Goal: Complete application form: Complete application form

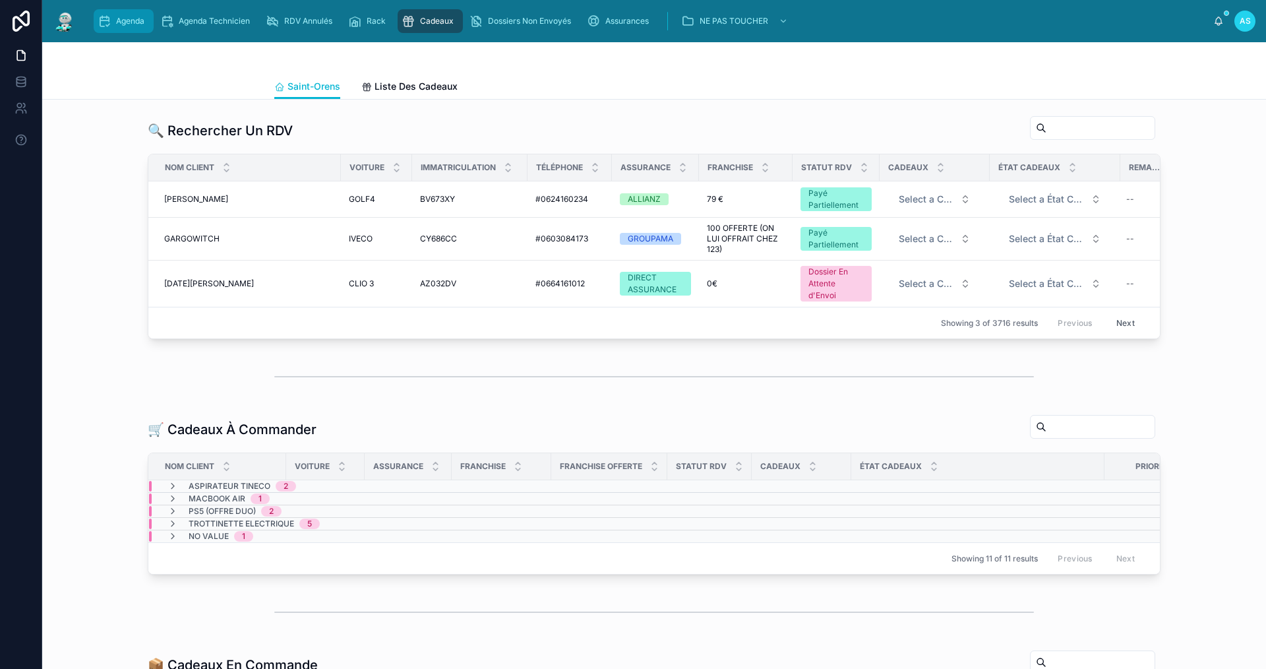
click at [117, 23] on span "Agenda" at bounding box center [130, 21] width 28 height 11
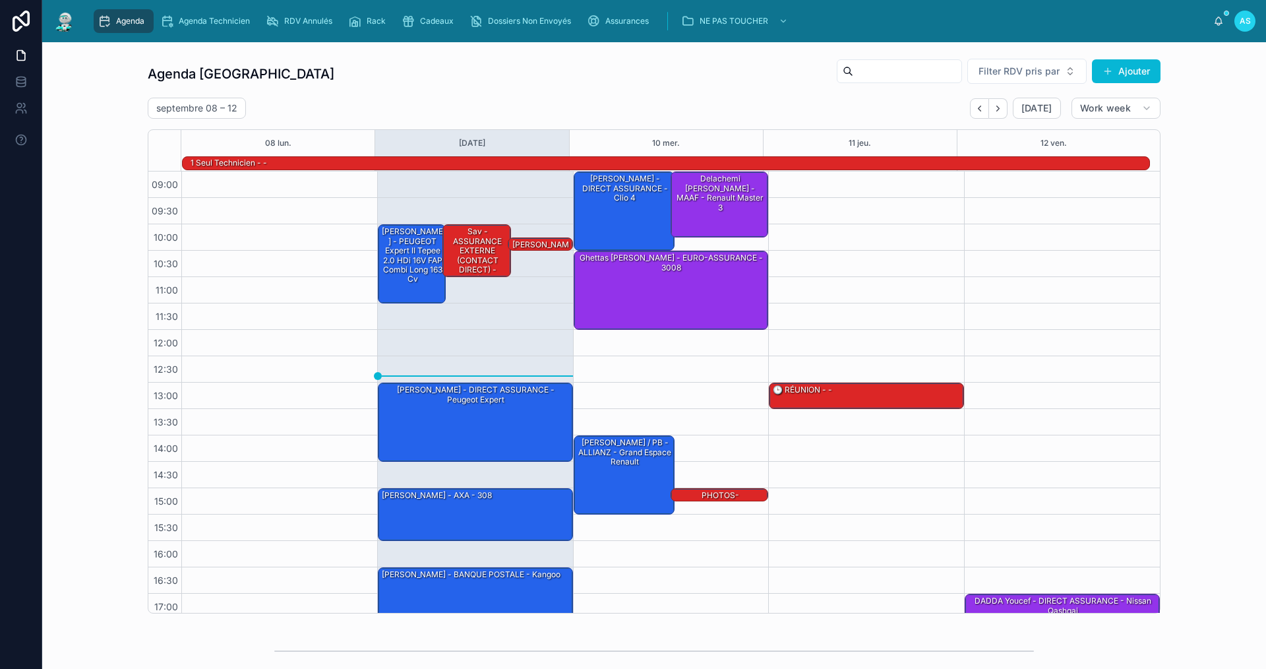
scroll to position [34, 0]
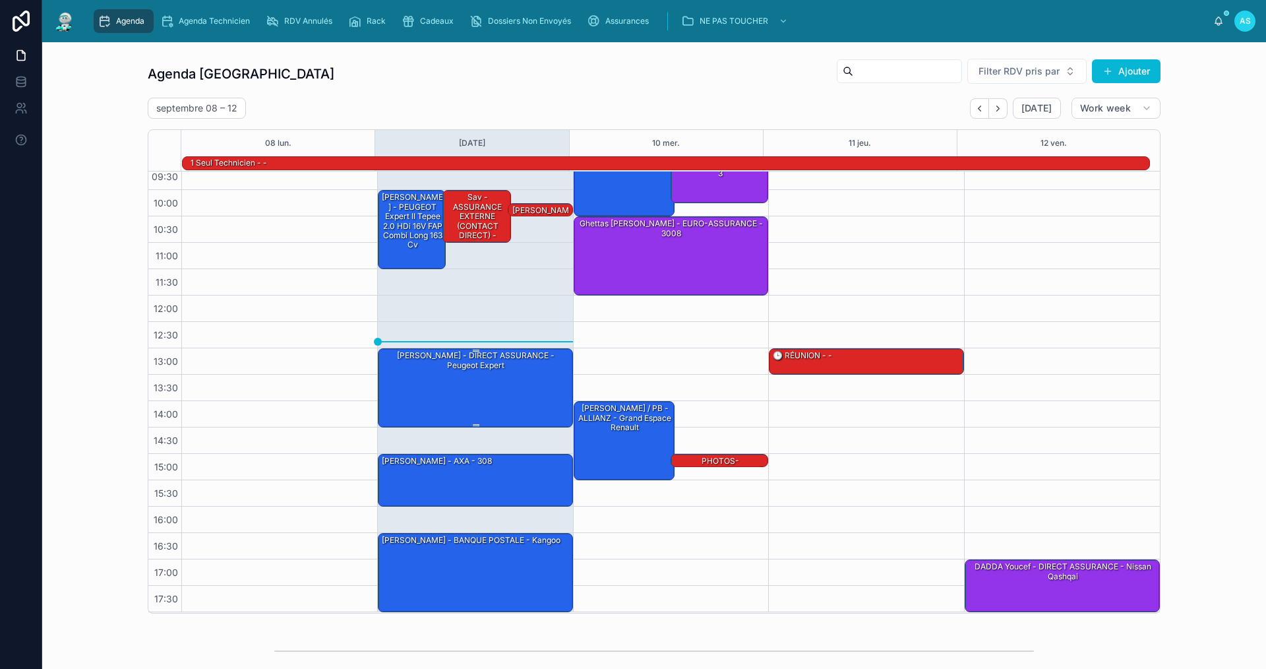
click at [454, 377] on div "[PERSON_NAME] - DIRECT ASSURANCE - Peugeot expert" at bounding box center [476, 387] width 191 height 77
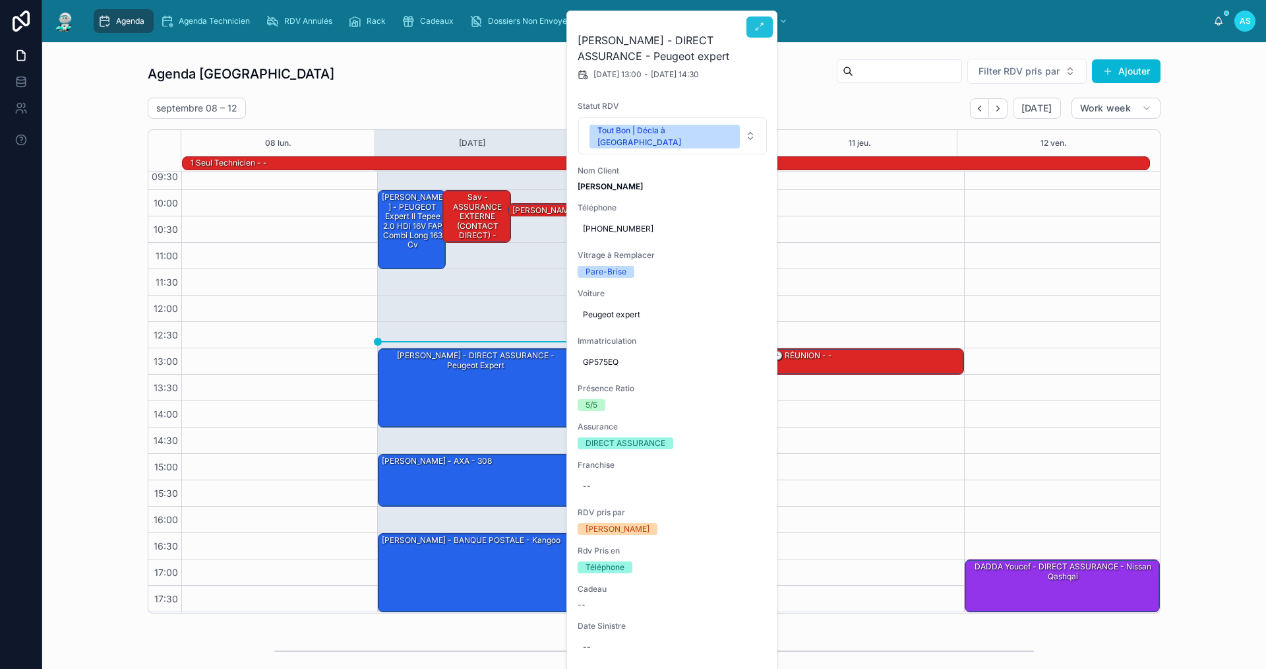
click at [760, 24] on icon at bounding box center [760, 27] width 11 height 11
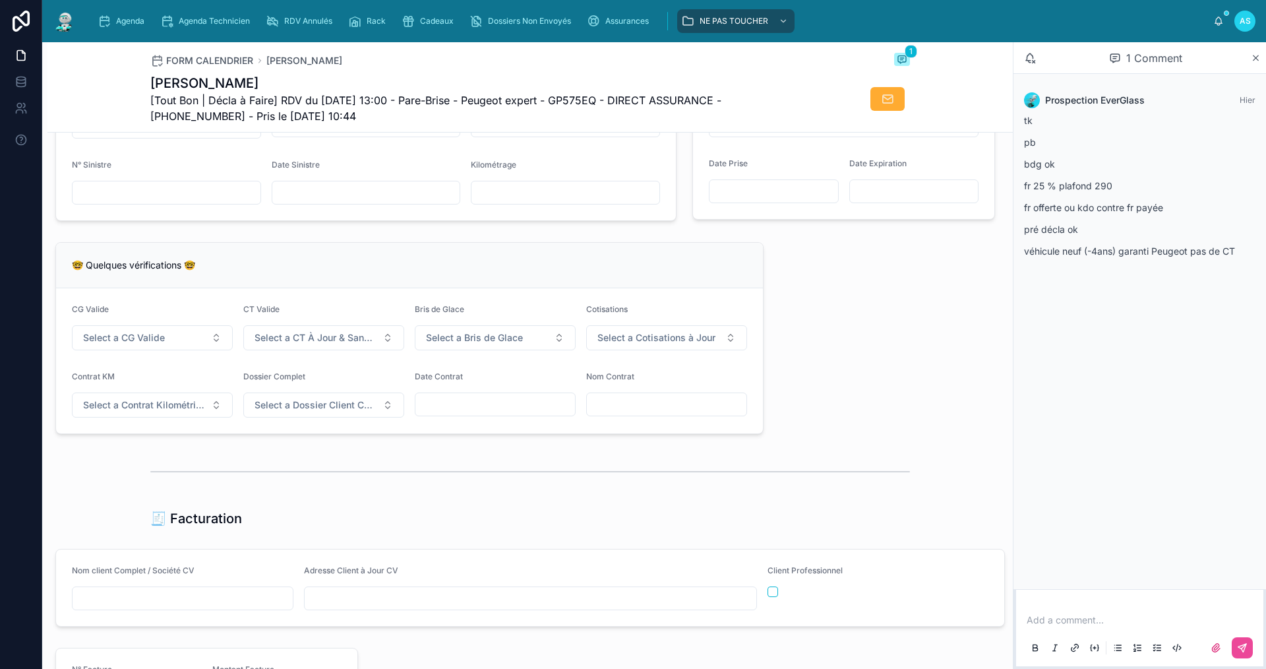
scroll to position [923, 0]
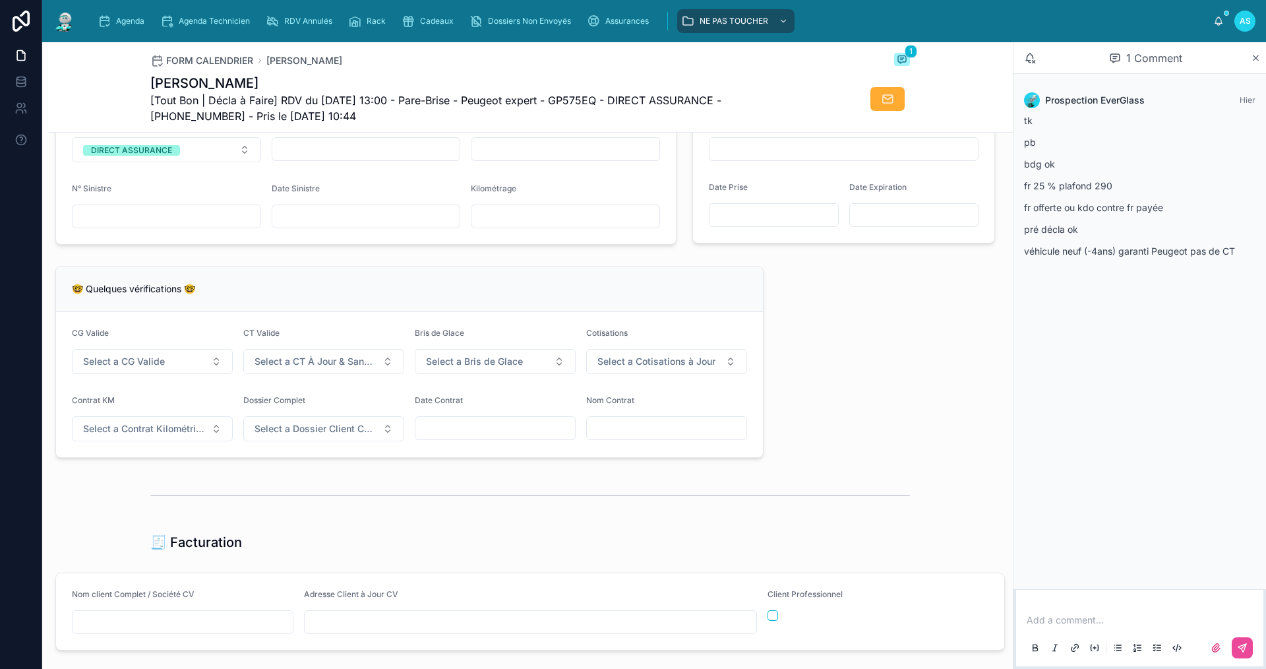
click at [420, 482] on div "**********" at bounding box center [530, 342] width 966 height 2234
click at [343, 226] on input "text" at bounding box center [366, 216] width 188 height 18
type input "**********"
click at [613, 23] on span "Assurances" at bounding box center [627, 21] width 44 height 11
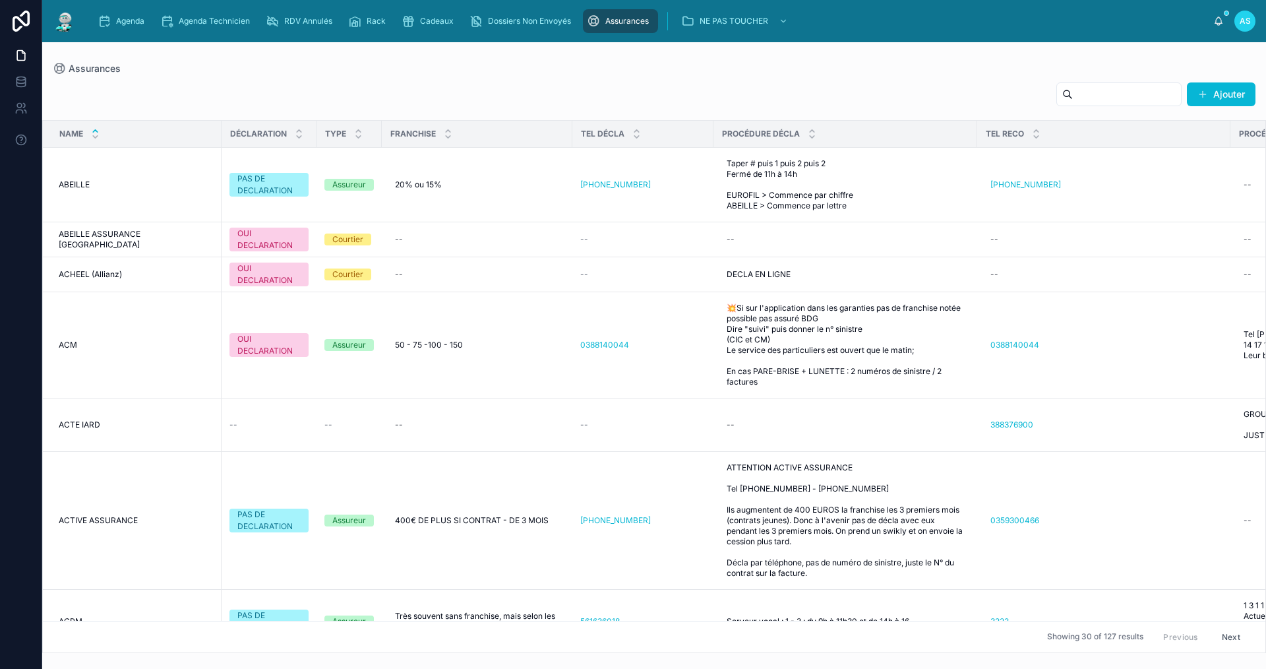
click at [1073, 96] on input "text" at bounding box center [1127, 94] width 108 height 18
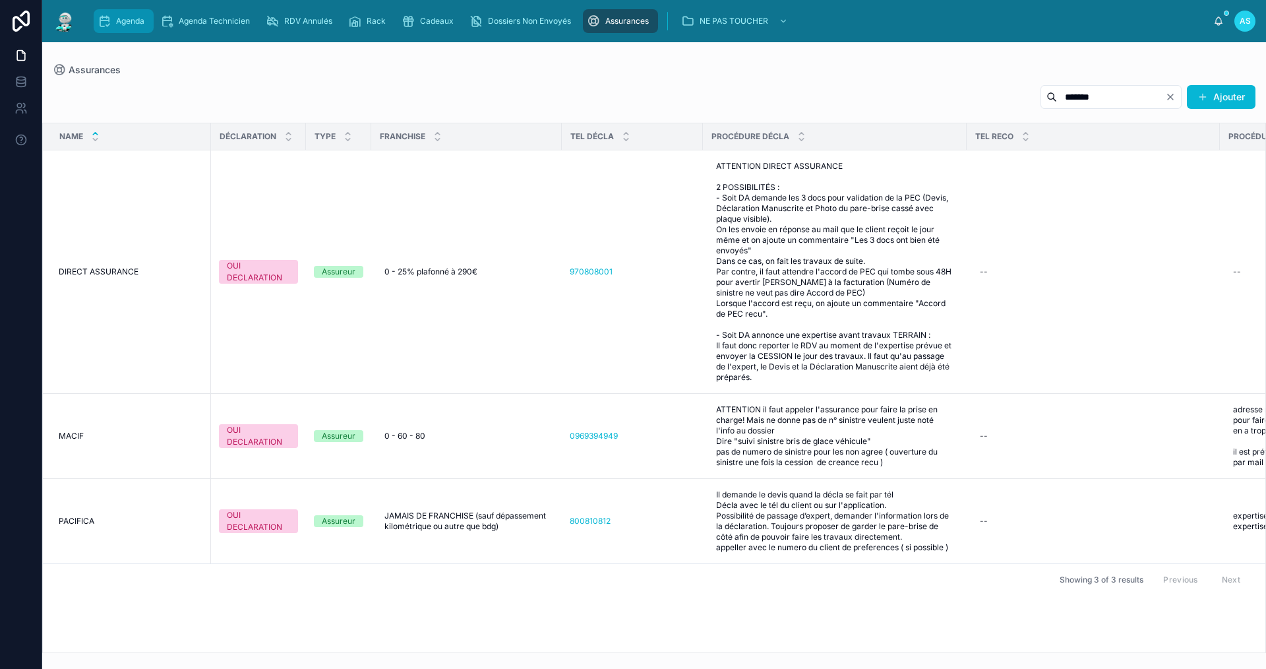
type input "******"
click at [135, 16] on span "Agenda" at bounding box center [130, 21] width 28 height 11
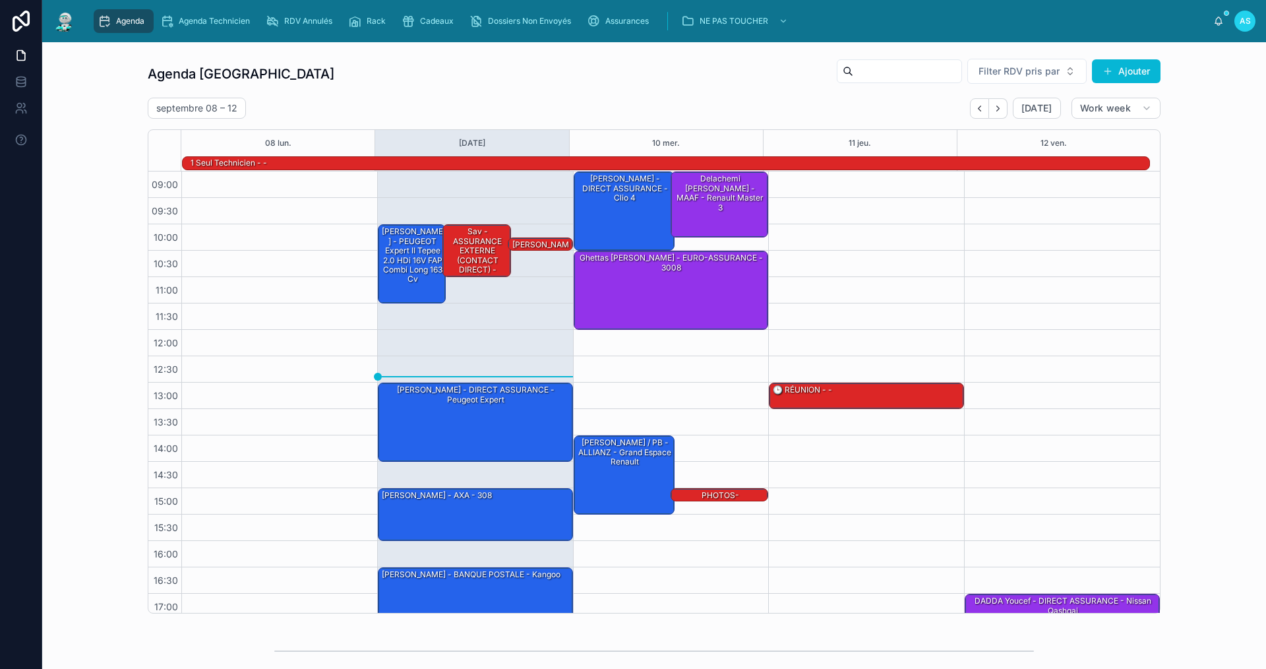
scroll to position [34, 0]
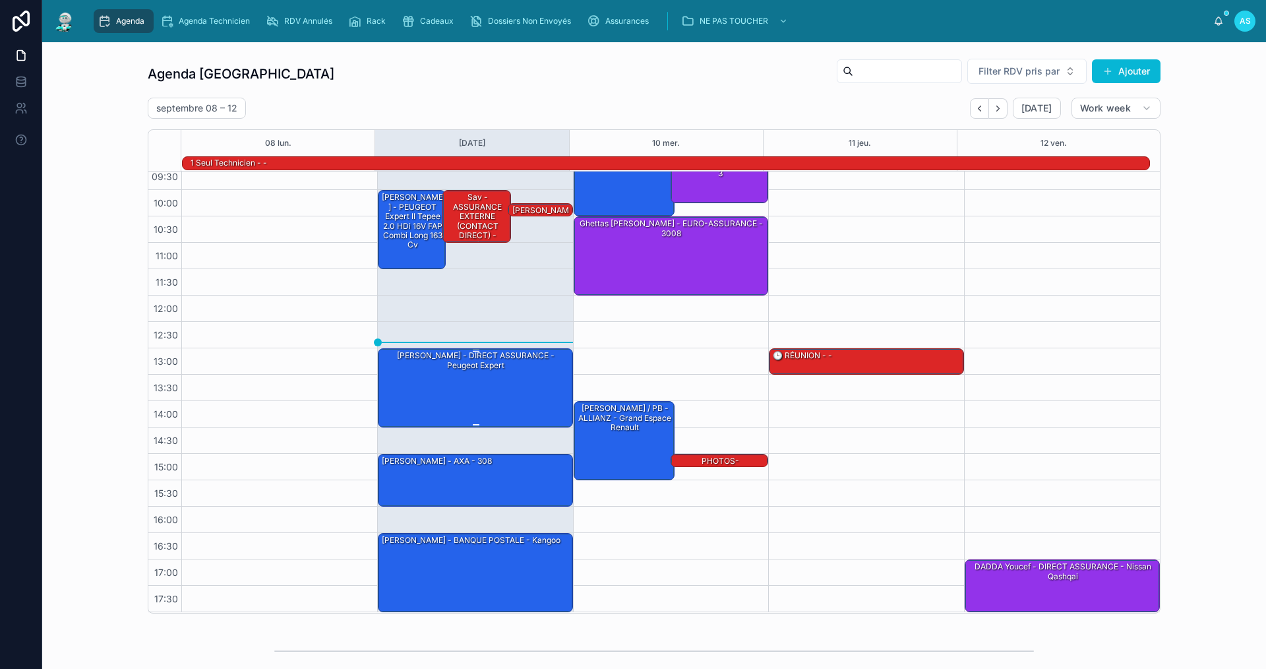
click at [470, 377] on div "[PERSON_NAME] - DIRECT ASSURANCE - Peugeot expert" at bounding box center [476, 387] width 191 height 77
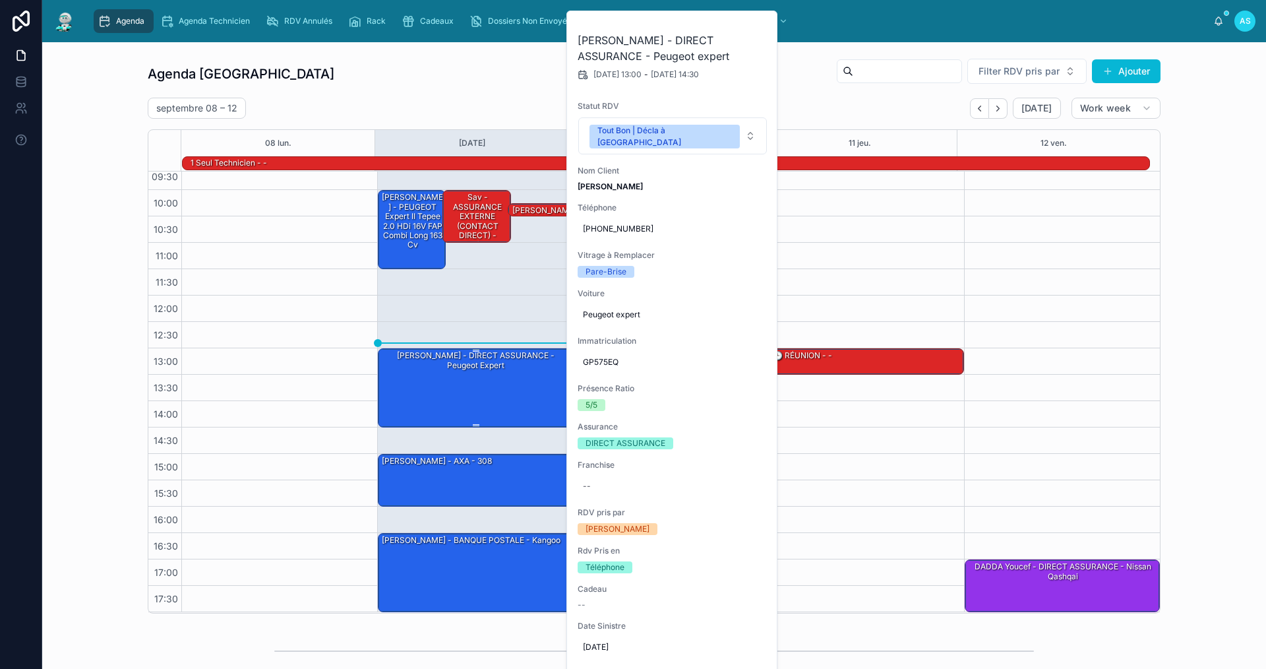
click at [471, 398] on div "[PERSON_NAME] - DIRECT ASSURANCE - Peugeot expert" at bounding box center [476, 387] width 191 height 77
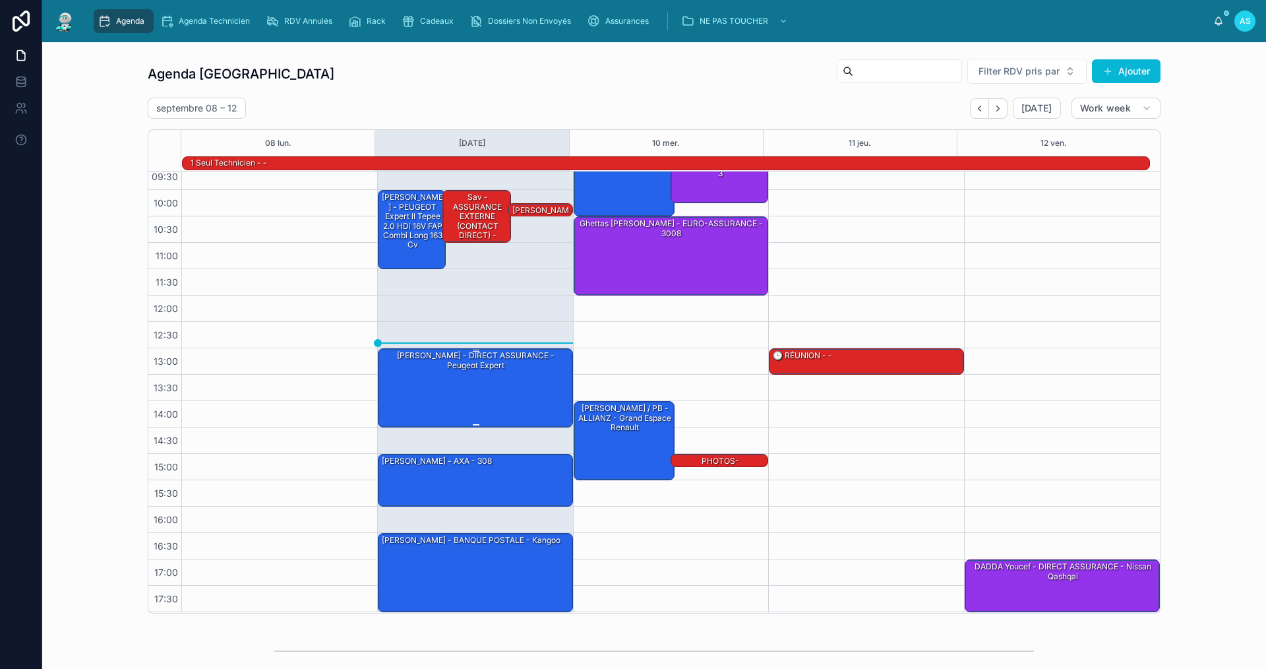
click at [503, 365] on div "[PERSON_NAME] - DIRECT ASSURANCE - Peugeot expert" at bounding box center [476, 361] width 191 height 22
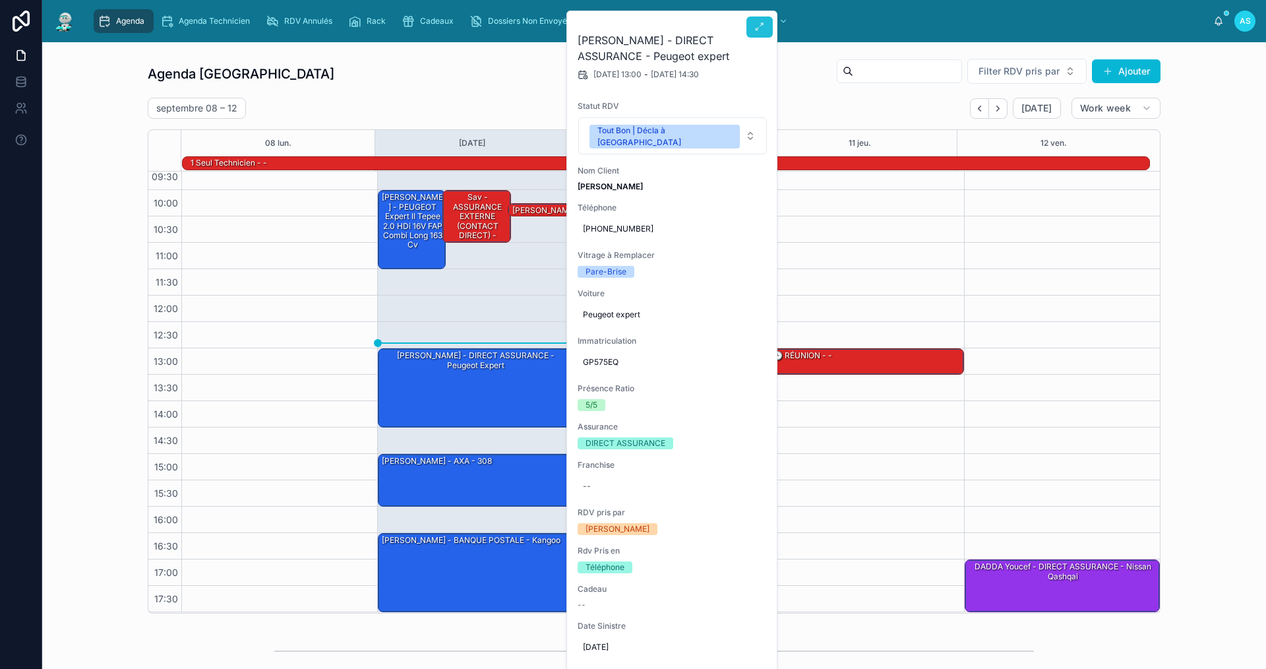
click at [756, 32] on icon at bounding box center [760, 27] width 11 height 11
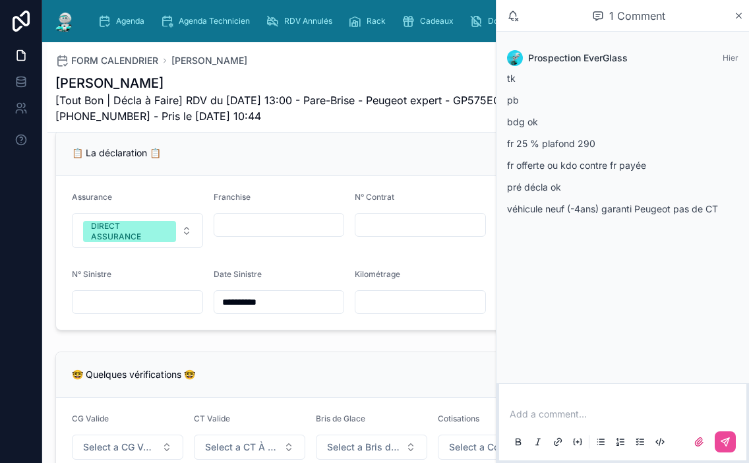
scroll to position [867, 0]
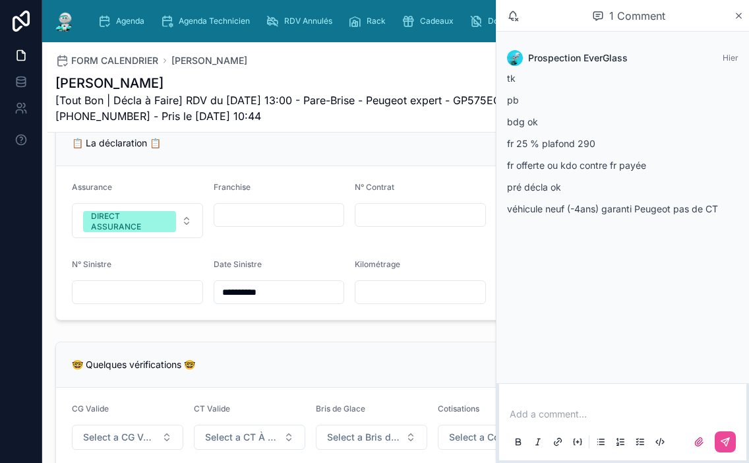
click at [470, 355] on div "🤓 Quelques vérifications 🤓" at bounding box center [310, 365] width 509 height 46
click at [737, 20] on icon at bounding box center [739, 16] width 10 height 11
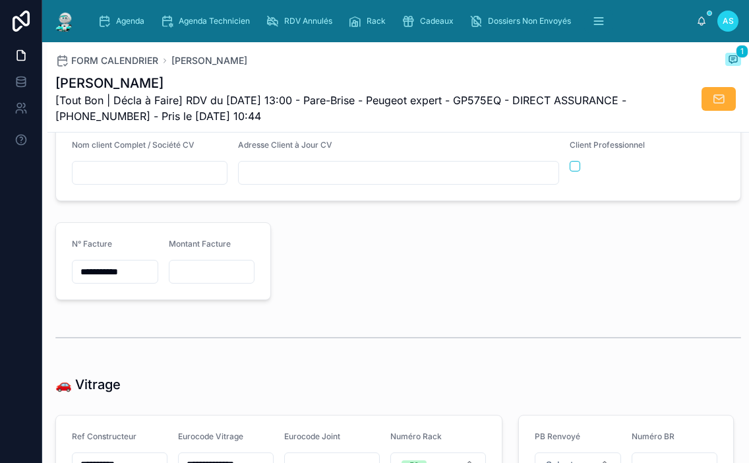
scroll to position [1329, 0]
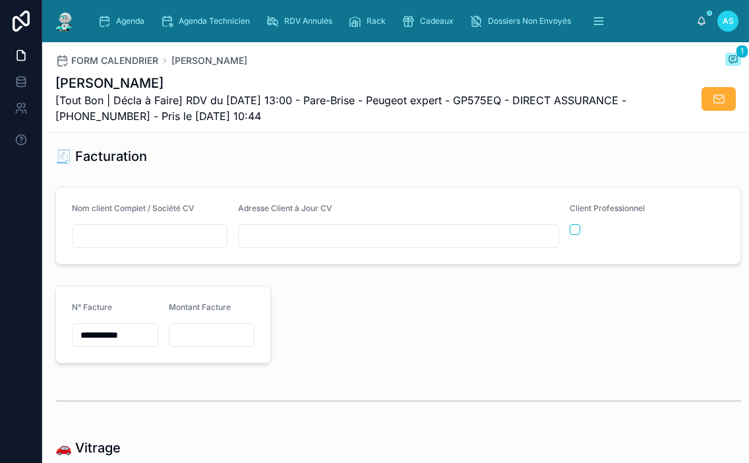
click at [158, 245] on input "text" at bounding box center [150, 236] width 154 height 18
paste input "**********"
type input "**********"
click at [314, 243] on input "text" at bounding box center [399, 236] width 320 height 18
paste input "**********"
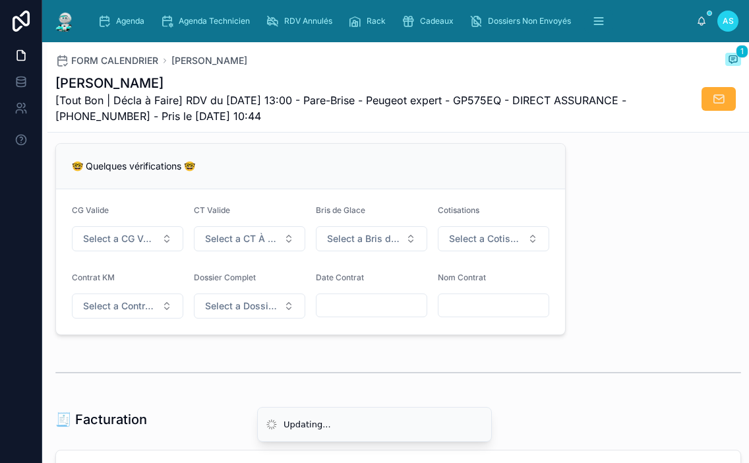
scroll to position [1065, 0]
type input "**********"
click at [92, 246] on span "Select a CG Valide" at bounding box center [119, 239] width 73 height 13
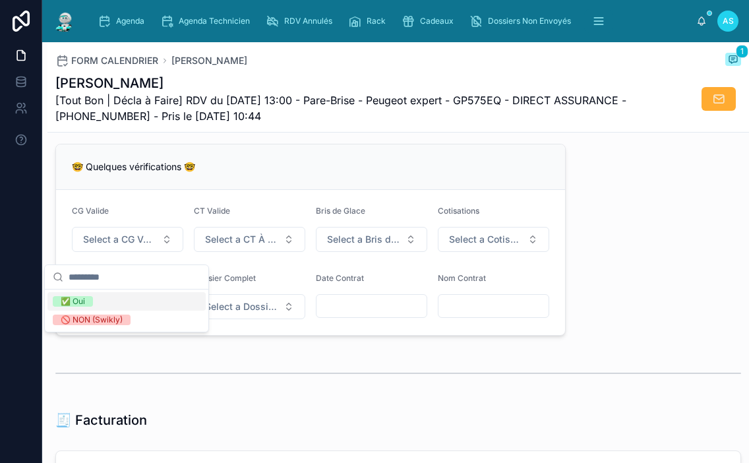
click at [137, 303] on div "✅ Oui" at bounding box center [126, 301] width 158 height 18
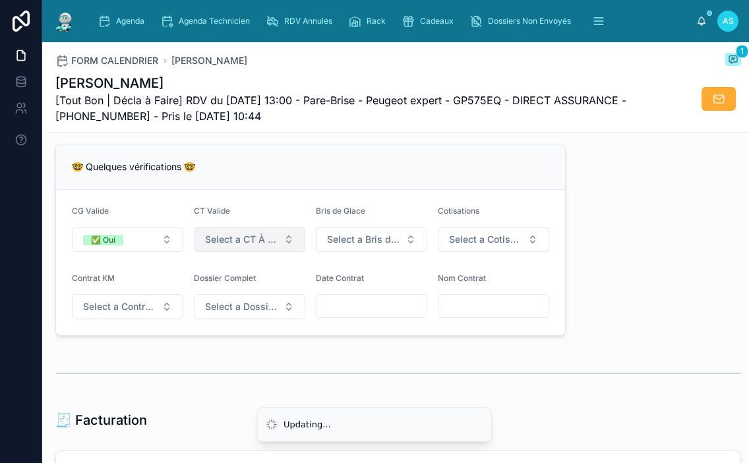
click at [251, 245] on span "Select a CT À Jour & Sans BDG" at bounding box center [241, 239] width 73 height 13
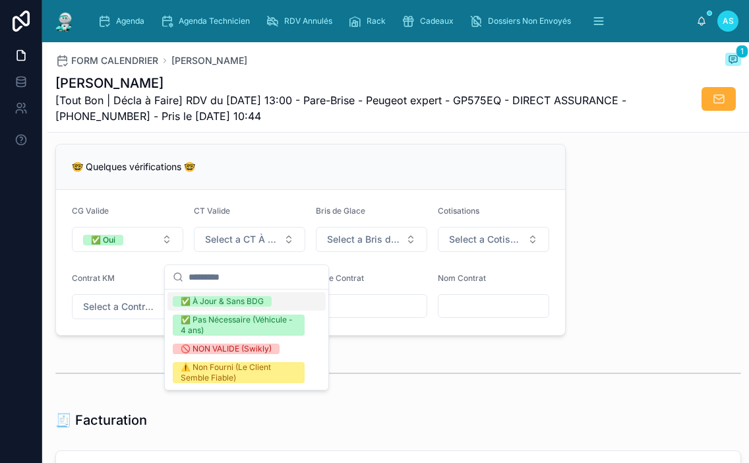
click at [261, 299] on div "✅ À Jour & Sans BDG" at bounding box center [222, 301] width 83 height 11
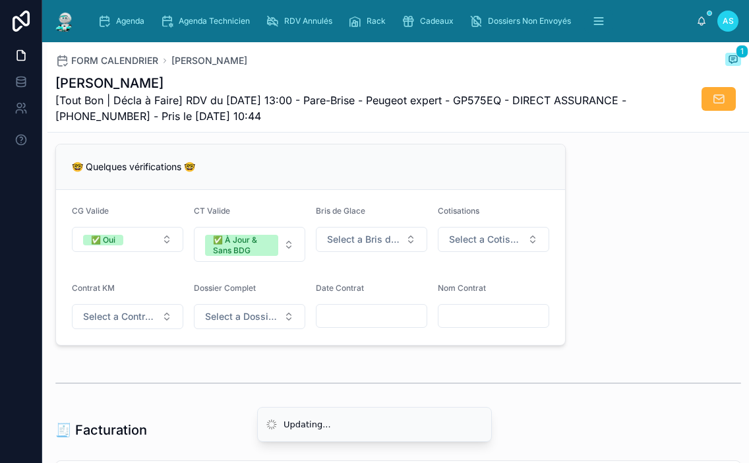
click at [357, 262] on div "Bris de Glace Select a Bris de Glace" at bounding box center [371, 234] width 111 height 56
click at [344, 246] on span "Select a Bris de Glace" at bounding box center [363, 239] width 73 height 13
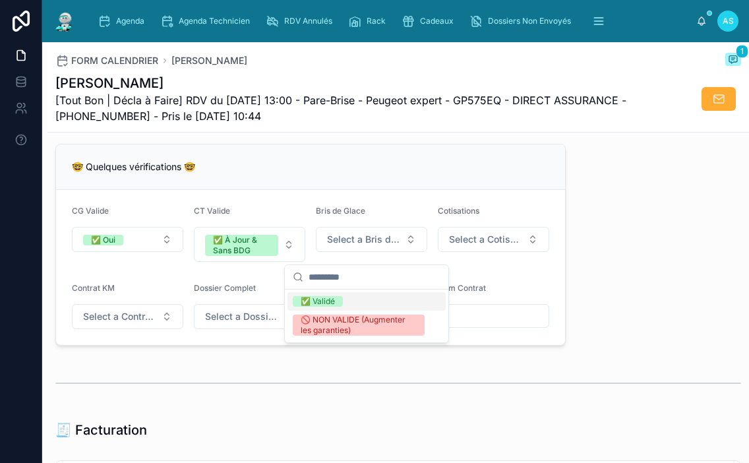
drag, startPoint x: 344, startPoint y: 297, endPoint x: 441, endPoint y: 284, distance: 97.9
click at [343, 298] on span "✅ Validé" at bounding box center [318, 301] width 50 height 11
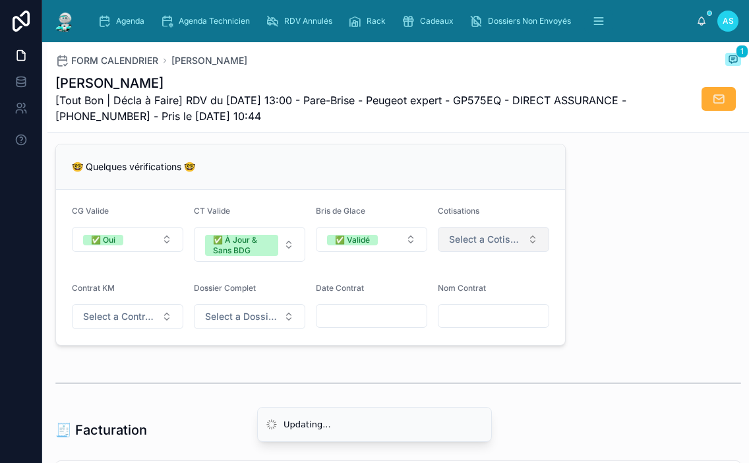
click at [458, 252] on button "Select a Cotisations à Jour" at bounding box center [493, 239] width 111 height 25
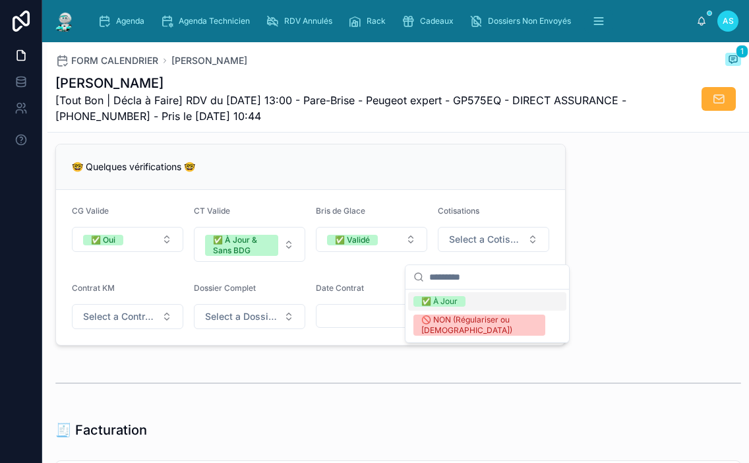
click at [445, 302] on div "✅ À Jour" at bounding box center [439, 301] width 36 height 11
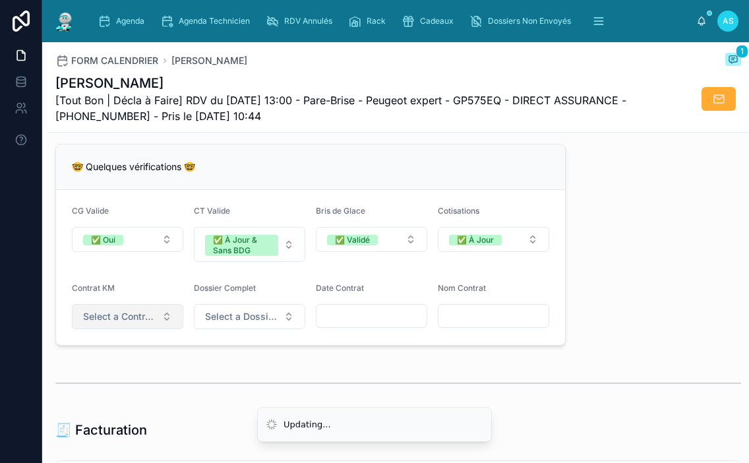
click at [89, 323] on span "Select a Contrat Kilométrique" at bounding box center [119, 316] width 73 height 13
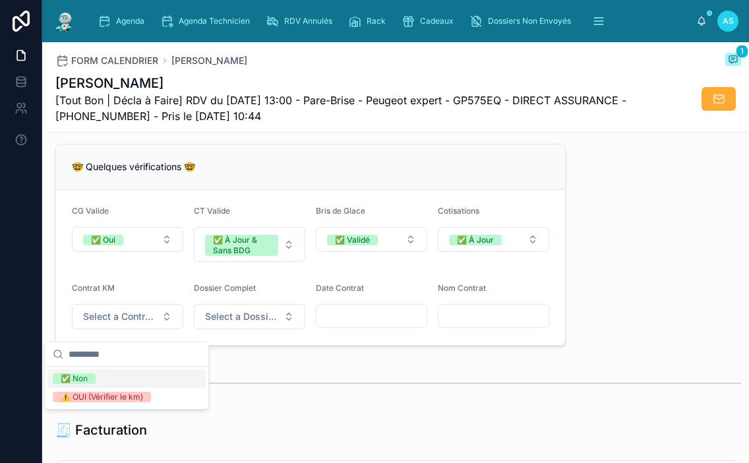
click at [127, 379] on div "✅ Non" at bounding box center [126, 378] width 158 height 18
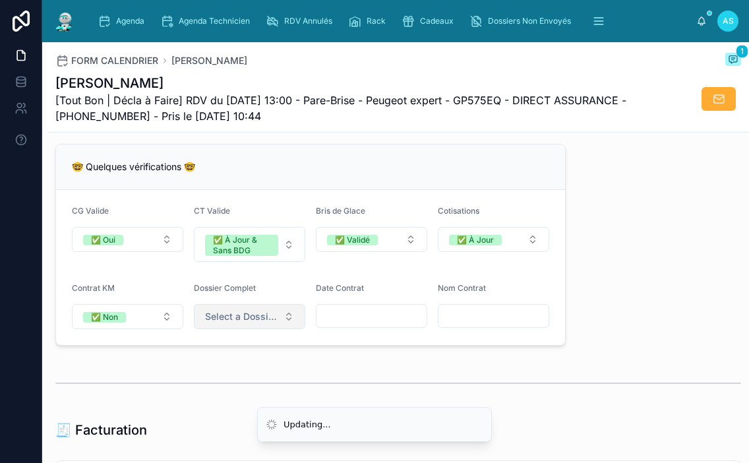
click at [220, 323] on span "Select a Dossier Client Complet" at bounding box center [241, 316] width 73 height 13
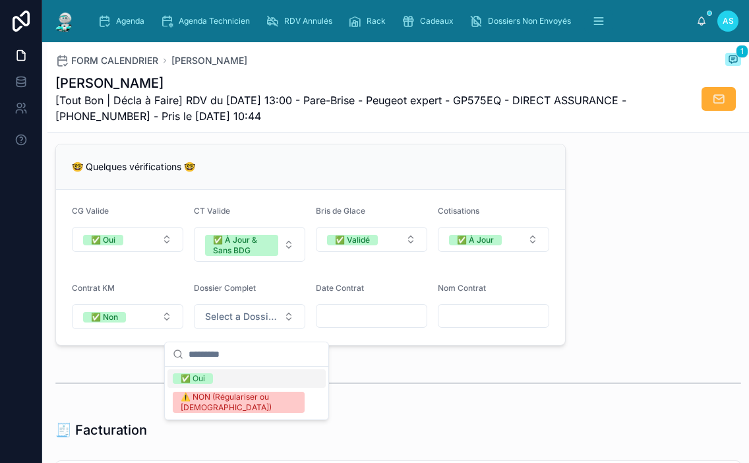
click at [218, 383] on div "✅ Oui" at bounding box center [247, 378] width 158 height 18
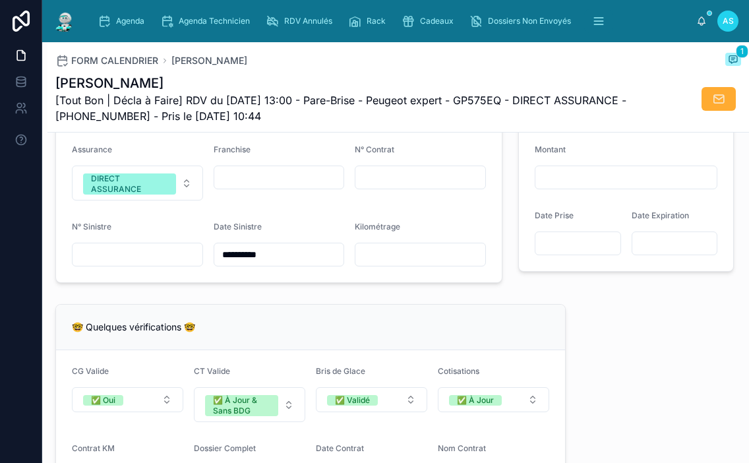
scroll to position [933, 0]
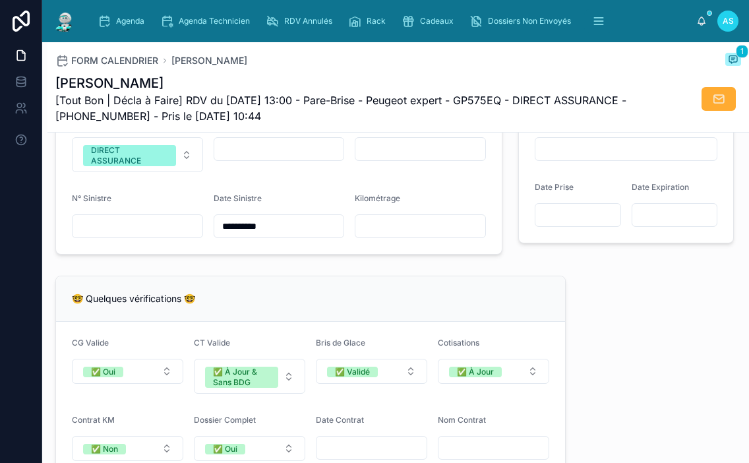
click at [388, 158] on input "text" at bounding box center [420, 149] width 130 height 18
paste input "*********"
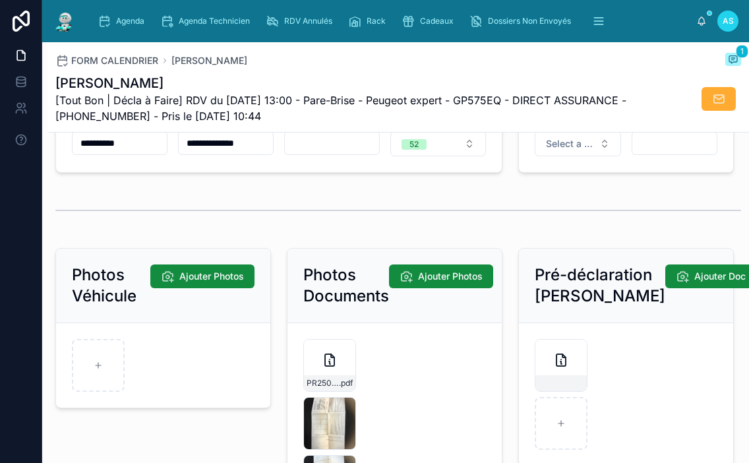
scroll to position [1725, 0]
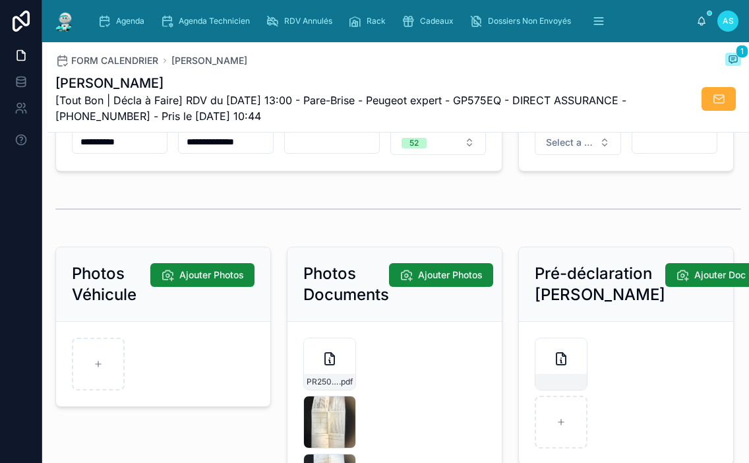
type input "*********"
click at [433, 225] on div at bounding box center [398, 209] width 686 height 33
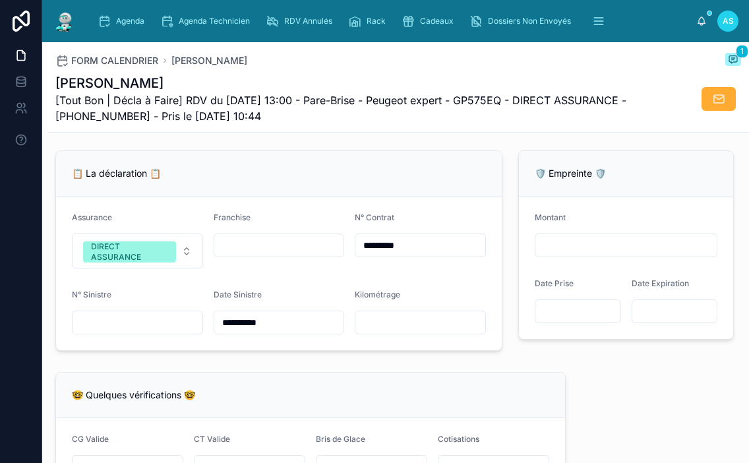
scroll to position [801, 0]
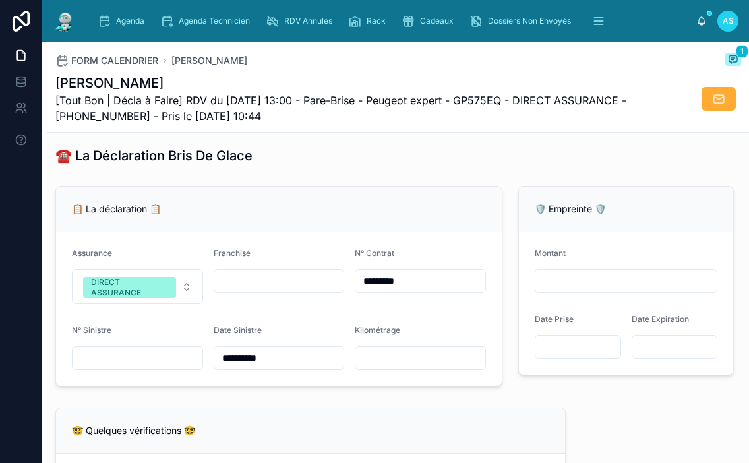
click at [502, 389] on div "**********" at bounding box center [278, 286] width 463 height 211
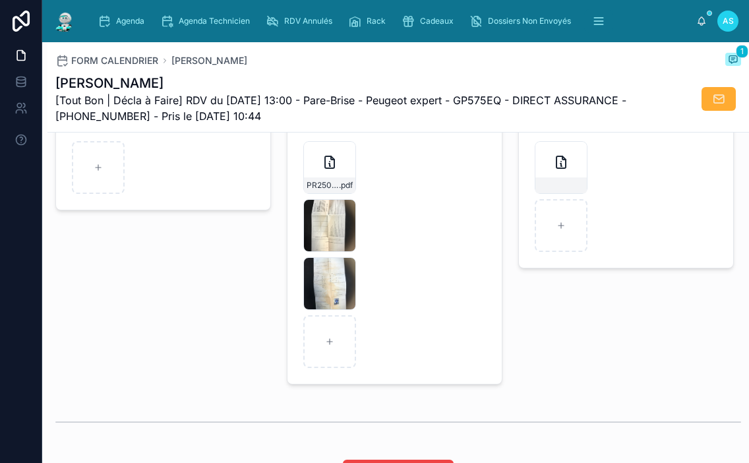
scroll to position [1923, 0]
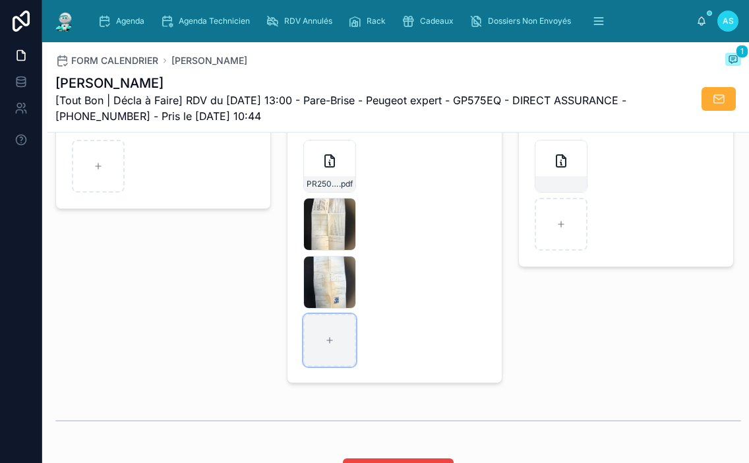
click at [336, 357] on div at bounding box center [329, 340] width 53 height 53
type input "**********"
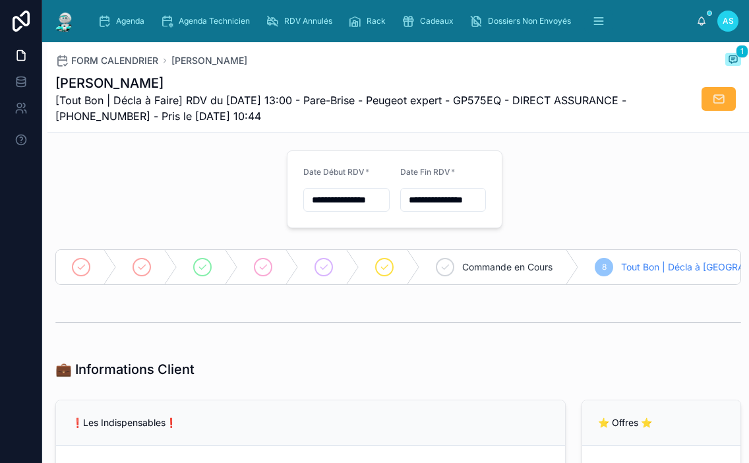
scroll to position [0, 0]
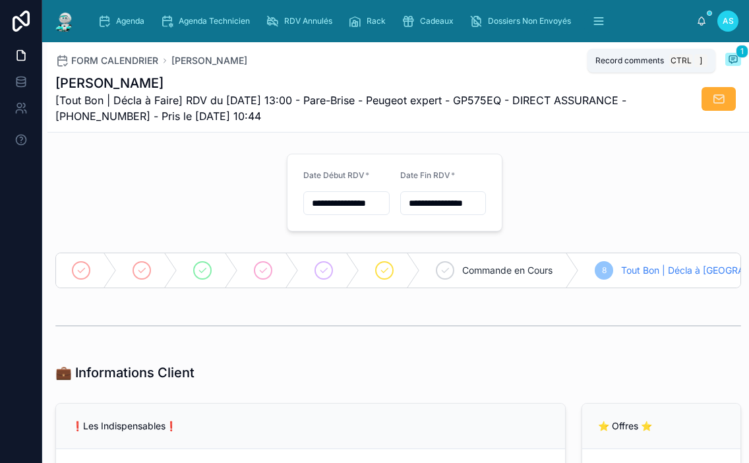
click at [736, 51] on span "1" at bounding box center [742, 51] width 13 height 13
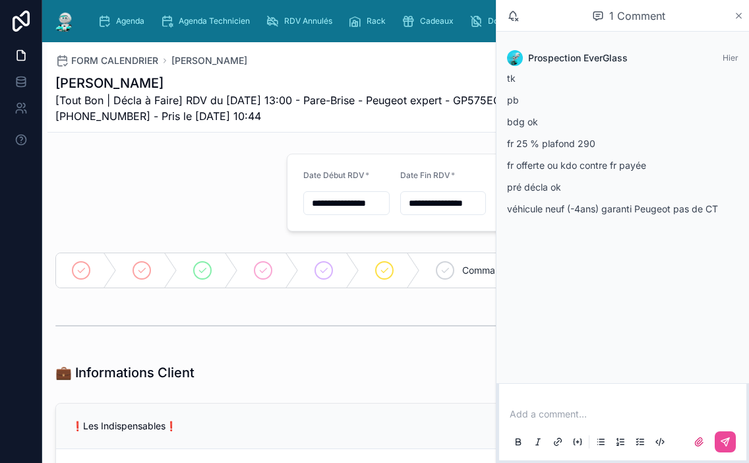
click at [739, 17] on icon at bounding box center [739, 16] width 10 height 11
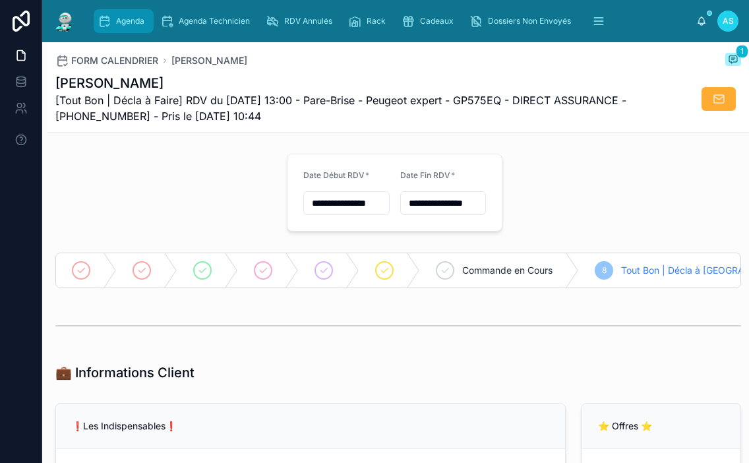
click at [126, 14] on div "Agenda" at bounding box center [124, 21] width 52 height 21
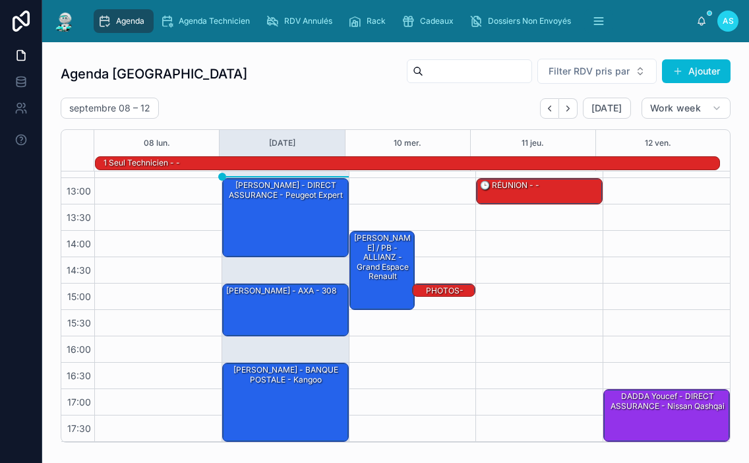
click at [132, 22] on span "Agenda" at bounding box center [130, 21] width 28 height 11
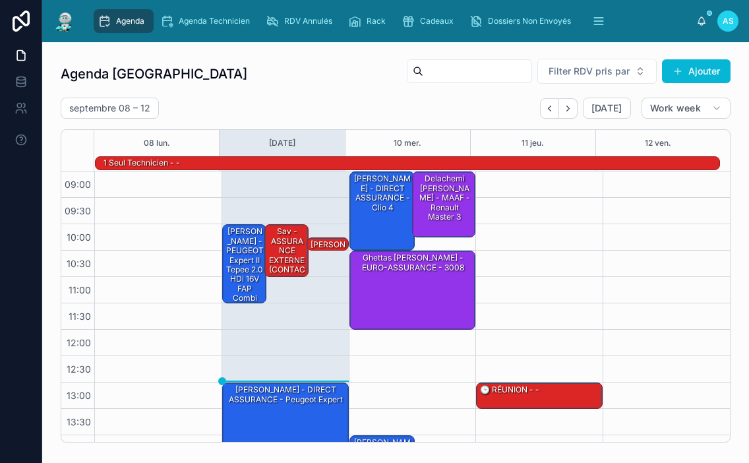
scroll to position [205, 0]
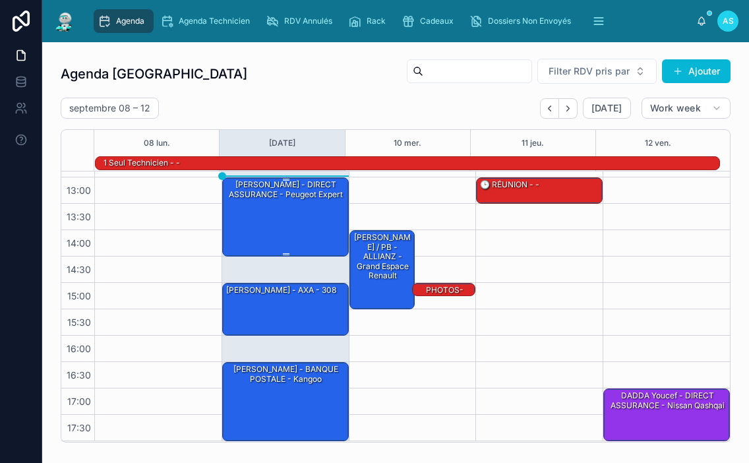
click at [323, 215] on div "[PERSON_NAME] - DIRECT ASSURANCE - Peugeot expert" at bounding box center [286, 216] width 123 height 77
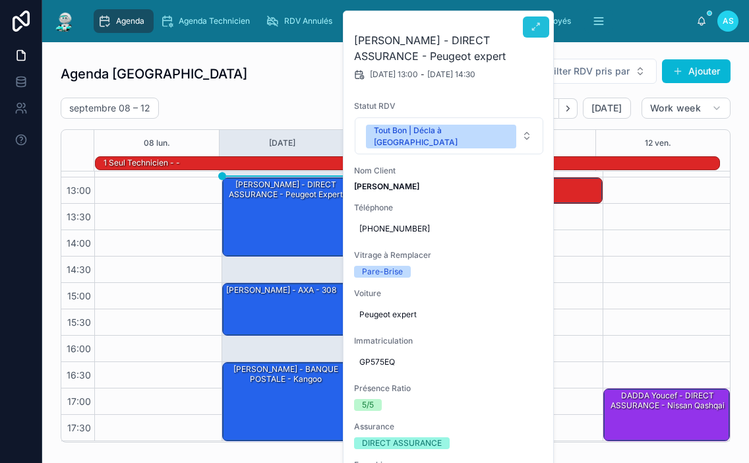
click at [538, 25] on icon at bounding box center [536, 27] width 11 height 11
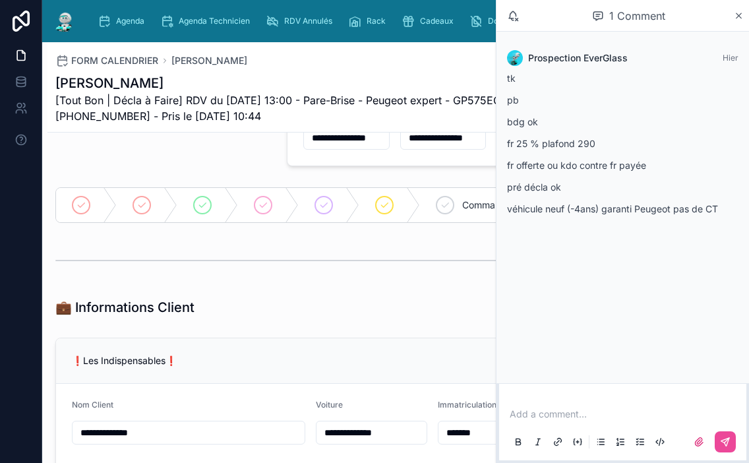
scroll to position [66, 0]
click at [739, 16] on icon at bounding box center [739, 15] width 5 height 5
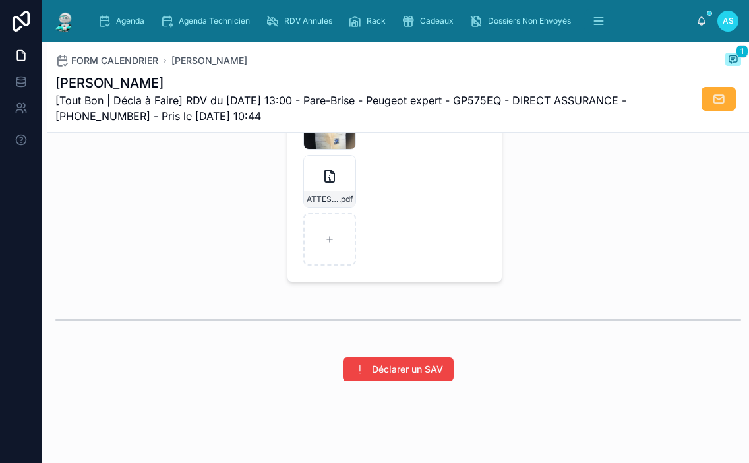
scroll to position [2120, 0]
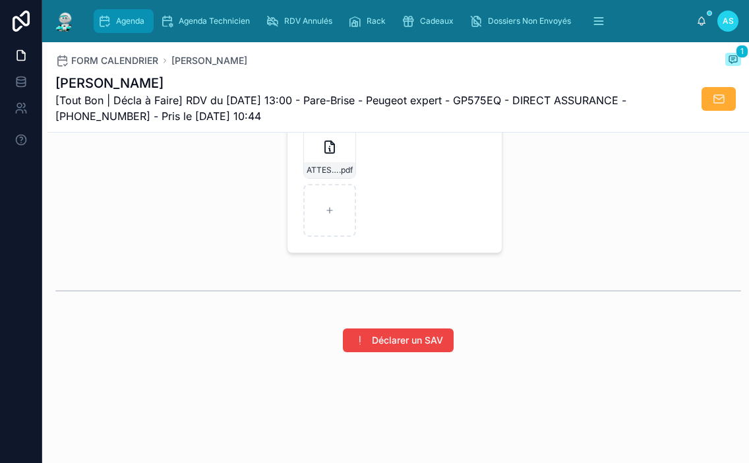
click at [116, 22] on span "Agenda" at bounding box center [130, 21] width 28 height 11
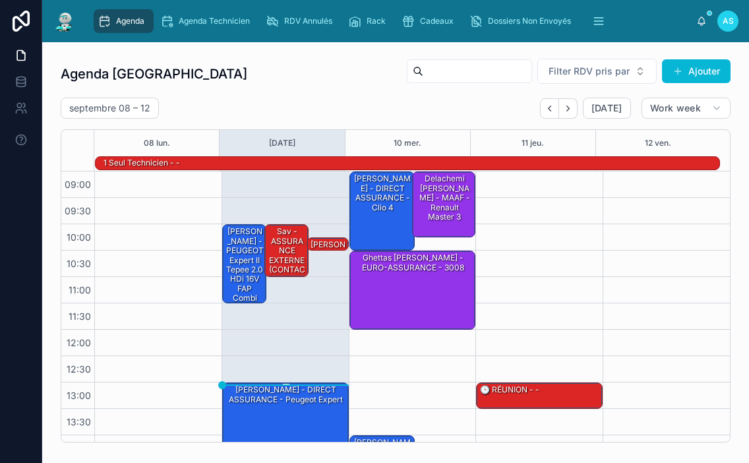
click at [293, 404] on div "[PERSON_NAME] - DIRECT ASSURANCE - Peugeot expert" at bounding box center [286, 395] width 123 height 22
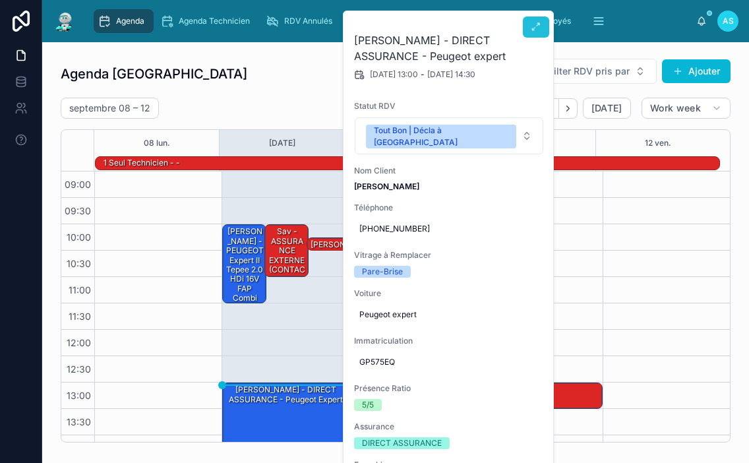
click at [530, 28] on button at bounding box center [536, 26] width 26 height 21
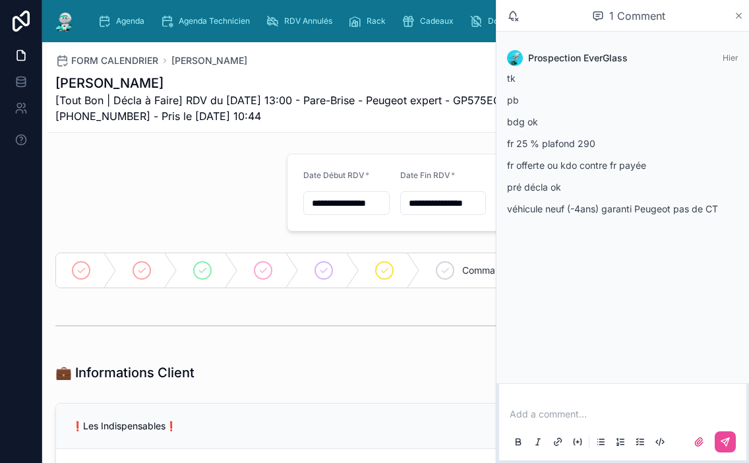
click at [739, 17] on icon at bounding box center [739, 16] width 10 height 11
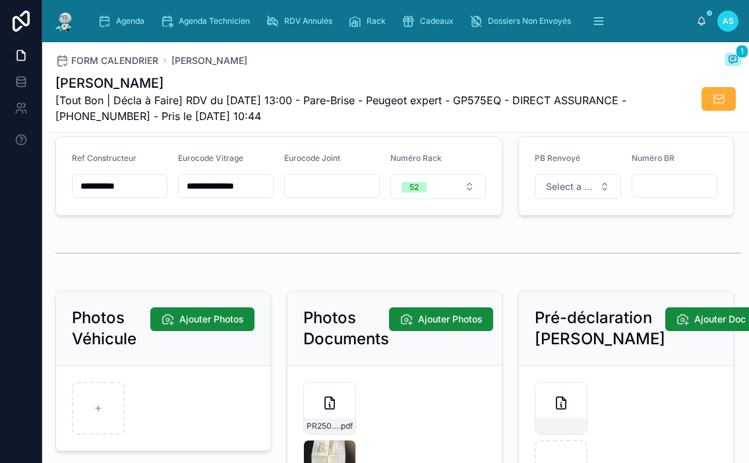
scroll to position [1781, 0]
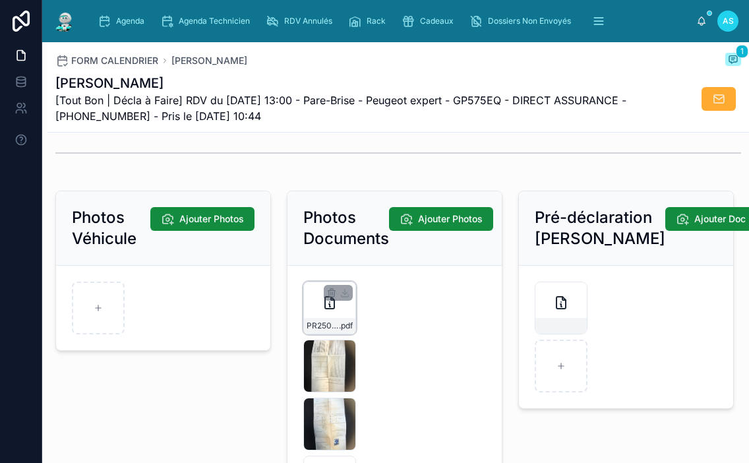
click at [317, 330] on div "PR2509-1710 .pdf" at bounding box center [329, 326] width 51 height 16
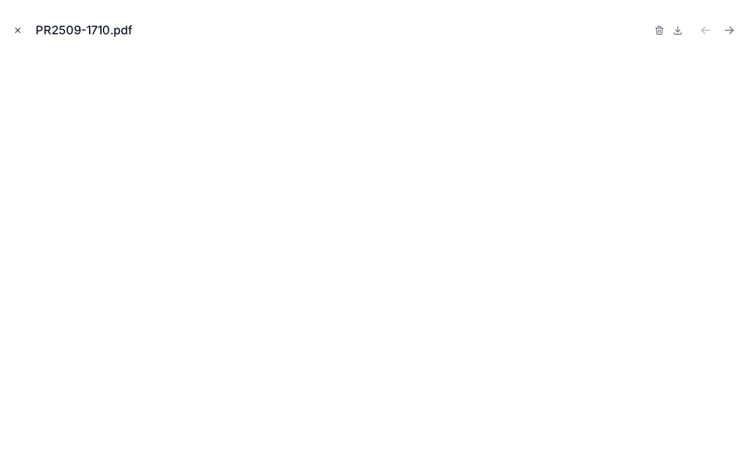
click at [13, 33] on button "Close modal" at bounding box center [18, 30] width 15 height 15
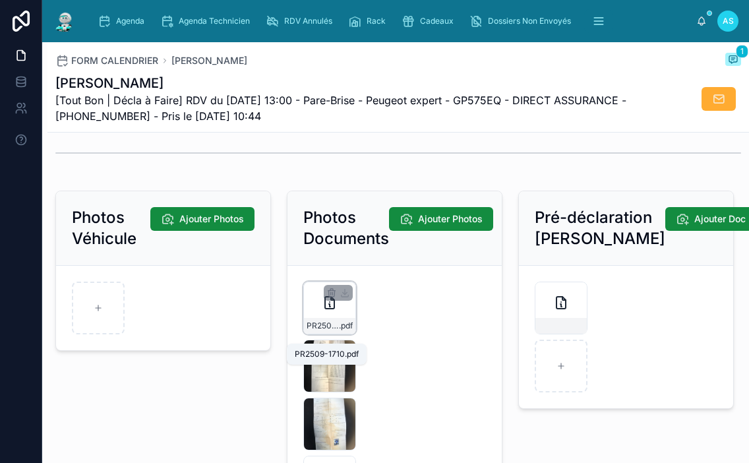
click at [318, 331] on span "PR2509-1710" at bounding box center [323, 326] width 32 height 11
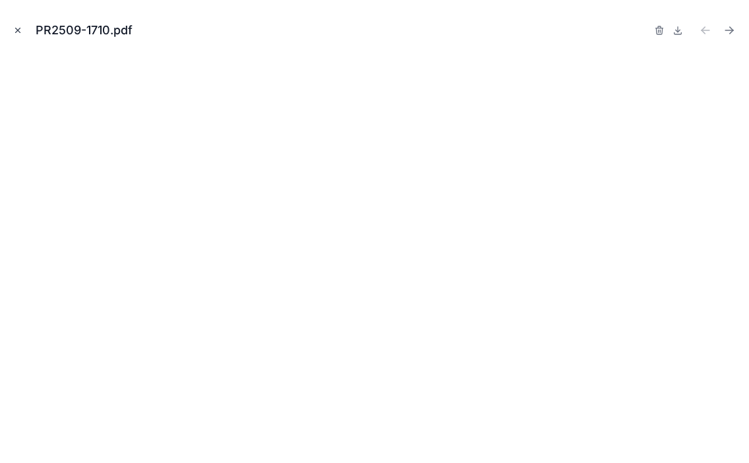
click at [22, 32] on button "Close modal" at bounding box center [18, 30] width 15 height 15
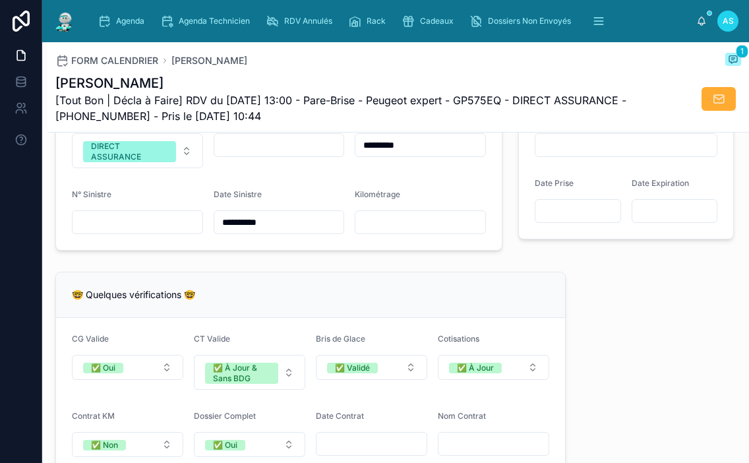
scroll to position [923, 0]
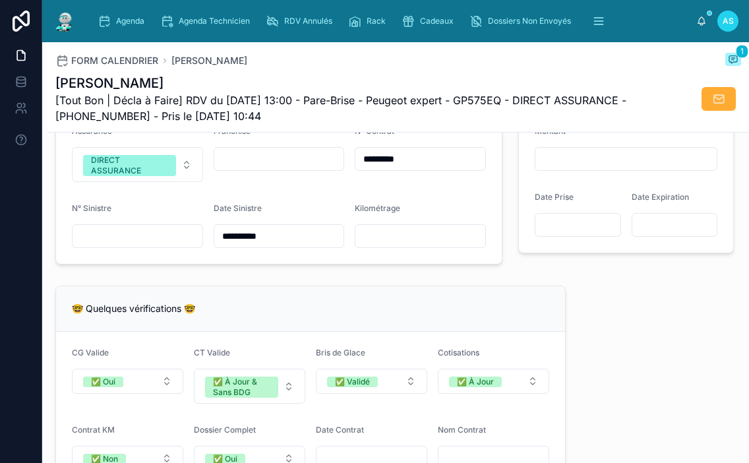
click at [582, 280] on div "**********" at bounding box center [398, 395] width 702 height 2341
click at [411, 168] on input "*********" at bounding box center [420, 159] width 130 height 18
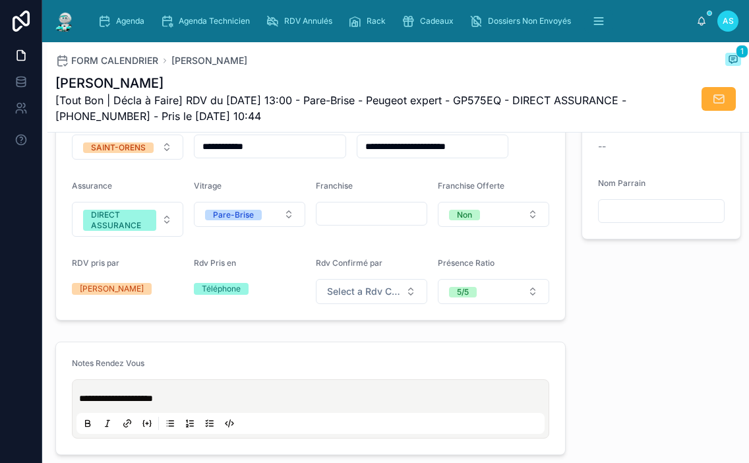
scroll to position [396, 0]
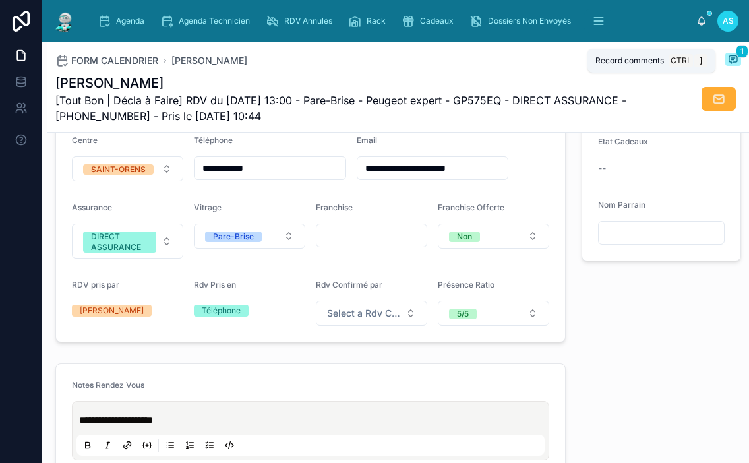
click at [729, 59] on span at bounding box center [733, 59] width 16 height 13
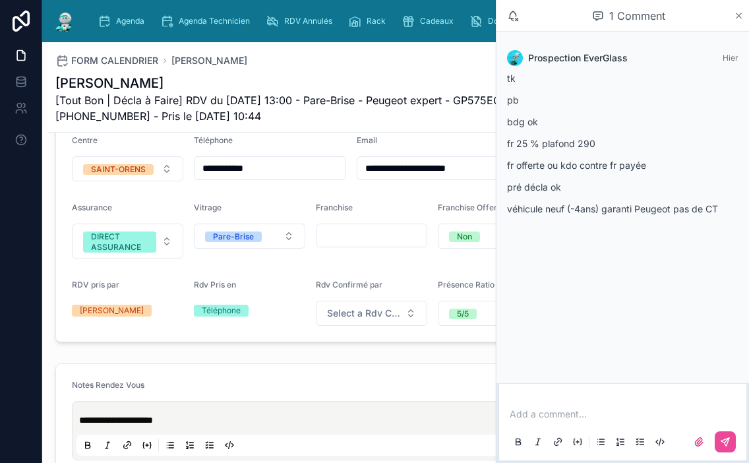
click at [739, 11] on icon at bounding box center [739, 16] width 10 height 11
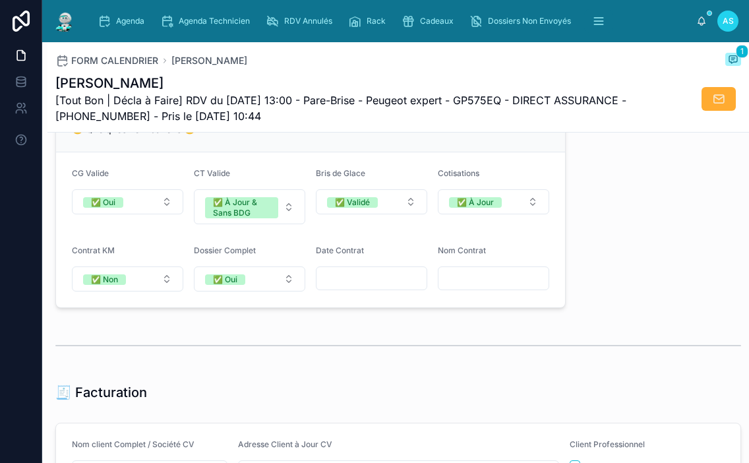
scroll to position [1187, 0]
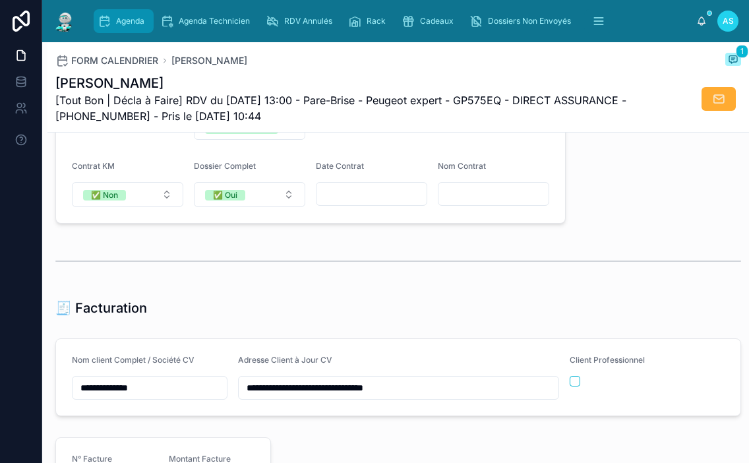
click at [136, 27] on div "Agenda" at bounding box center [124, 21] width 52 height 21
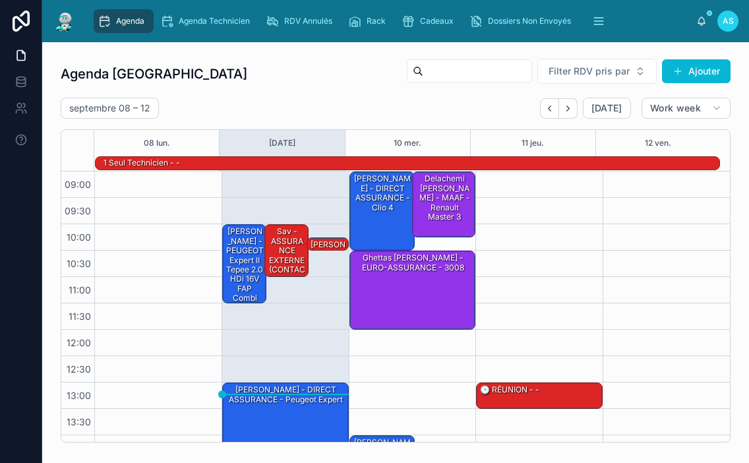
scroll to position [205, 0]
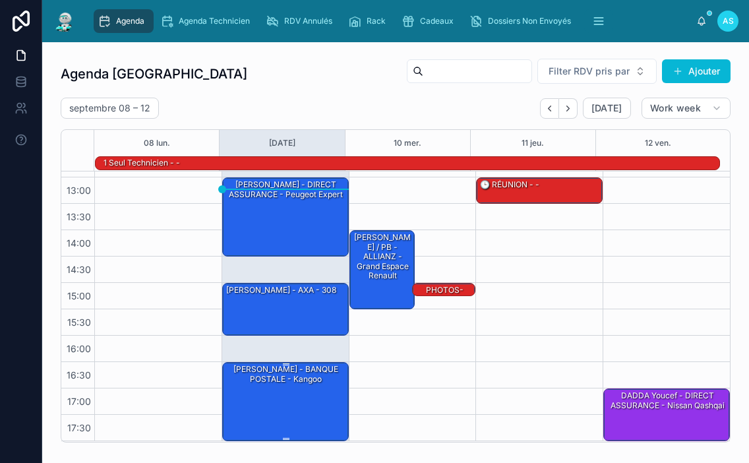
click at [284, 395] on div "[PERSON_NAME] - BANQUE POSTALE - kangoo" at bounding box center [286, 401] width 123 height 77
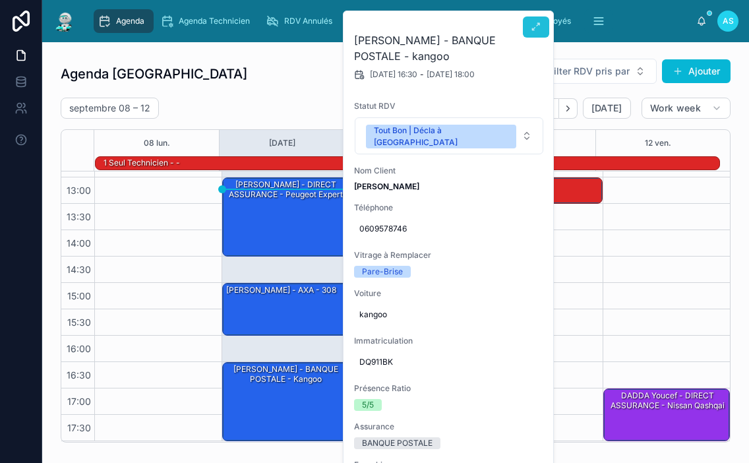
click at [532, 34] on button at bounding box center [536, 26] width 26 height 21
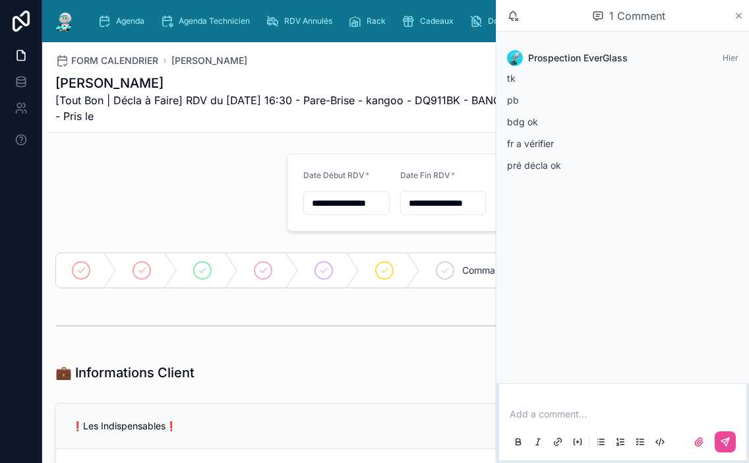
click at [738, 16] on icon at bounding box center [739, 15] width 5 height 5
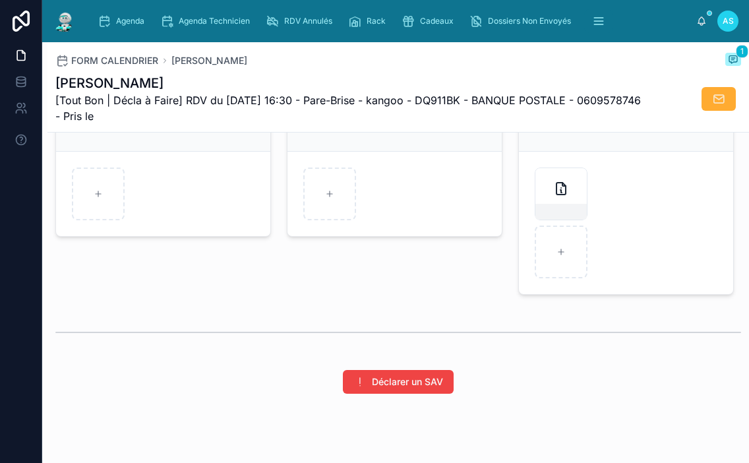
scroll to position [1969, 0]
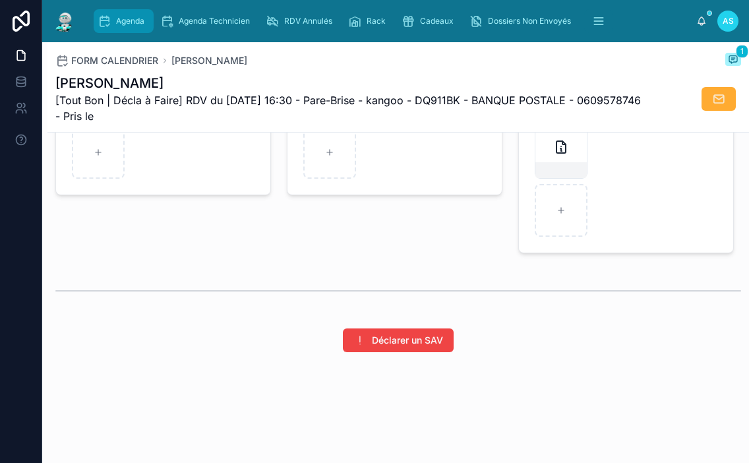
click at [125, 22] on span "Agenda" at bounding box center [130, 21] width 28 height 11
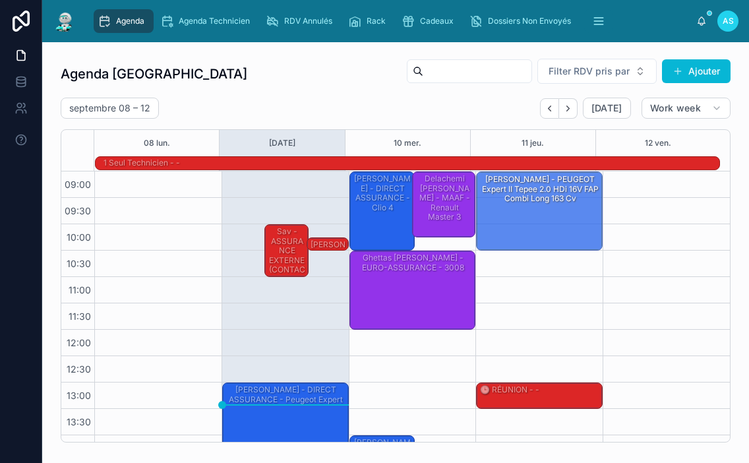
drag, startPoint x: 226, startPoint y: 257, endPoint x: 518, endPoint y: 210, distance: 296.6
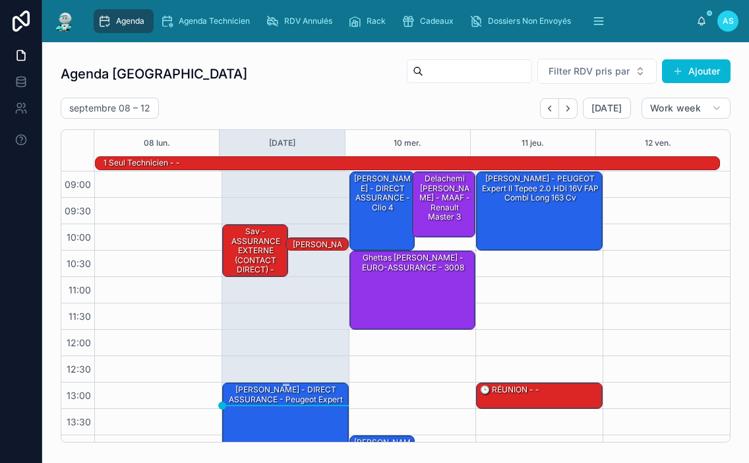
click at [301, 412] on div "[PERSON_NAME] - DIRECT ASSURANCE - Peugeot expert" at bounding box center [286, 421] width 123 height 77
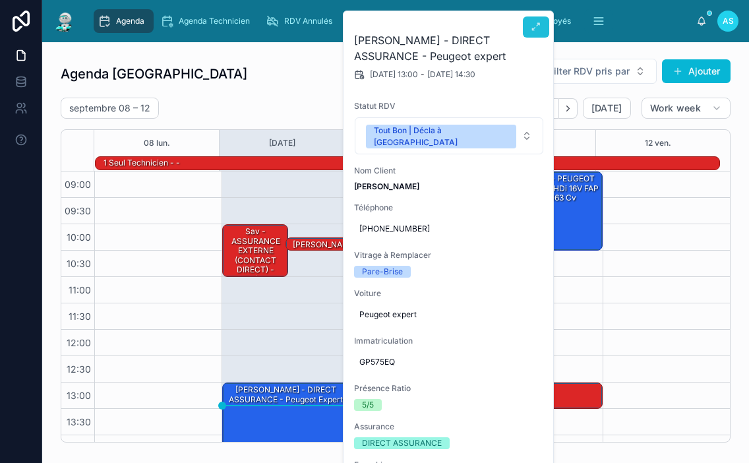
click at [541, 30] on icon at bounding box center [536, 27] width 11 height 11
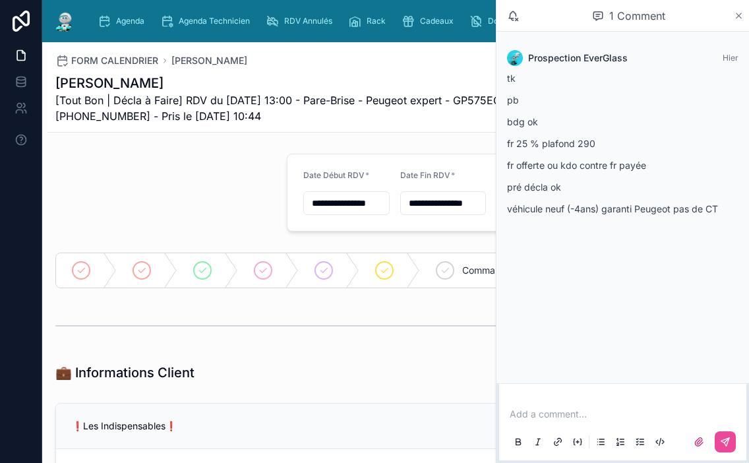
click at [734, 18] on icon at bounding box center [739, 16] width 10 height 11
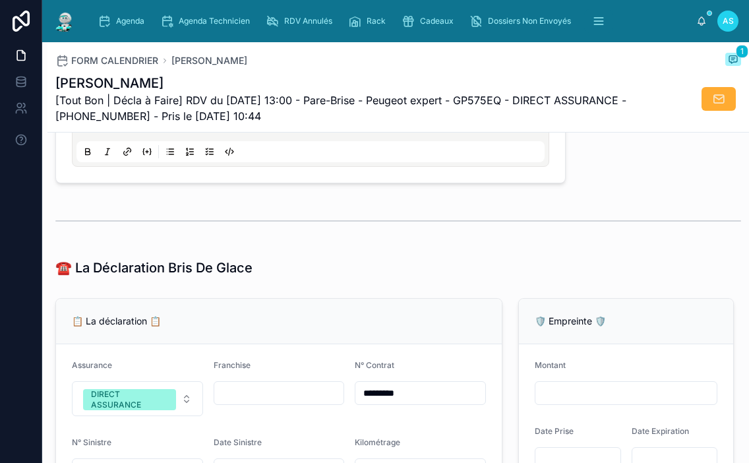
scroll to position [791, 0]
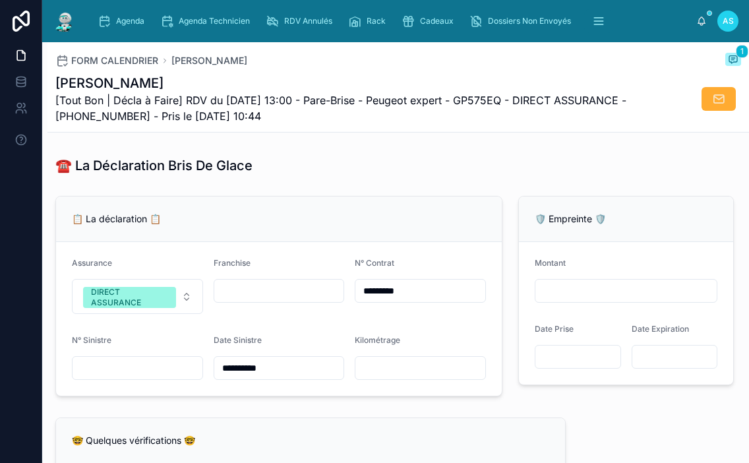
click at [161, 377] on input "text" at bounding box center [138, 368] width 130 height 18
type input "**********"
click at [551, 140] on div at bounding box center [398, 119] width 702 height 44
click at [736, 57] on span "1" at bounding box center [742, 51] width 13 height 13
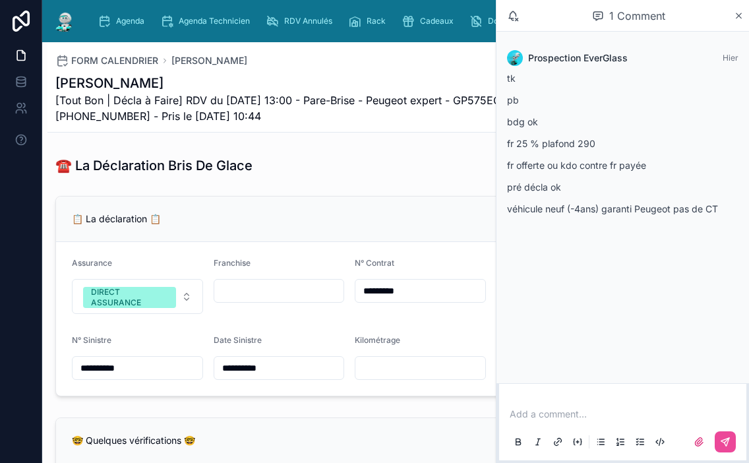
click at [639, 408] on p at bounding box center [625, 414] width 231 height 13
click at [719, 443] on button at bounding box center [725, 441] width 21 height 21
click at [741, 17] on icon at bounding box center [739, 15] width 5 height 5
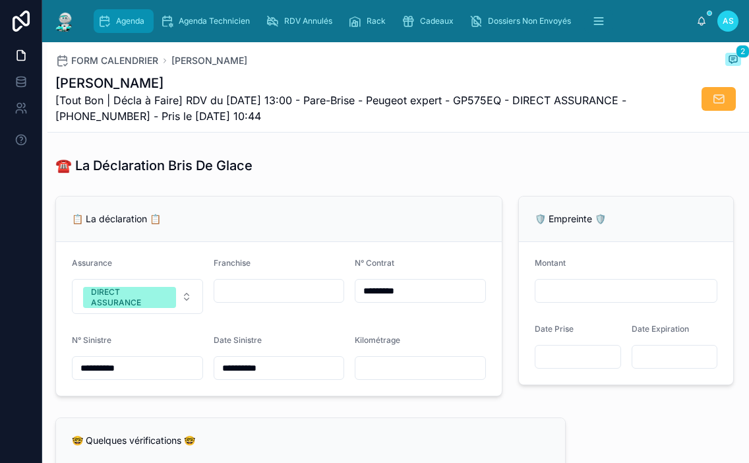
click at [140, 19] on span "Agenda" at bounding box center [130, 21] width 28 height 11
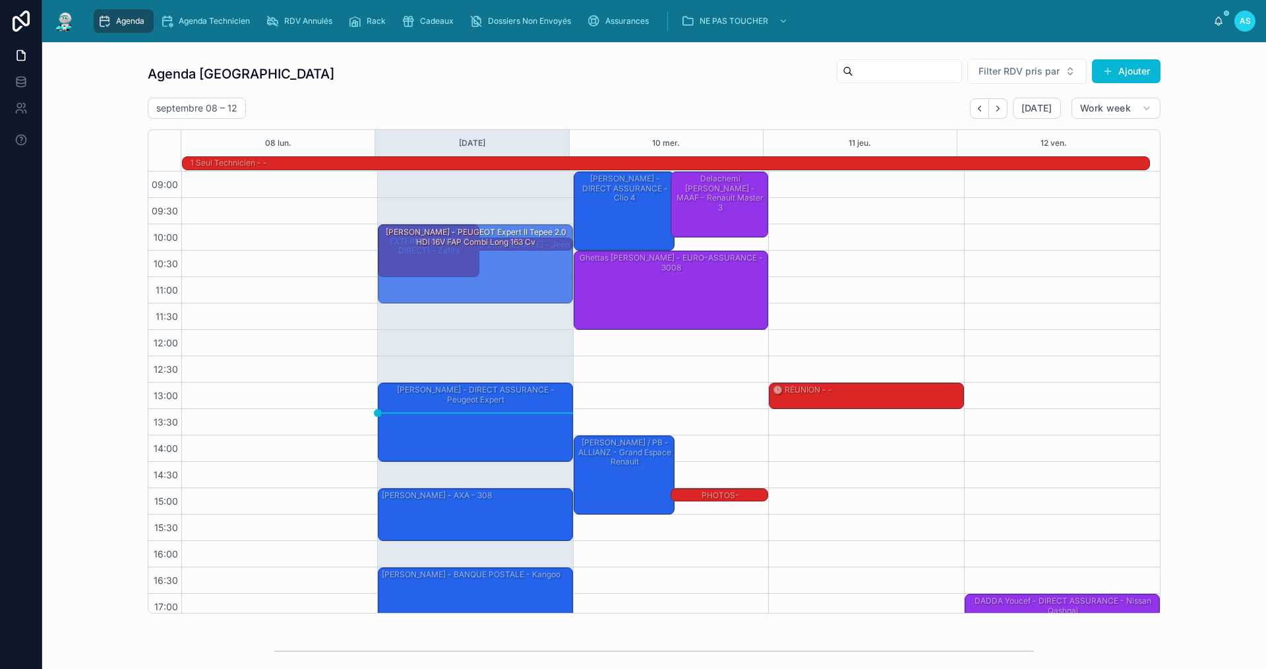
drag, startPoint x: 846, startPoint y: 202, endPoint x: 396, endPoint y: 257, distance: 452.5
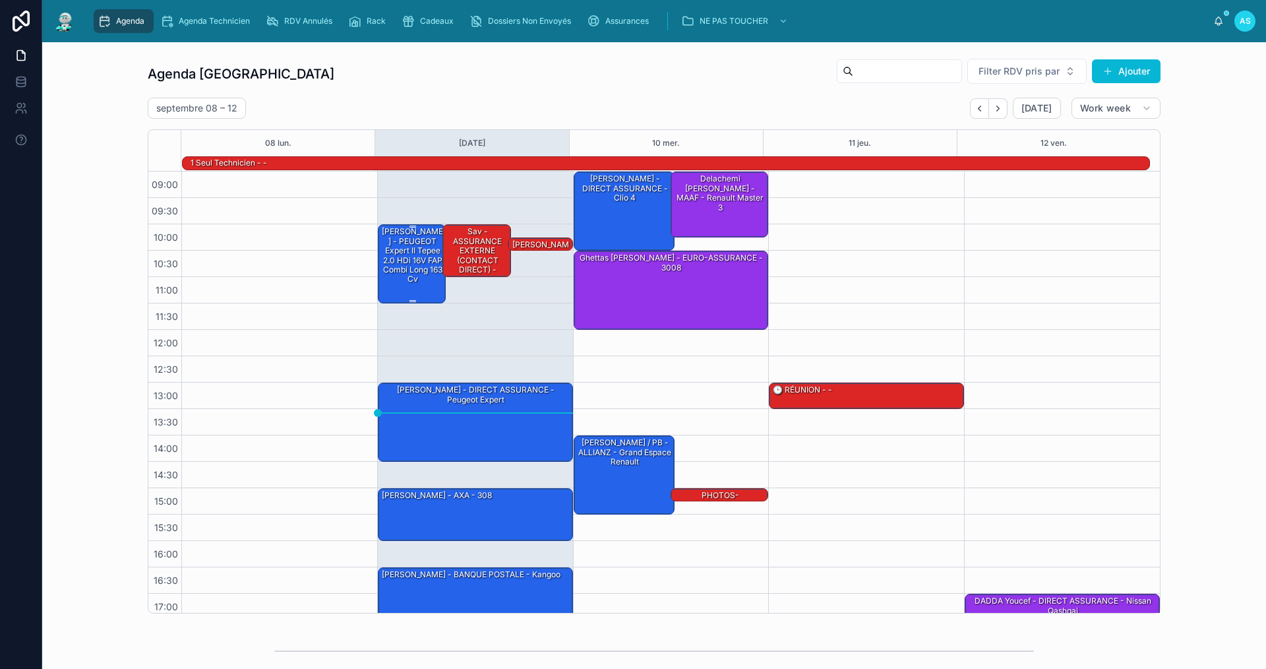
click at [404, 281] on div "[PERSON_NAME] - PEUGEOT Expert II Tepee 2.0 HDi 16V FAP Combi long 163 cv" at bounding box center [413, 255] width 65 height 59
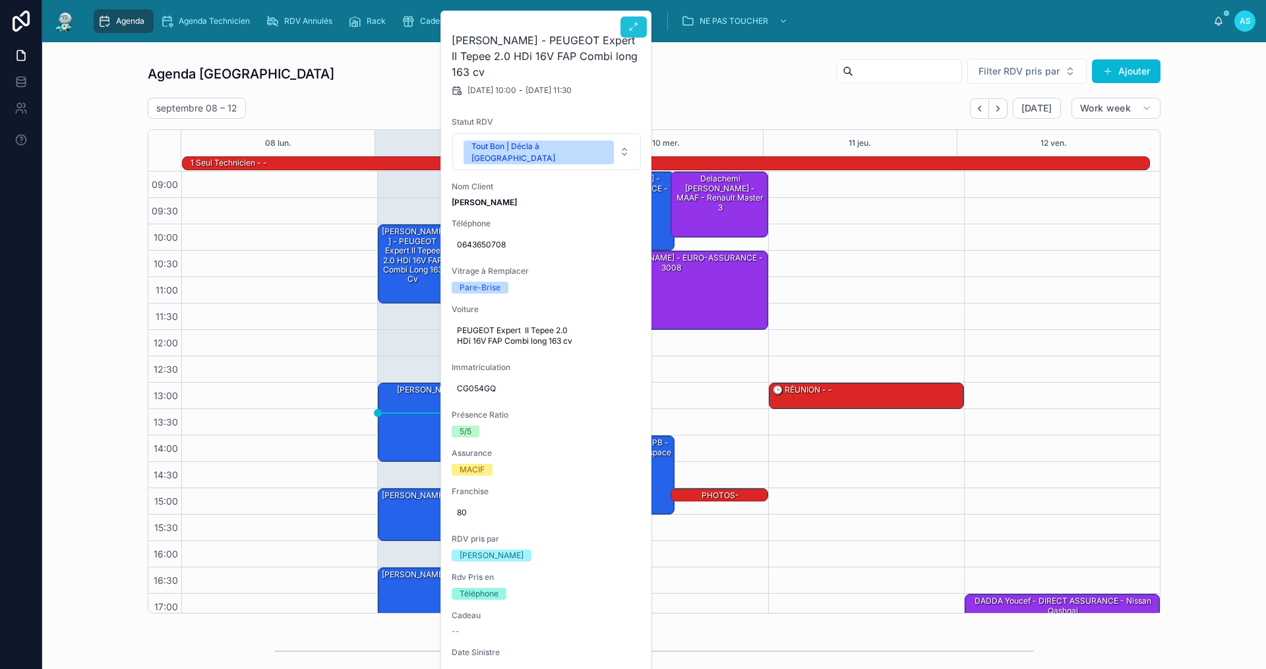
click at [632, 30] on icon at bounding box center [634, 27] width 11 height 11
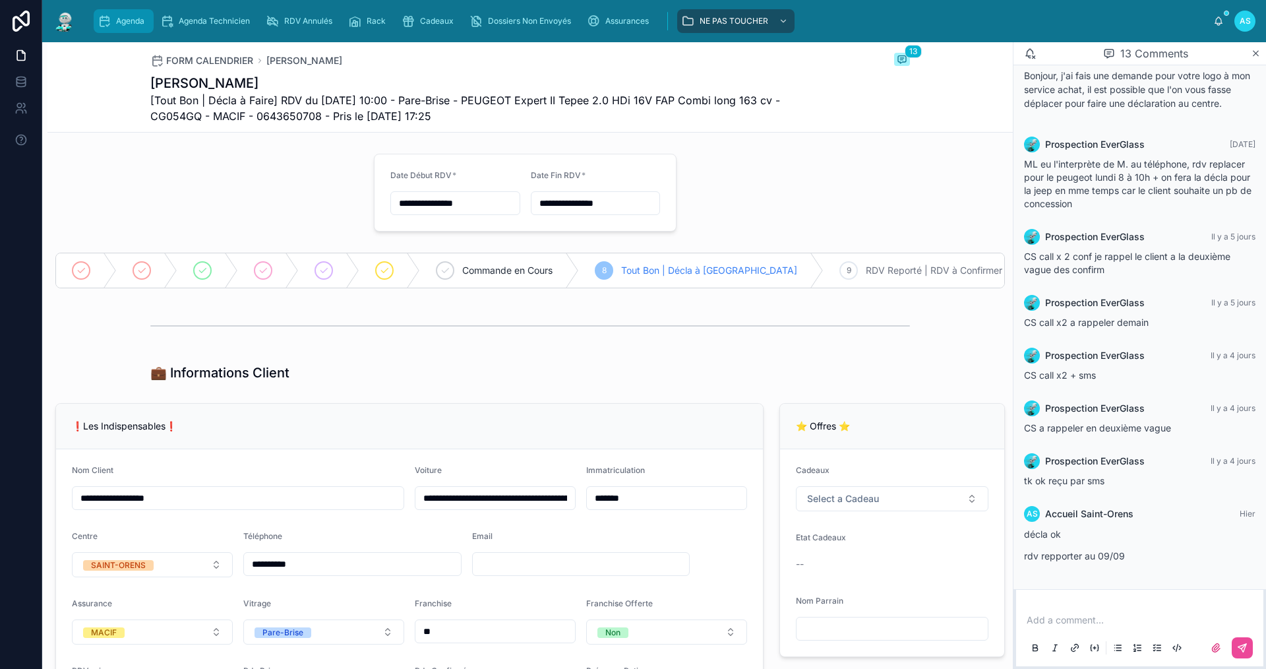
click at [107, 18] on icon "scrollable content" at bounding box center [104, 21] width 13 height 13
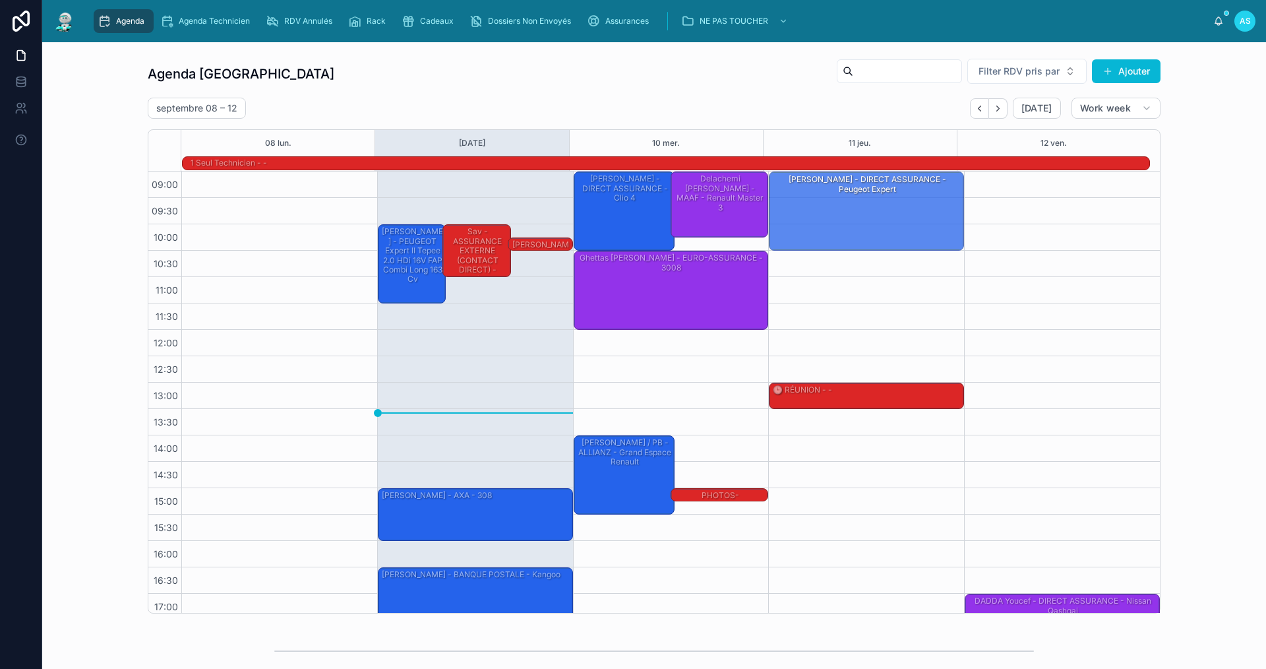
drag, startPoint x: 582, startPoint y: 365, endPoint x: 855, endPoint y: 193, distance: 322.8
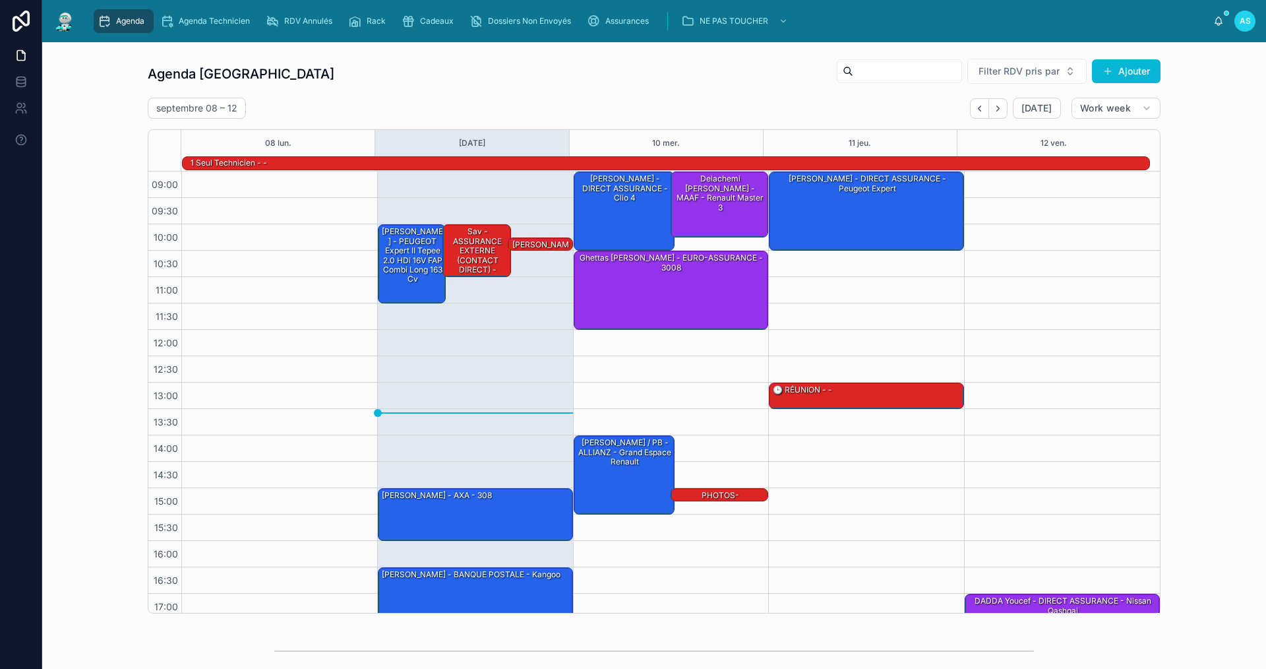
click at [841, 206] on div "[PERSON_NAME] - DIRECT ASSURANCE - Peugeot expert" at bounding box center [867, 210] width 191 height 77
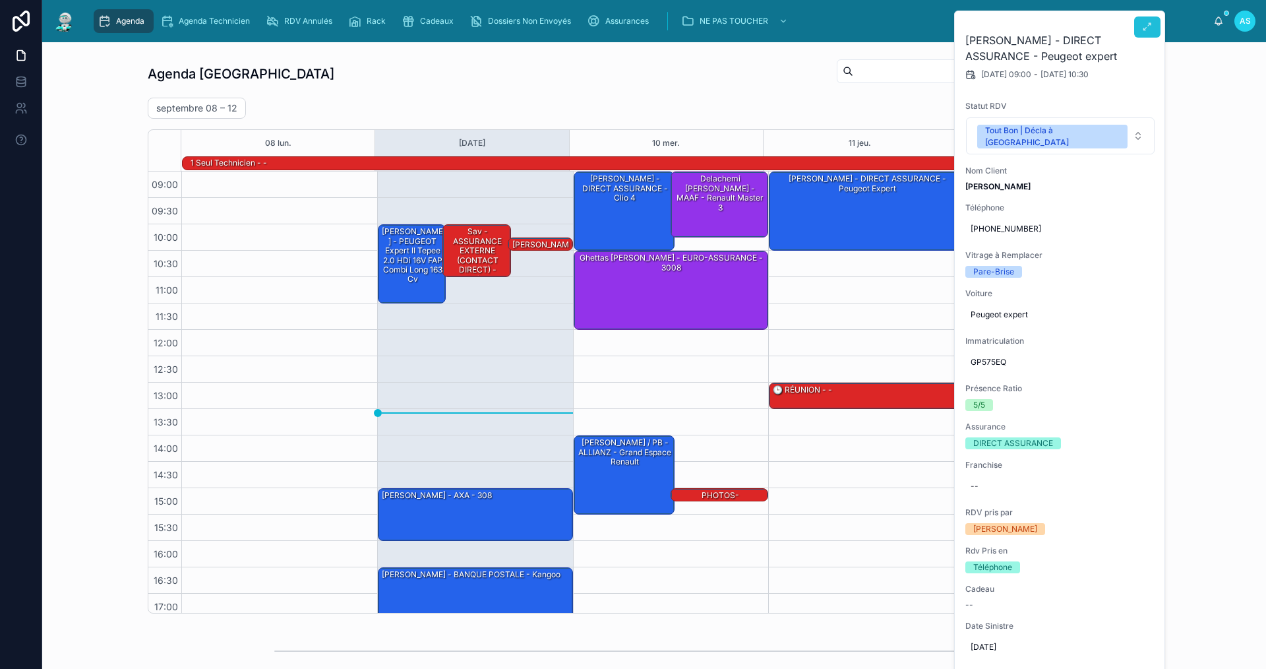
click at [1150, 22] on icon at bounding box center [1147, 27] width 11 height 11
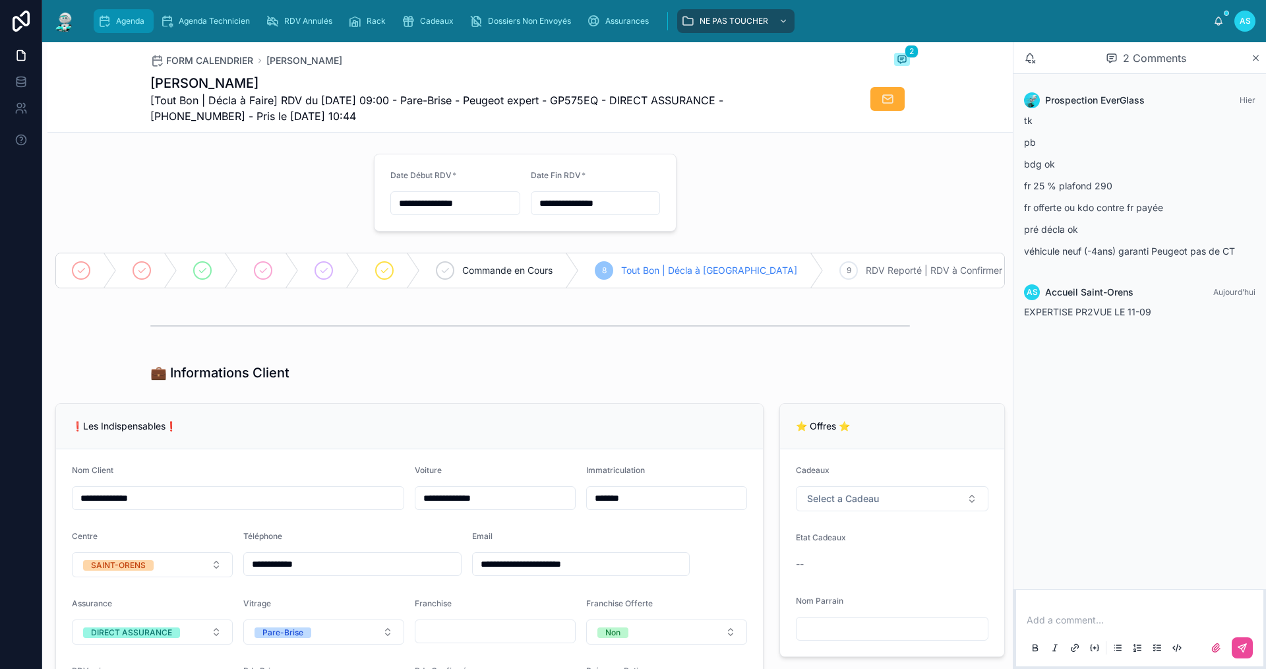
click at [135, 25] on span "Agenda" at bounding box center [130, 21] width 28 height 11
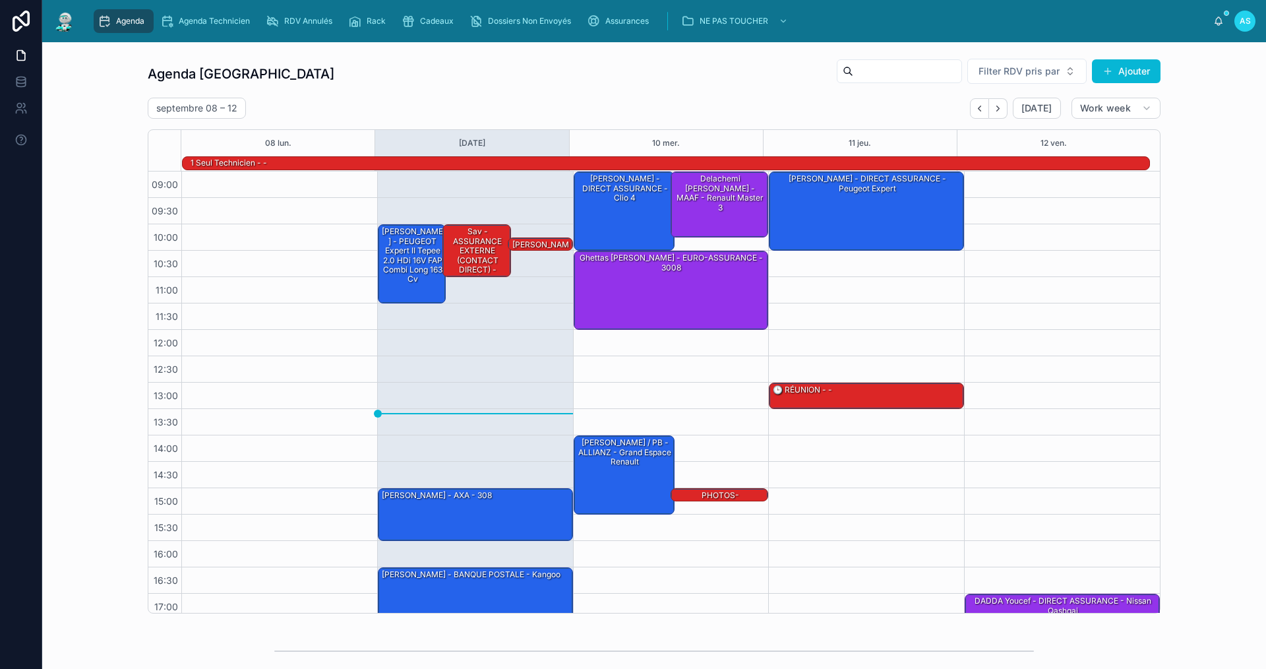
scroll to position [34, 0]
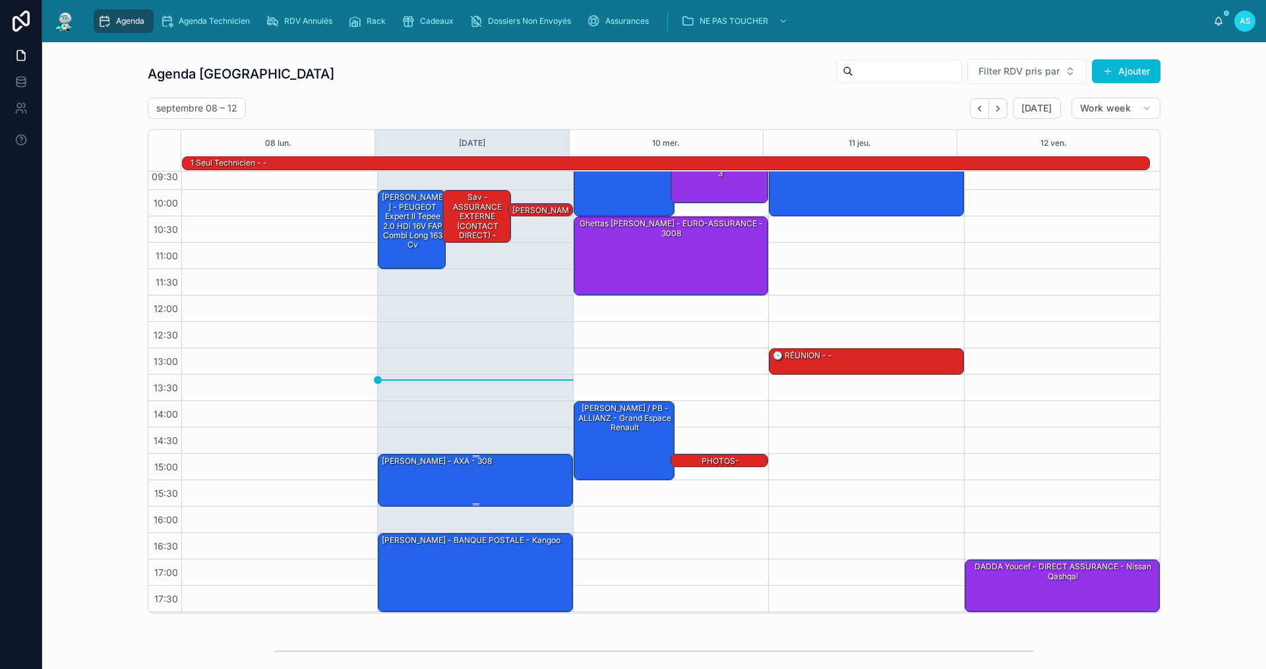
click at [389, 493] on div "[PERSON_NAME] - AXA - 308" at bounding box center [476, 479] width 191 height 50
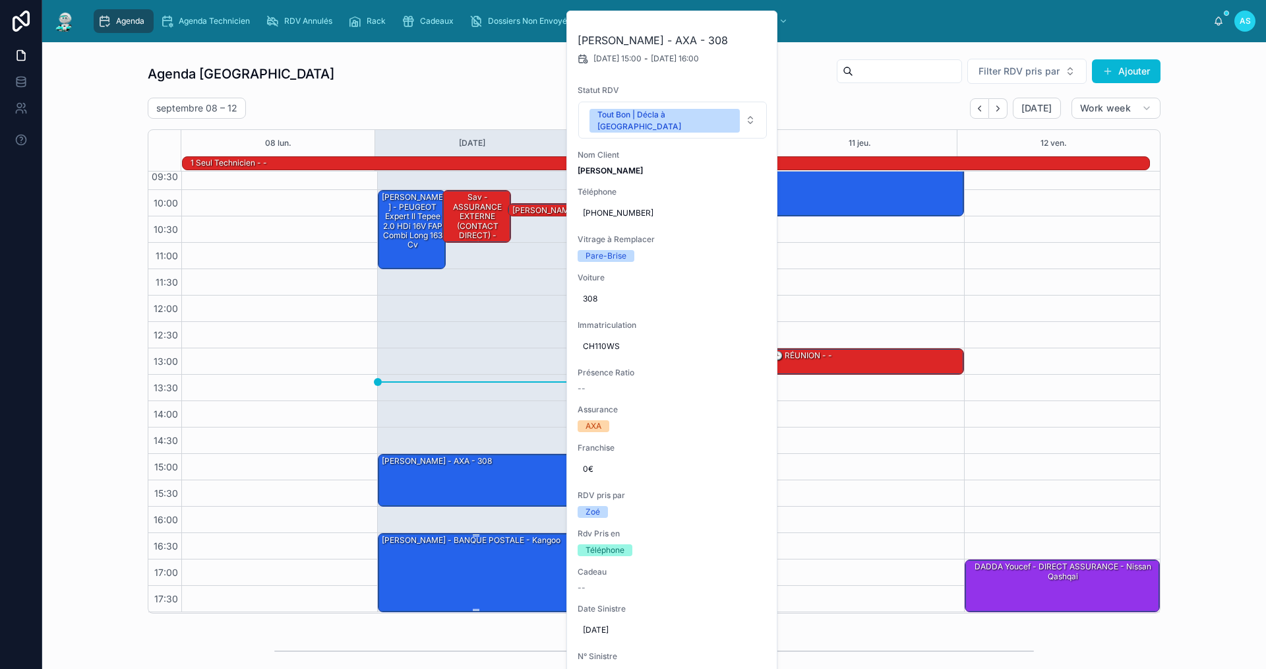
click at [523, 557] on div "[PERSON_NAME] - BANQUE POSTALE - kangoo" at bounding box center [476, 572] width 191 height 77
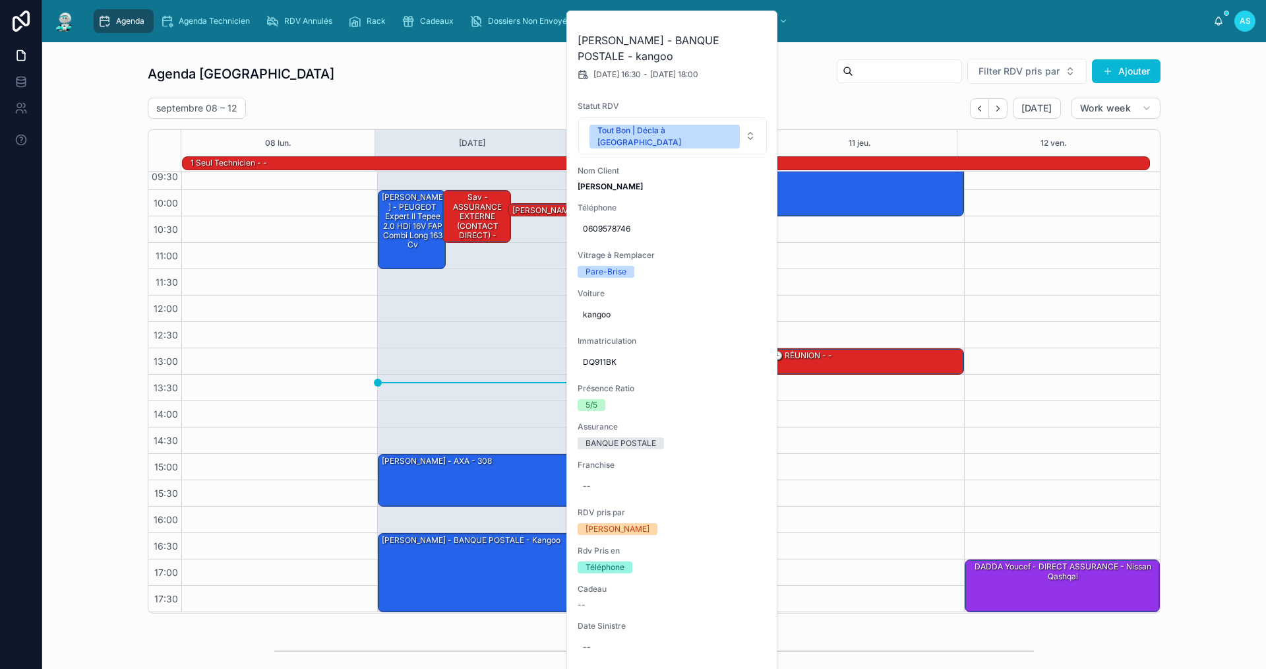
click at [458, 48] on div "Agenda Saint-Orens Filter RDV pris par Ajouter [DATE] – [DATE] [DATE] Work week…" at bounding box center [654, 505] width 1224 height 927
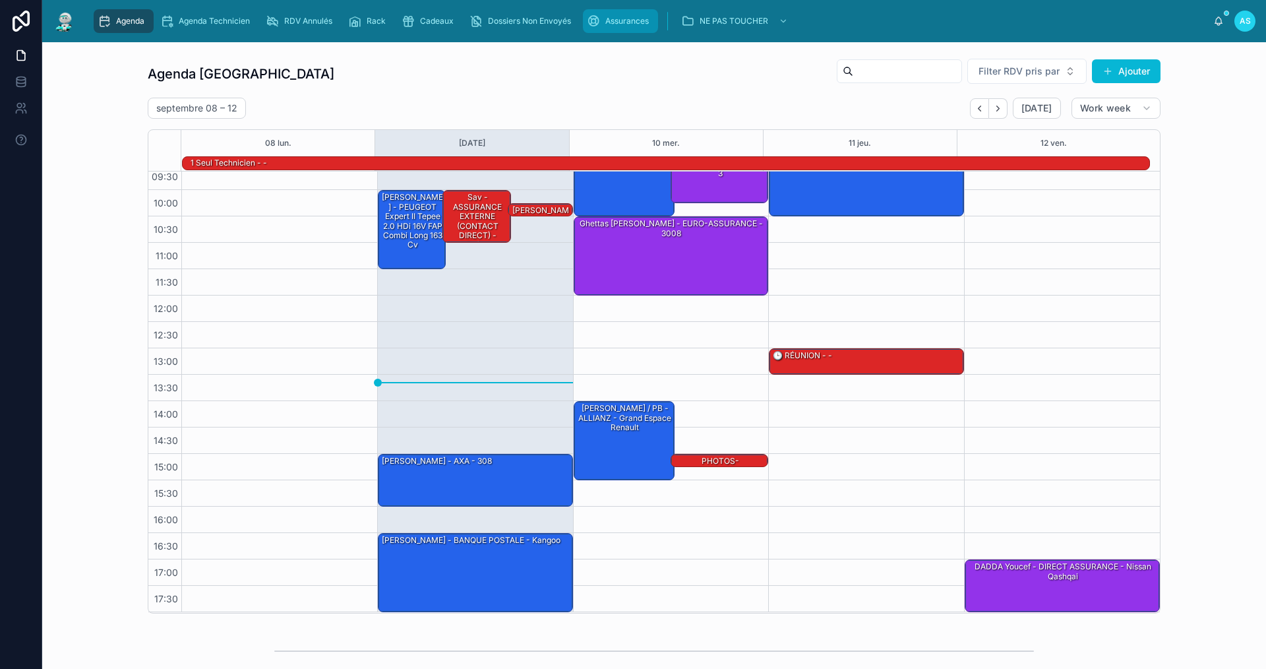
click at [618, 9] on link "Assurances" at bounding box center [620, 21] width 75 height 24
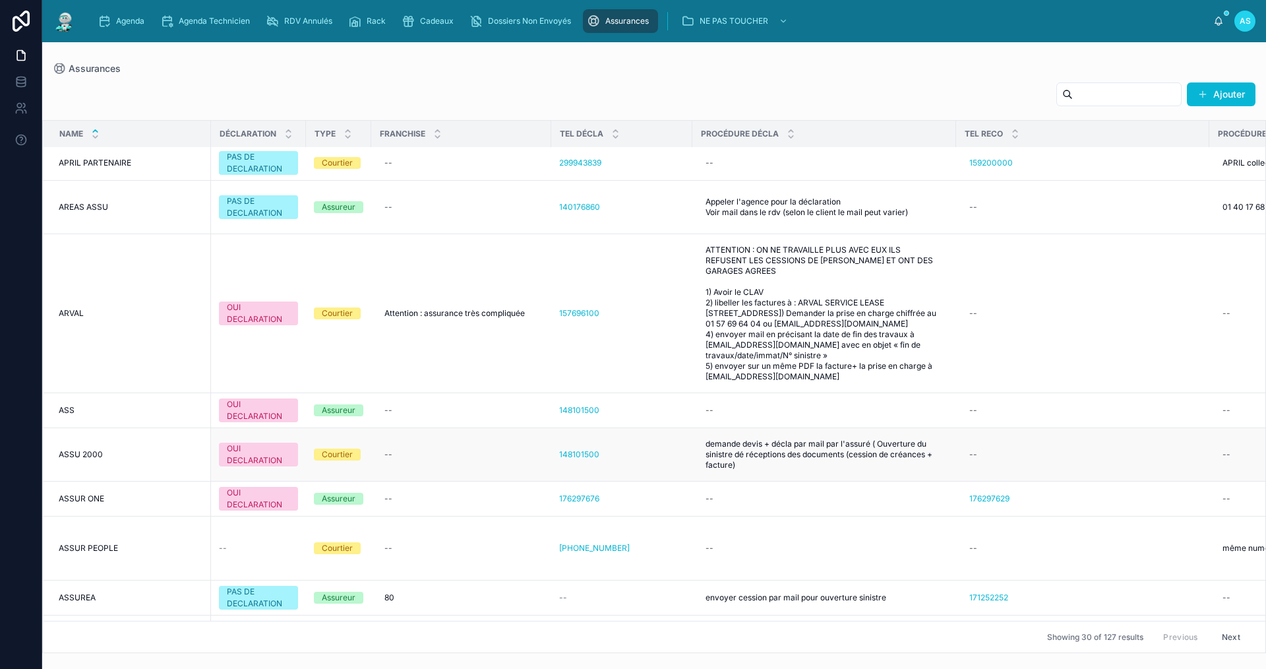
scroll to position [1105, 0]
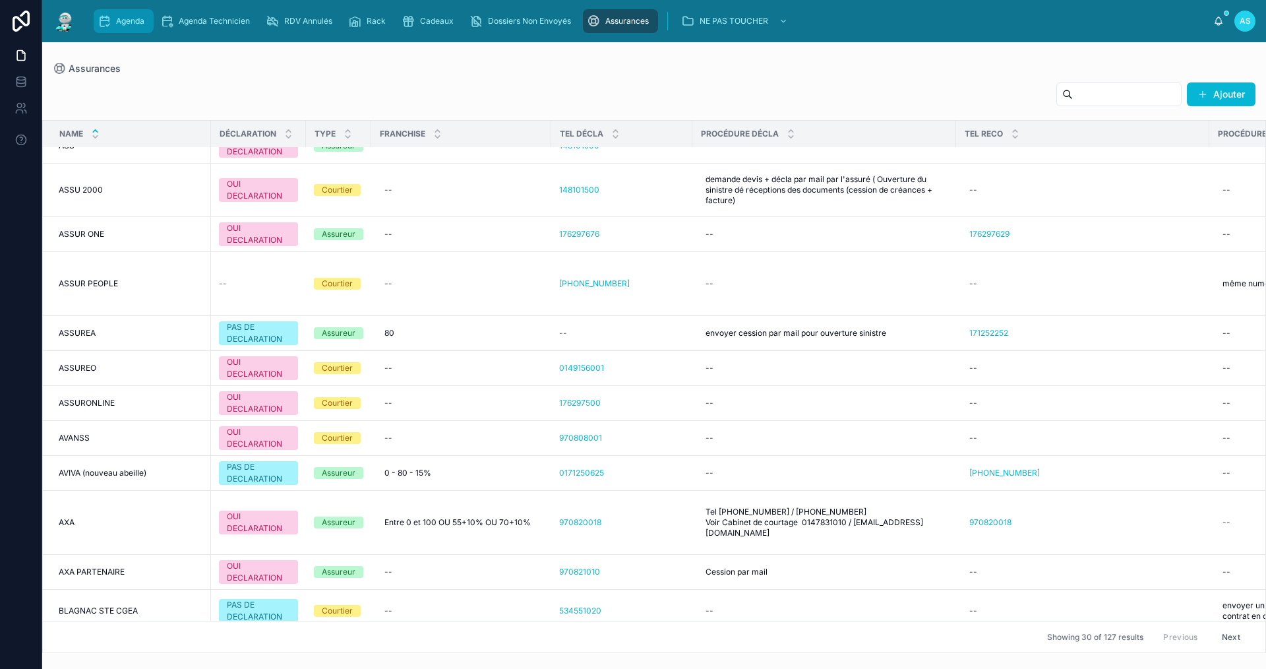
click at [124, 11] on div "Agenda" at bounding box center [124, 21] width 52 height 21
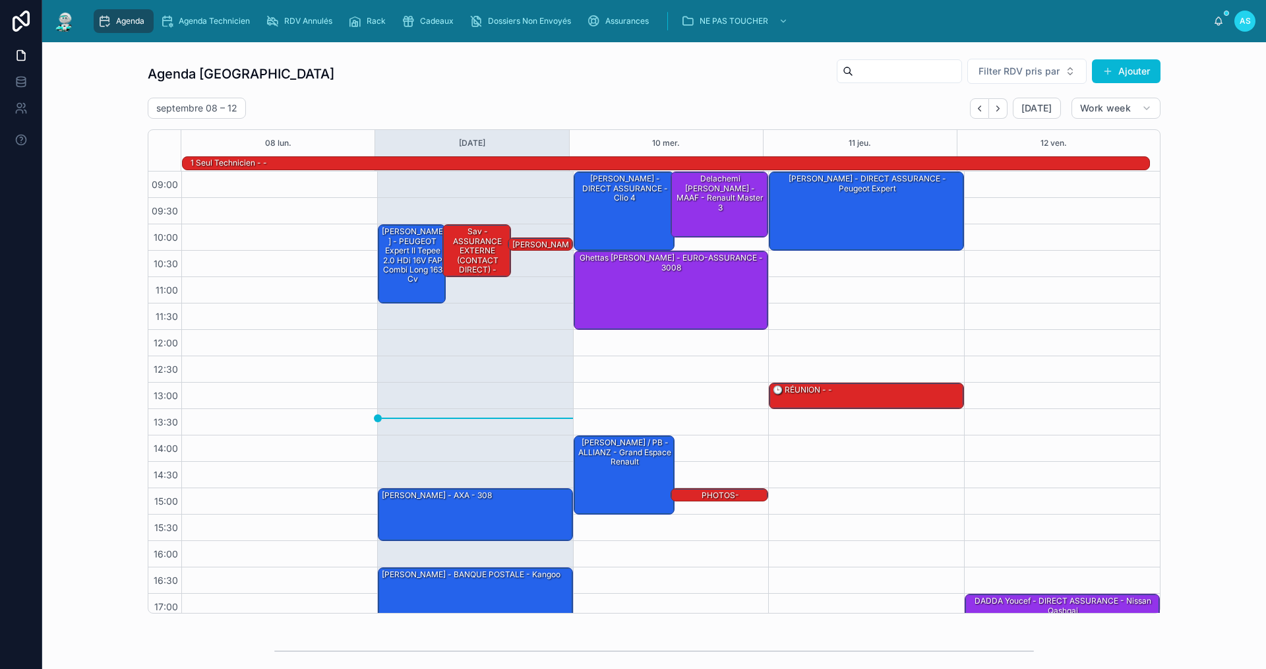
scroll to position [34, 0]
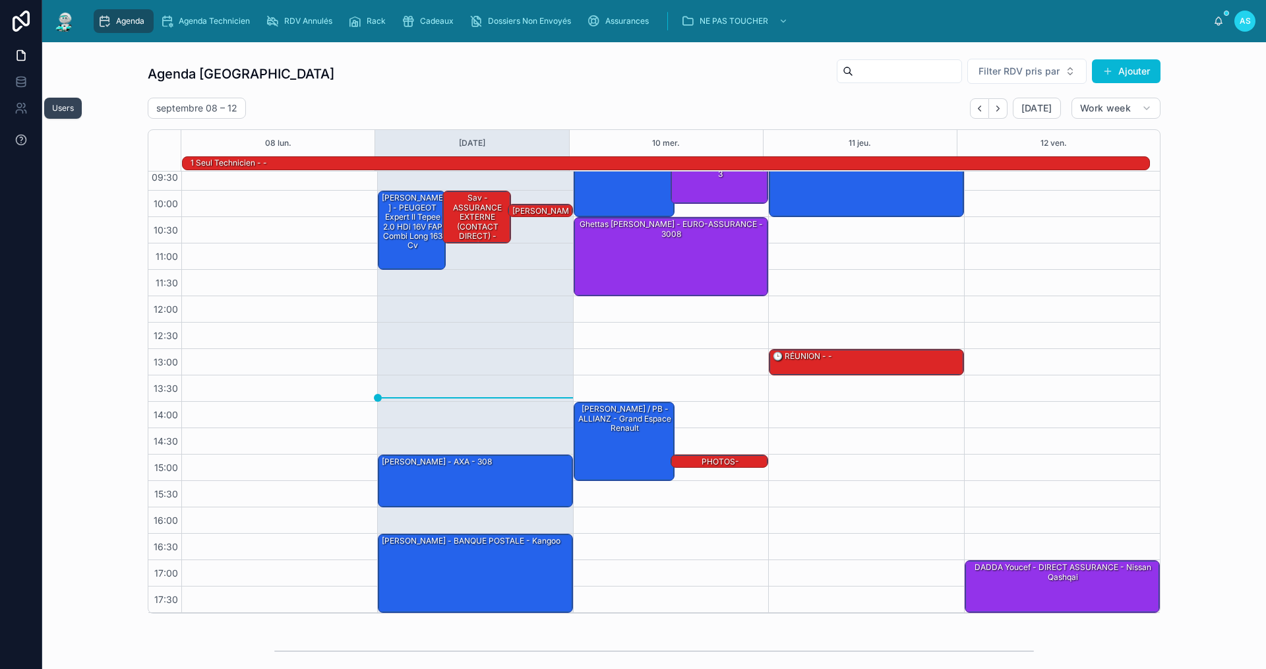
click at [38, 127] on button at bounding box center [21, 139] width 42 height 37
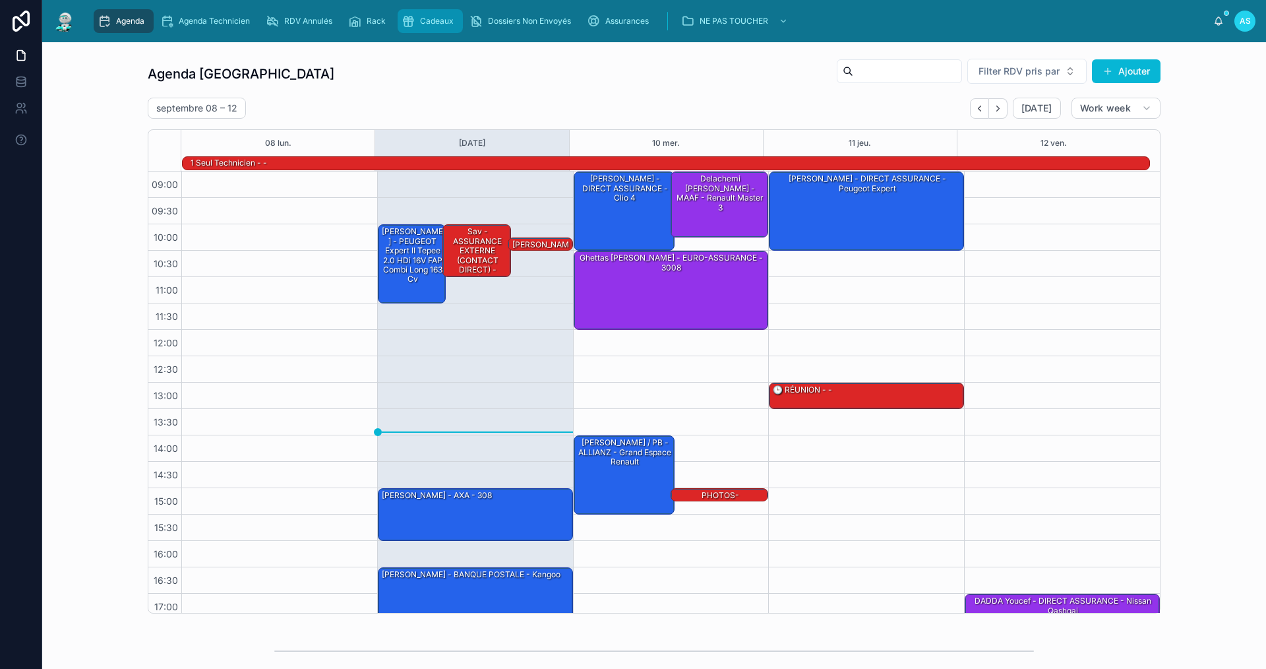
click at [441, 31] on div "Cadeaux" at bounding box center [430, 21] width 57 height 21
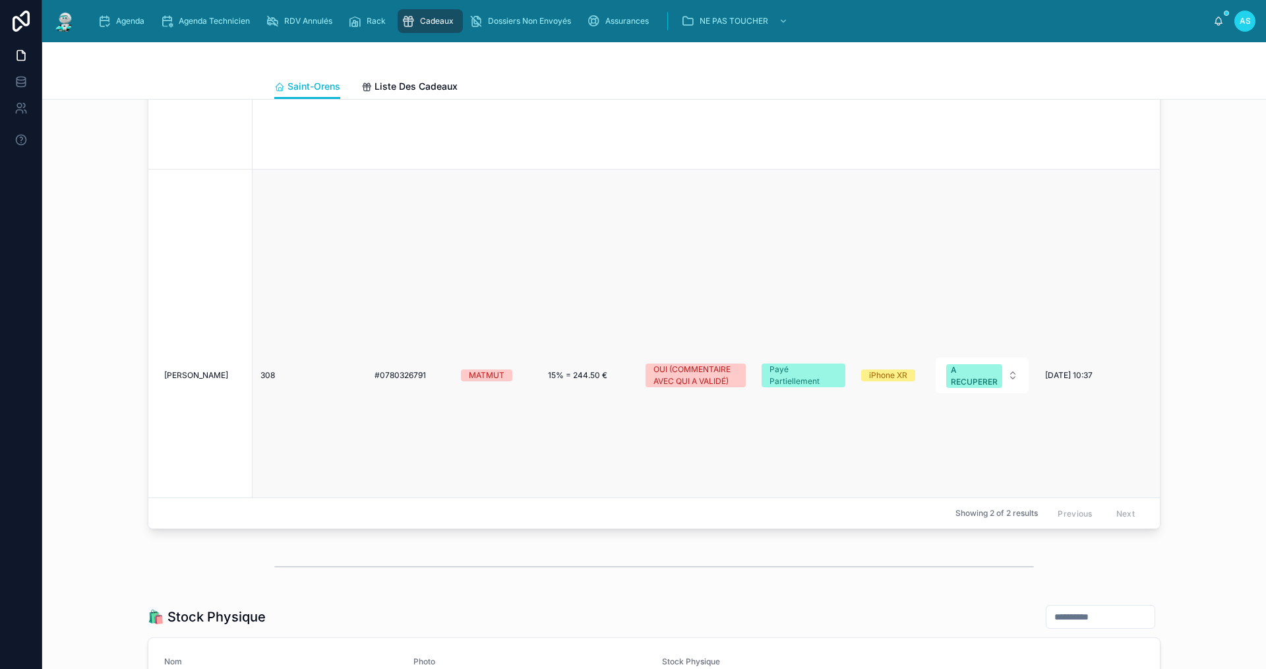
scroll to position [263, 0]
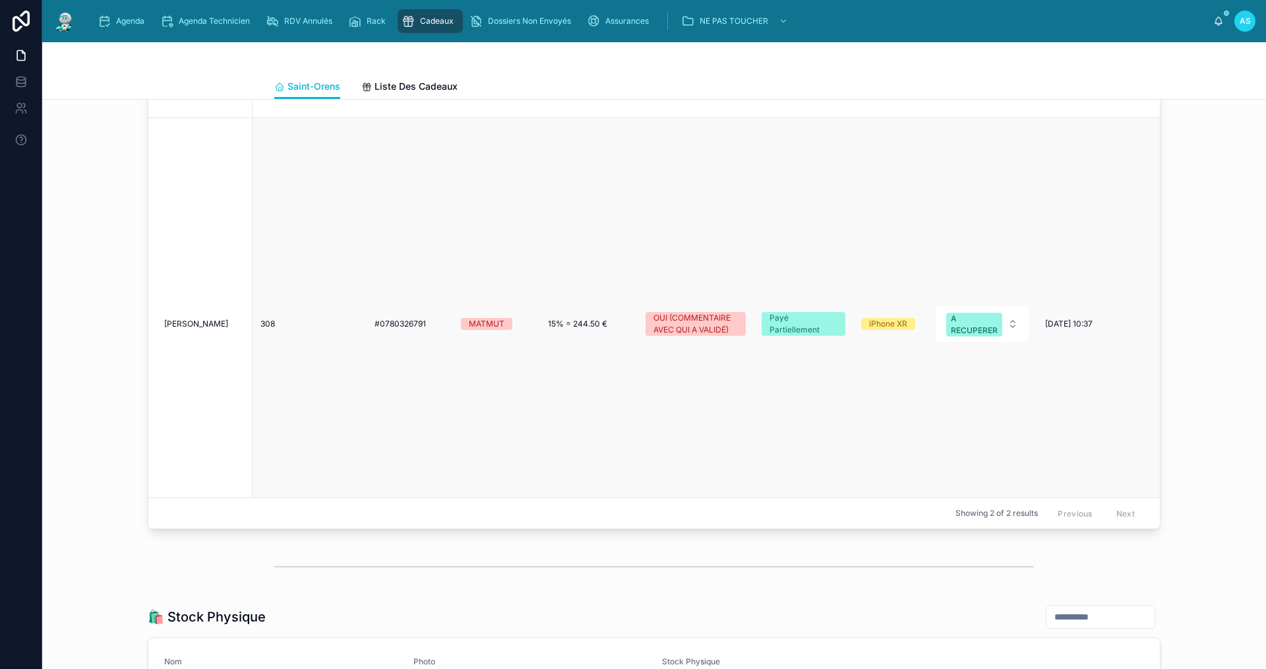
click at [204, 319] on span "[PERSON_NAME]" at bounding box center [196, 324] width 64 height 11
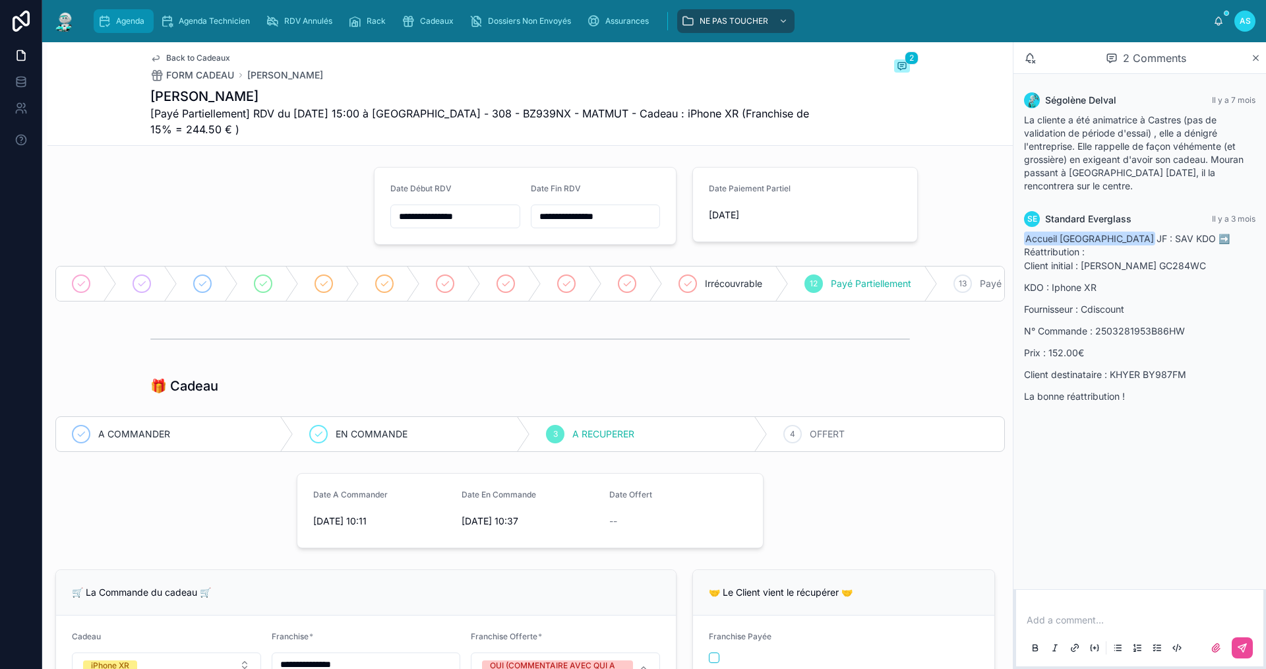
click at [129, 22] on span "Agenda" at bounding box center [130, 21] width 28 height 11
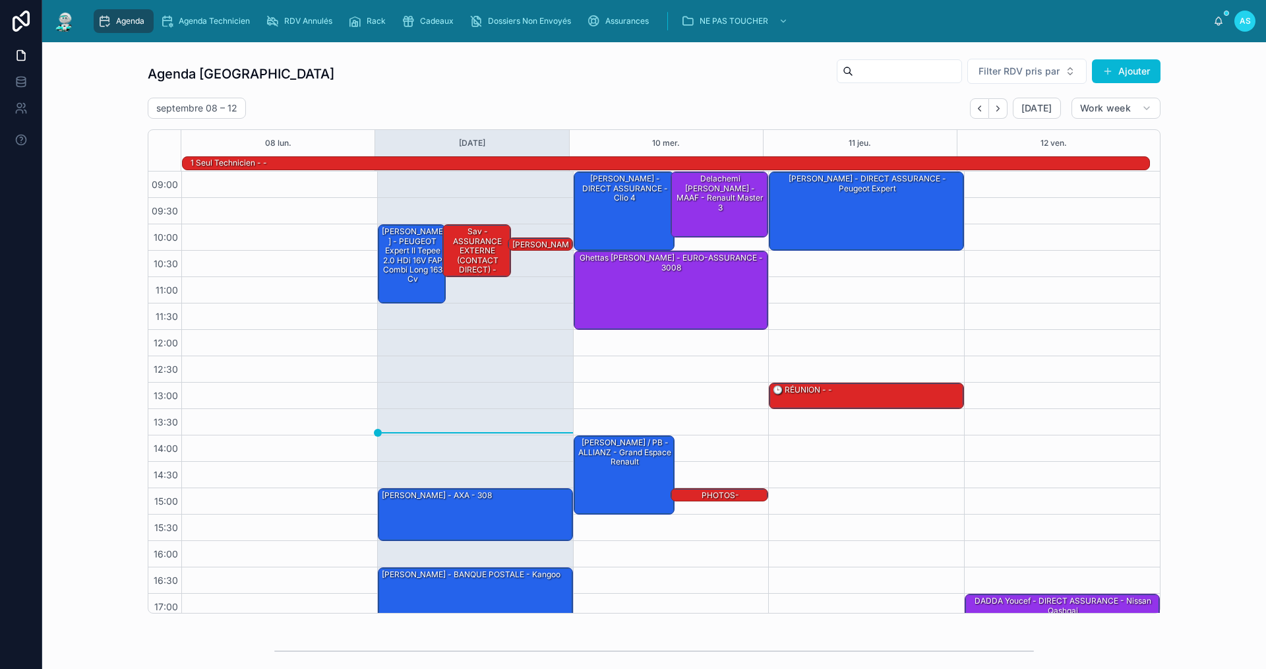
scroll to position [34, 0]
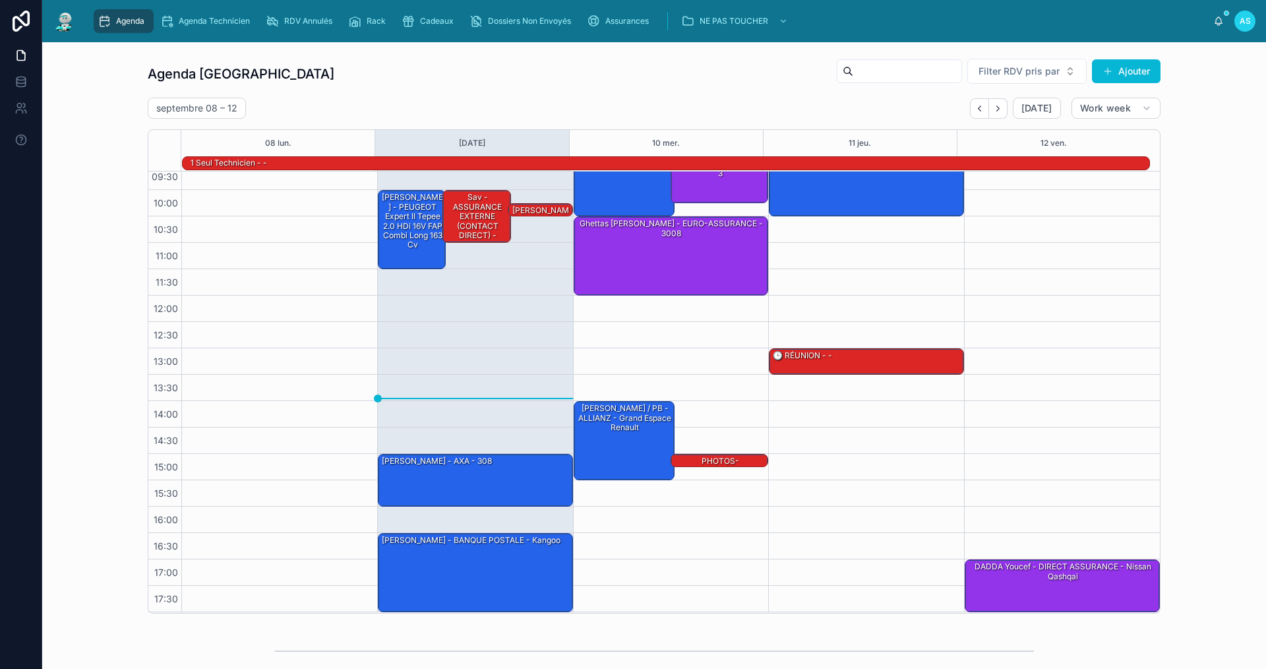
click at [1210, 321] on div "Agenda Saint-Orens Filter RDV pris par Ajouter [DATE] – [DATE] [DATE] Work week…" at bounding box center [654, 336] width 1203 height 566
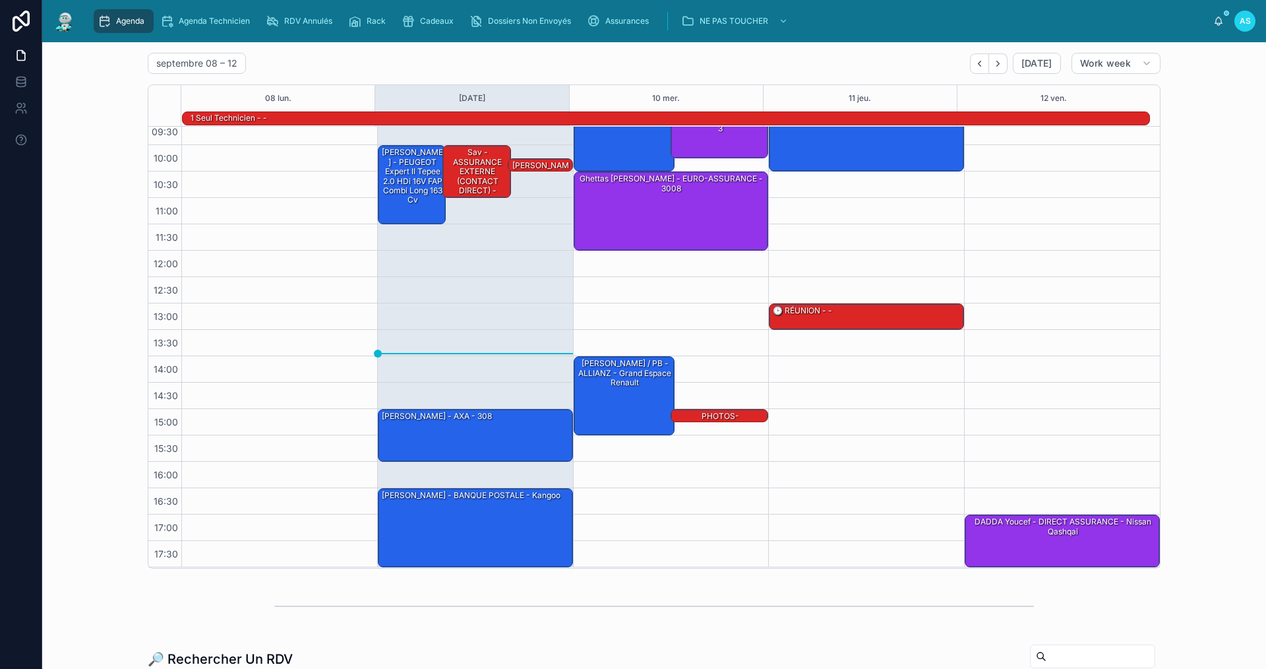
scroll to position [0, 0]
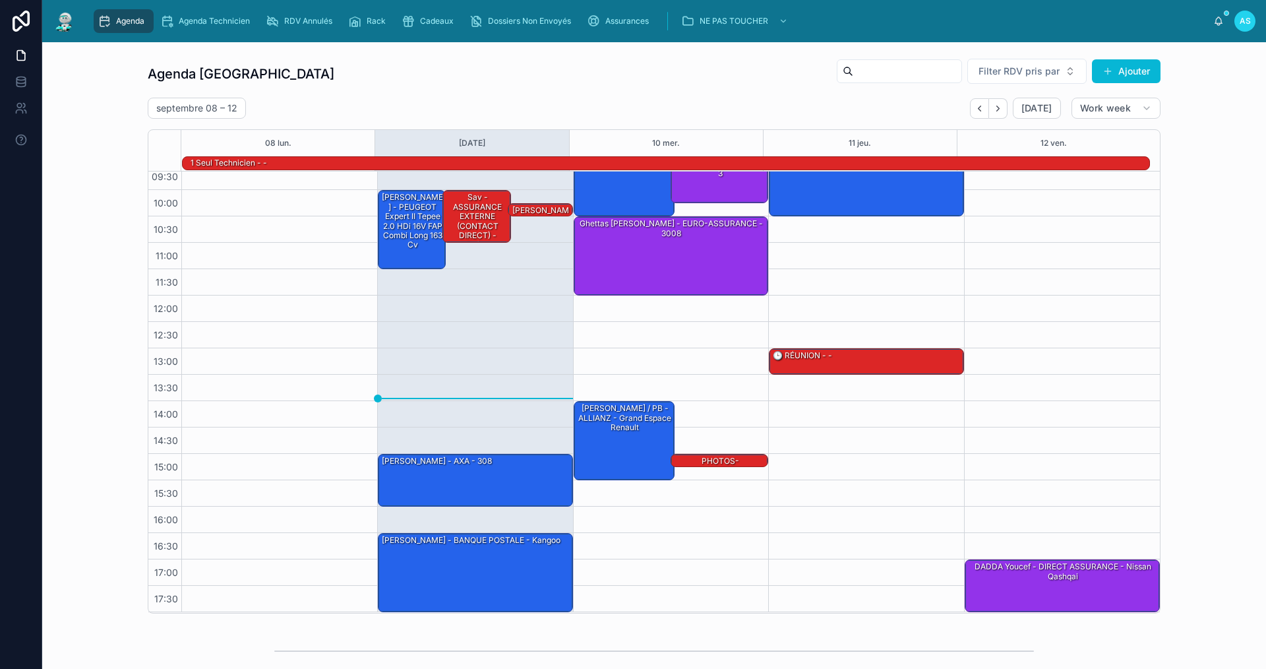
click at [429, 34] on div "Agenda Agenda Technicien RDV Annulés Rack Cadeaux Dossiers Non Envoyés Assuranc…" at bounding box center [650, 21] width 1126 height 29
click at [435, 28] on div "Cadeaux" at bounding box center [430, 21] width 57 height 21
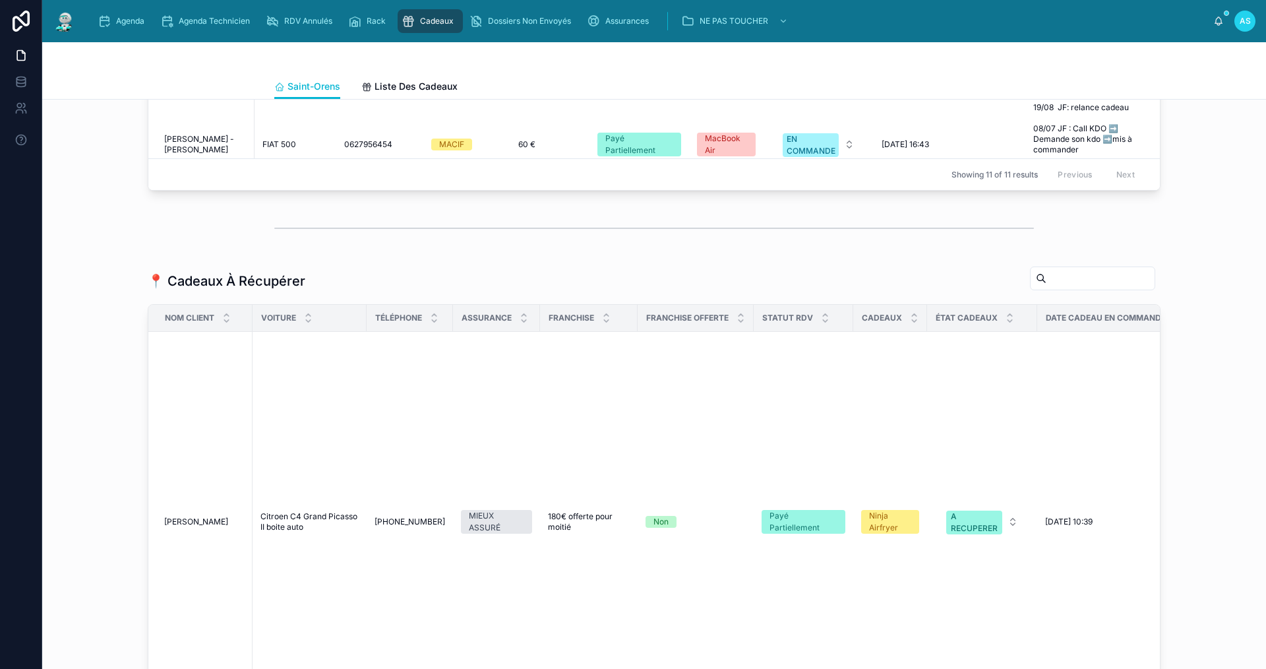
scroll to position [1055, 0]
click at [204, 526] on span "[PERSON_NAME]" at bounding box center [196, 520] width 64 height 11
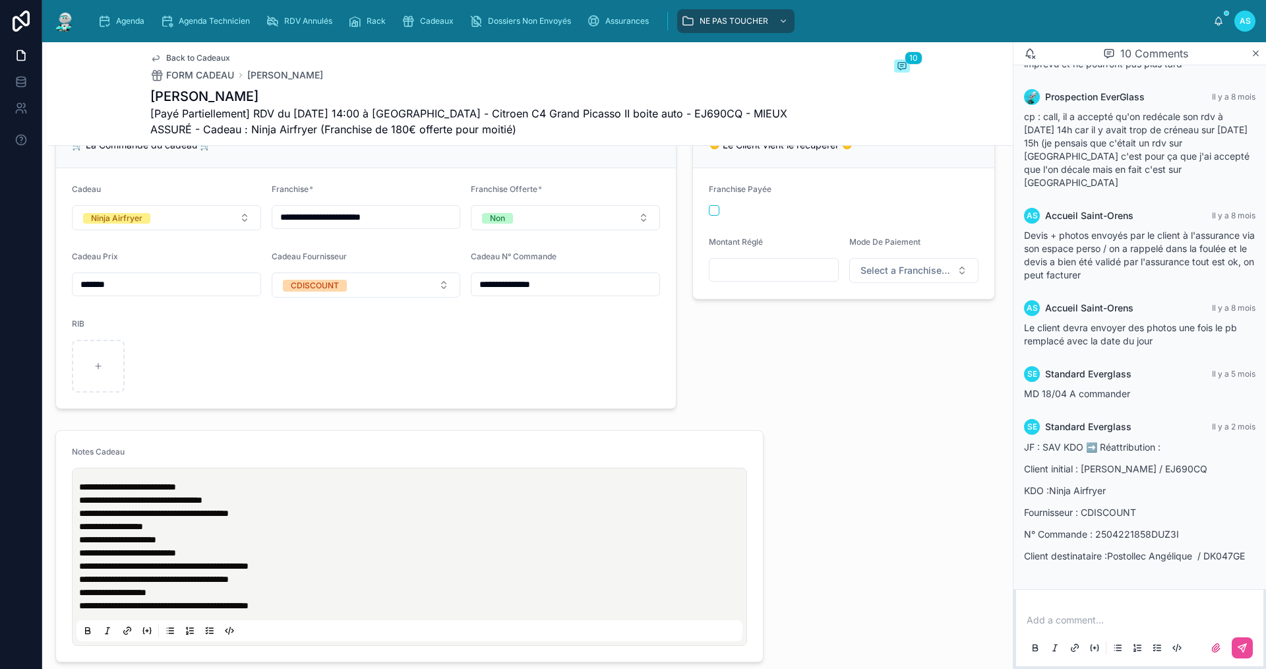
scroll to position [660, 0]
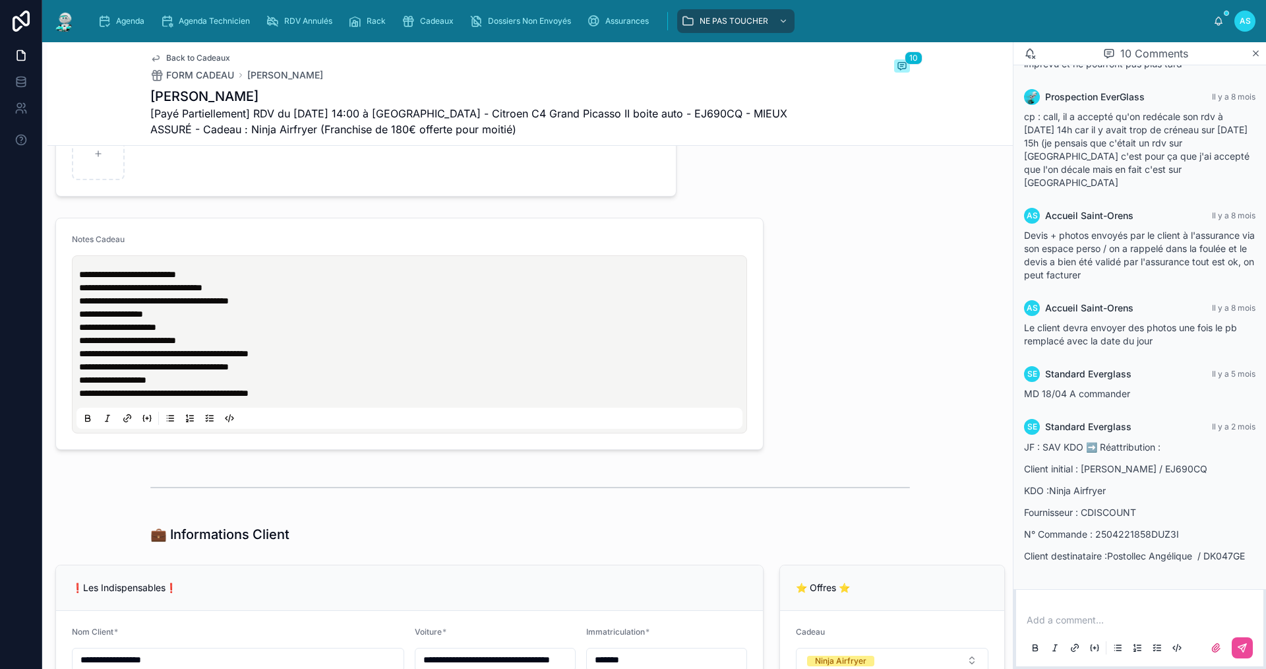
click at [212, 281] on p "**********" at bounding box center [412, 274] width 666 height 13
click at [240, 280] on p "**********" at bounding box center [412, 274] width 666 height 13
click at [75, 282] on div "**********" at bounding box center [409, 344] width 675 height 178
click at [82, 279] on span "**********" at bounding box center [127, 274] width 97 height 9
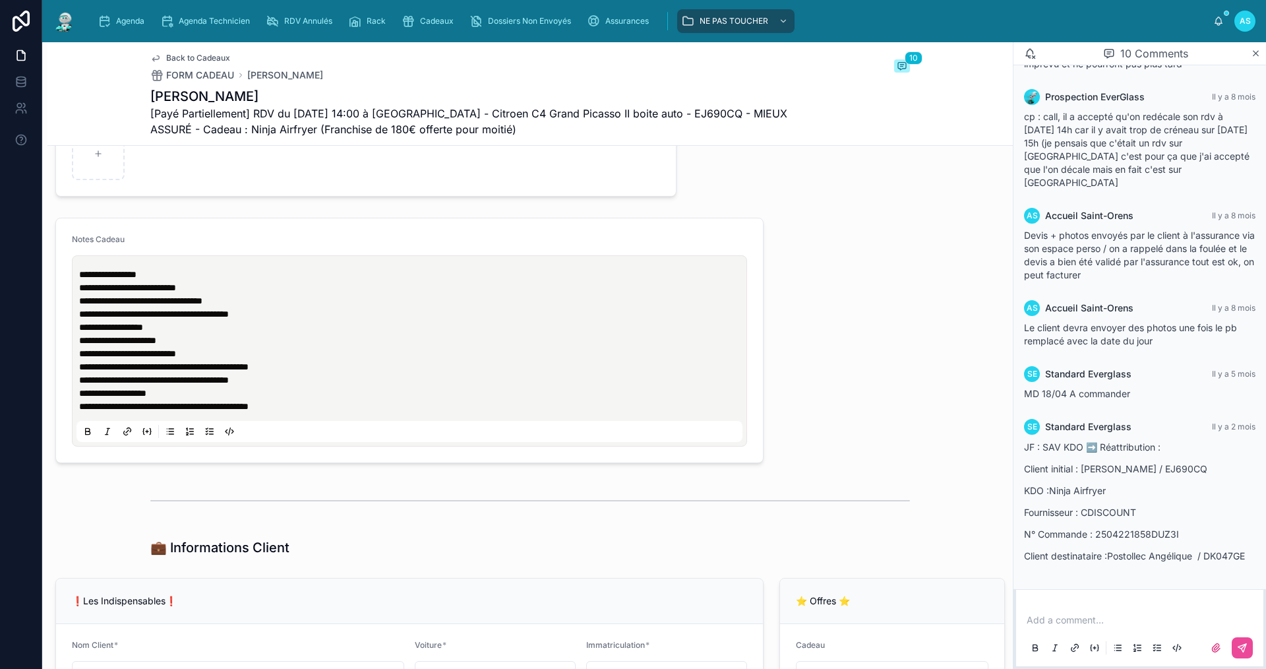
click at [170, 279] on p "**********" at bounding box center [412, 274] width 666 height 13
click at [124, 29] on div "Agenda" at bounding box center [124, 21] width 52 height 21
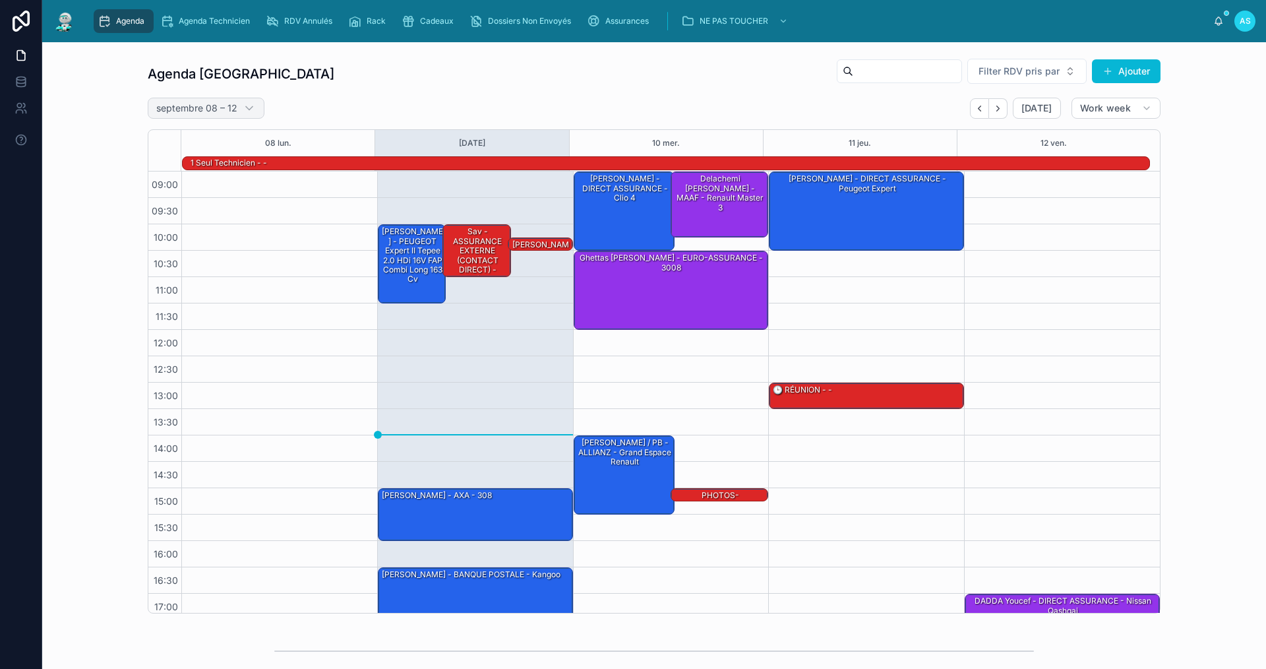
scroll to position [34, 0]
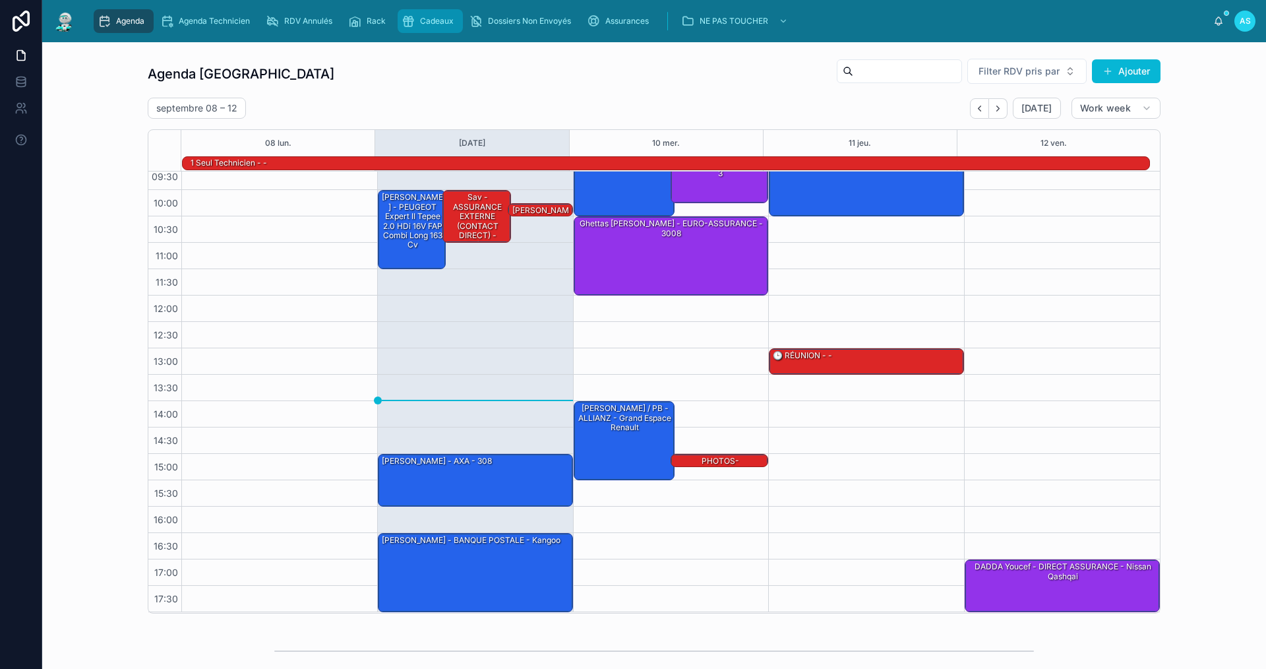
click at [427, 20] on span "Cadeaux" at bounding box center [437, 21] width 34 height 11
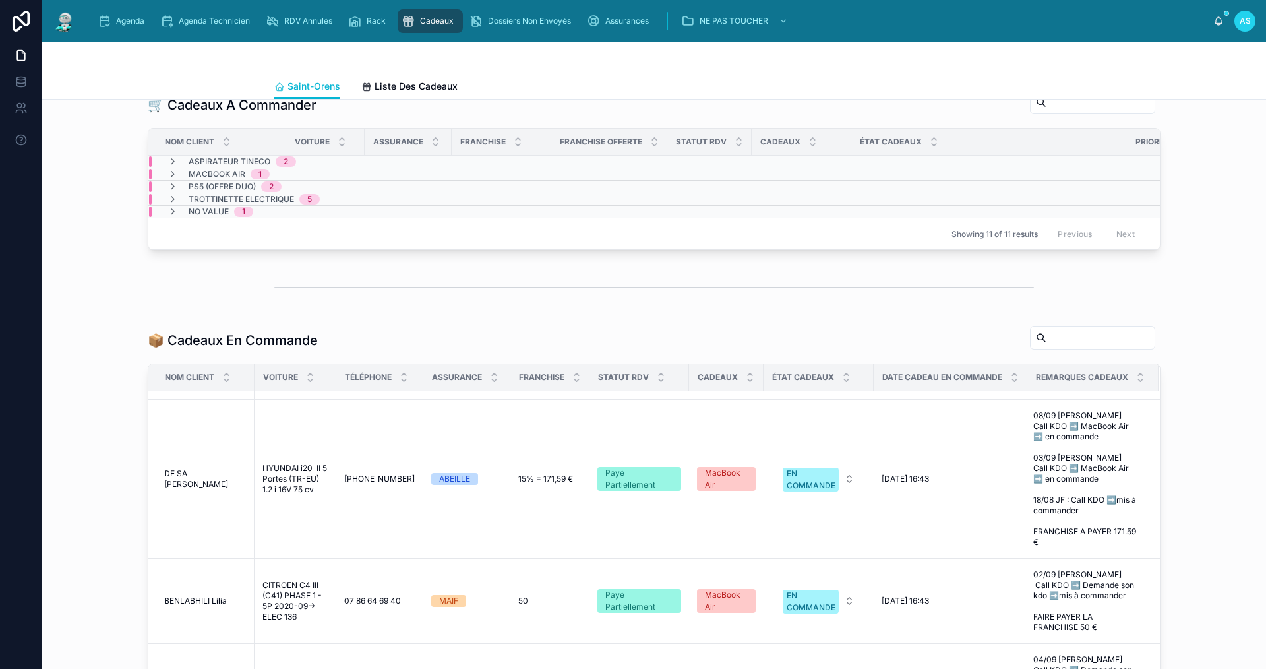
scroll to position [330, 0]
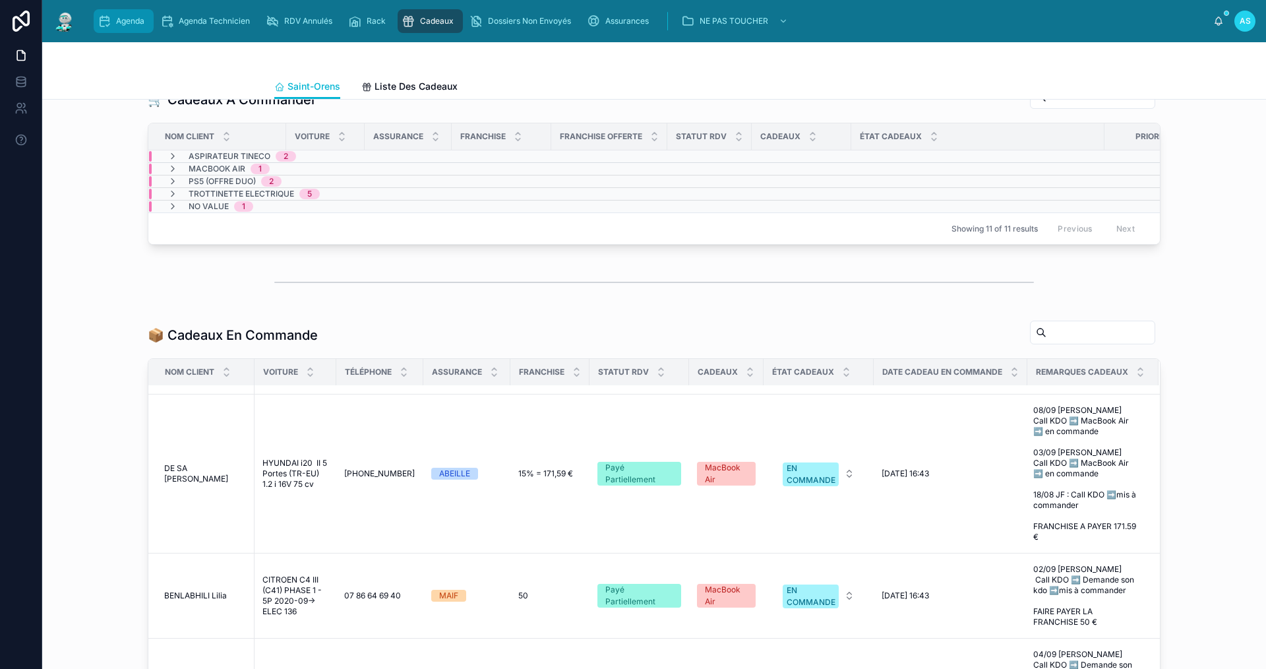
click at [140, 20] on span "Agenda" at bounding box center [130, 21] width 28 height 11
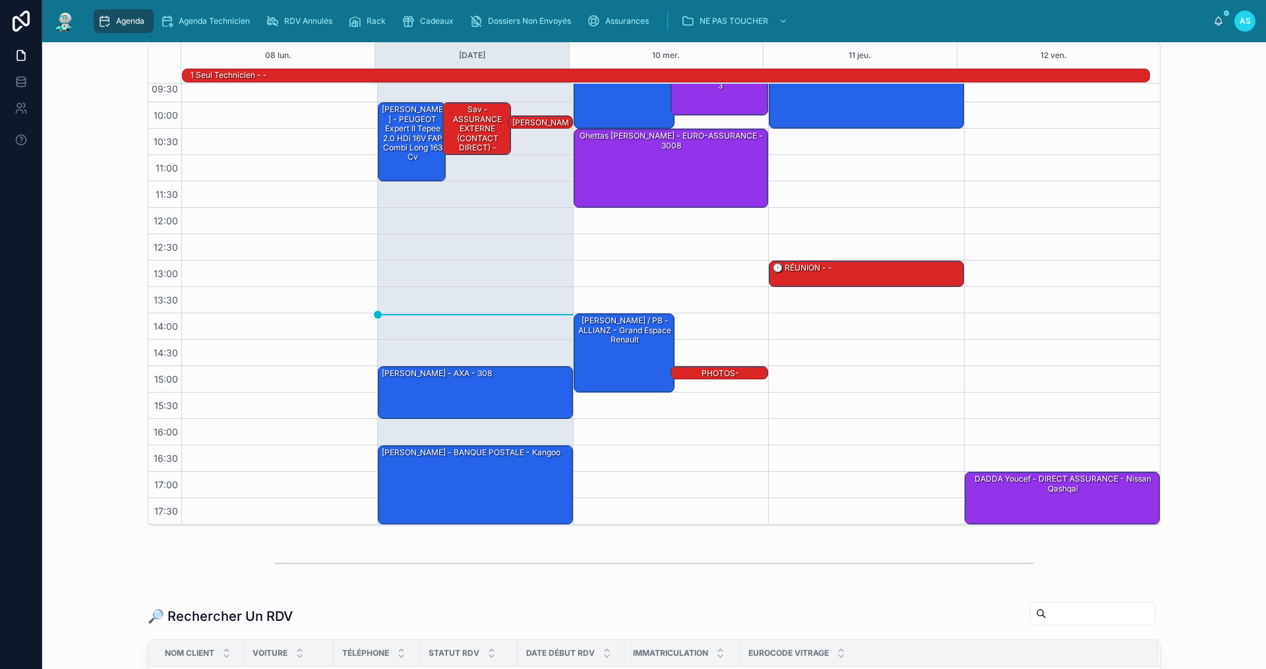
scroll to position [321, 0]
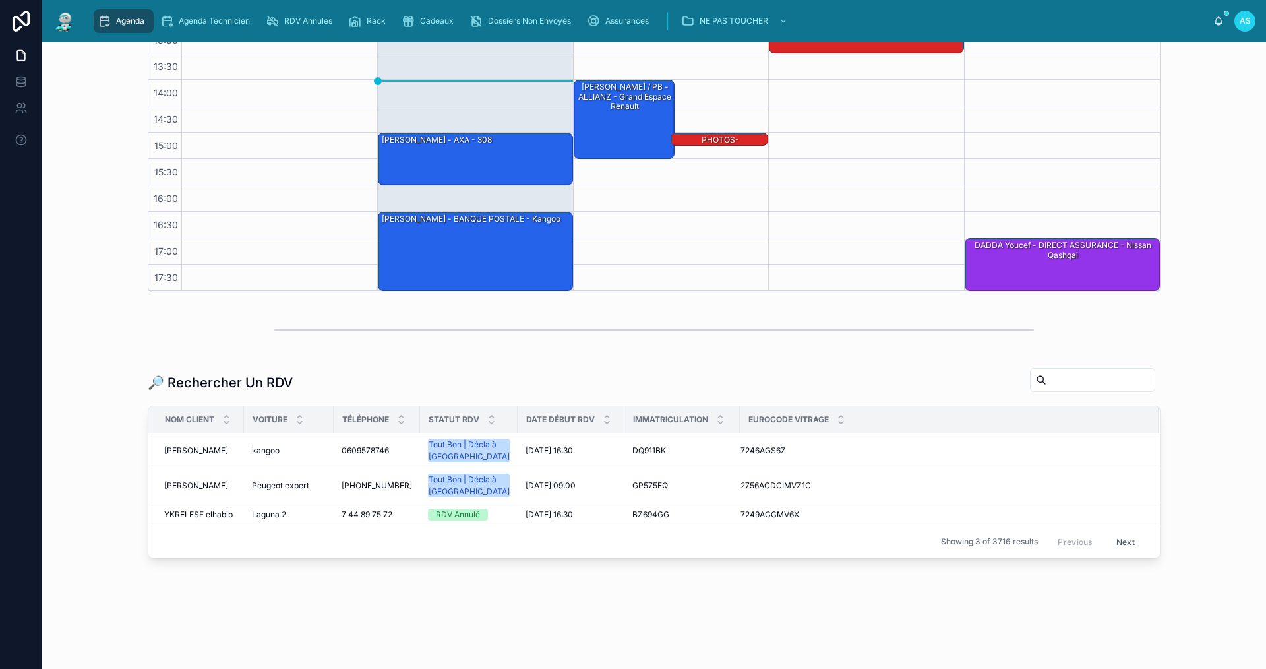
click at [1047, 379] on input "text" at bounding box center [1101, 380] width 108 height 18
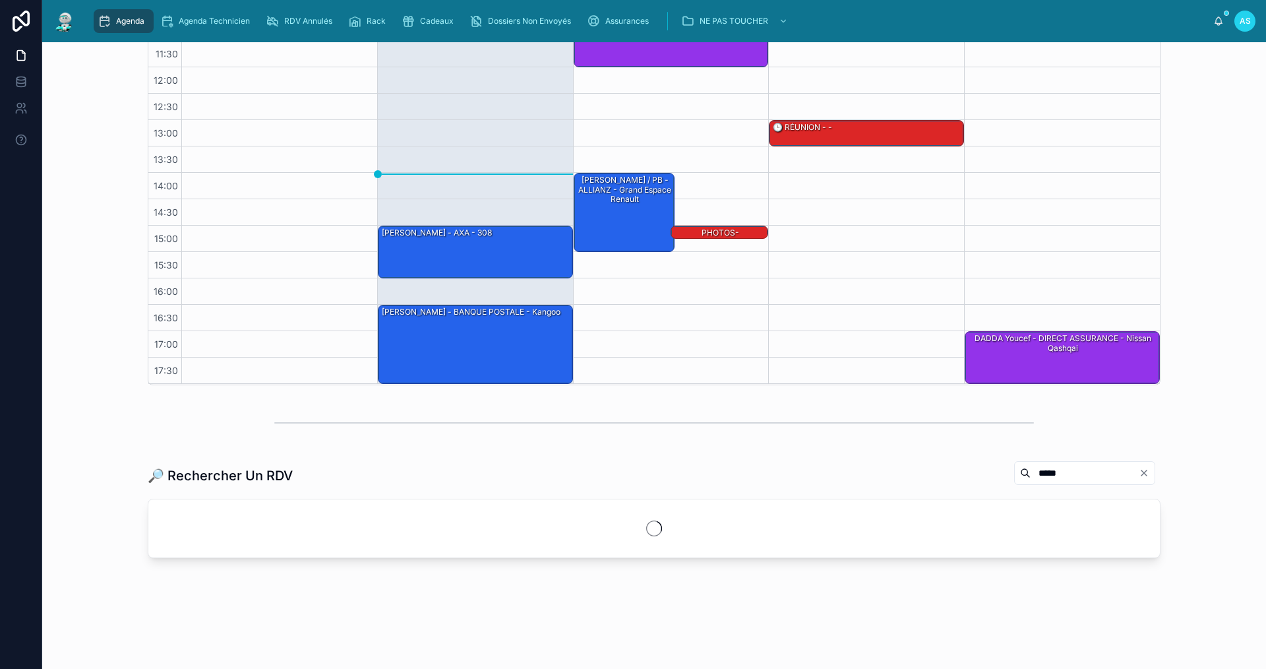
scroll to position [251, 0]
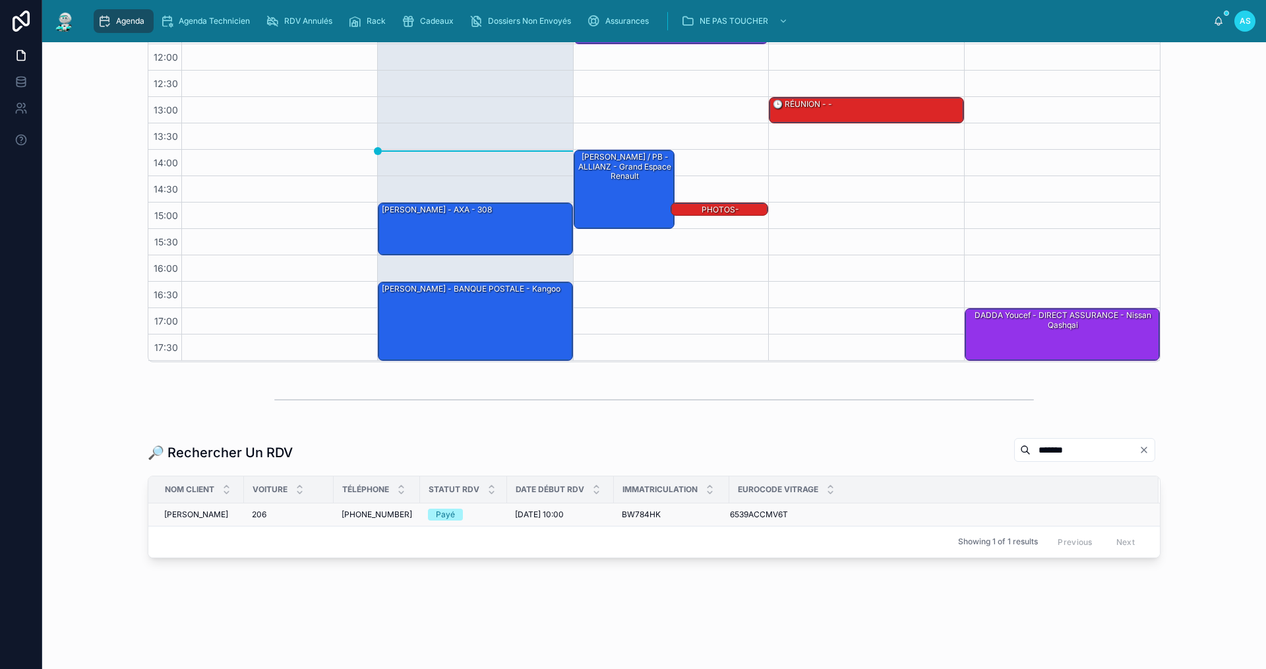
type input "*******"
click at [518, 514] on span "[DATE] 10:00" at bounding box center [539, 514] width 49 height 11
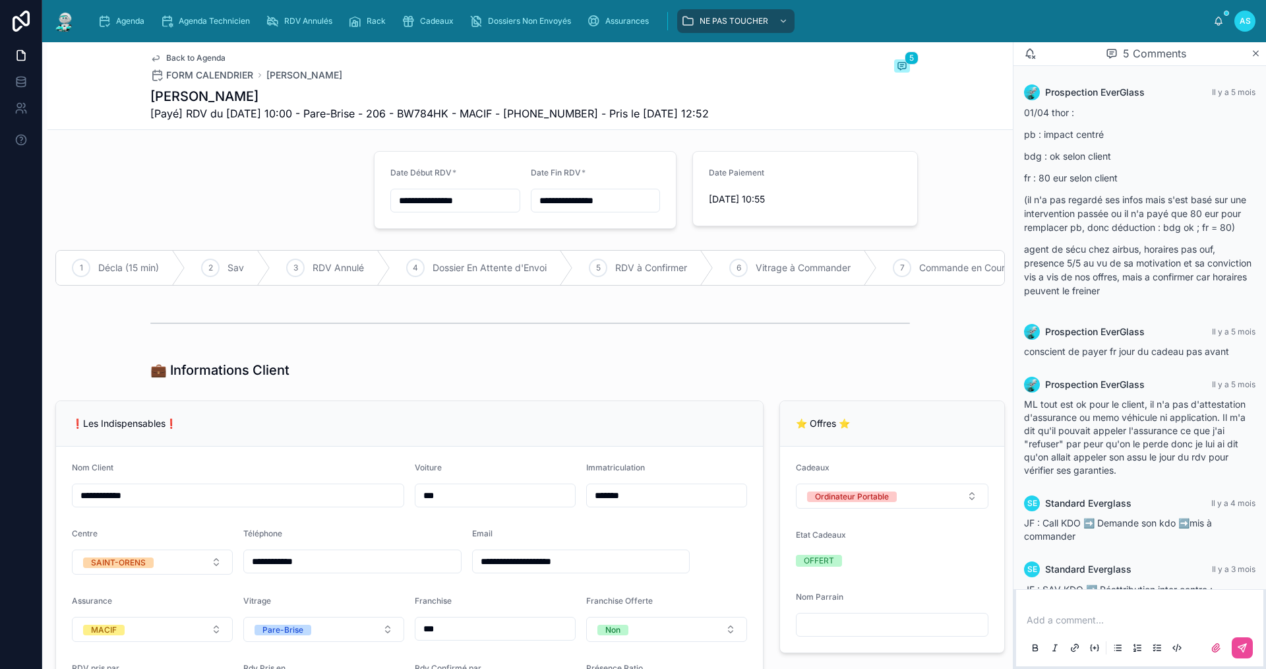
scroll to position [178, 0]
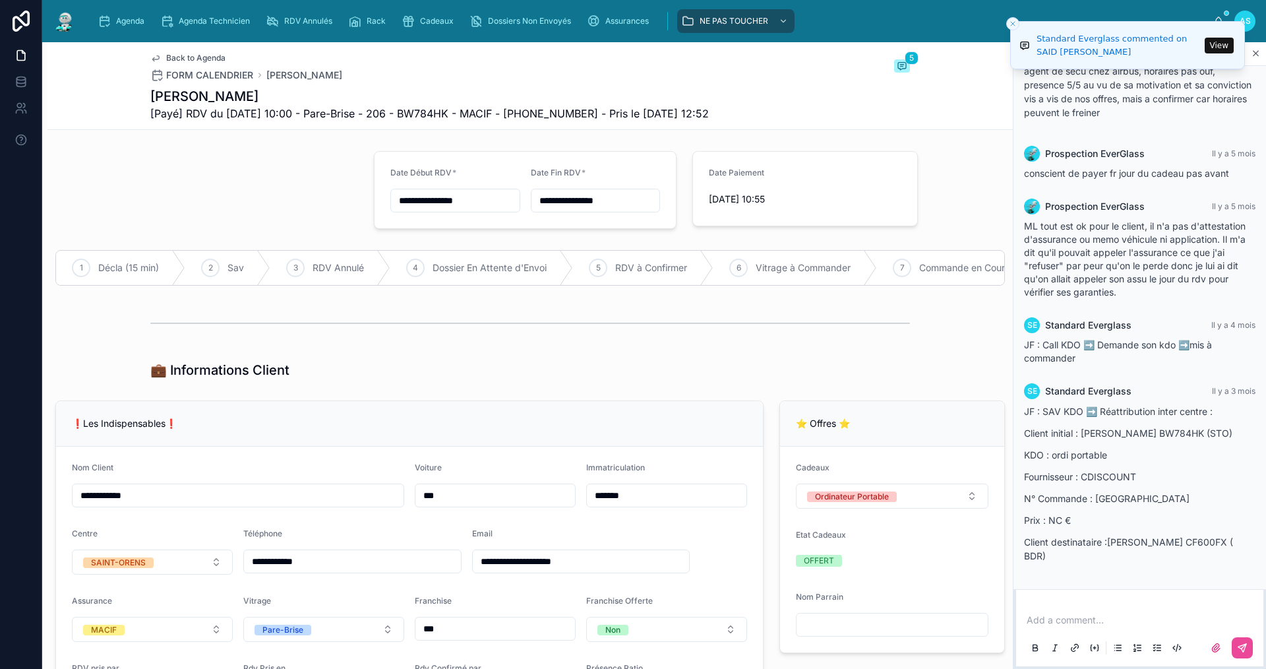
click at [1222, 42] on button "View" at bounding box center [1219, 46] width 29 height 16
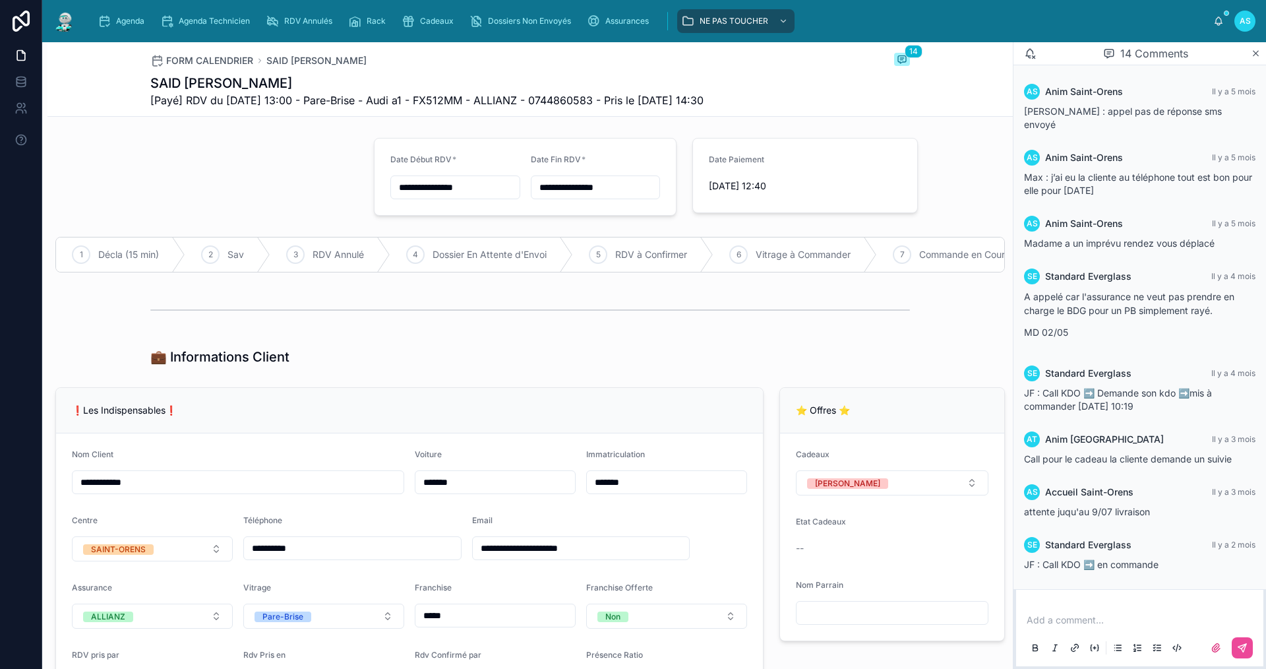
scroll to position [472, 0]
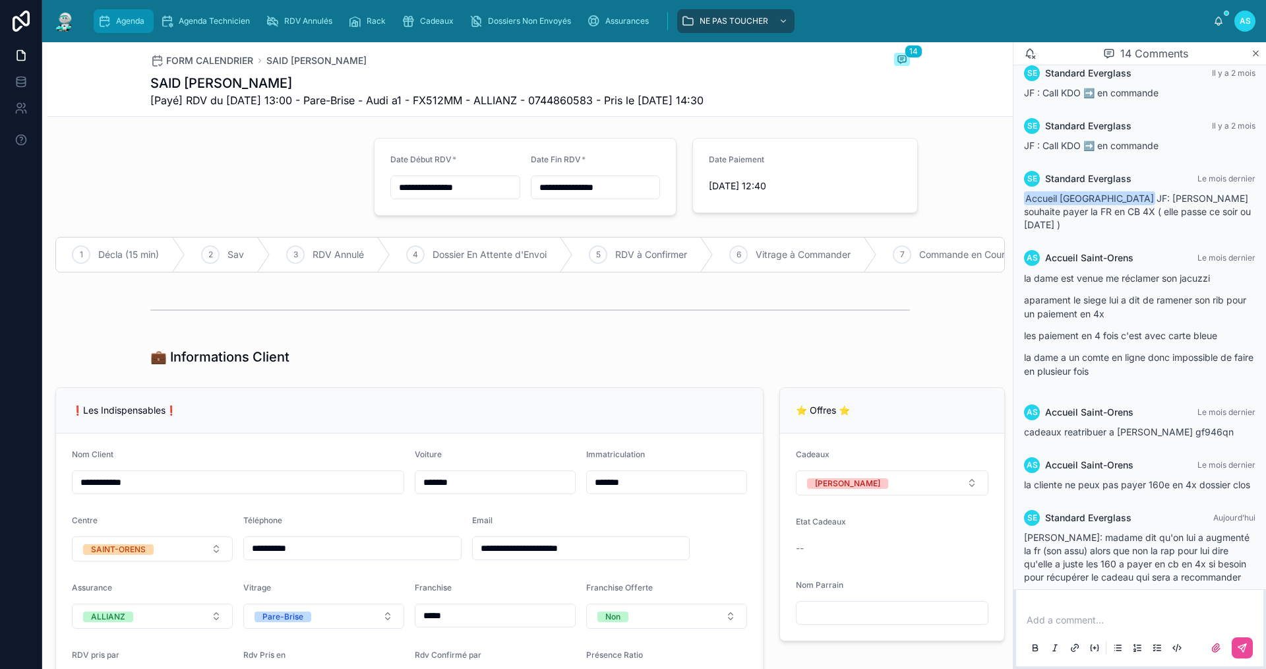
click at [126, 28] on div "Agenda" at bounding box center [124, 21] width 52 height 21
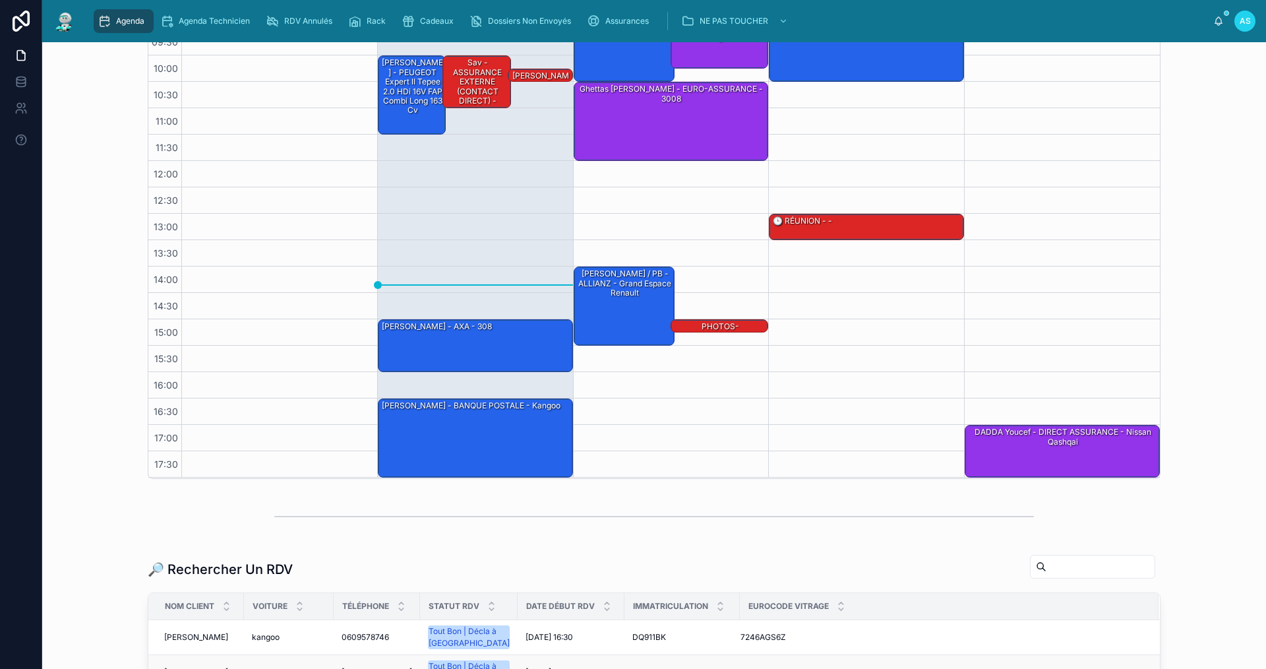
scroll to position [198, 0]
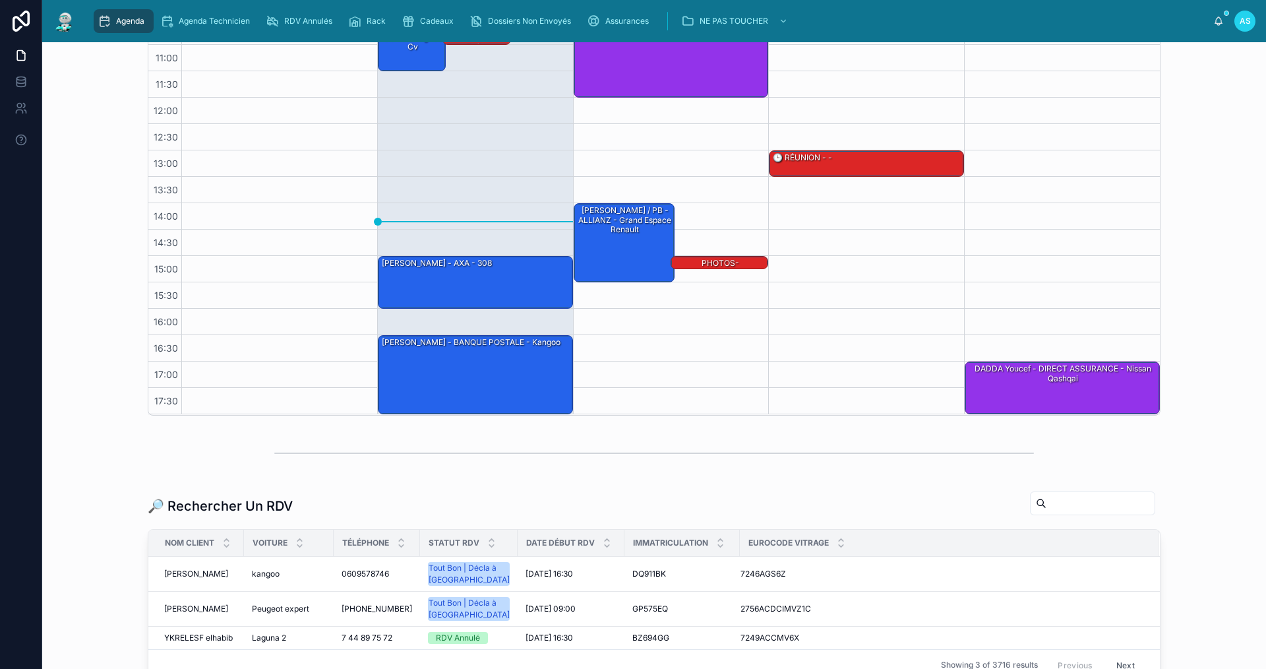
click at [1047, 500] on input "text" at bounding box center [1101, 503] width 108 height 18
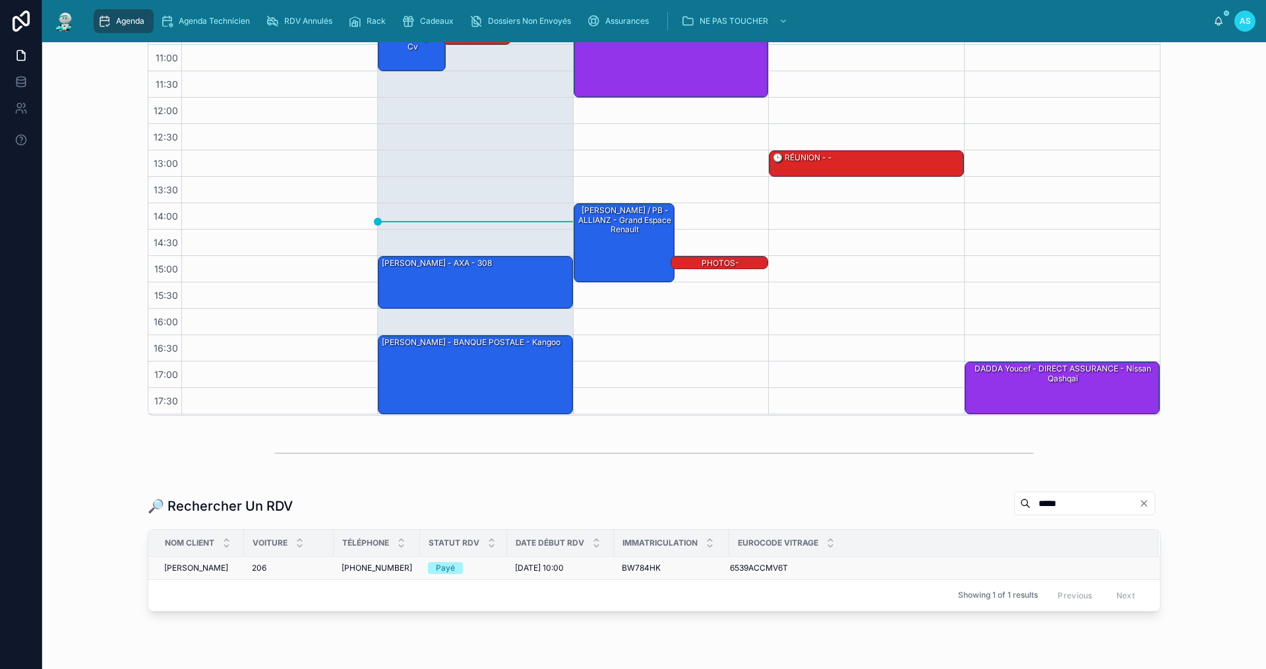
type input "*****"
click at [573, 566] on div "[DATE] 10:00 [DATE] 10:00" at bounding box center [560, 568] width 91 height 11
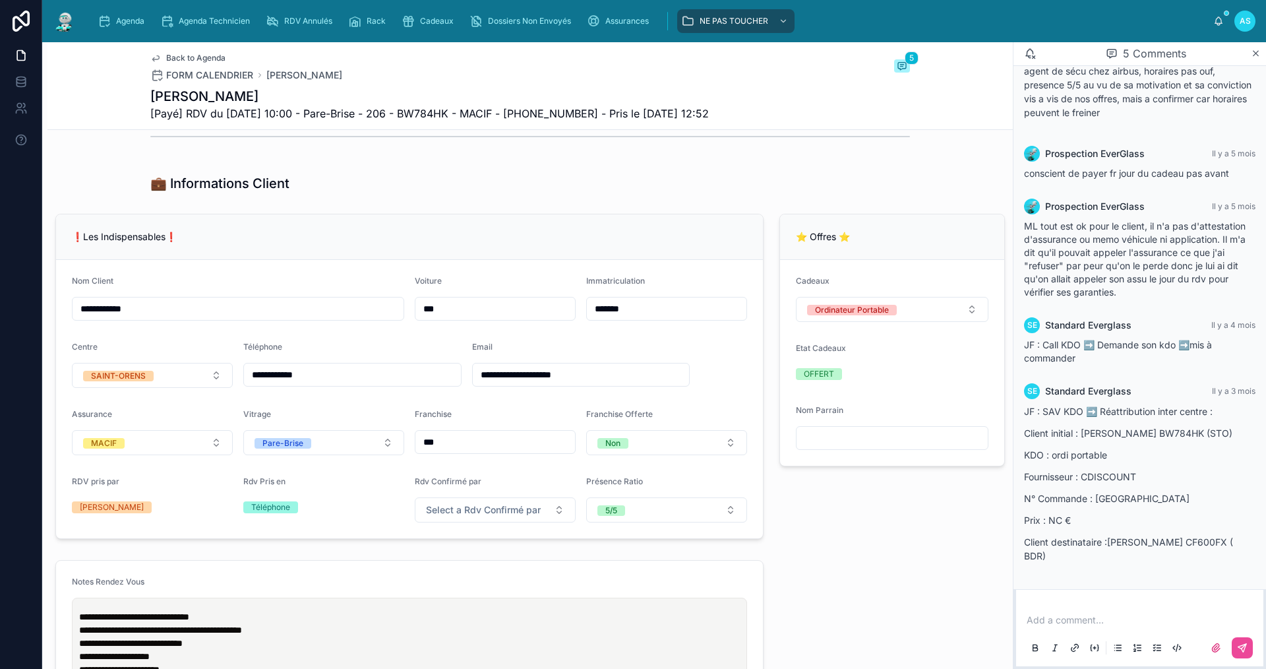
scroll to position [186, 0]
click at [127, 24] on span "Agenda" at bounding box center [130, 21] width 28 height 11
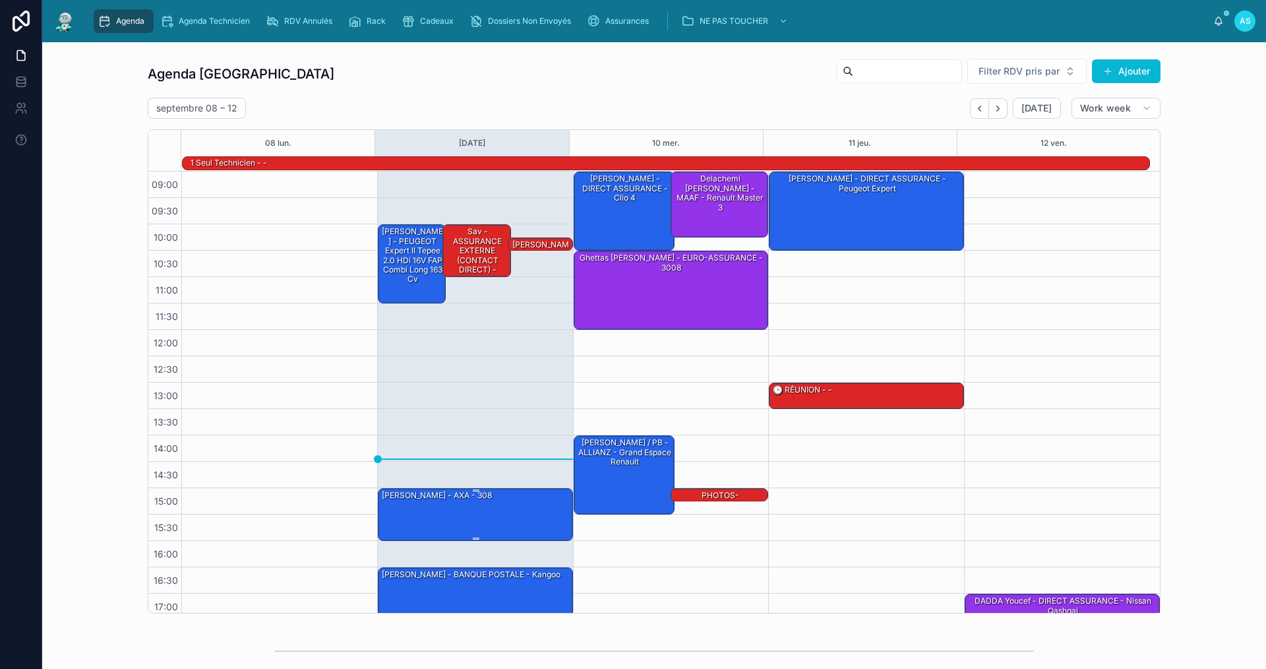
click at [466, 530] on div "[PERSON_NAME] - AXA - 308" at bounding box center [476, 514] width 191 height 50
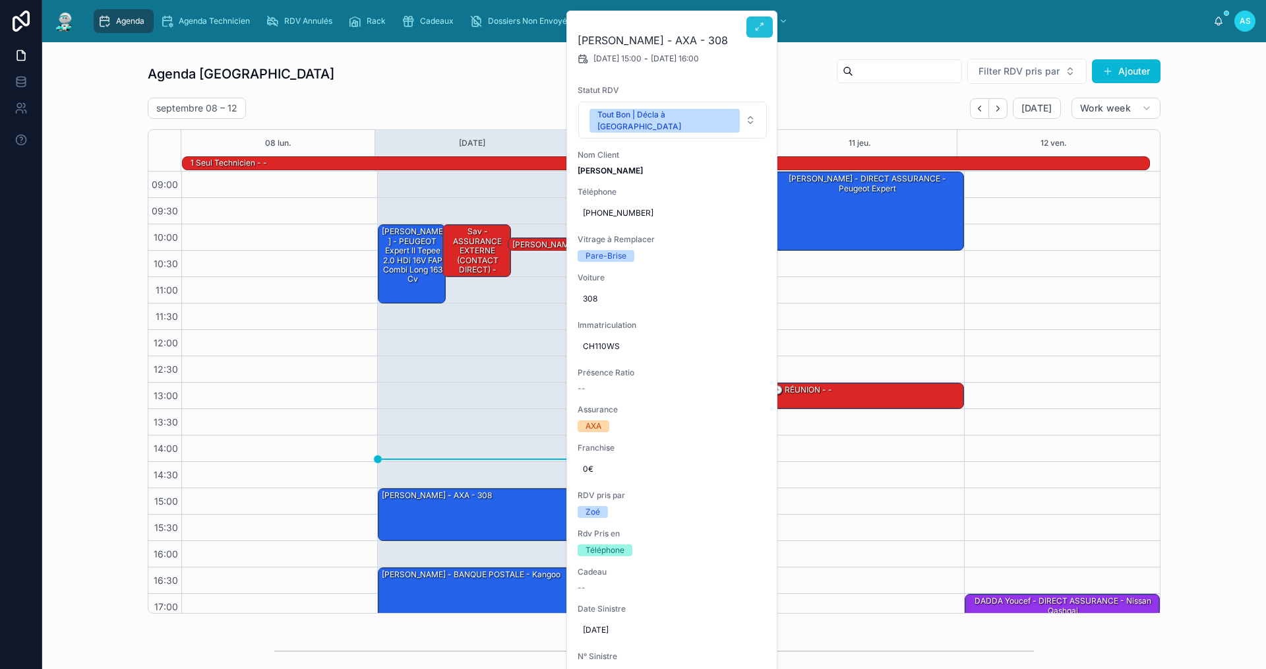
click at [760, 22] on icon at bounding box center [760, 27] width 11 height 11
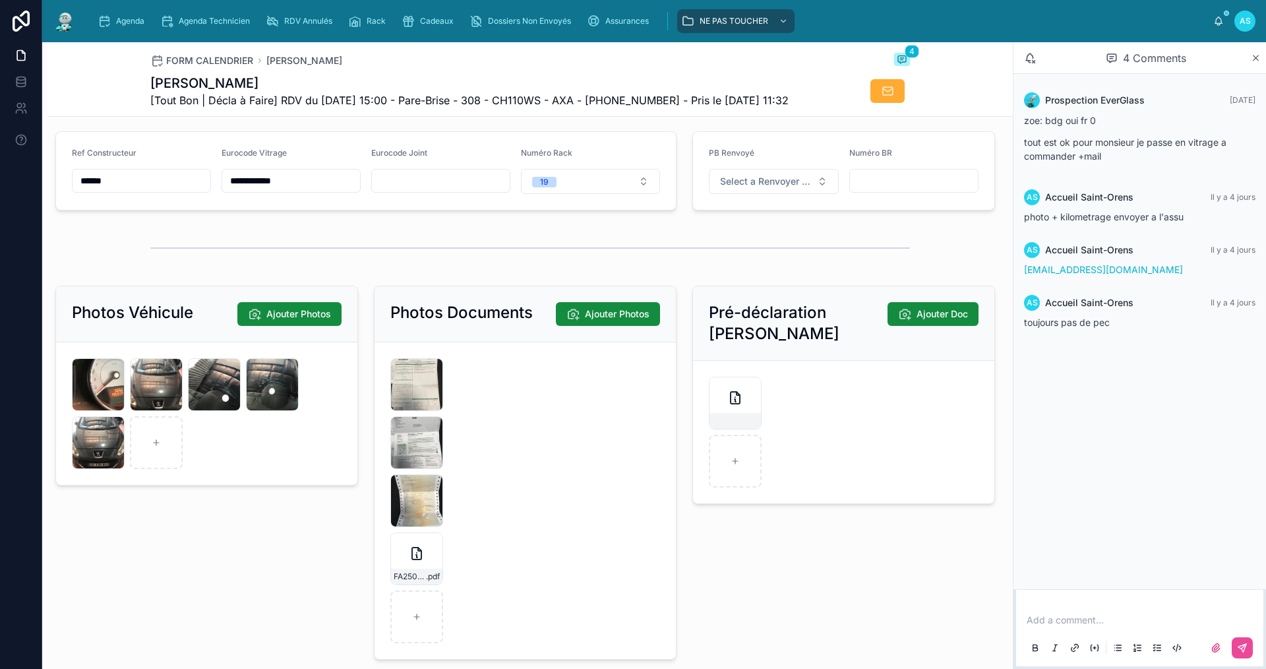
scroll to position [1781, 0]
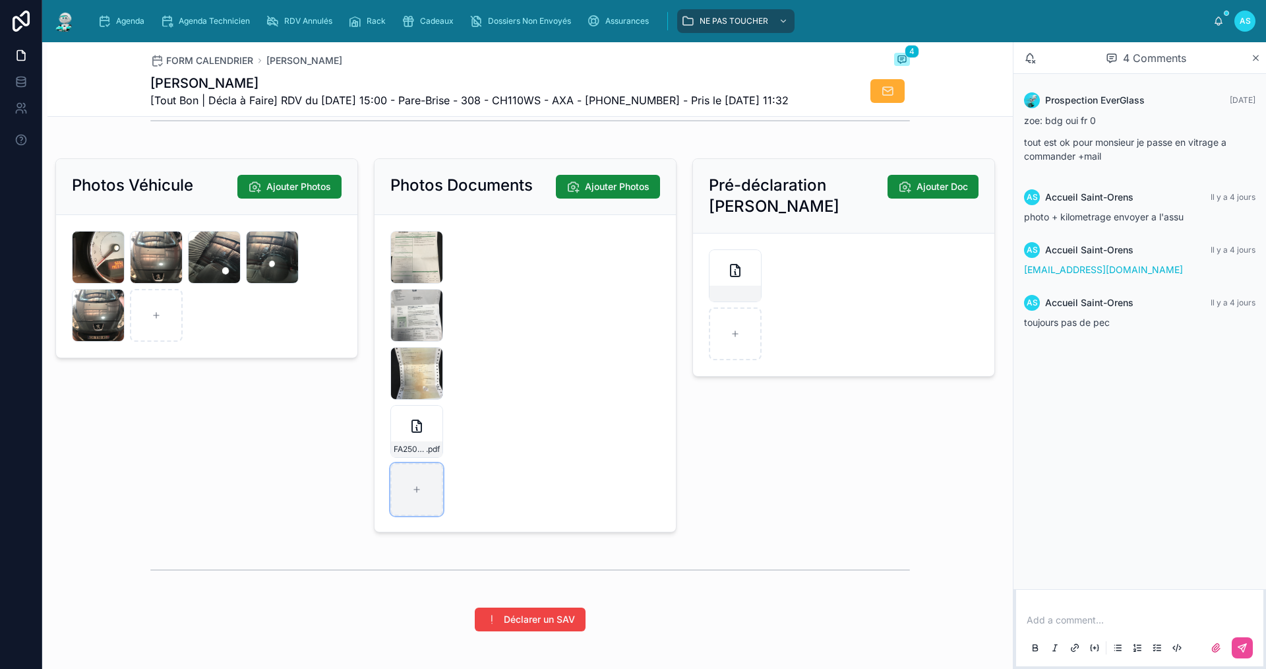
click at [410, 516] on div at bounding box center [416, 489] width 53 height 53
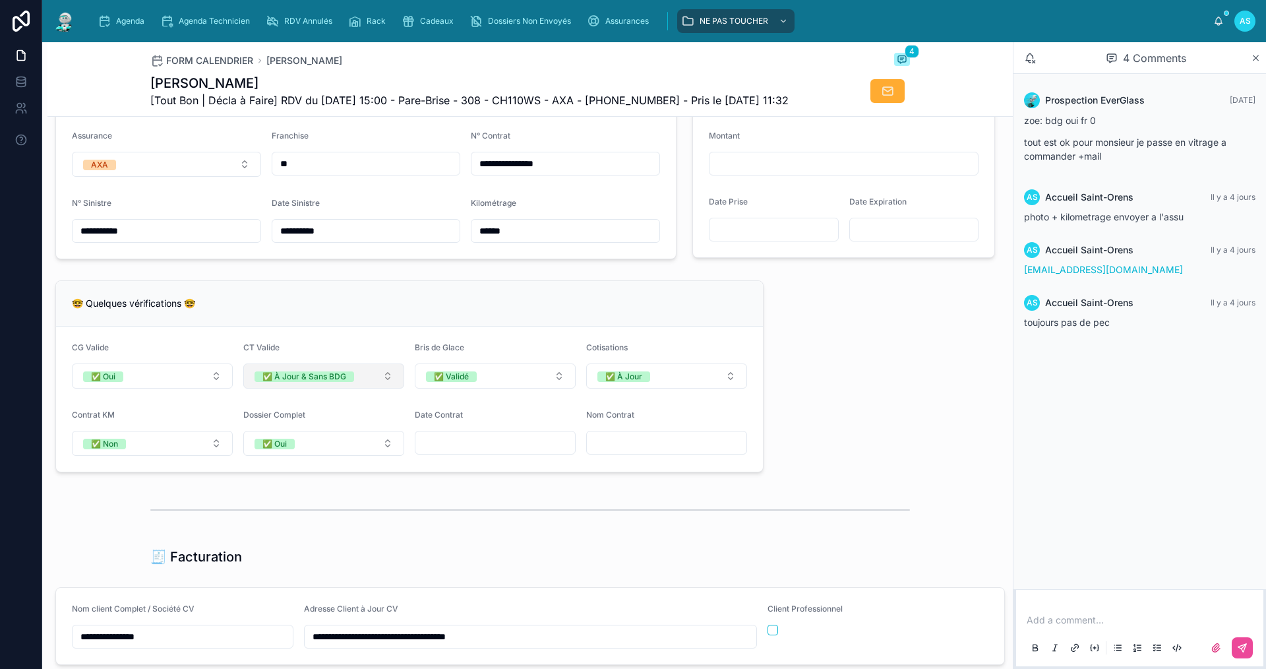
scroll to position [660, 0]
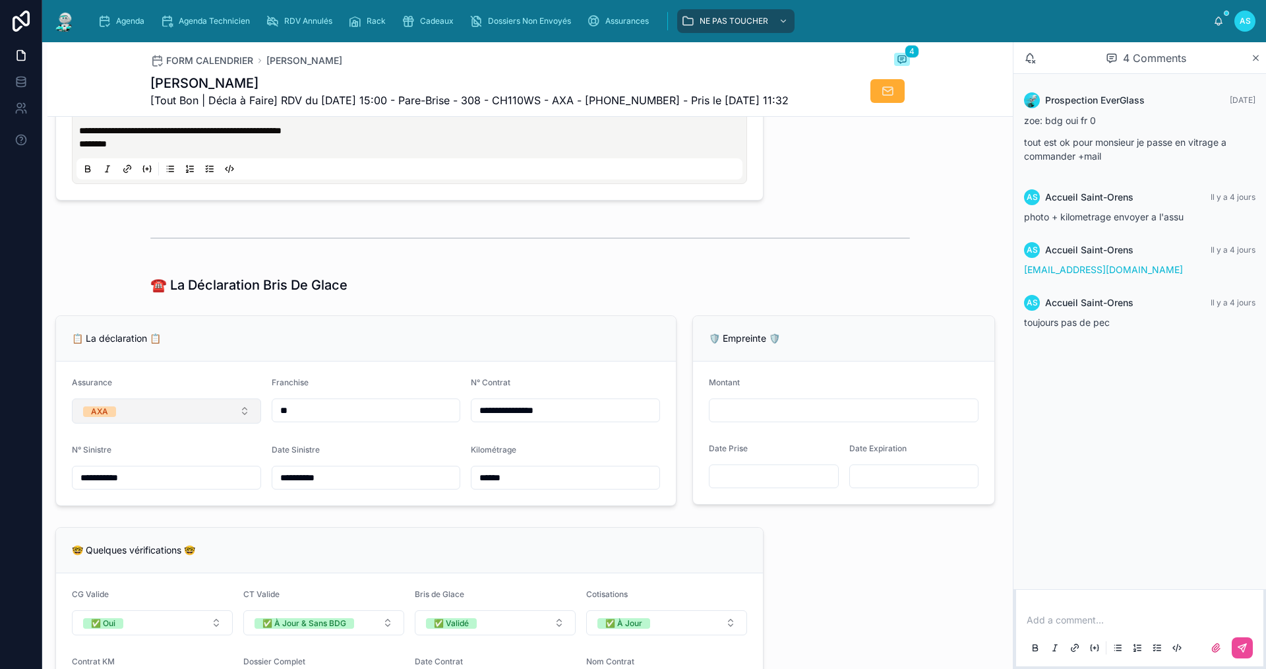
drag, startPoint x: 311, startPoint y: 443, endPoint x: 154, endPoint y: 442, distance: 156.3
click at [154, 442] on form "**********" at bounding box center [366, 433] width 620 height 144
type input "*"
type input "**"
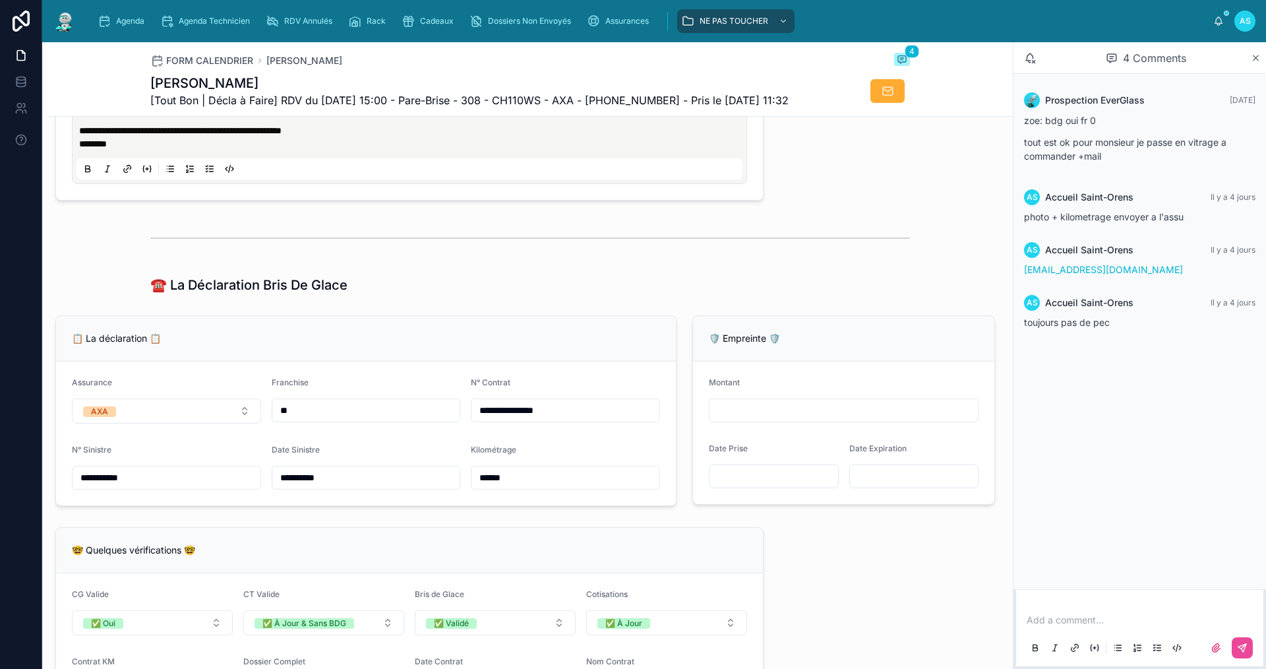
type input "**"
type input "***"
click at [701, 550] on div "🤓 Quelques vérifications 🤓 CG Valide ✅ Oui CT Valide ✅ À Jour & Sans BDG Bris d…" at bounding box center [409, 623] width 724 height 202
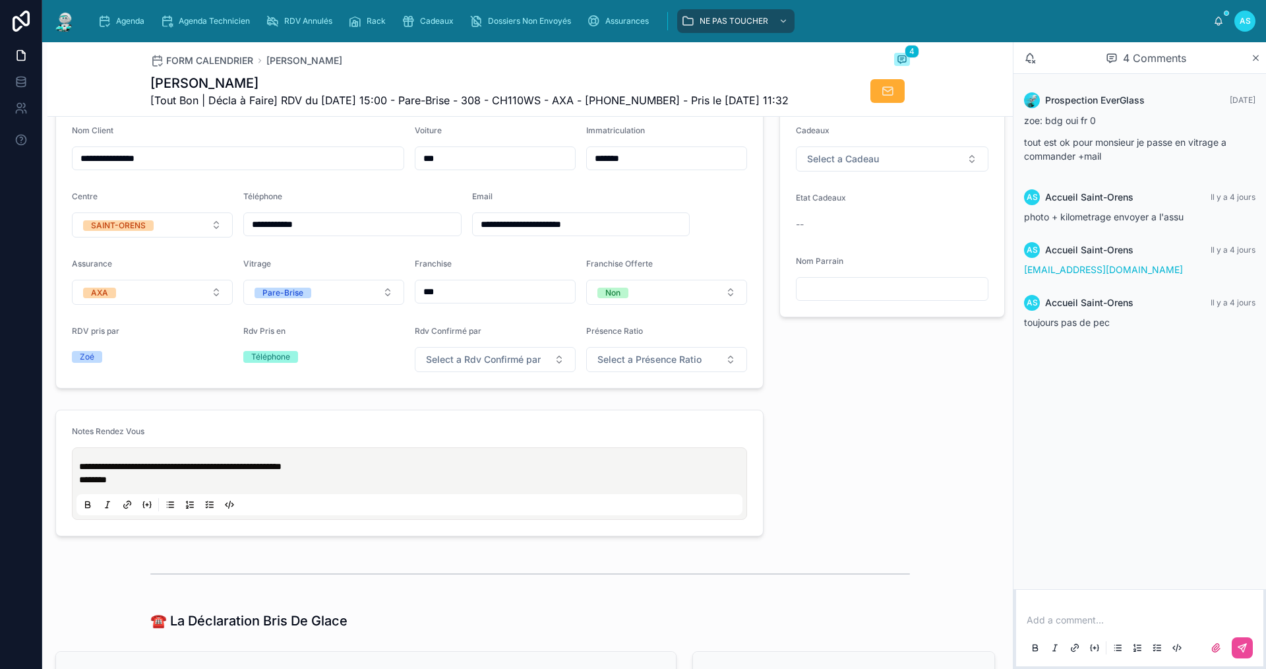
scroll to position [330, 0]
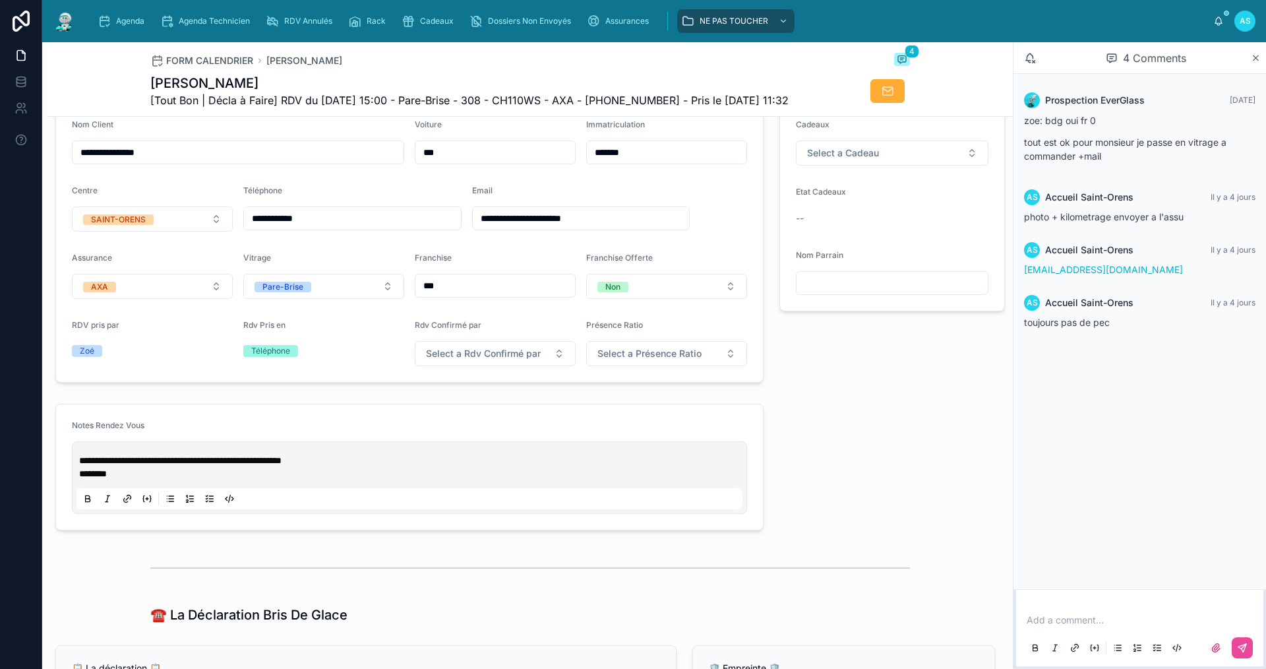
click at [1053, 622] on p at bounding box center [1142, 619] width 231 height 13
click at [1242, 644] on icon at bounding box center [1242, 647] width 11 height 11
click at [120, 29] on div "Agenda" at bounding box center [124, 21] width 52 height 21
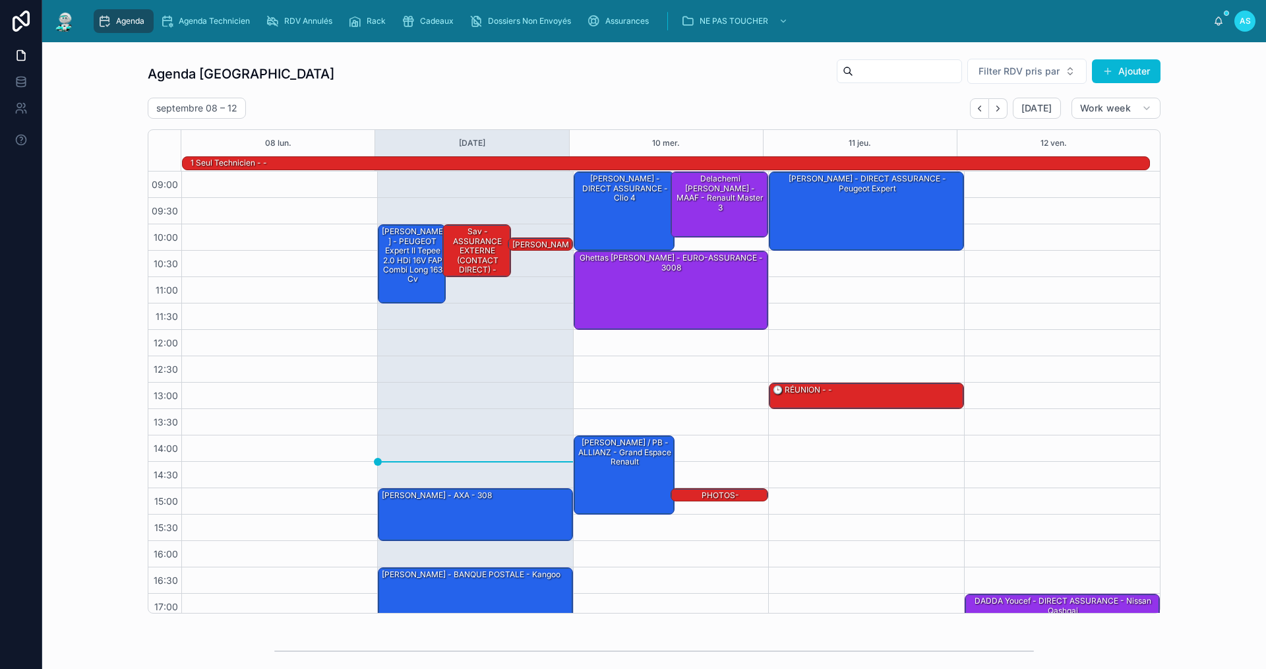
scroll to position [34, 0]
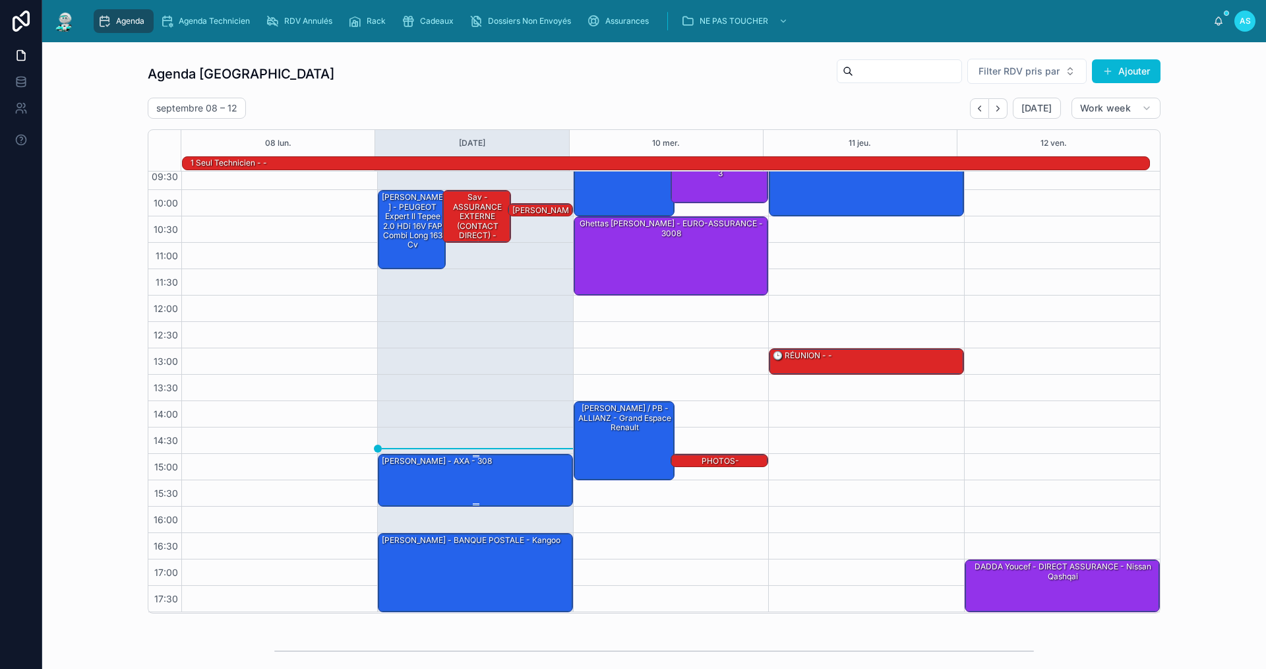
click at [473, 472] on div "[PERSON_NAME] - AXA - 308" at bounding box center [476, 479] width 191 height 50
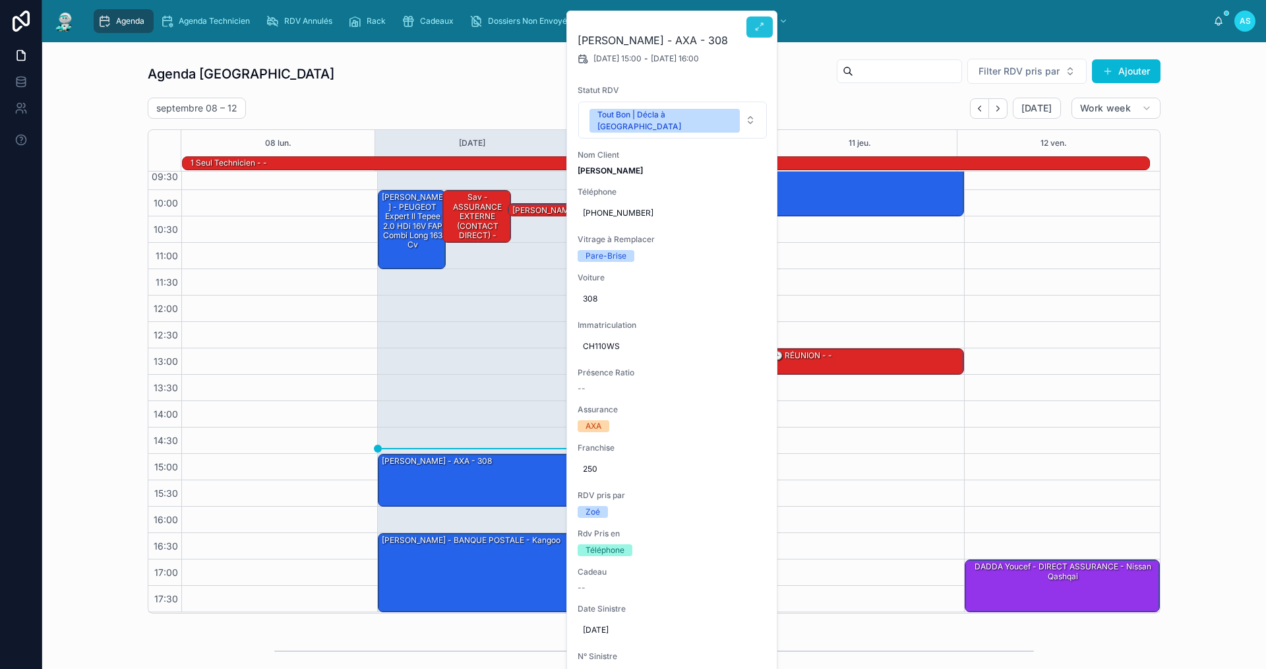
click at [763, 30] on icon at bounding box center [760, 27] width 11 height 11
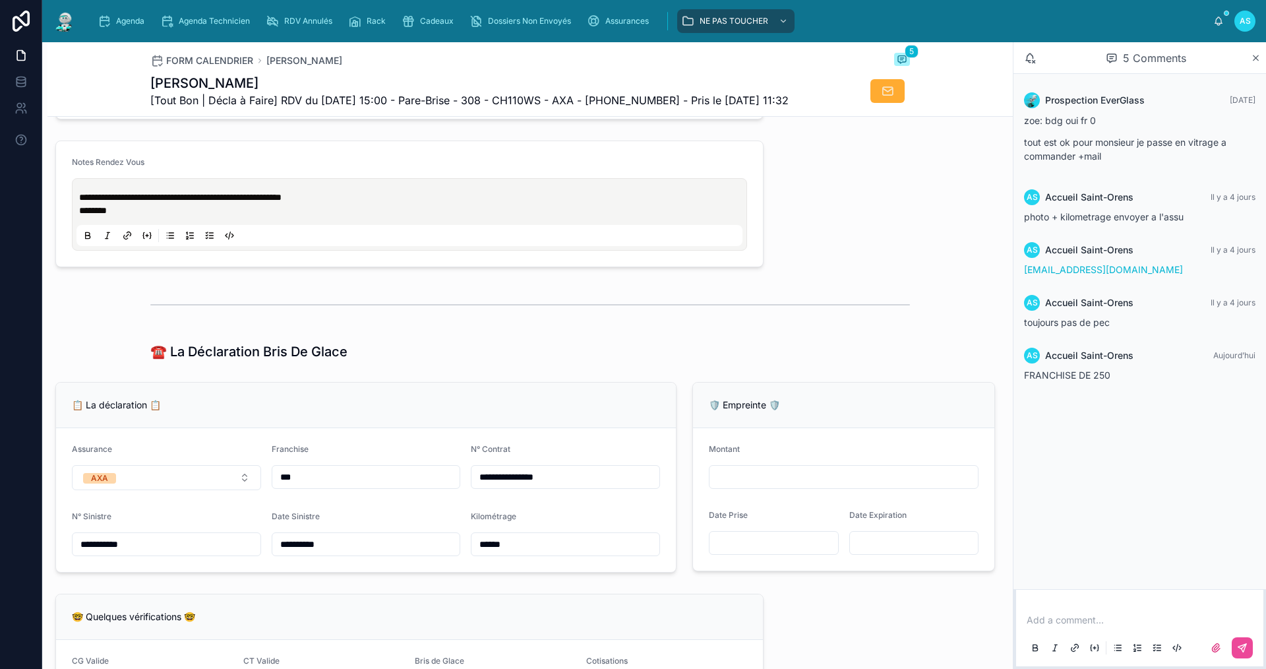
scroll to position [594, 0]
click at [130, 15] on div "Agenda" at bounding box center [124, 21] width 52 height 21
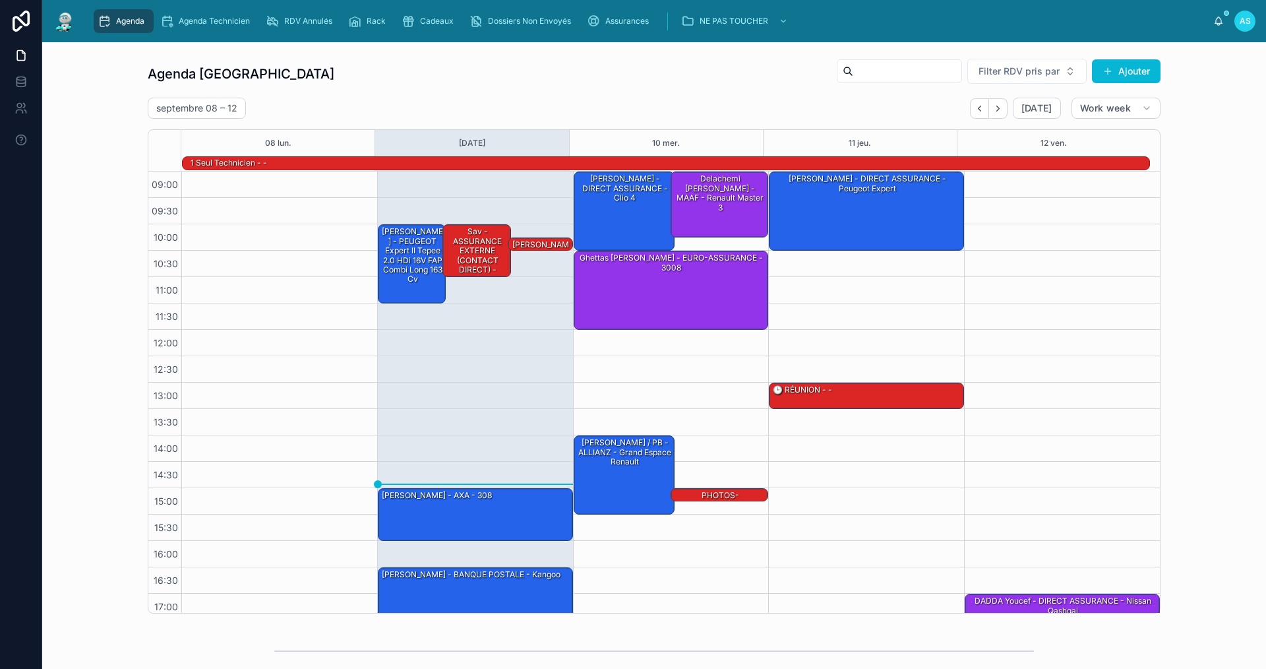
scroll to position [34, 0]
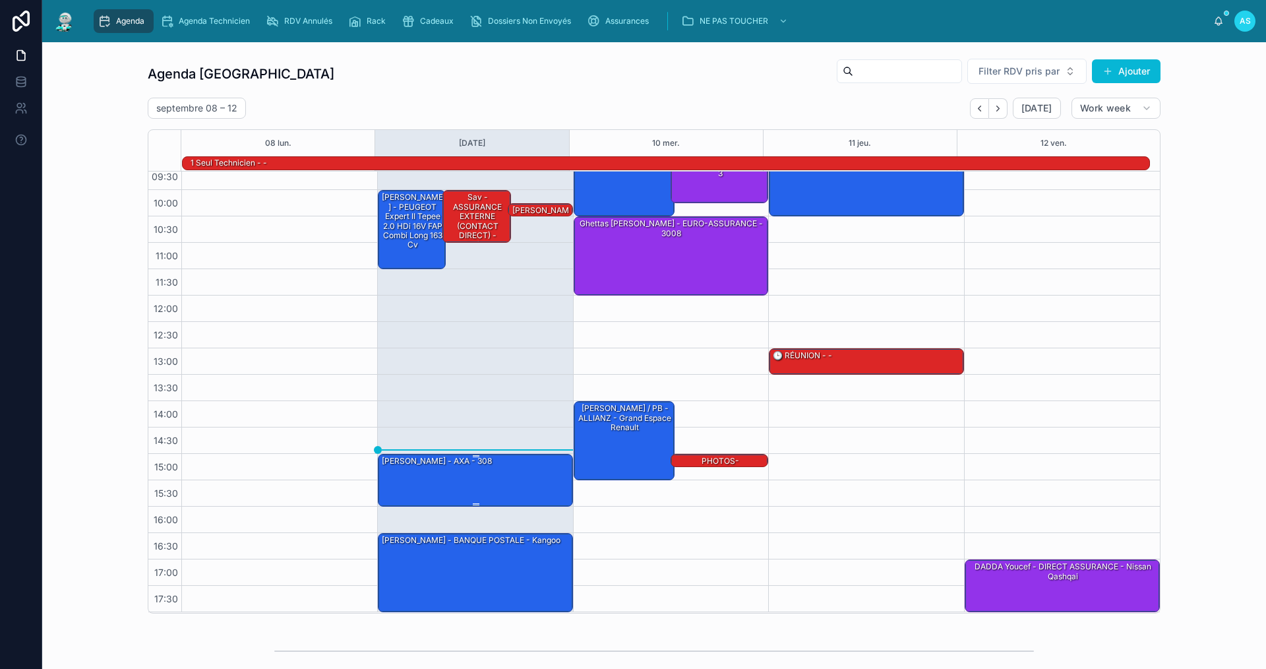
click at [455, 468] on div "[PERSON_NAME] - AXA - 308" at bounding box center [476, 479] width 191 height 50
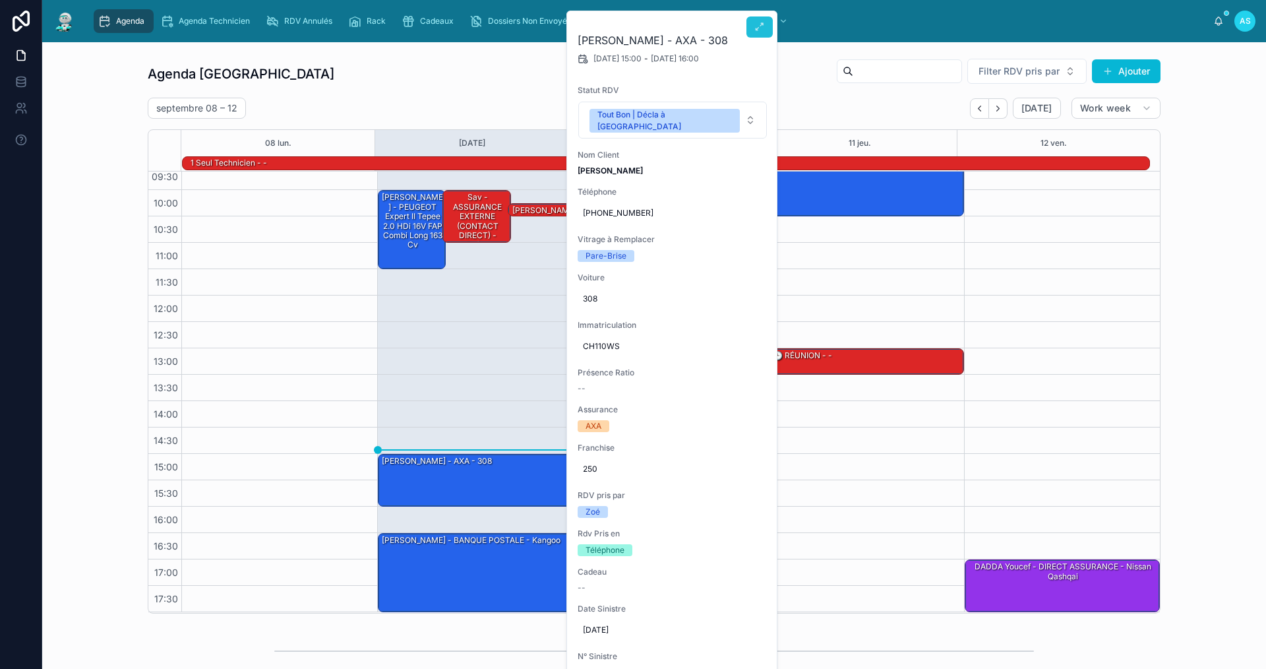
click at [753, 27] on button at bounding box center [760, 26] width 26 height 21
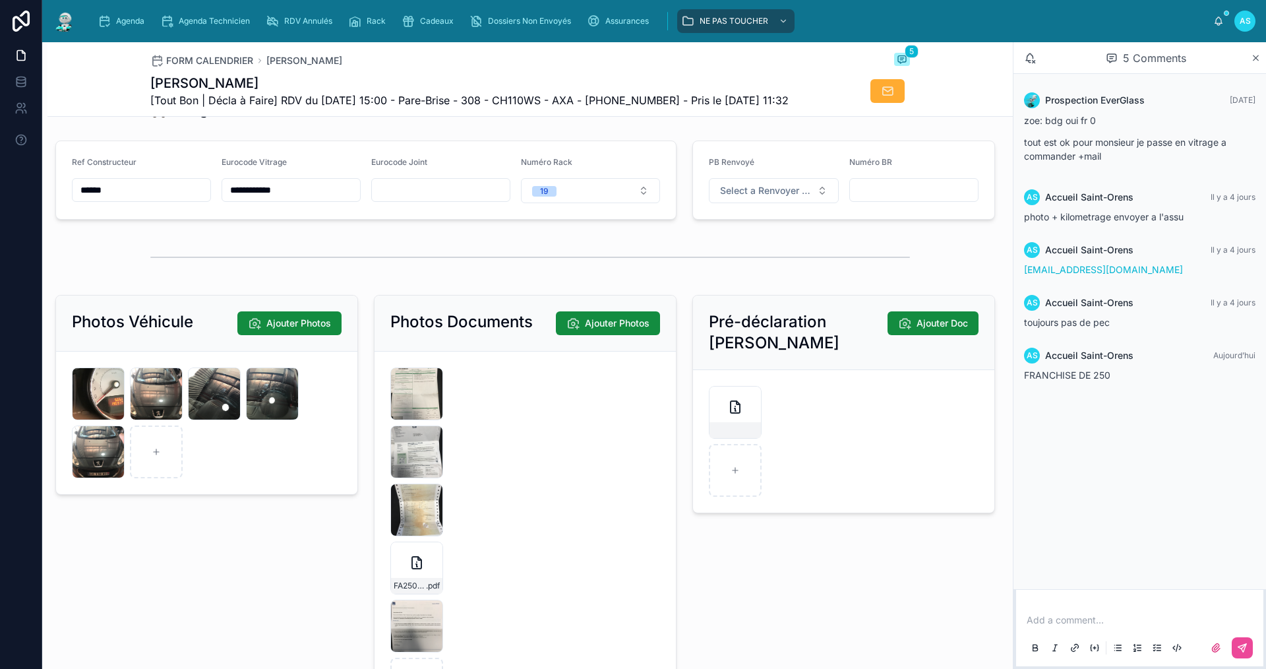
scroll to position [1781, 0]
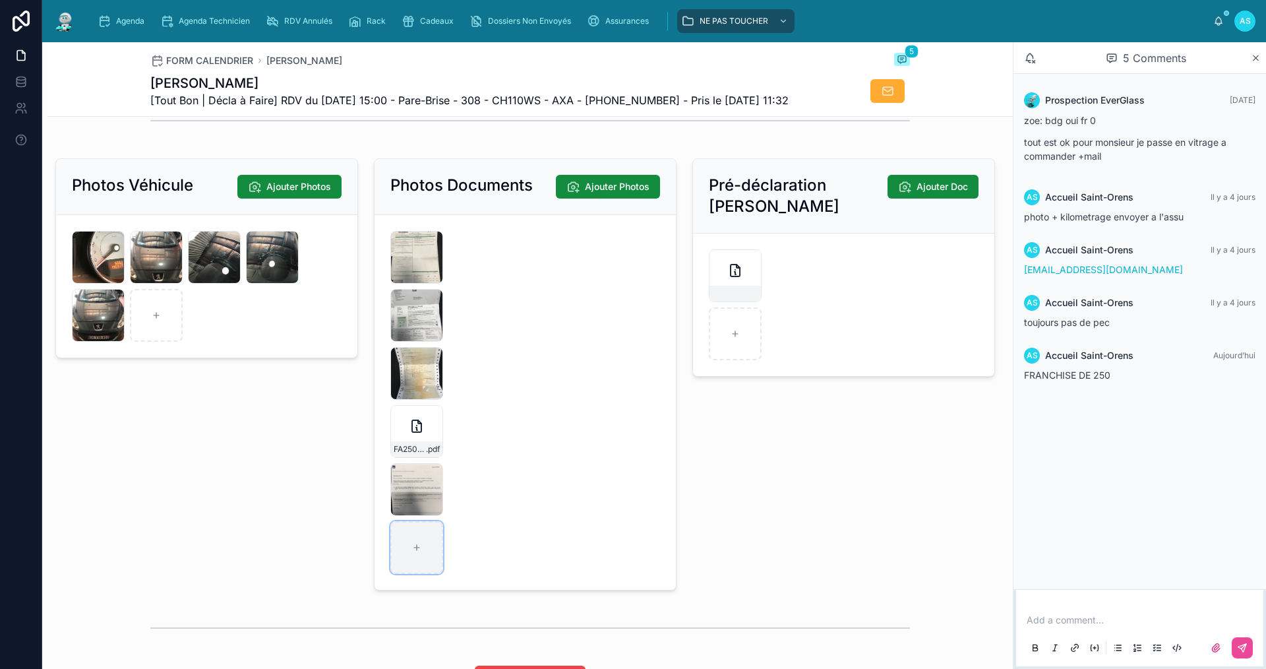
click at [431, 567] on div at bounding box center [416, 547] width 53 height 53
type input "**********"
click at [142, 27] on div "Agenda" at bounding box center [124, 21] width 52 height 21
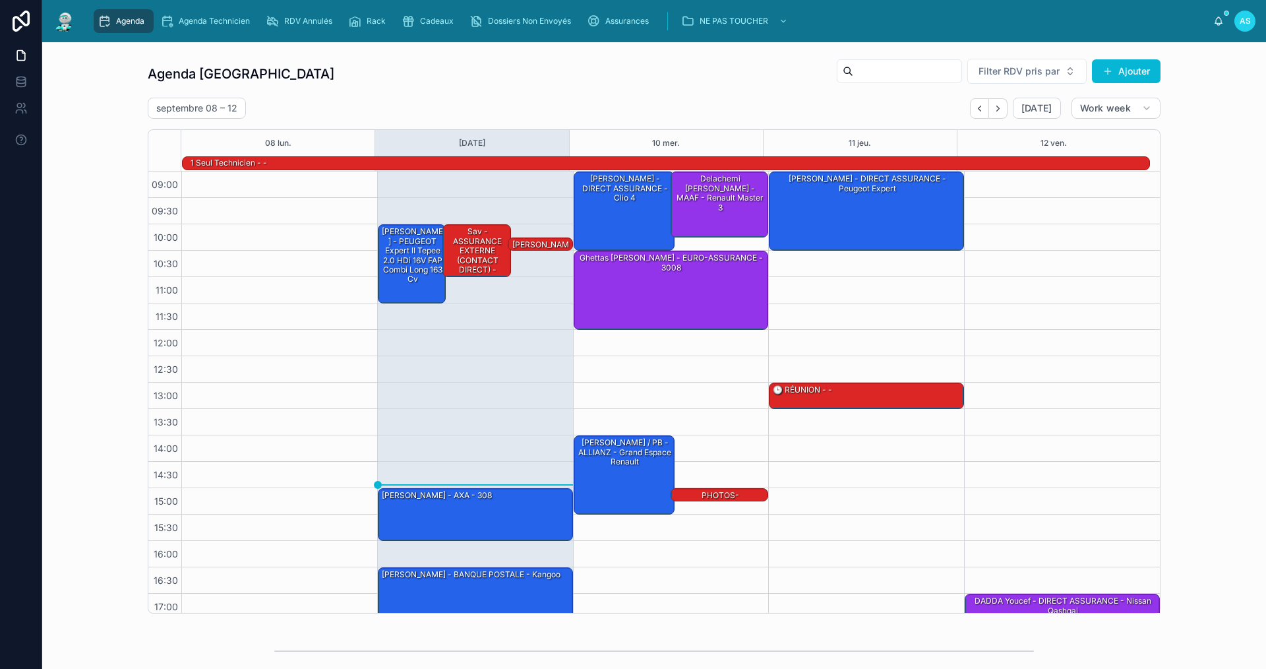
scroll to position [34, 0]
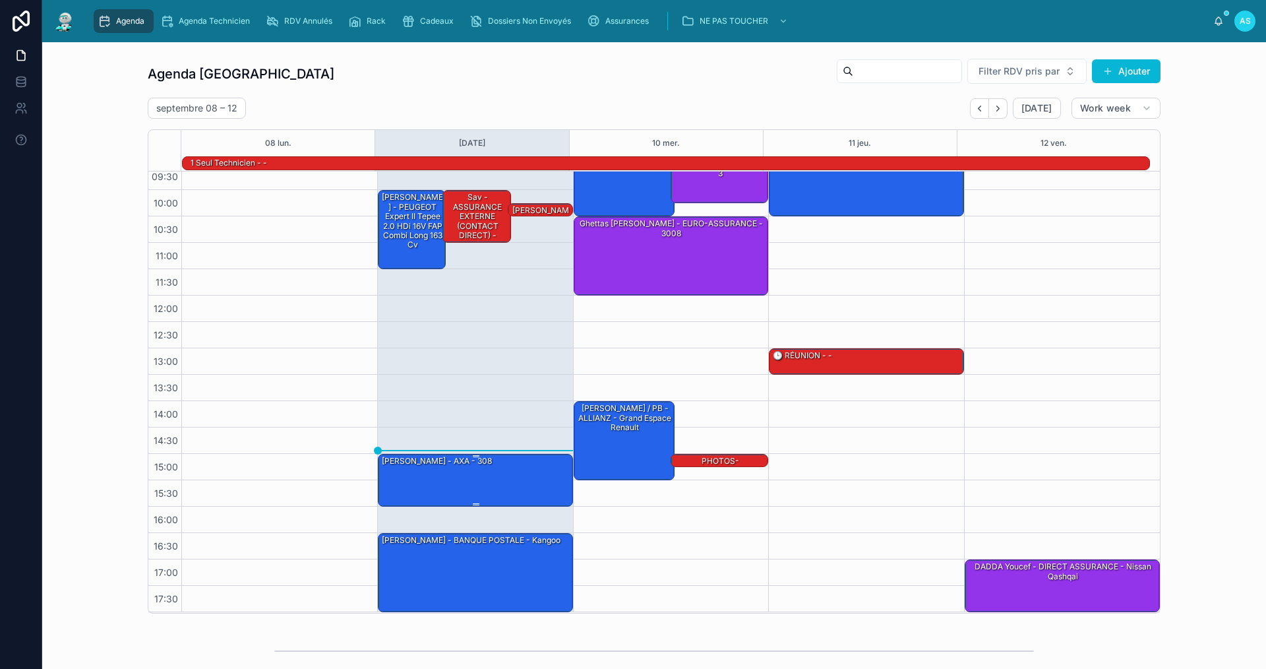
click at [472, 483] on div "[PERSON_NAME] - AXA - 308" at bounding box center [476, 479] width 191 height 50
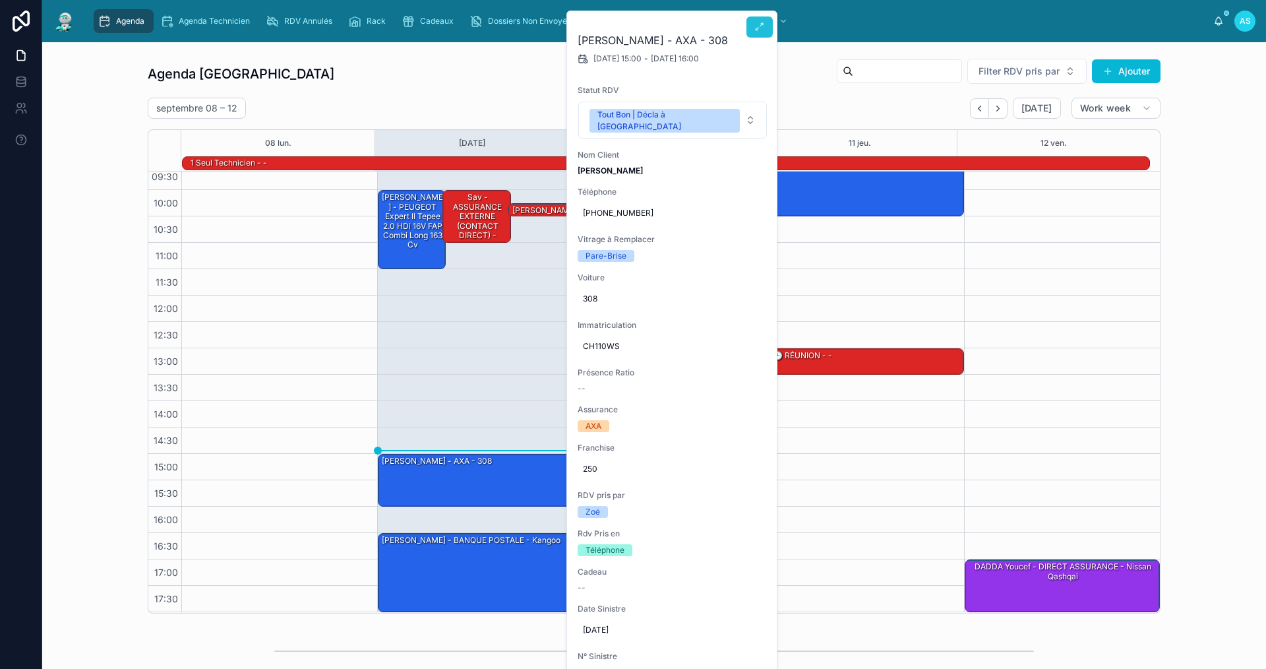
click at [764, 22] on icon at bounding box center [760, 27] width 11 height 11
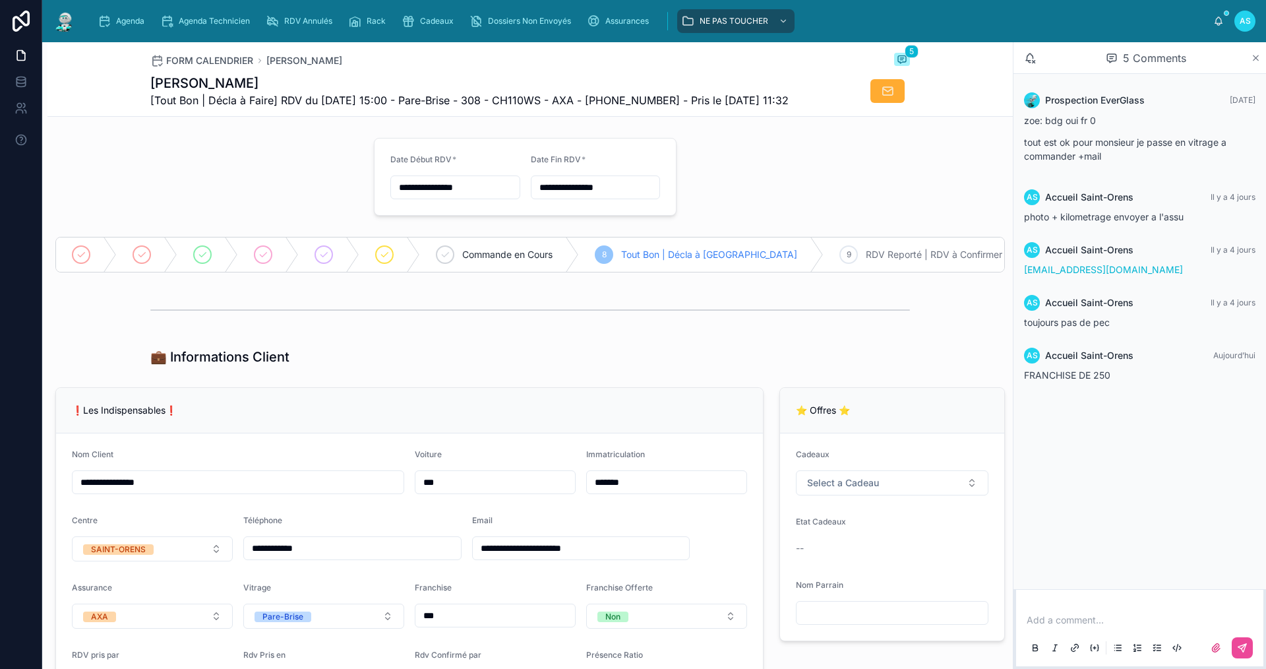
click at [1260, 60] on icon at bounding box center [1256, 58] width 10 height 11
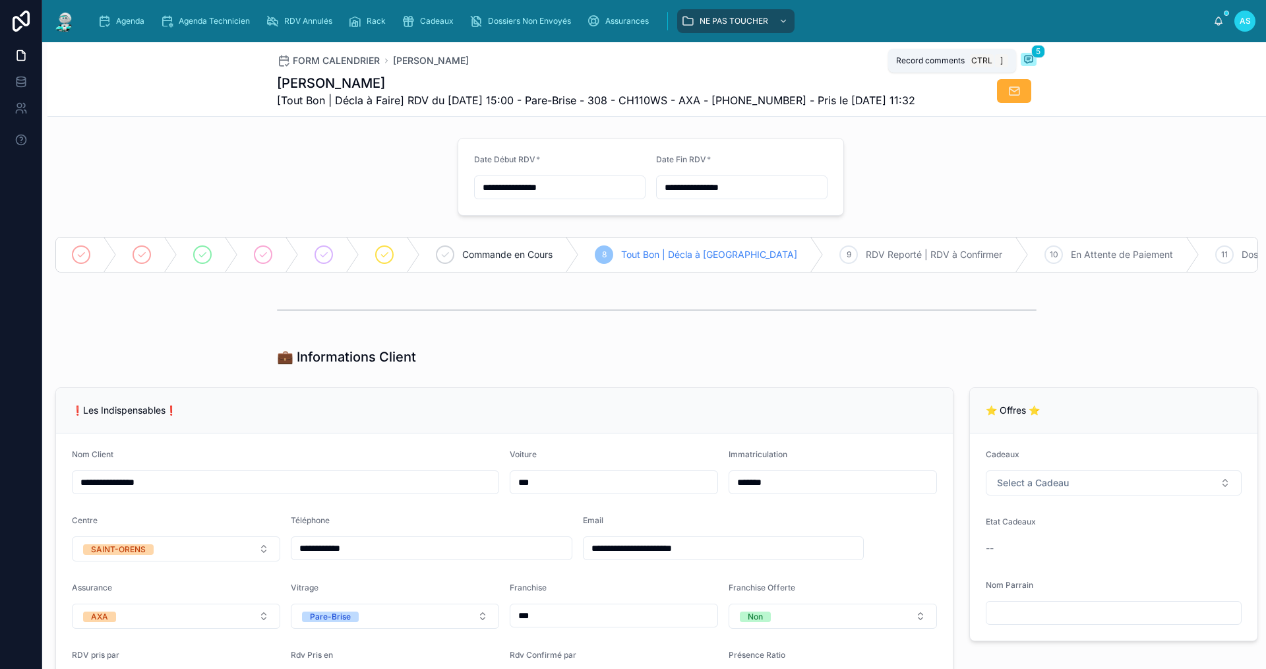
click at [1024, 57] on icon at bounding box center [1029, 59] width 11 height 11
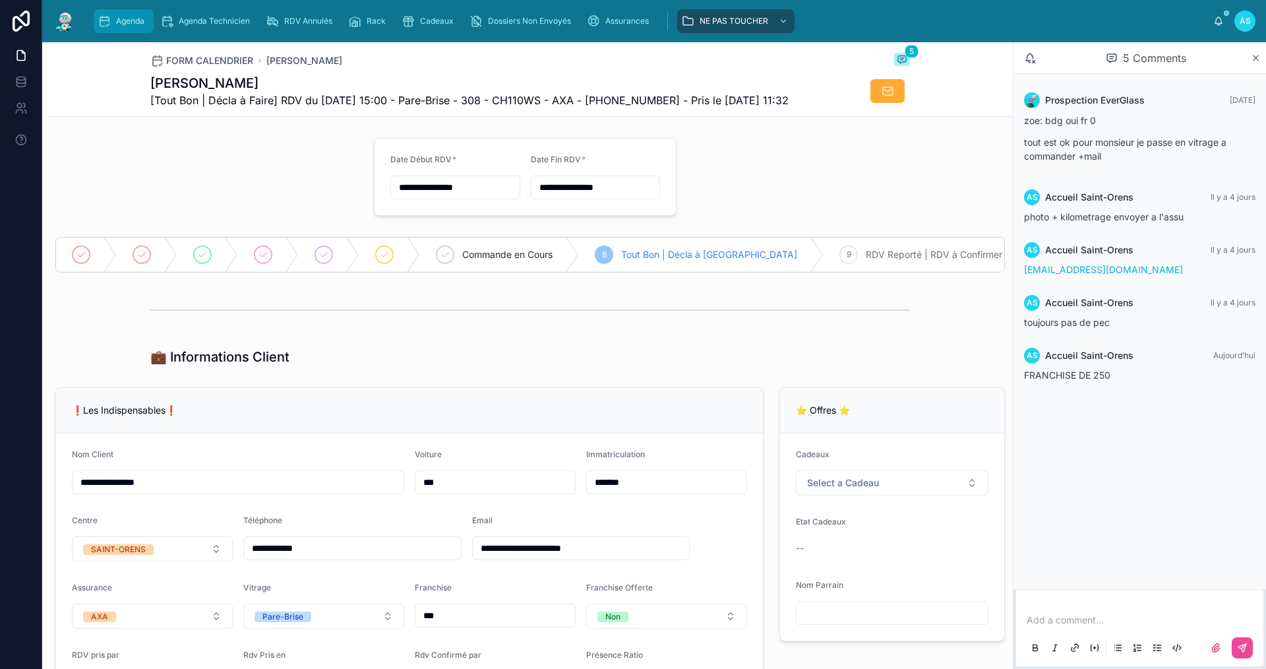
click at [139, 22] on span "Agenda" at bounding box center [130, 21] width 28 height 11
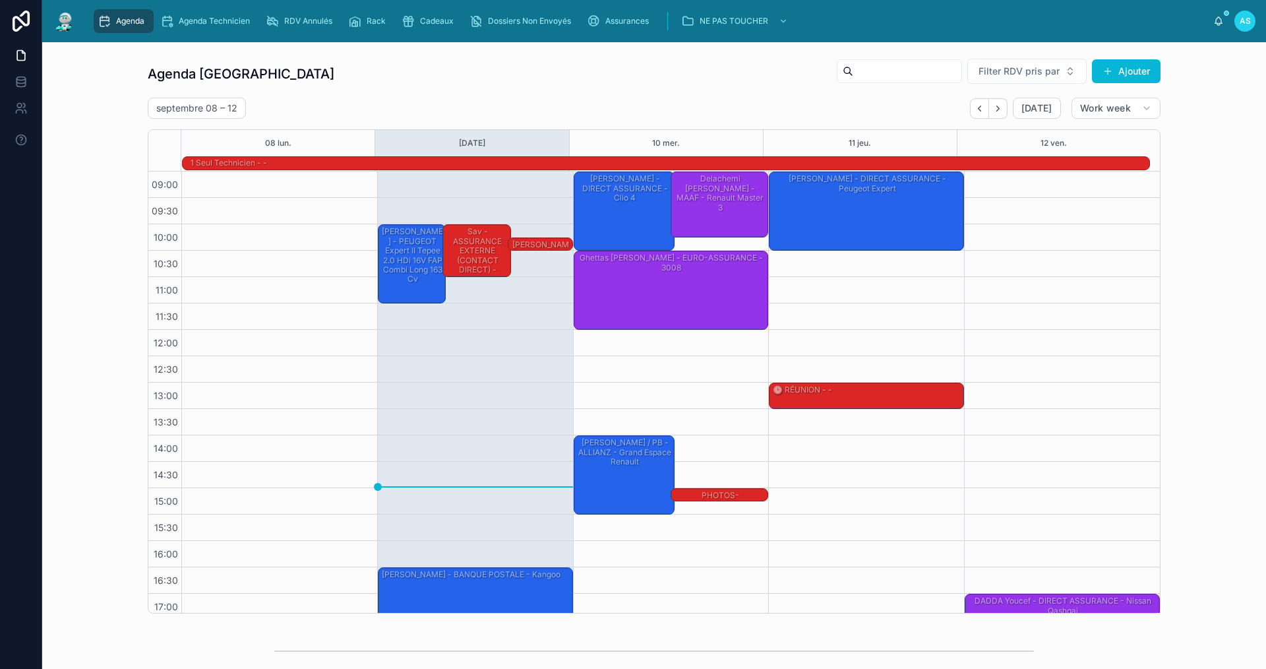
click at [459, 516] on div "[PERSON_NAME] - AXA - 308" at bounding box center [476, 514] width 191 height 50
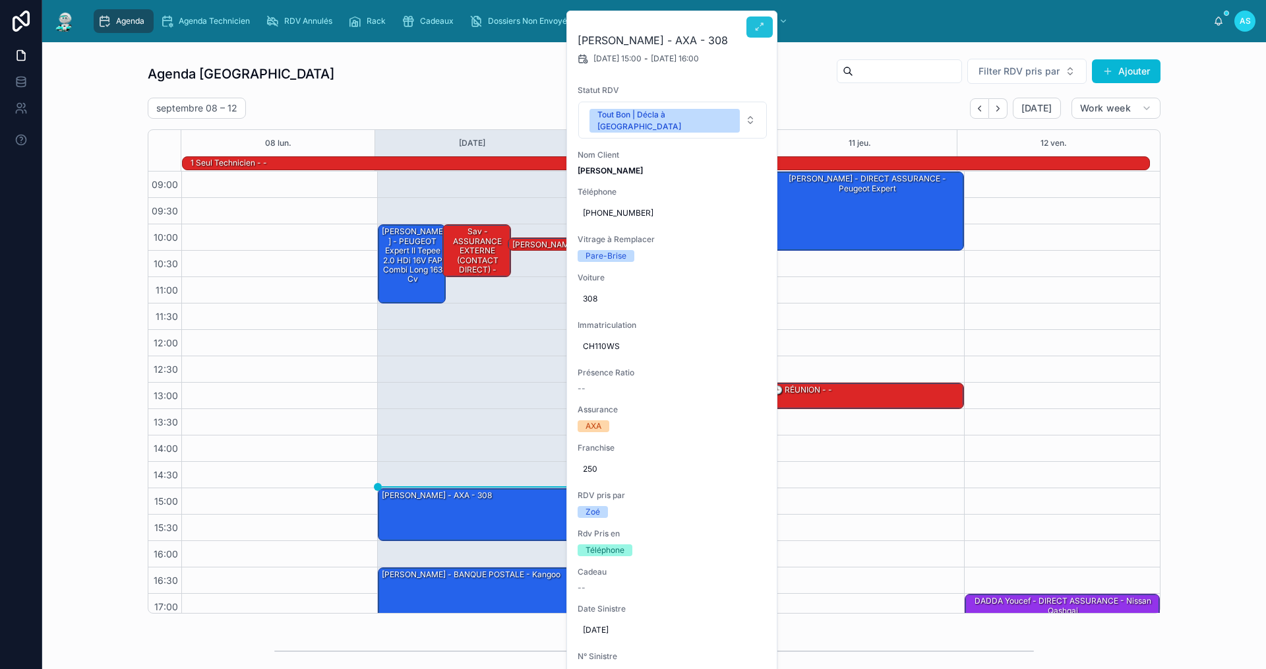
click at [760, 26] on icon at bounding box center [760, 27] width 11 height 11
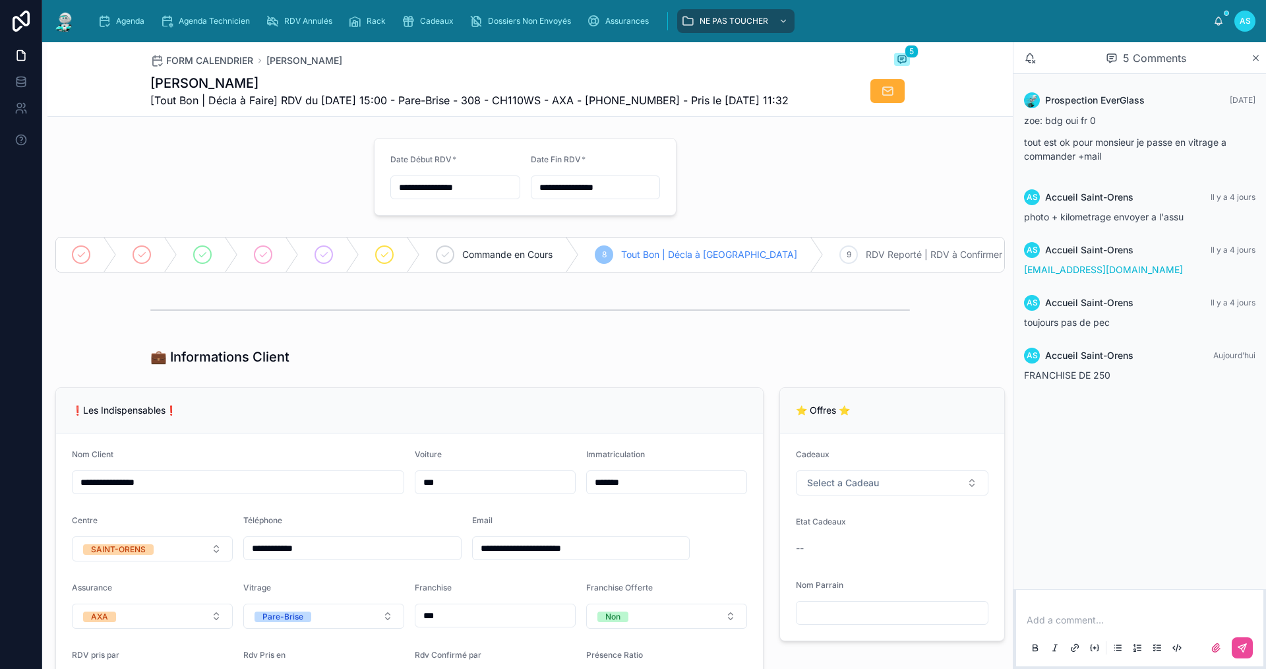
click at [1105, 627] on div "Add a comment..." at bounding box center [1139, 632] width 231 height 55
click at [1099, 616] on p at bounding box center [1142, 619] width 231 height 13
click at [1088, 611] on div "Add a comment..." at bounding box center [1139, 633] width 247 height 66
click at [1090, 618] on p at bounding box center [1142, 619] width 231 height 13
click at [1247, 645] on icon at bounding box center [1242, 647] width 11 height 11
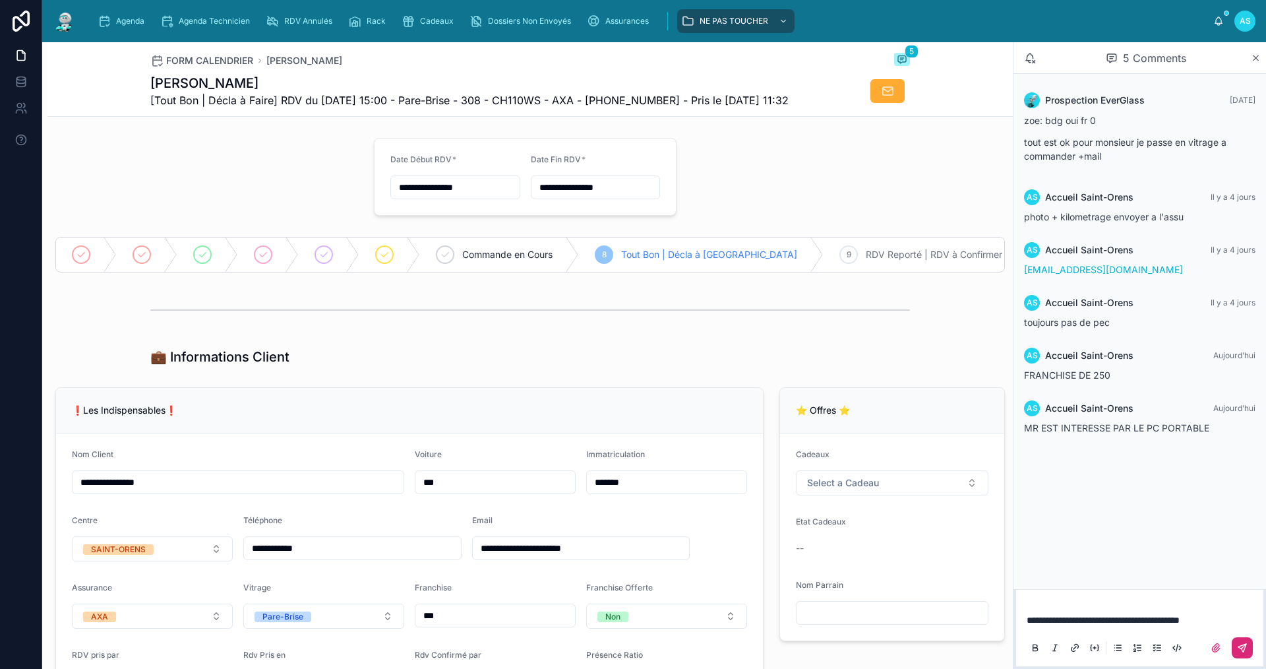
click at [1252, 647] on button at bounding box center [1242, 647] width 21 height 21
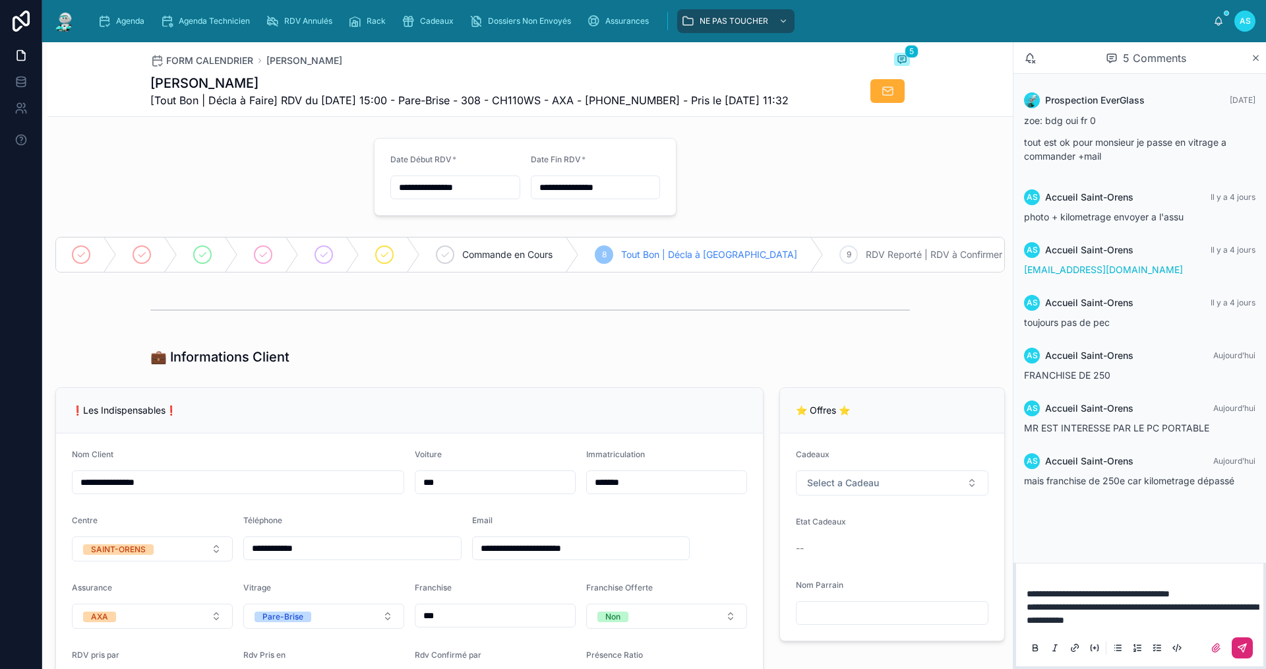
click at [1241, 647] on icon at bounding box center [1242, 647] width 11 height 11
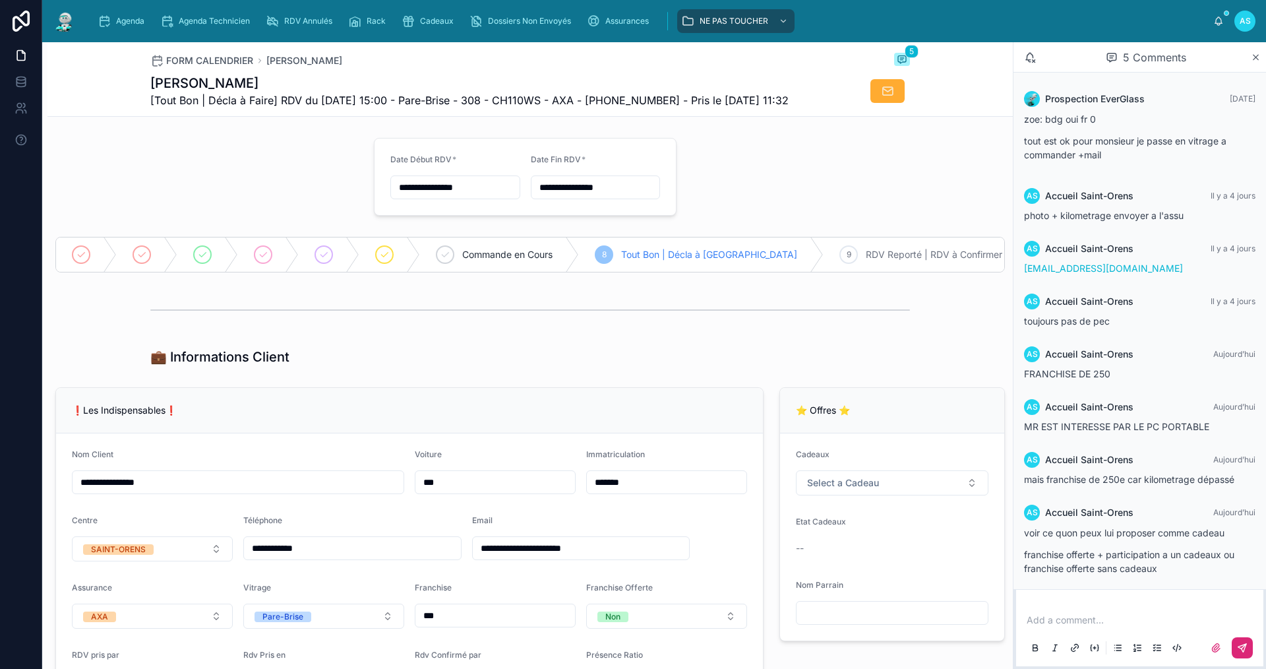
scroll to position [13, 0]
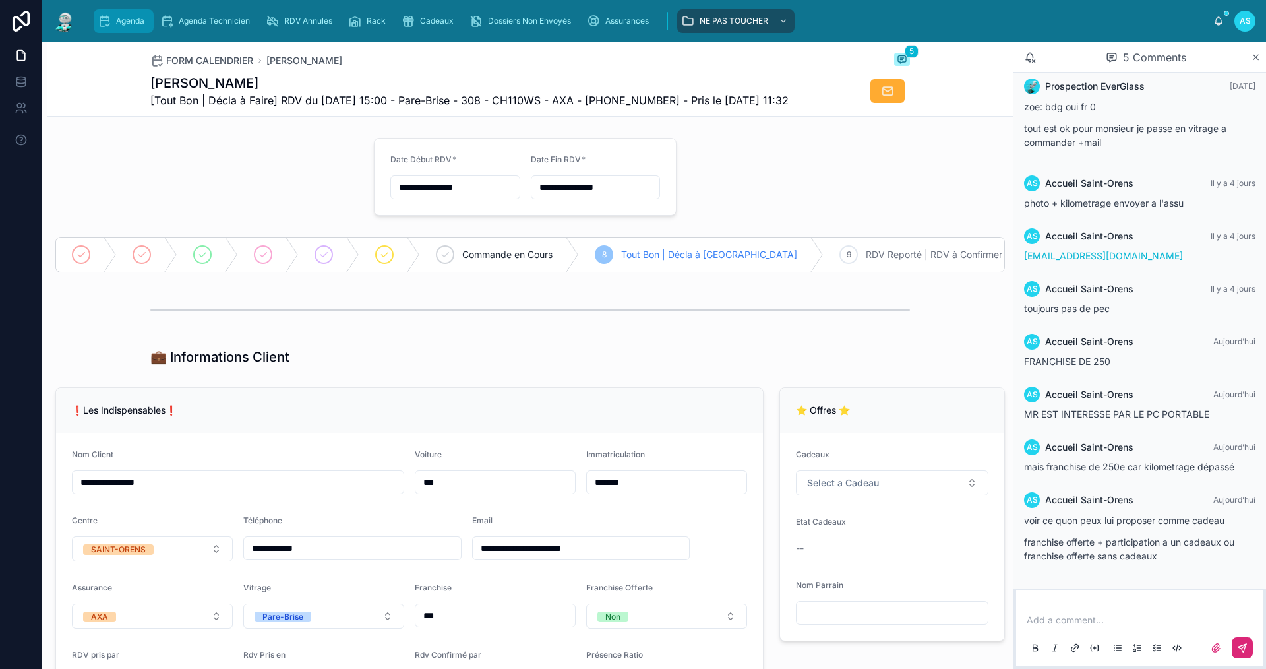
click at [123, 22] on span "Agenda" at bounding box center [130, 21] width 28 height 11
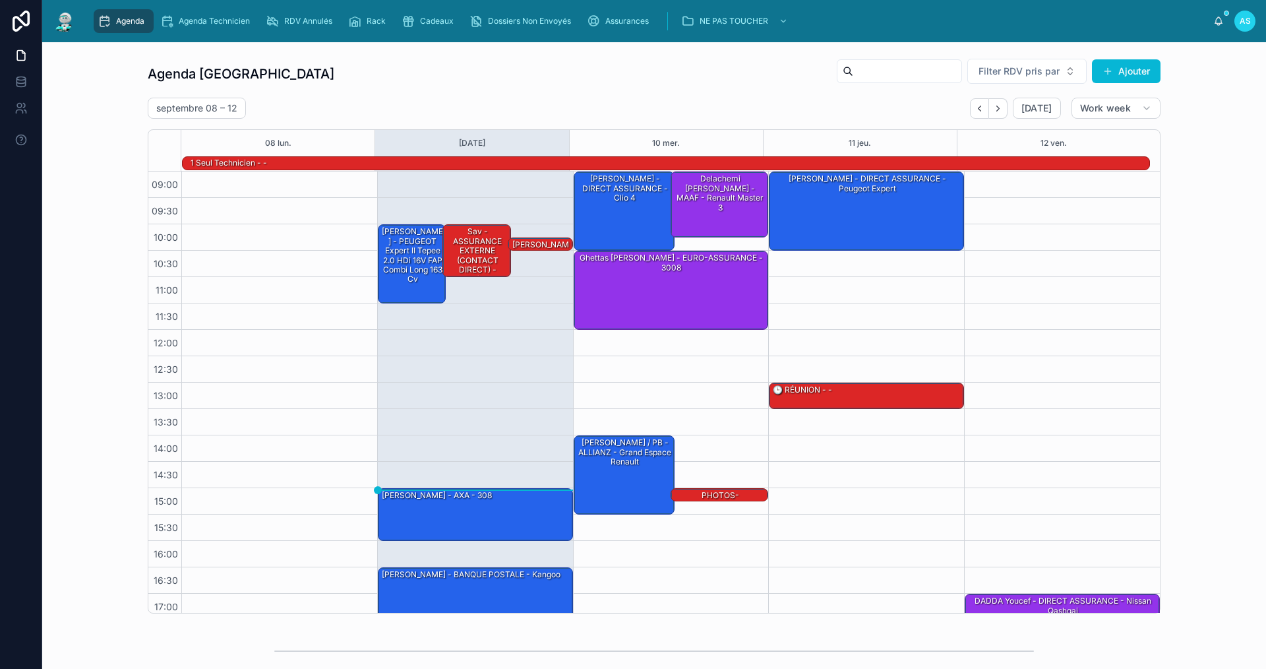
scroll to position [34, 0]
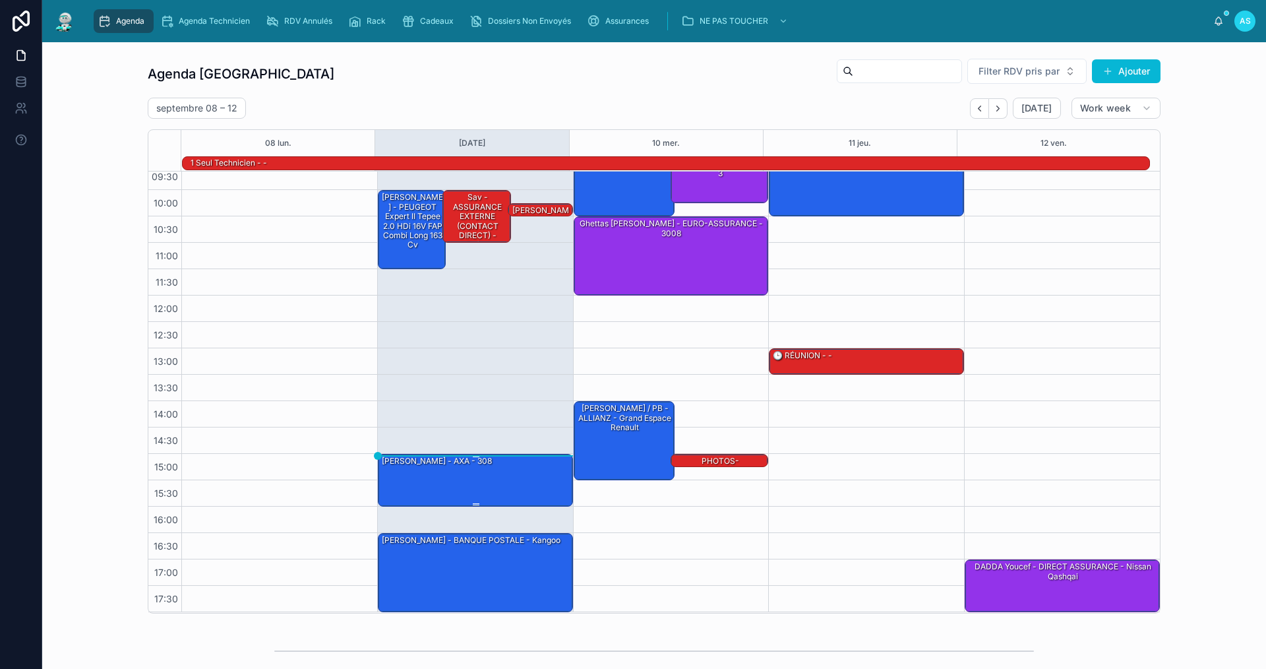
click at [457, 464] on div "[PERSON_NAME] - AXA - 308" at bounding box center [437, 461] width 113 height 12
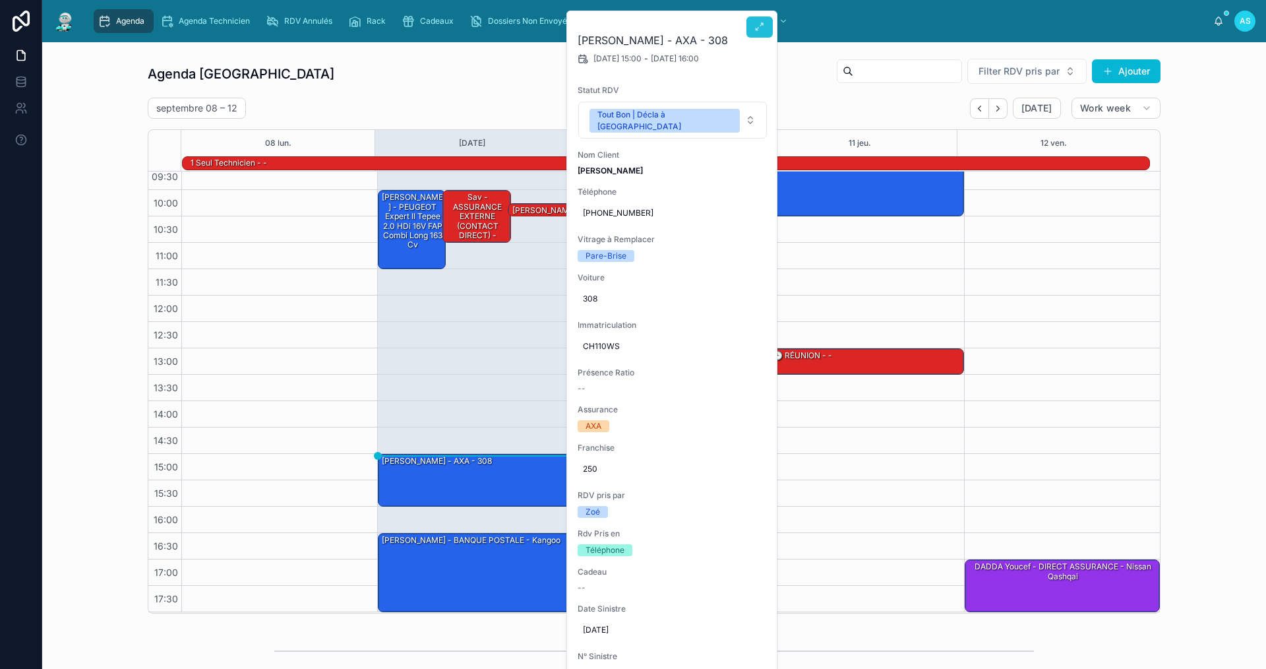
click at [766, 29] on button at bounding box center [760, 26] width 26 height 21
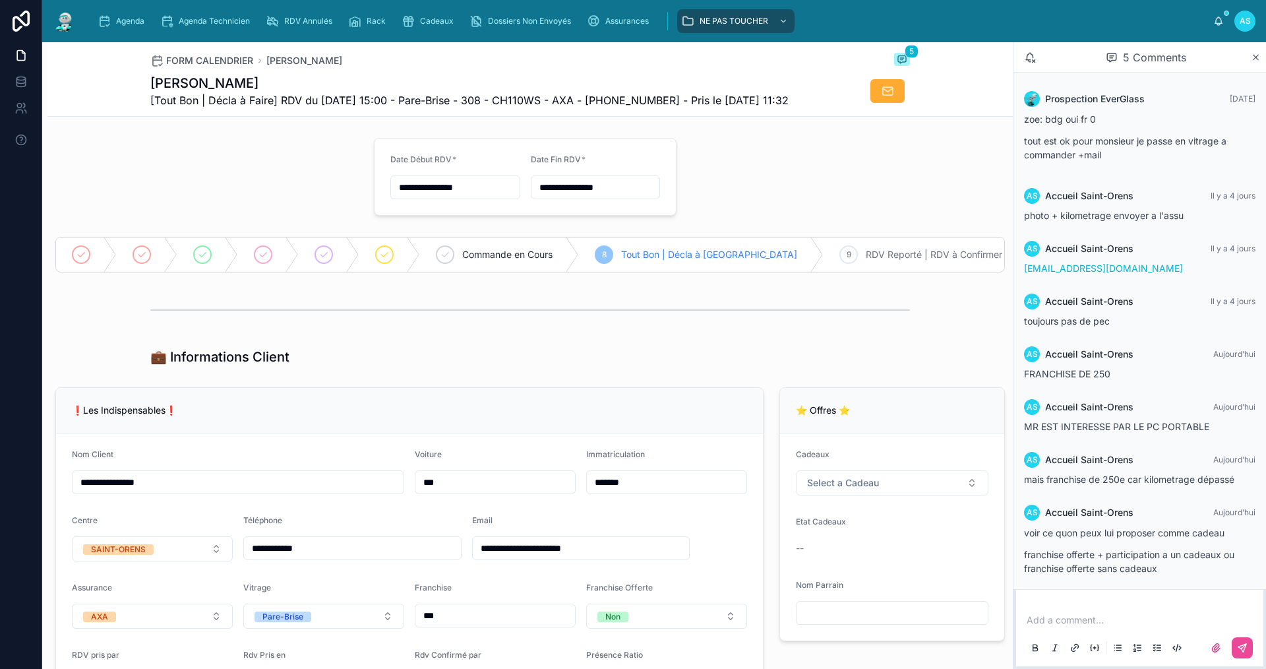
scroll to position [13, 0]
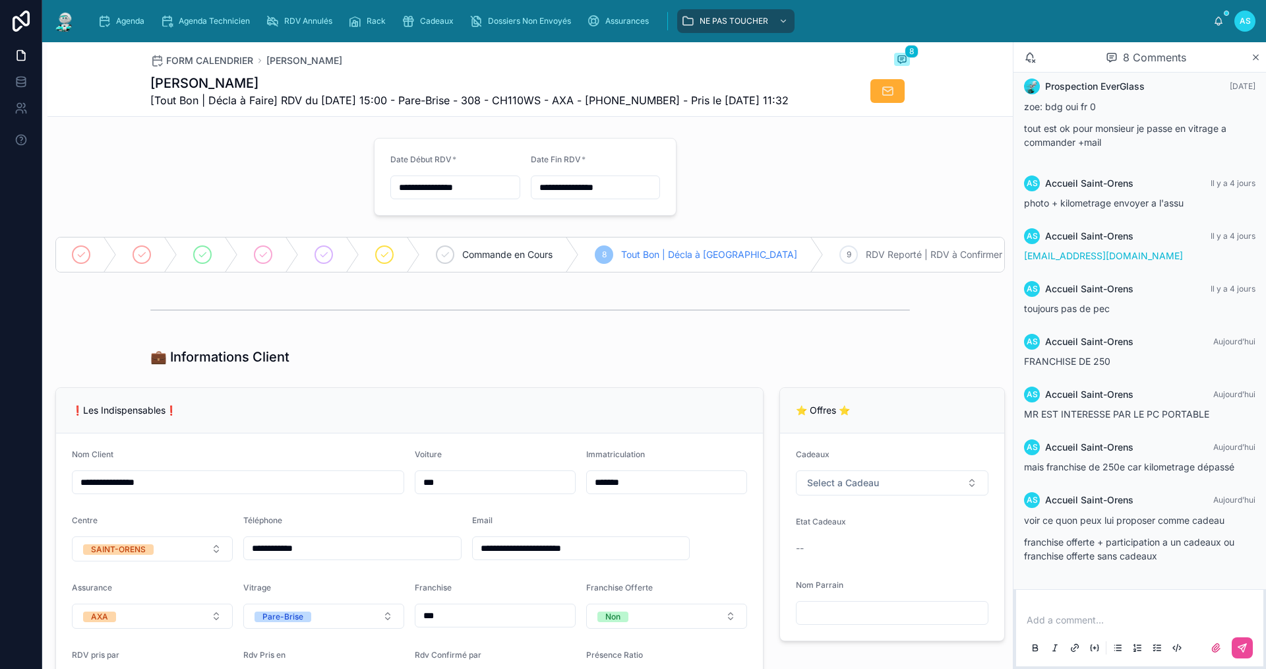
drag, startPoint x: 1078, startPoint y: 623, endPoint x: 1048, endPoint y: 636, distance: 32.5
click at [1068, 627] on div "Add a comment..." at bounding box center [1139, 632] width 231 height 55
click at [1247, 648] on icon at bounding box center [1242, 647] width 11 height 11
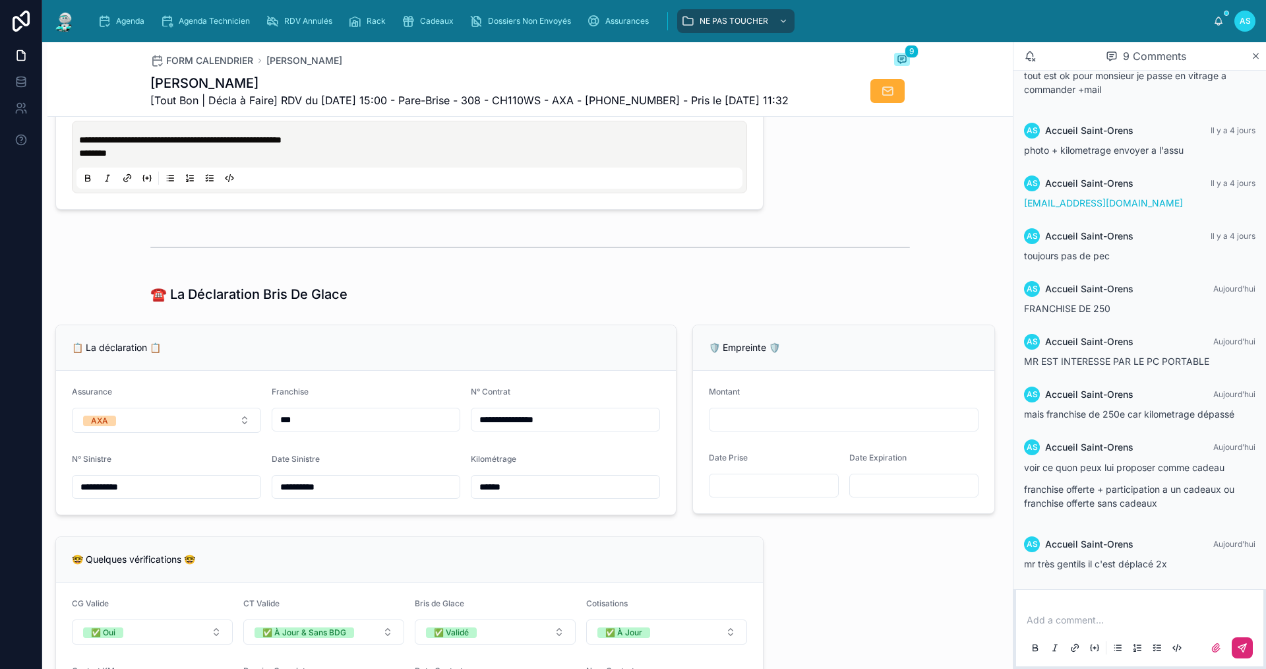
scroll to position [791, 0]
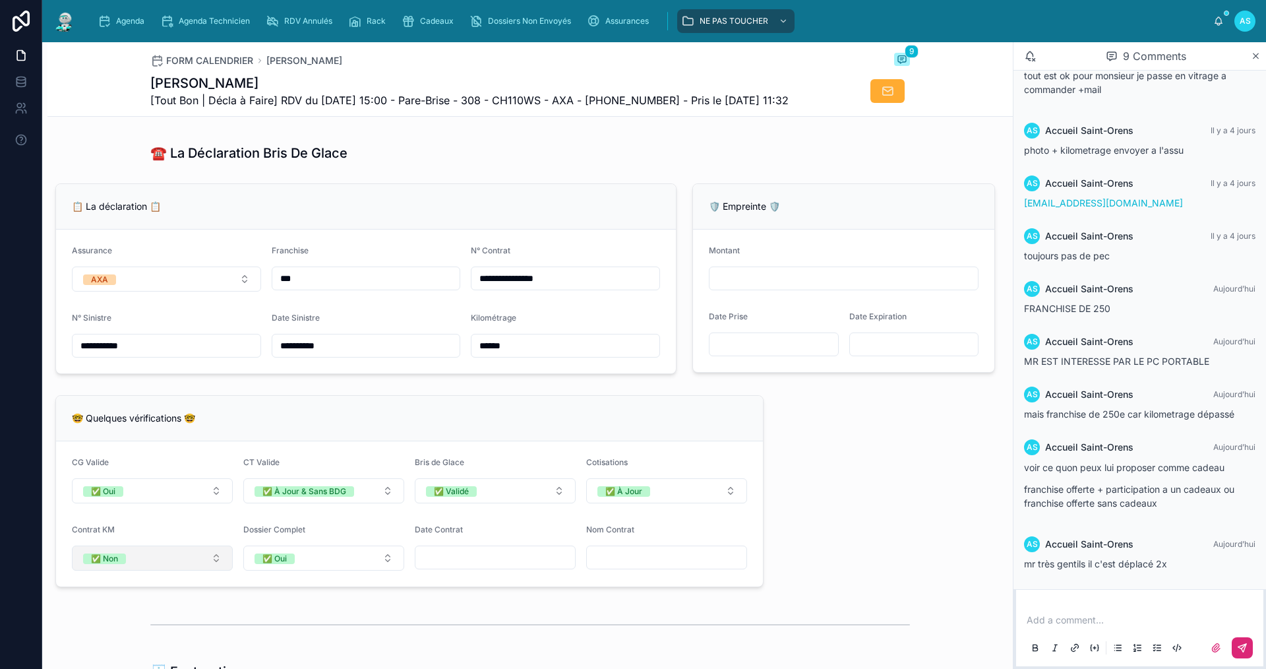
click at [154, 570] on button "✅ Non" at bounding box center [152, 557] width 161 height 25
click at [160, 555] on div "⚠️ OUI (Vérifier le km)" at bounding box center [127, 556] width 82 height 11
click at [121, 18] on span "Agenda" at bounding box center [130, 21] width 28 height 11
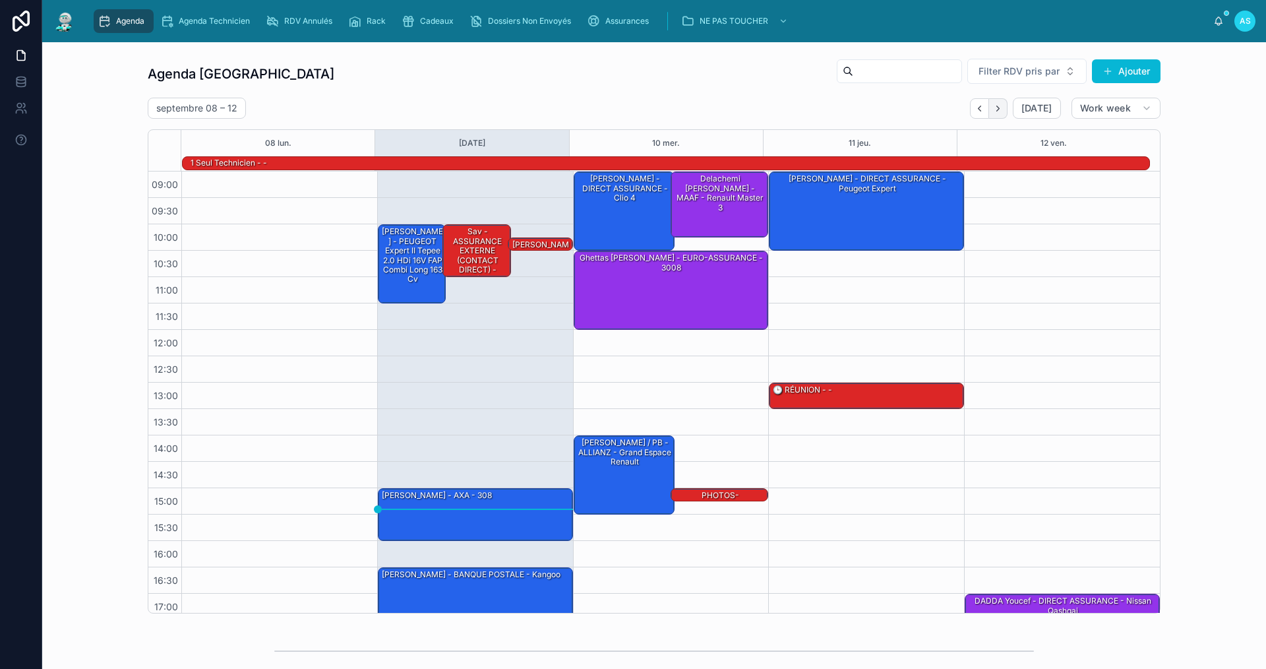
click at [1002, 103] on button "Next" at bounding box center [998, 108] width 18 height 20
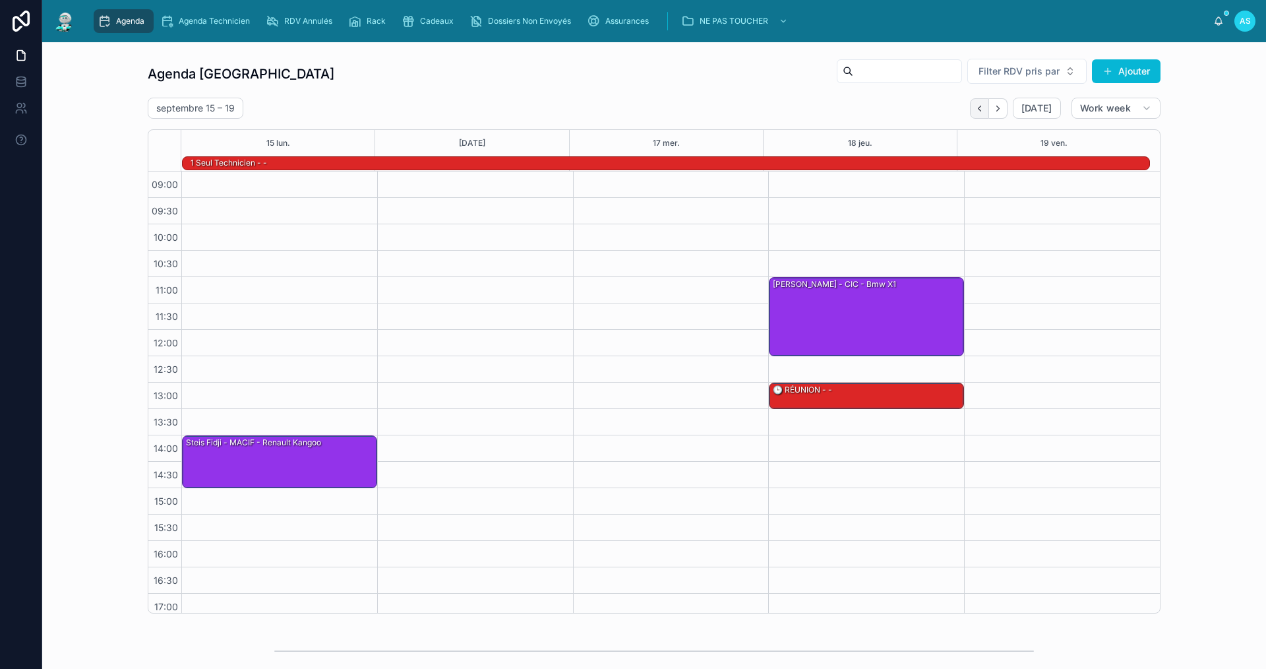
click at [975, 109] on icon "Back" at bounding box center [980, 109] width 10 height 10
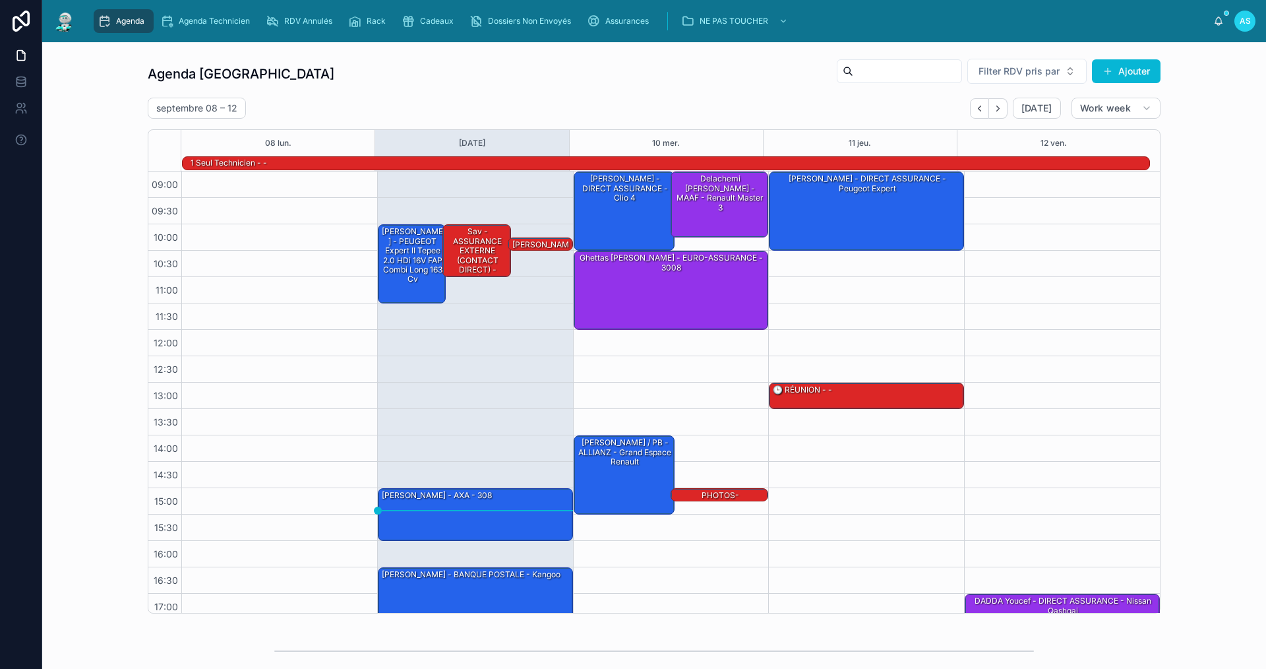
scroll to position [34, 0]
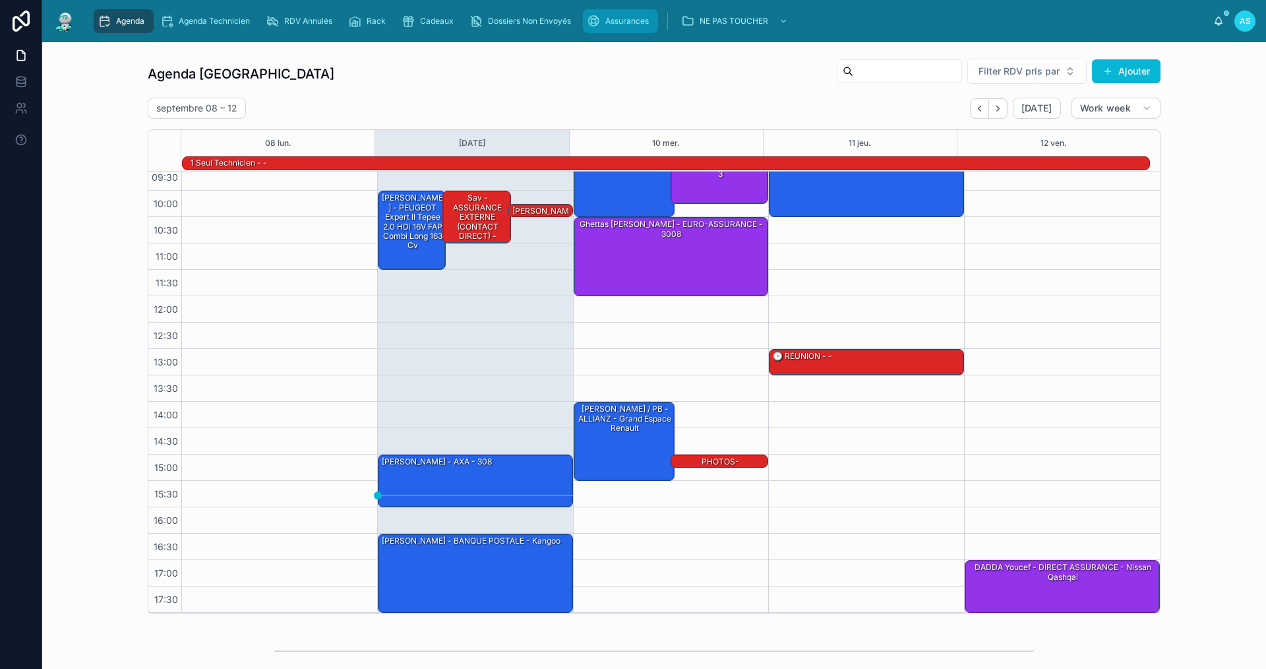
click at [613, 22] on span "Assurances" at bounding box center [627, 21] width 44 height 11
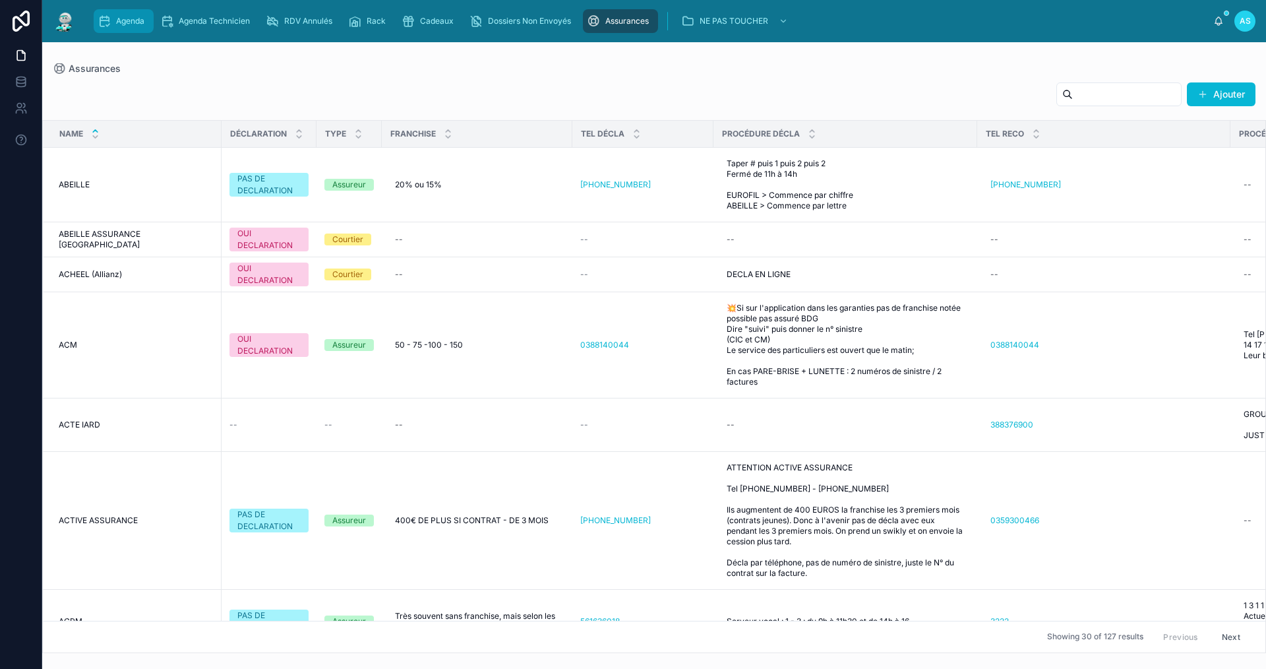
click at [122, 12] on div "Agenda" at bounding box center [124, 21] width 52 height 21
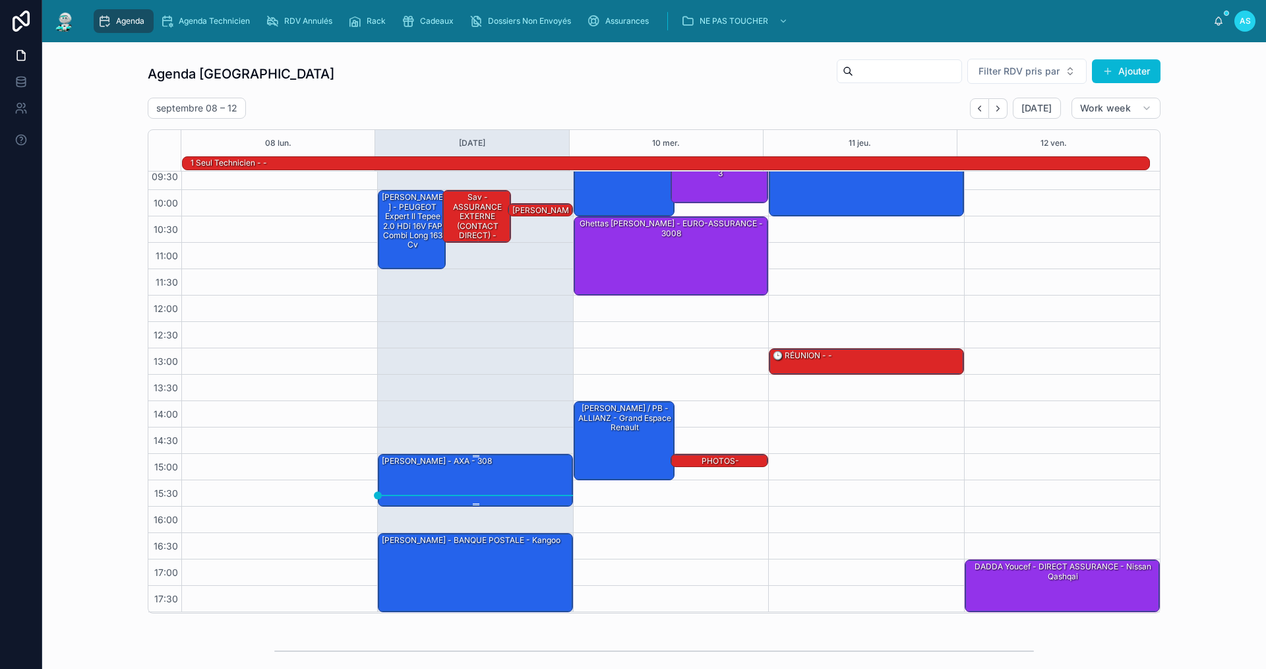
click at [467, 468] on div "[PERSON_NAME] - AXA - 308" at bounding box center [476, 479] width 191 height 50
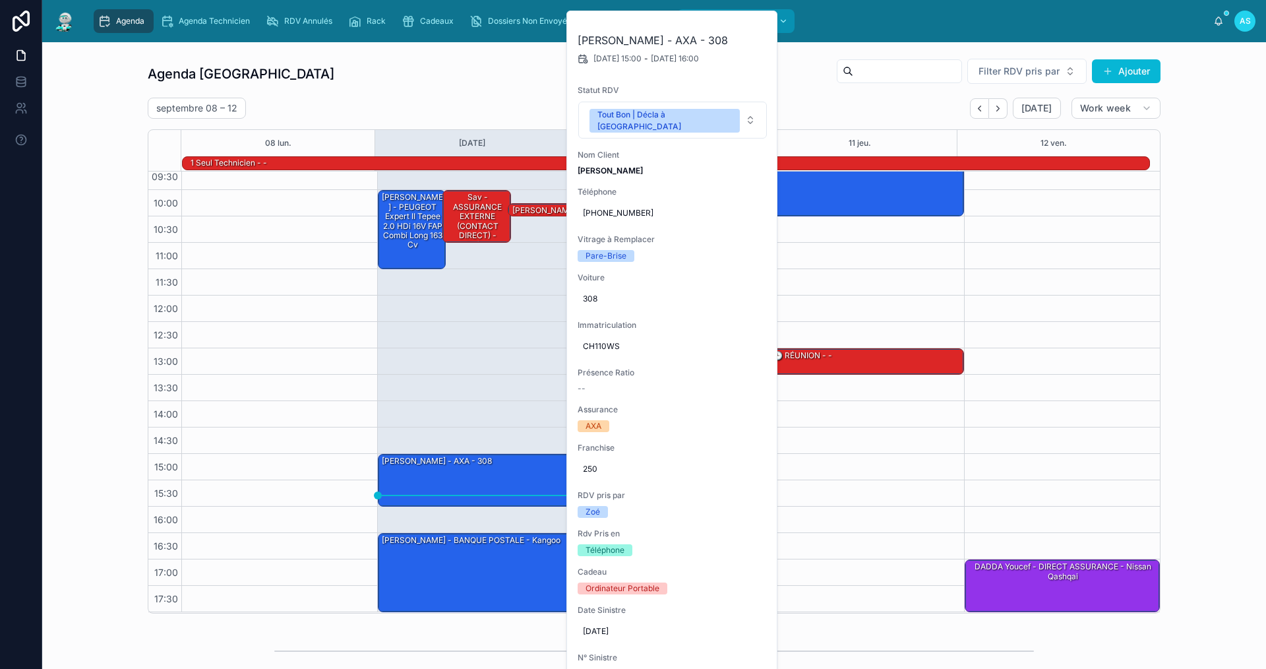
click at [0, 0] on button at bounding box center [0, 0] width 0 height 0
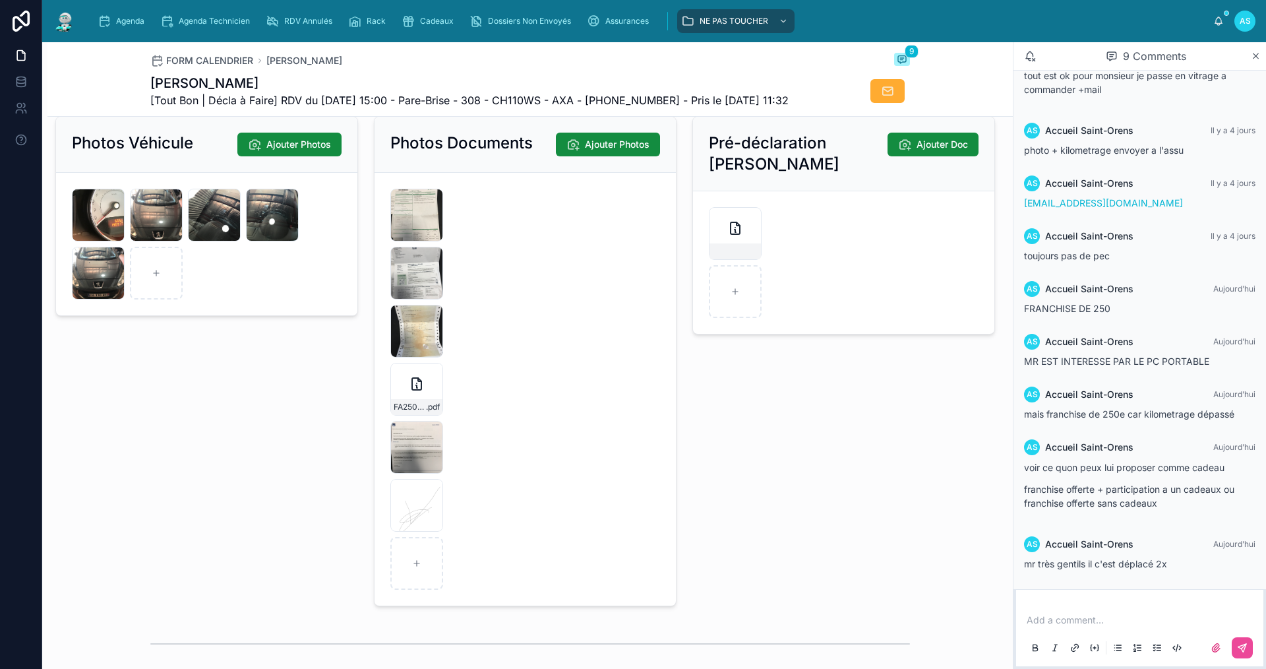
scroll to position [1847, 0]
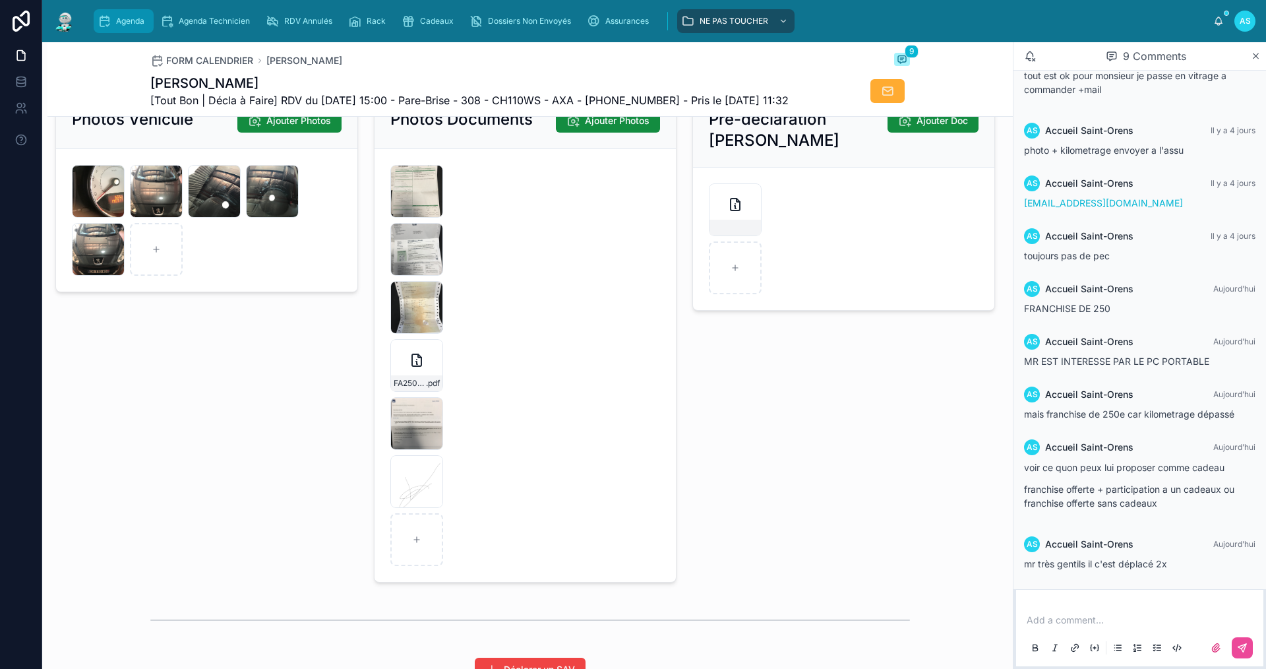
click at [140, 28] on div "Agenda" at bounding box center [124, 21] width 52 height 21
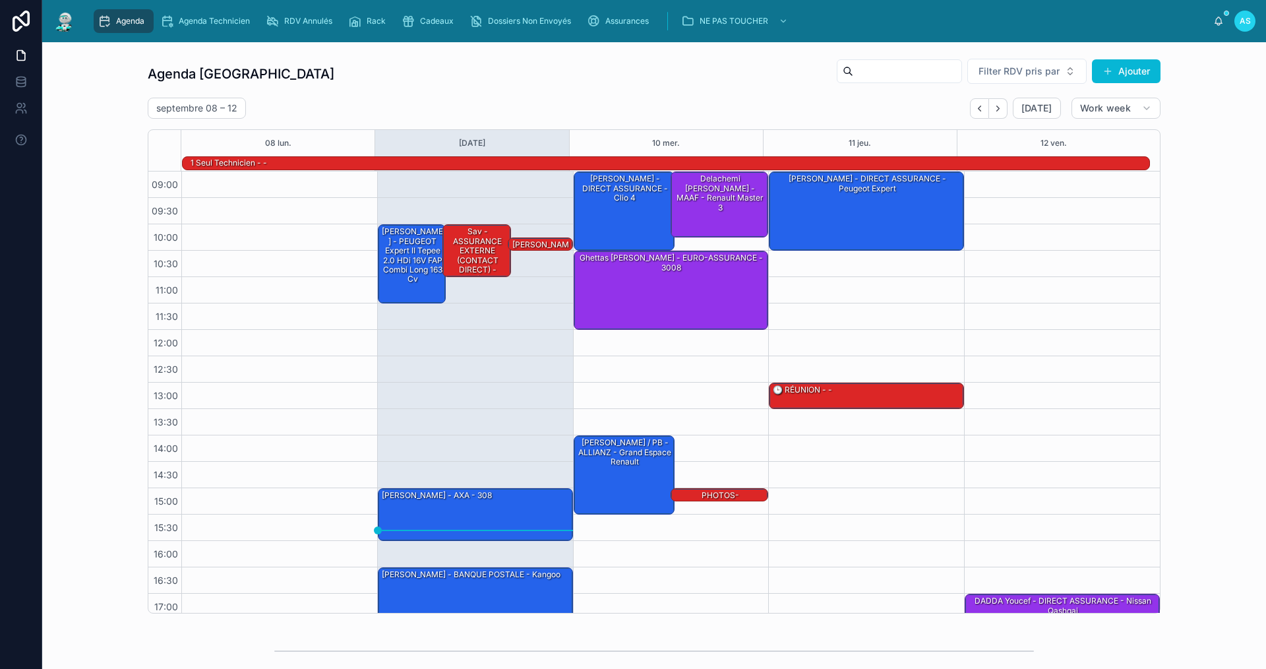
drag, startPoint x: 1104, startPoint y: 10, endPoint x: 714, endPoint y: 77, distance: 395.5
click at [714, 77] on div "Agenda Saint-Orens Filter RDV pris par [PERSON_NAME]" at bounding box center [654, 74] width 1013 height 32
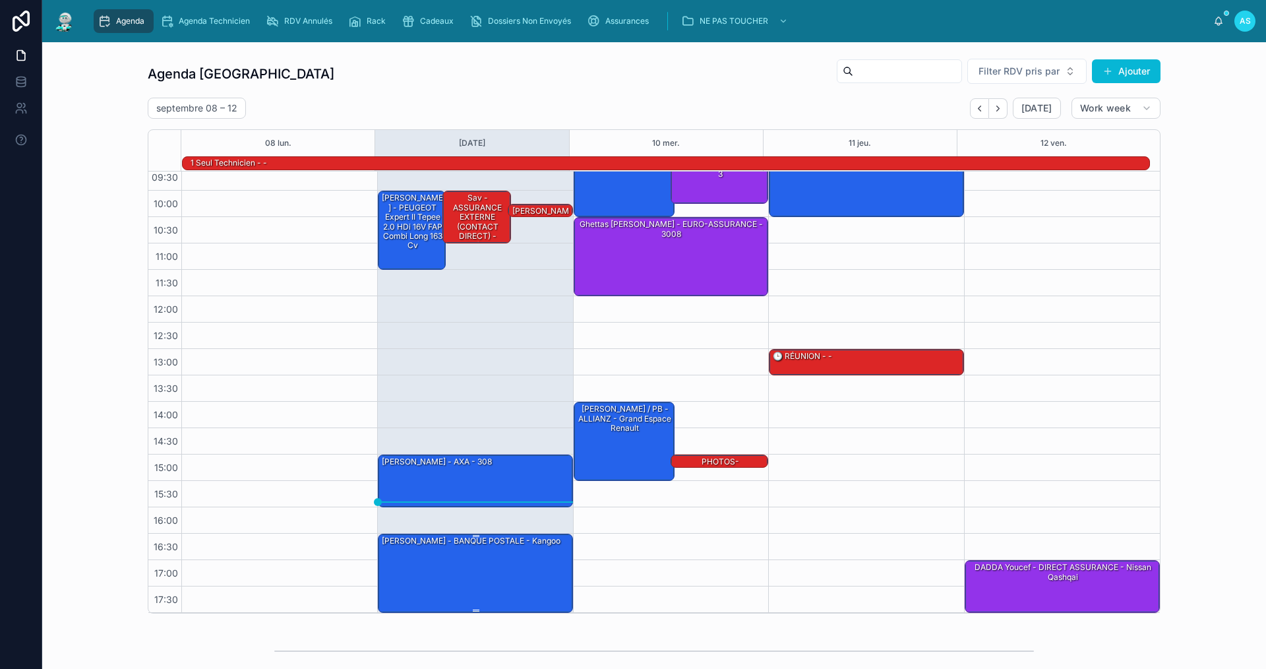
click at [415, 565] on div "[PERSON_NAME] - BANQUE POSTALE - kangoo" at bounding box center [476, 572] width 191 height 77
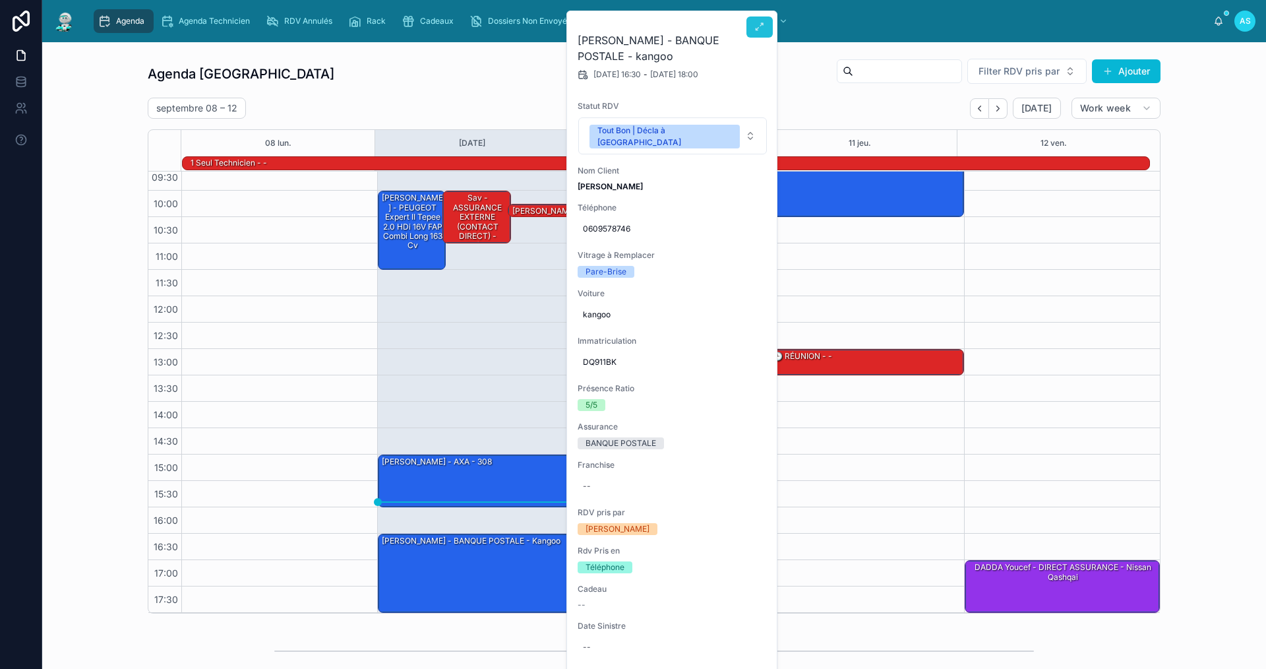
click at [756, 24] on icon at bounding box center [760, 27] width 11 height 11
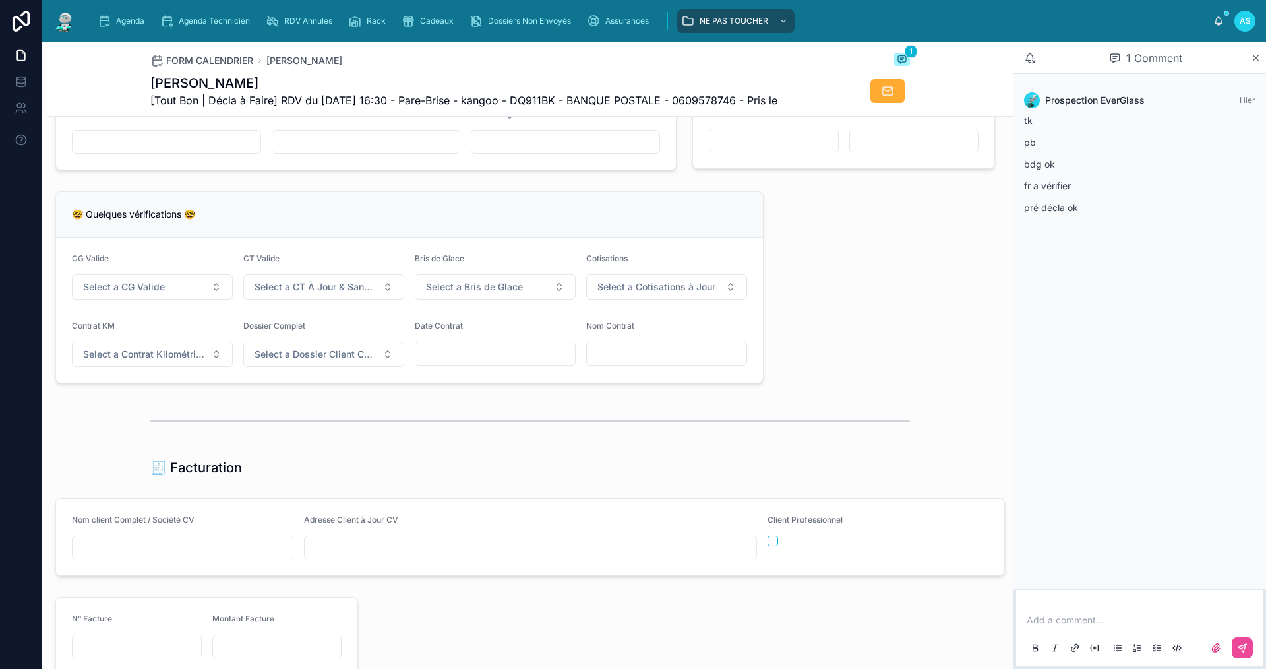
scroll to position [1055, 0]
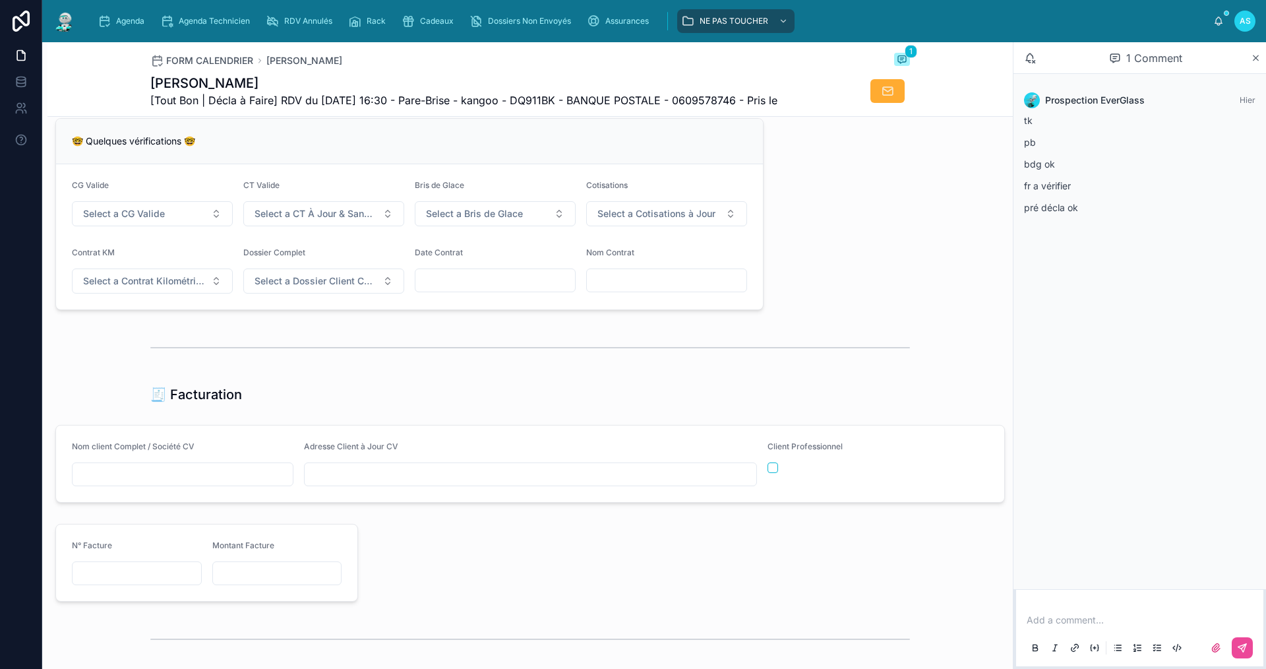
click at [165, 482] on input "text" at bounding box center [183, 474] width 220 height 18
paste input "**********"
type input "**********"
click at [433, 483] on input "text" at bounding box center [531, 474] width 452 height 18
paste input "**********"
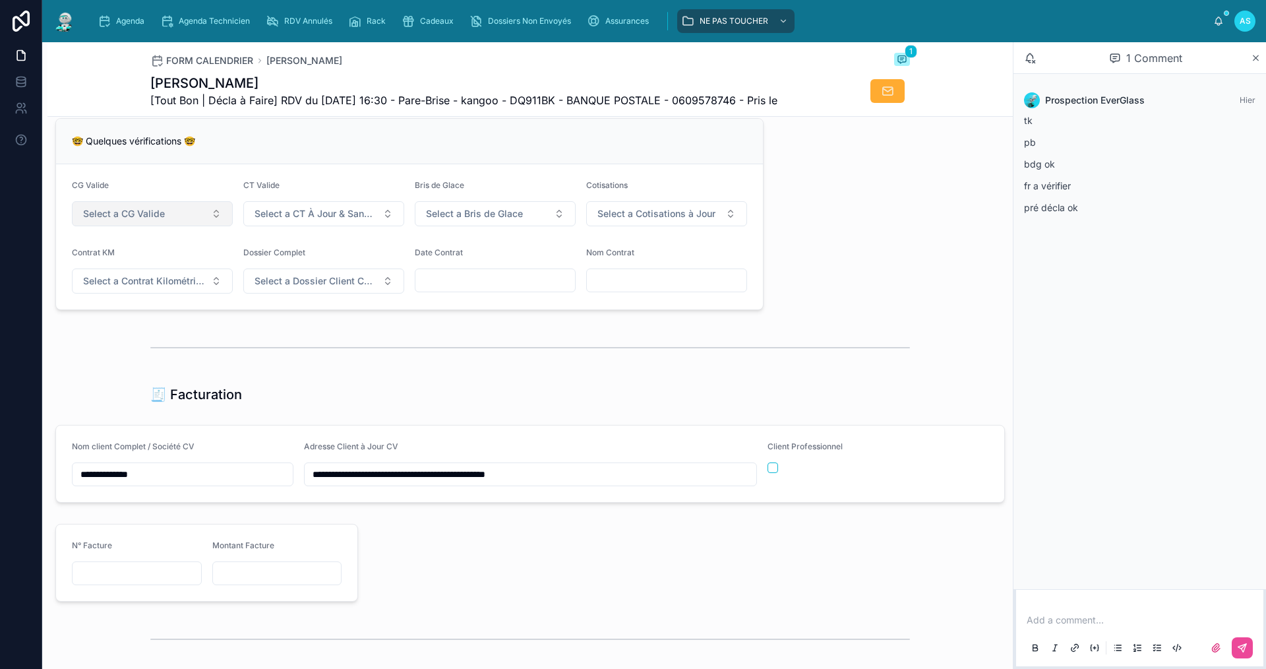
type input "**********"
click at [200, 218] on button "Select a CG Valide" at bounding box center [152, 213] width 161 height 25
click at [216, 279] on div "✅ Oui" at bounding box center [152, 275] width 158 height 18
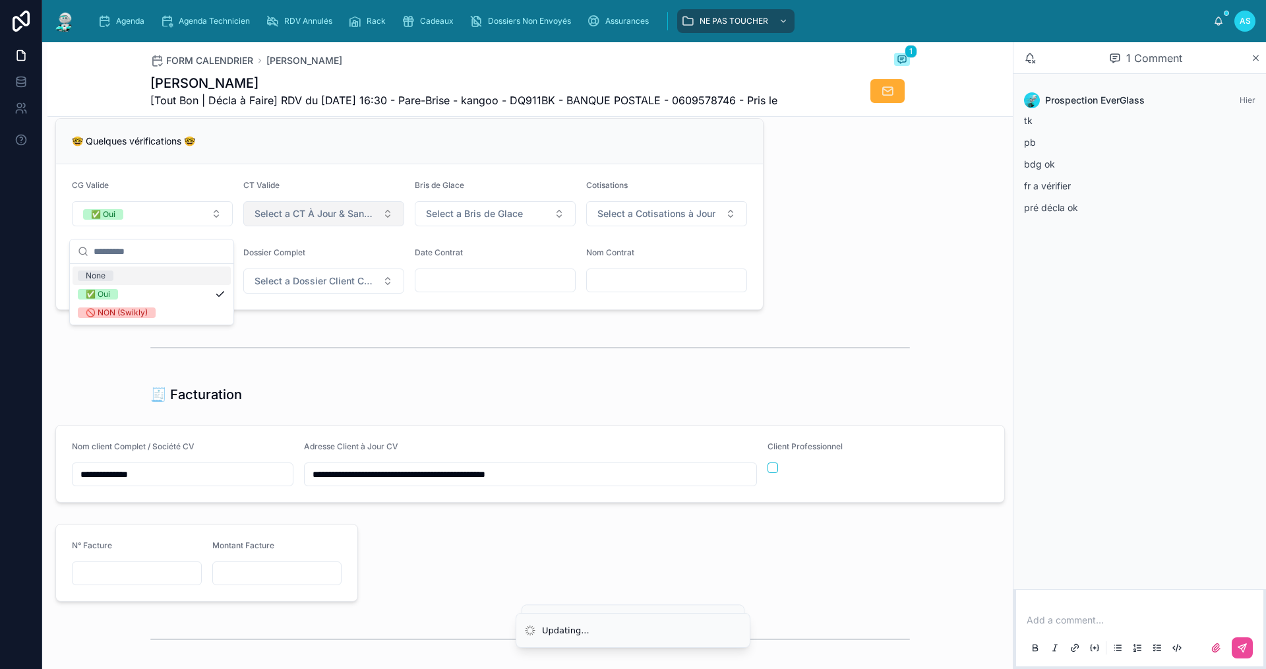
click at [318, 215] on button "Select a CT À Jour & Sans BDG" at bounding box center [323, 213] width 161 height 25
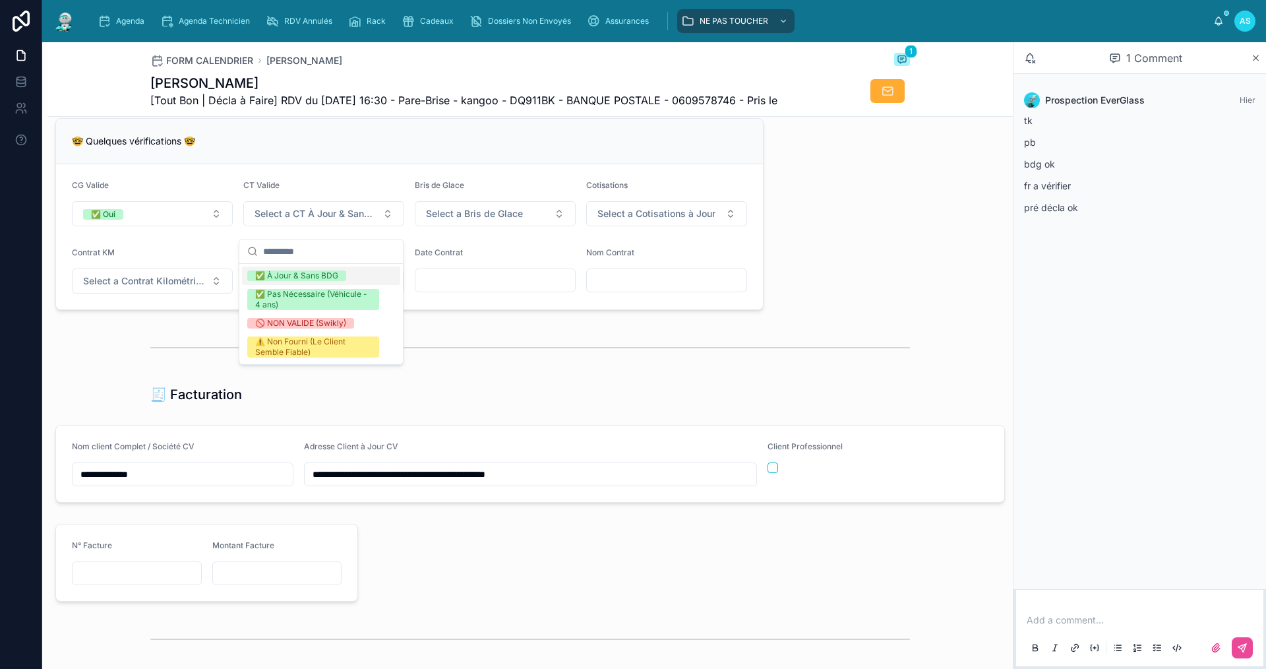
click at [330, 271] on div "✅ À Jour & Sans BDG" at bounding box center [296, 275] width 83 height 11
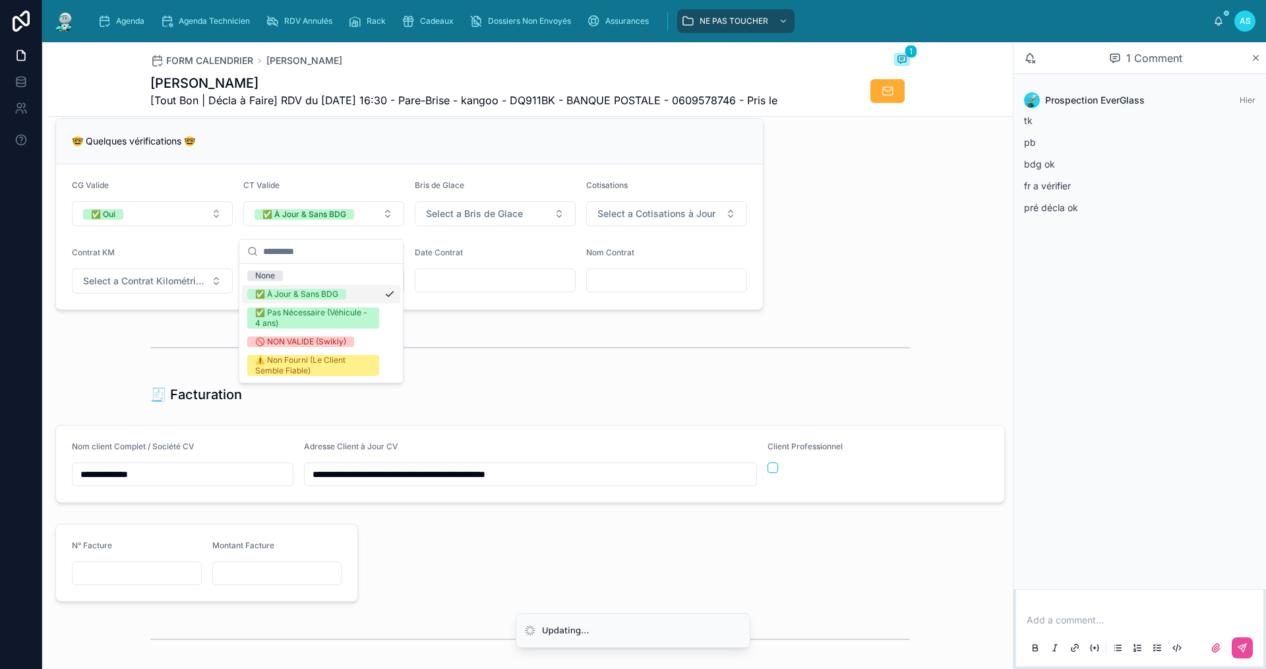
click at [507, 206] on div "Bris de Glace Select a Bris de Glace" at bounding box center [495, 203] width 161 height 46
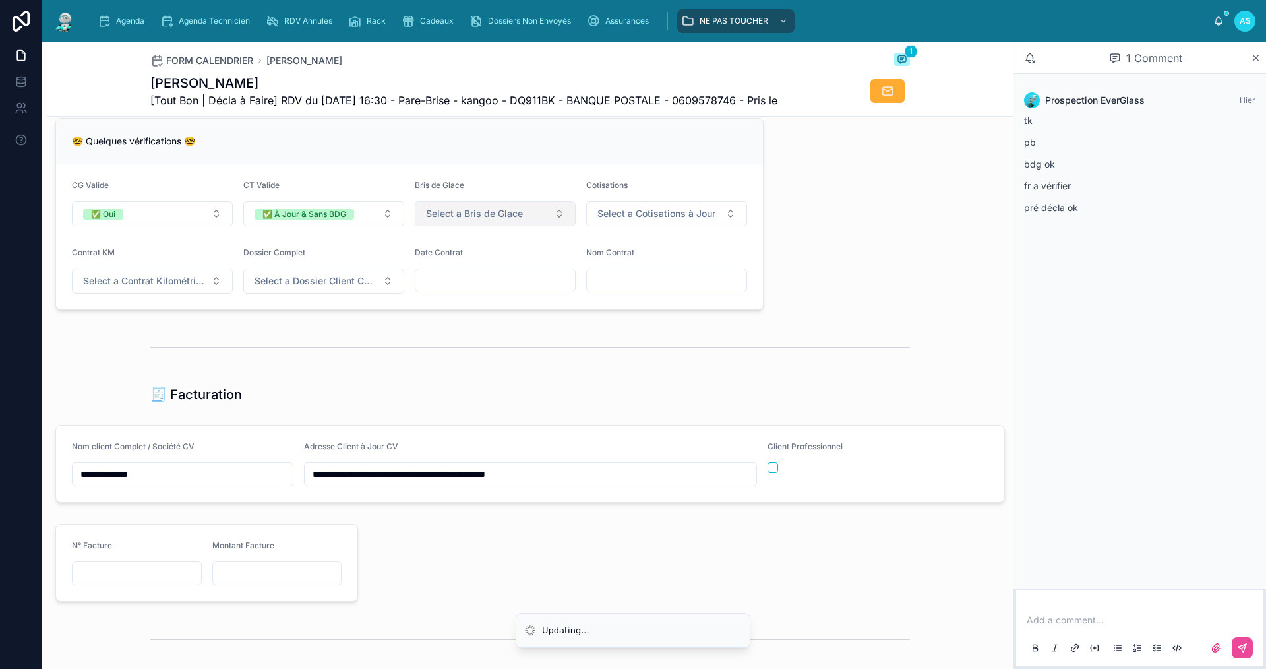
click at [497, 220] on span "Select a Bris de Glace" at bounding box center [474, 213] width 97 height 13
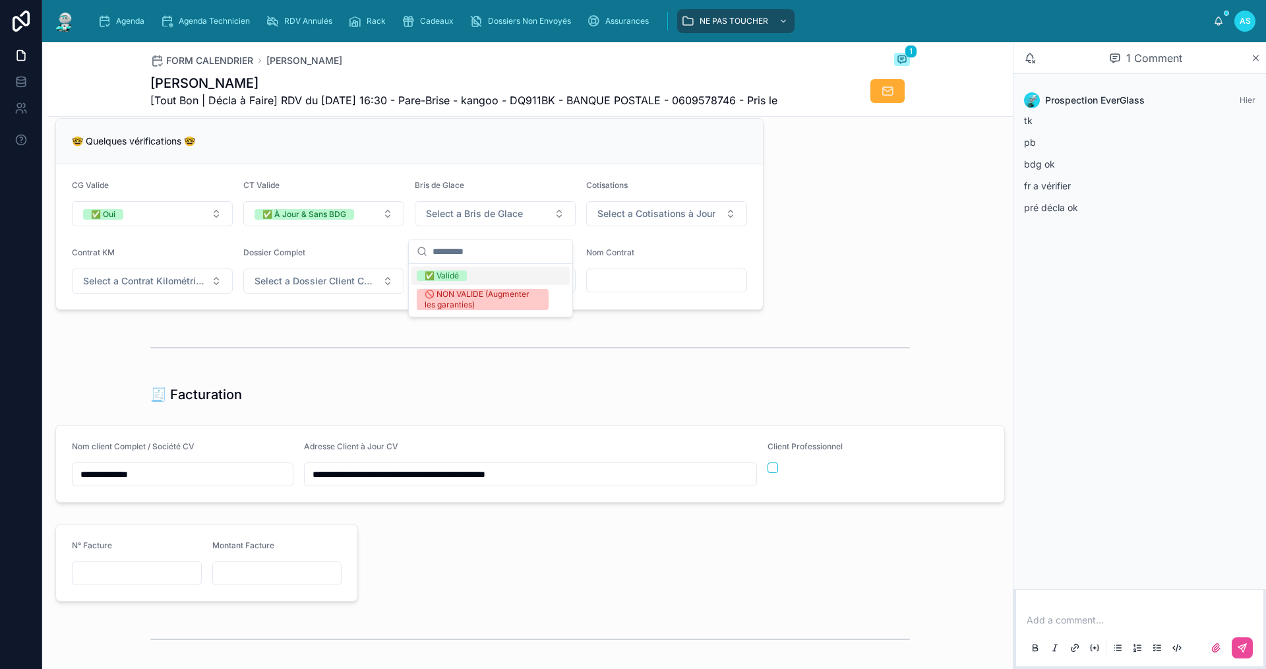
click at [488, 276] on div "✅ Validé" at bounding box center [491, 275] width 158 height 18
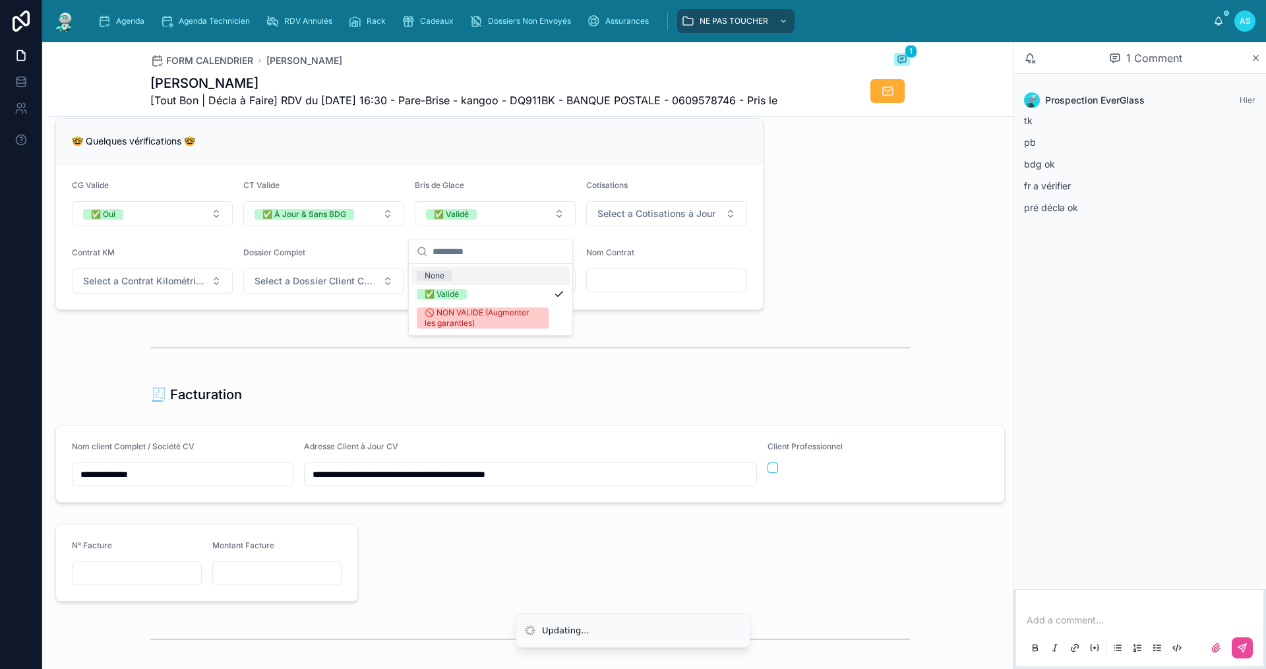
click at [667, 191] on div "Cotisations" at bounding box center [666, 188] width 161 height 16
click at [642, 220] on span "Select a Cotisations à Jour" at bounding box center [657, 213] width 118 height 13
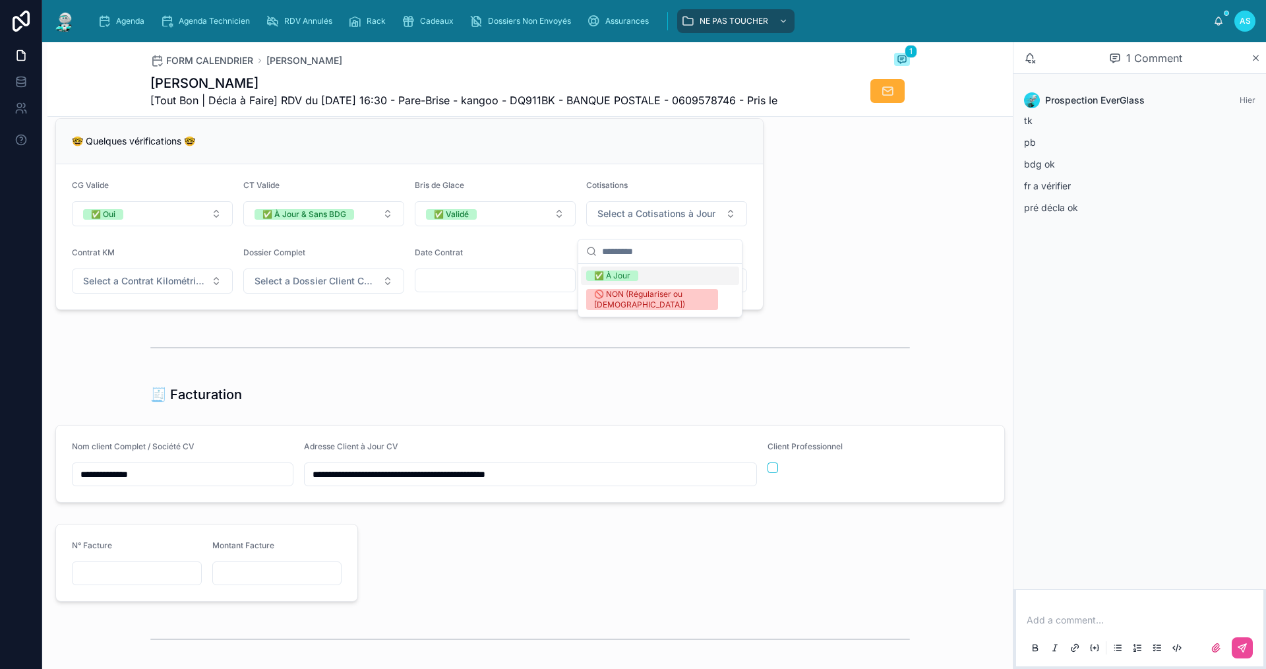
click at [602, 281] on div "✅ À Jour" at bounding box center [660, 275] width 158 height 18
click at [113, 282] on button "Select a Contrat Kilométrique" at bounding box center [152, 280] width 161 height 25
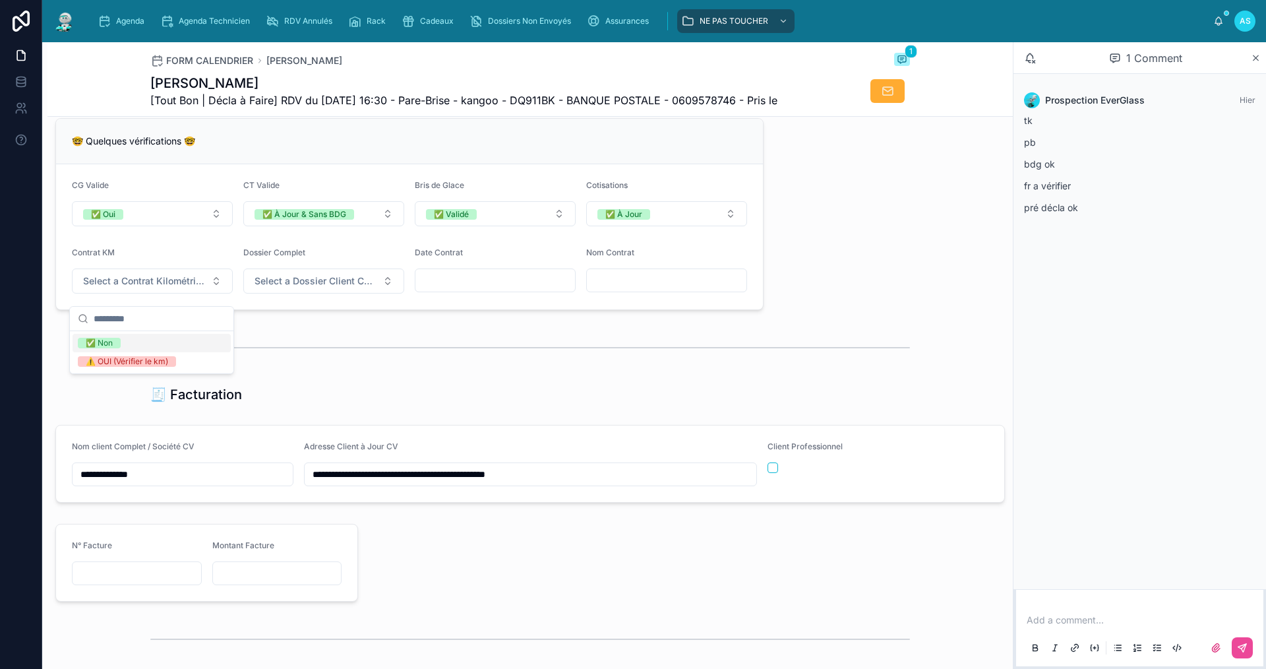
click at [156, 341] on div "✅ Non" at bounding box center [152, 343] width 158 height 18
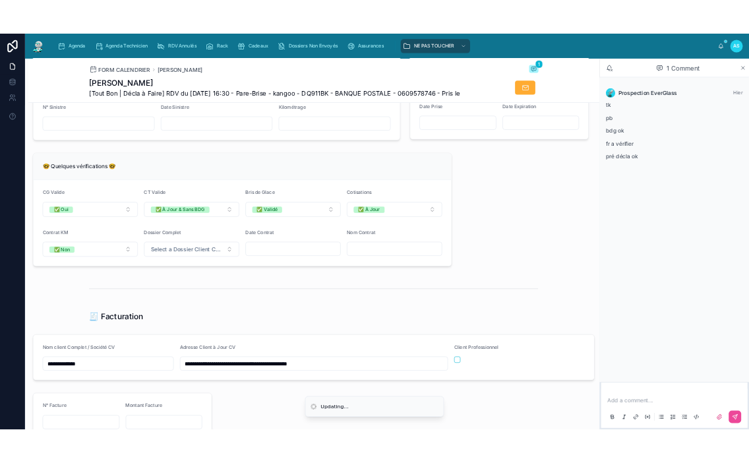
scroll to position [660, 0]
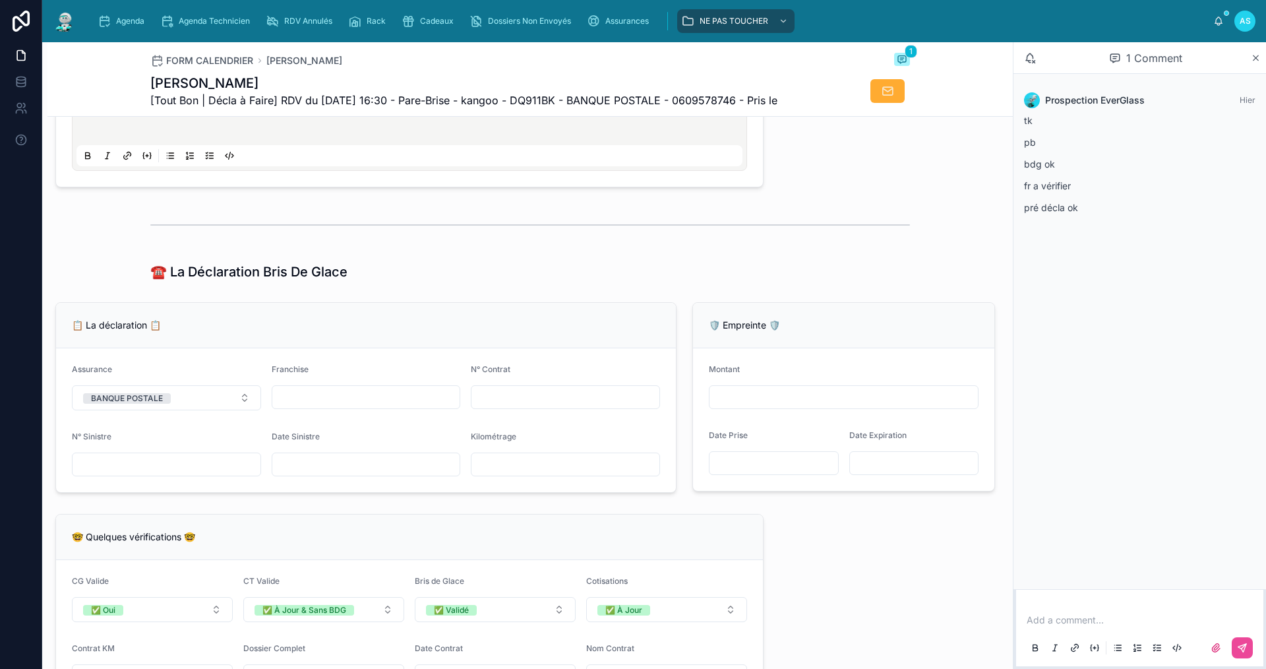
click at [1258, 63] on div "1 Comment" at bounding box center [1140, 58] width 253 height 32
click at [1257, 58] on icon at bounding box center [1256, 58] width 10 height 11
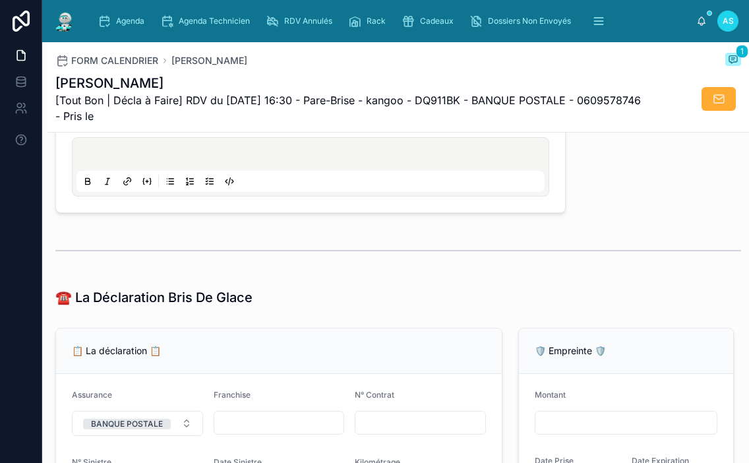
scroll to position [685, 0]
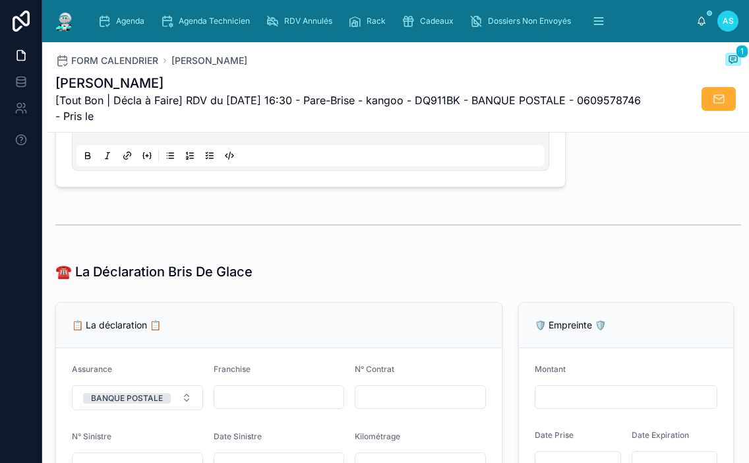
click at [375, 399] on input "text" at bounding box center [420, 397] width 130 height 18
paste input "**********"
type input "**********"
click at [381, 328] on div "📋 La déclaration 📋" at bounding box center [279, 325] width 414 height 13
click at [431, 26] on div "Cadeaux" at bounding box center [430, 21] width 57 height 21
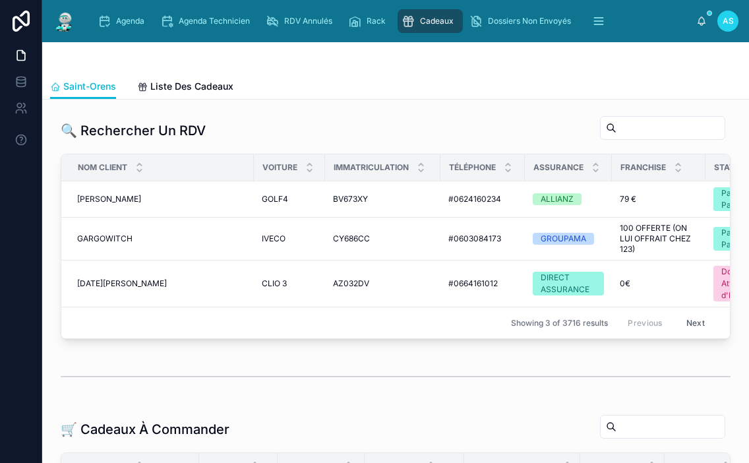
click at [620, 131] on input "text" at bounding box center [671, 128] width 108 height 18
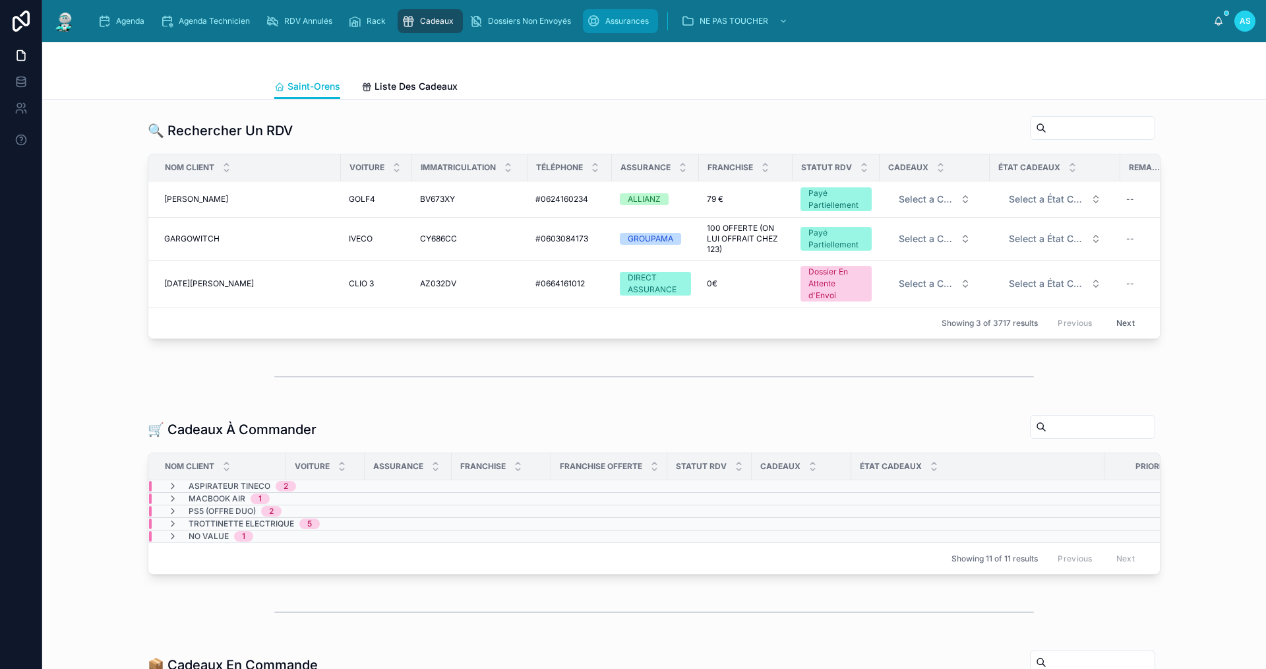
click at [597, 11] on div "Assurances" at bounding box center [620, 21] width 67 height 21
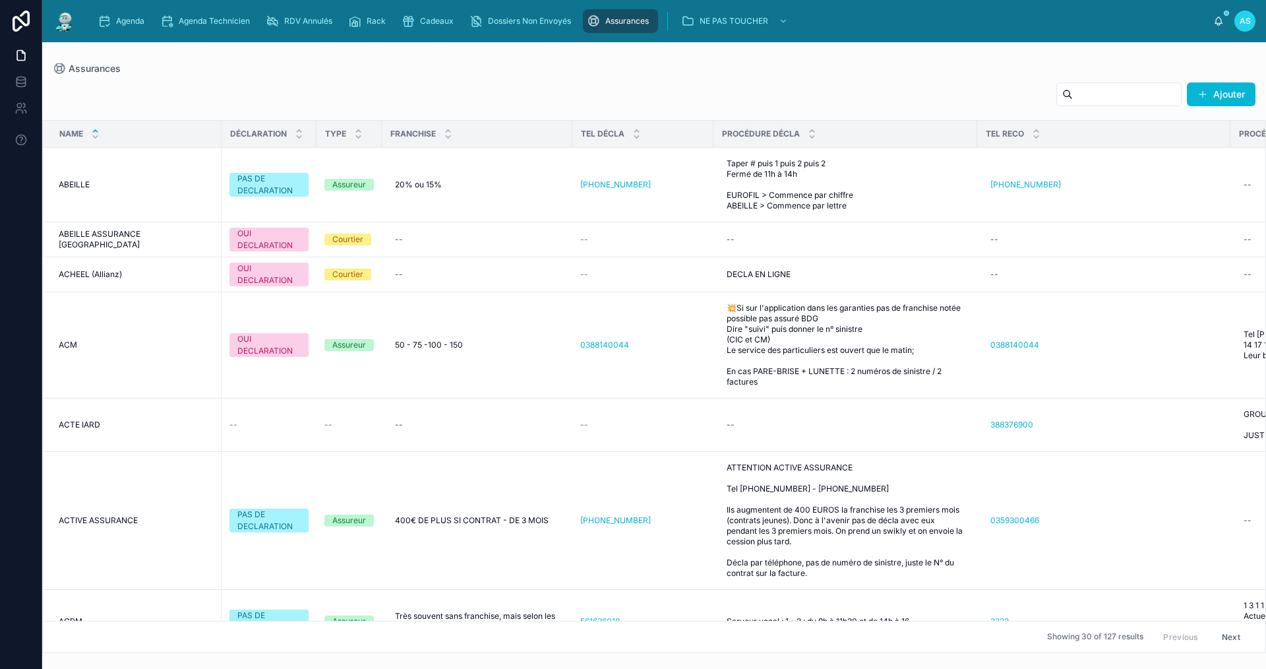
click at [1075, 101] on input "text" at bounding box center [1127, 94] width 108 height 18
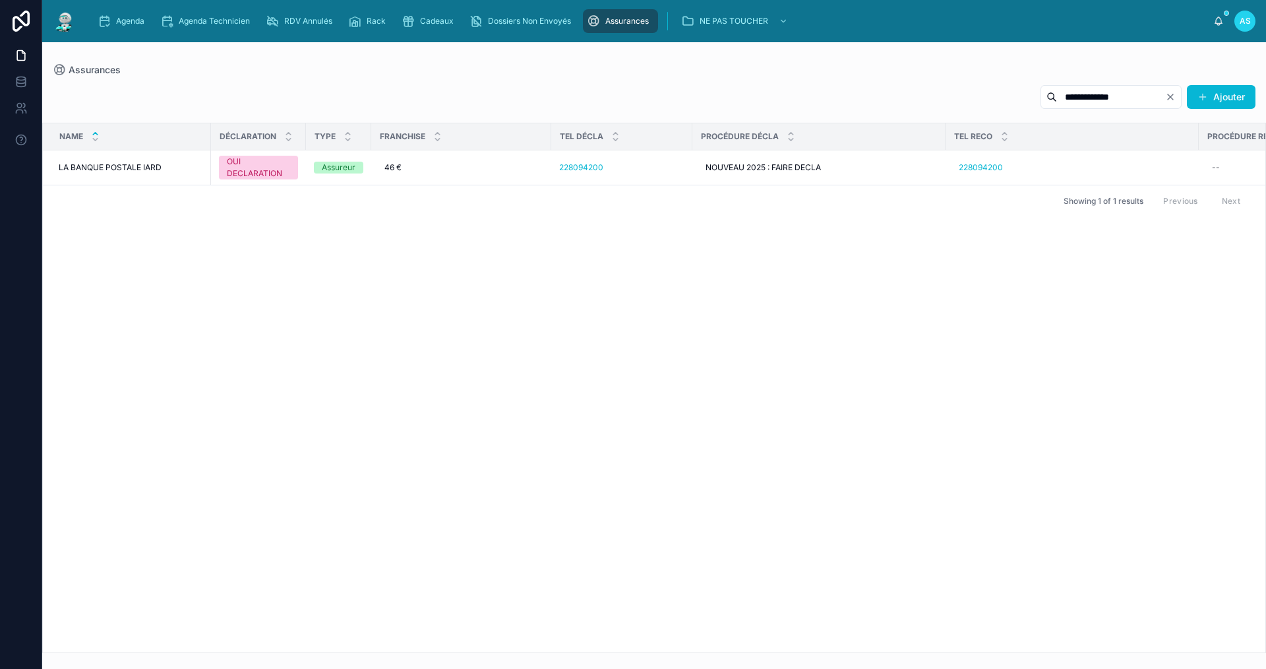
type input "**********"
click at [116, 16] on span "Agenda" at bounding box center [130, 21] width 28 height 11
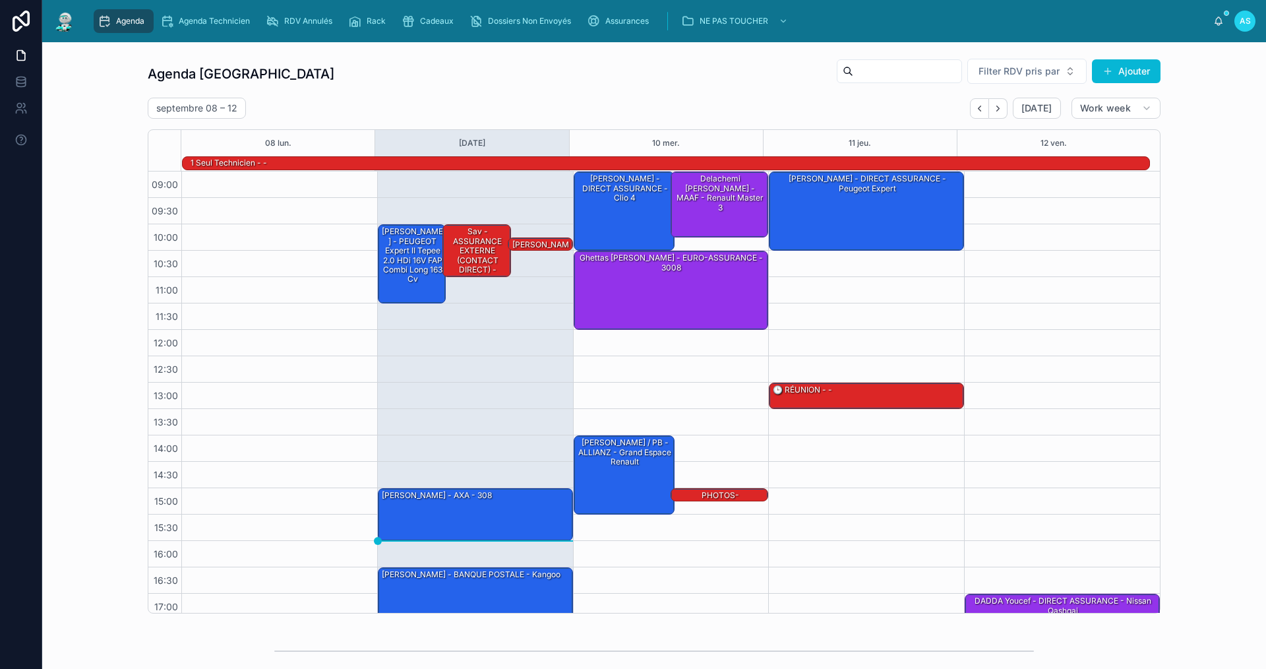
scroll to position [34, 0]
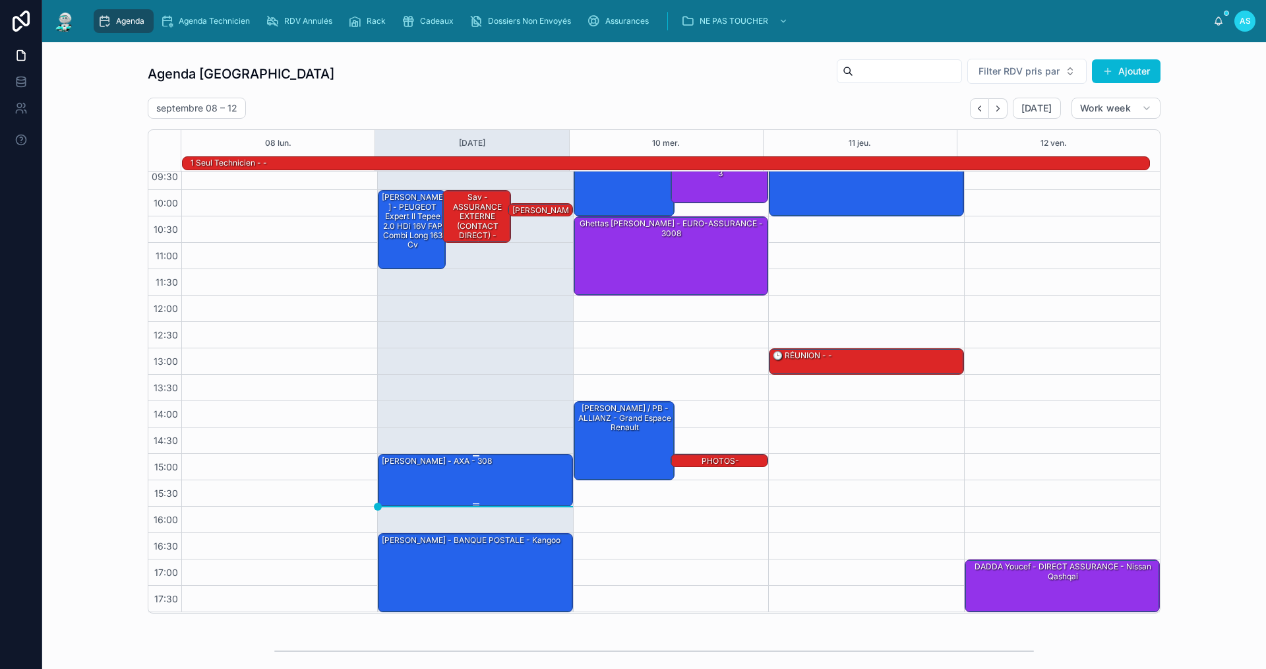
click at [464, 488] on div "[PERSON_NAME] - AXA - 308" at bounding box center [476, 479] width 191 height 50
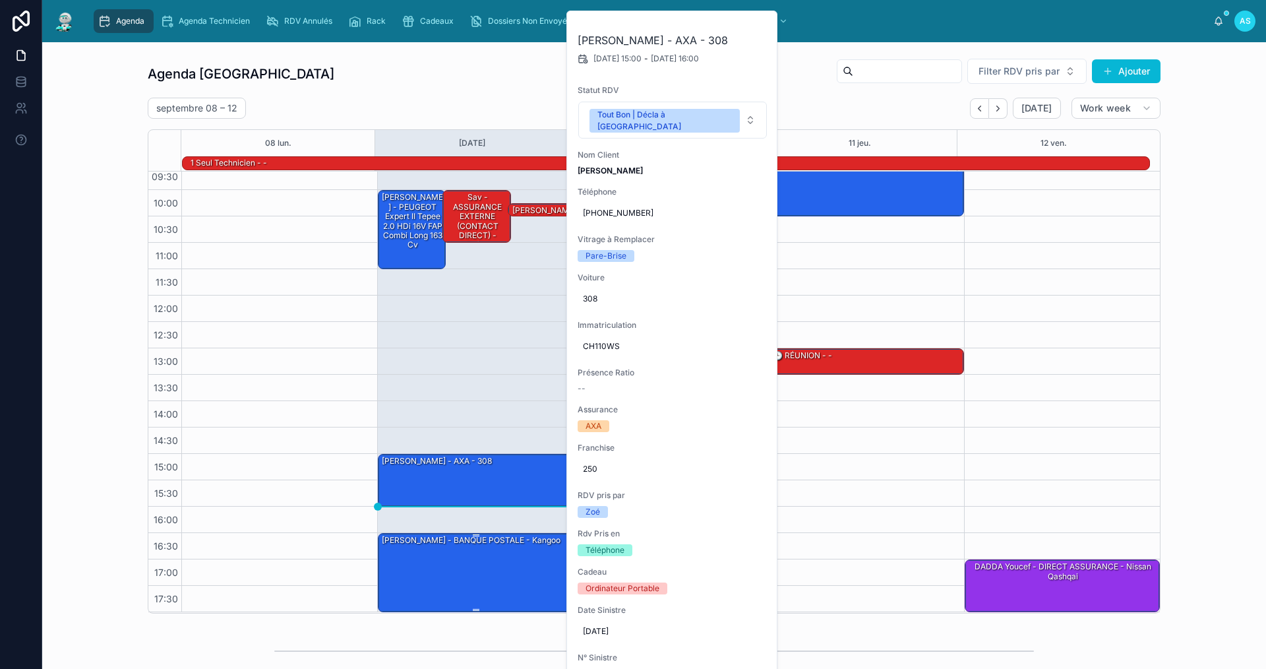
click at [433, 563] on div "[PERSON_NAME] - BANQUE POSTALE - kangoo" at bounding box center [476, 572] width 191 height 77
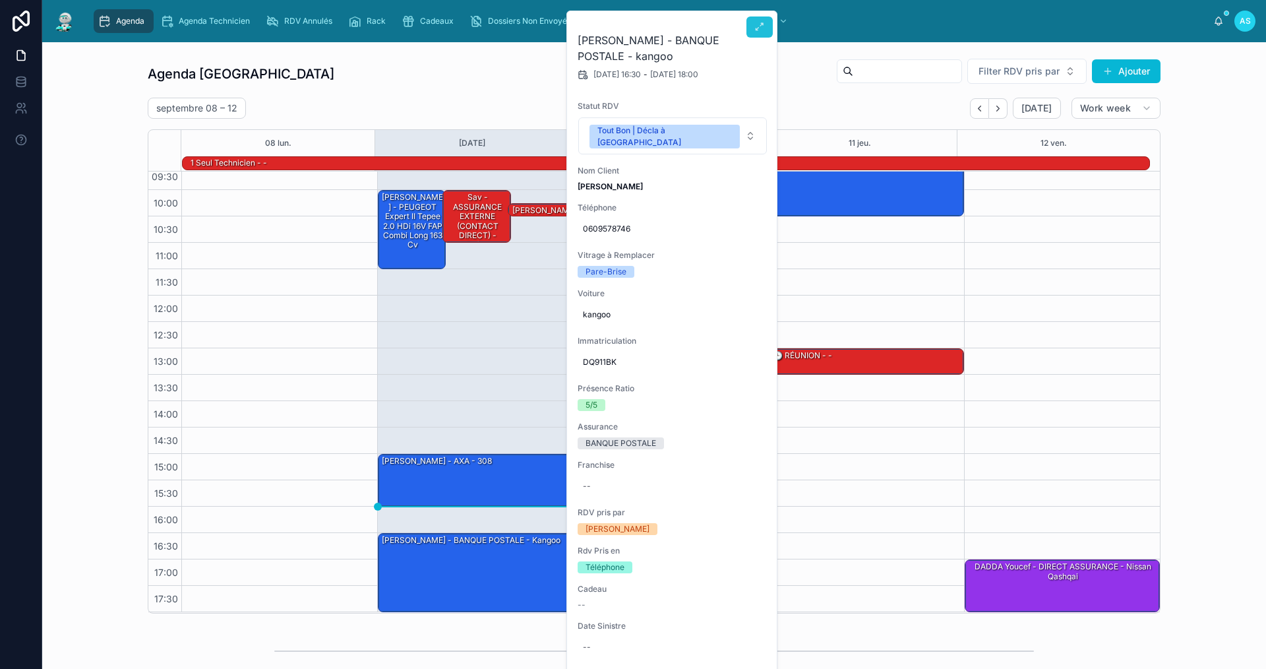
click at [760, 23] on icon at bounding box center [760, 27] width 11 height 11
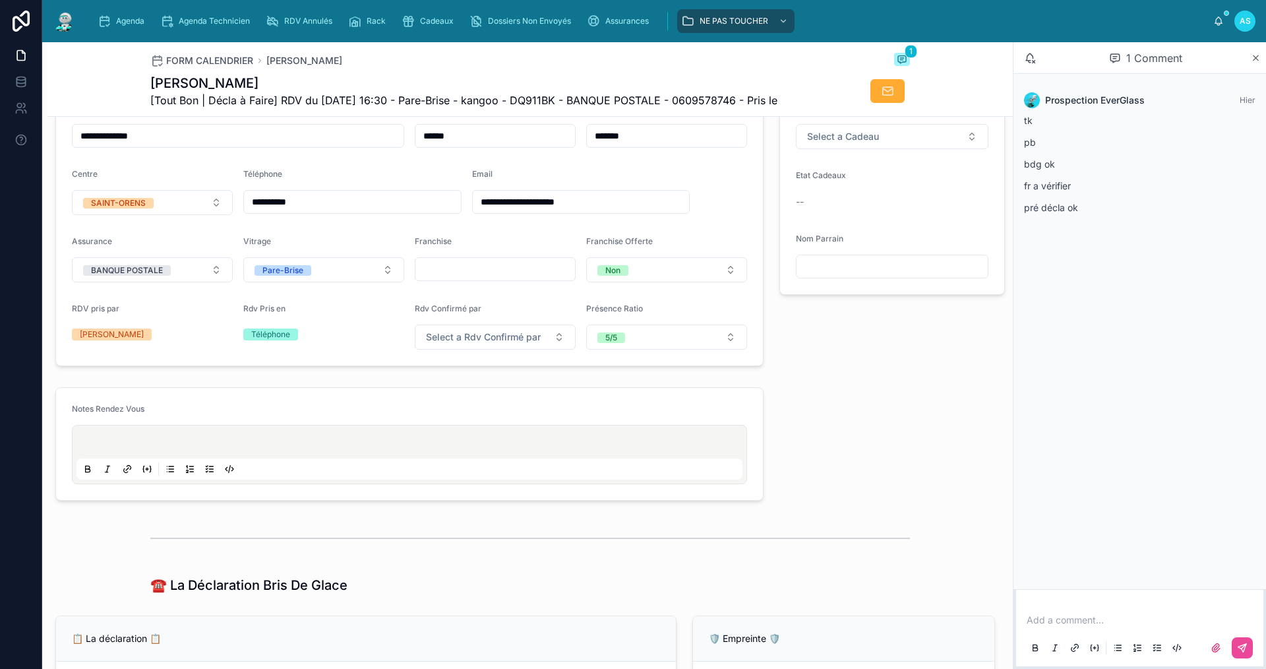
scroll to position [132, 0]
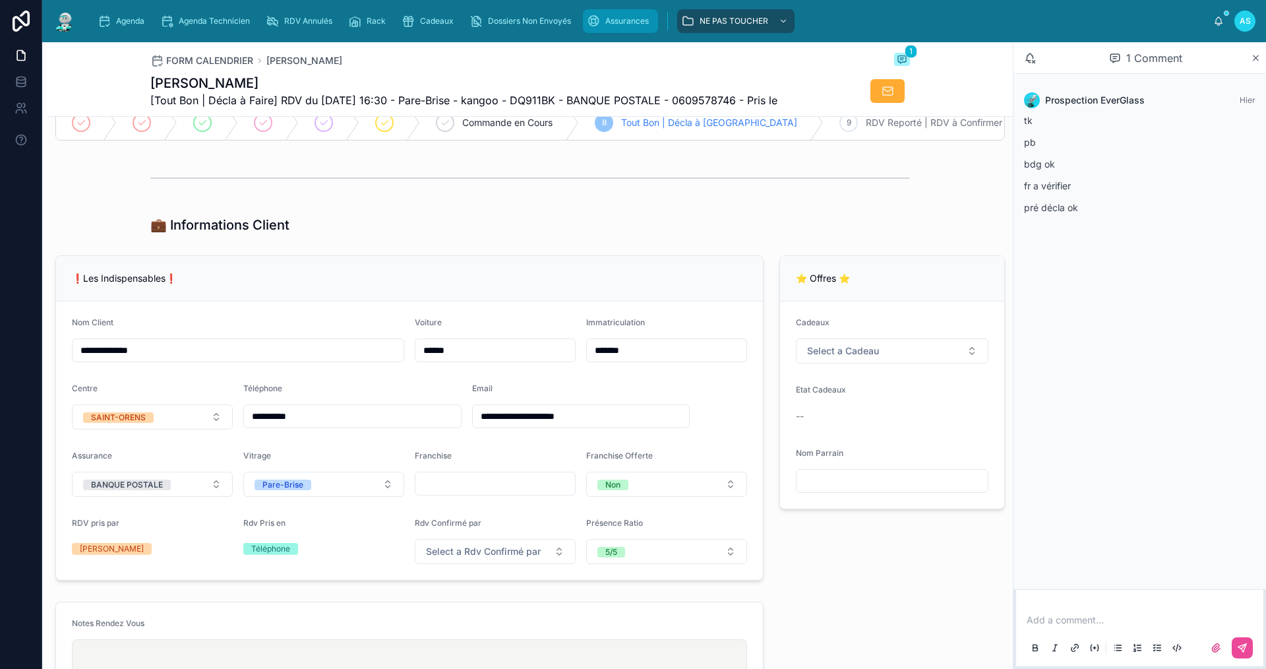
click at [617, 10] on link "Assurances" at bounding box center [620, 21] width 75 height 24
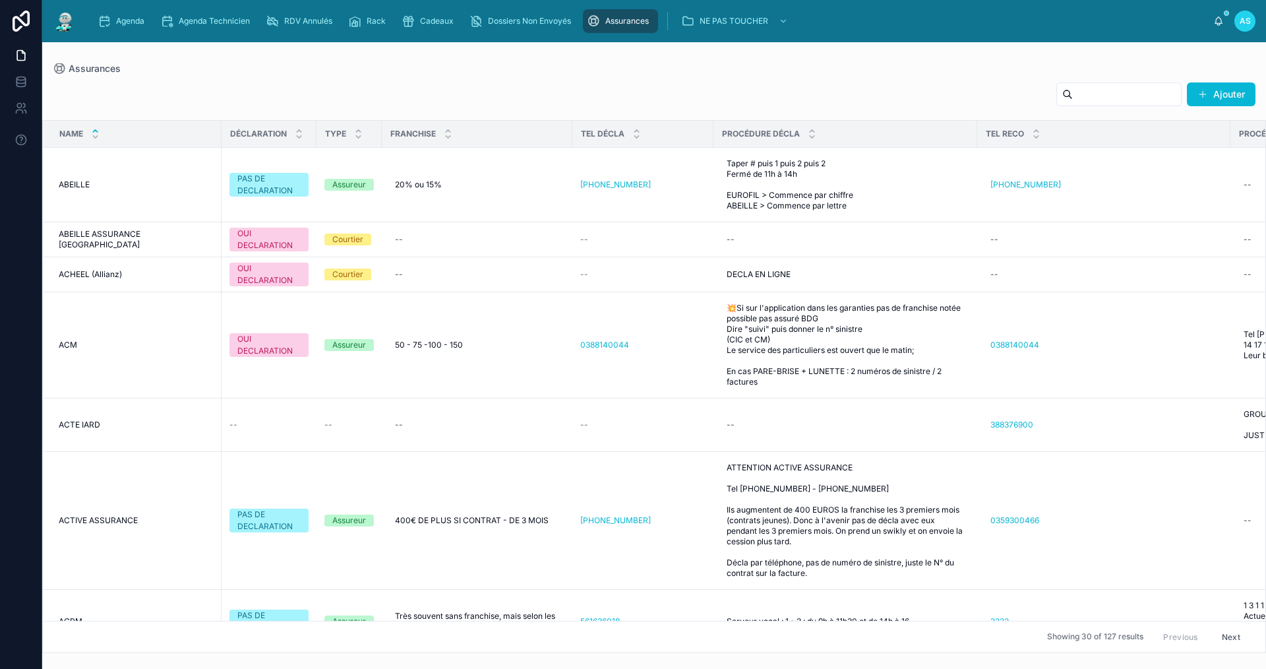
click at [1098, 93] on input "text" at bounding box center [1127, 94] width 108 height 18
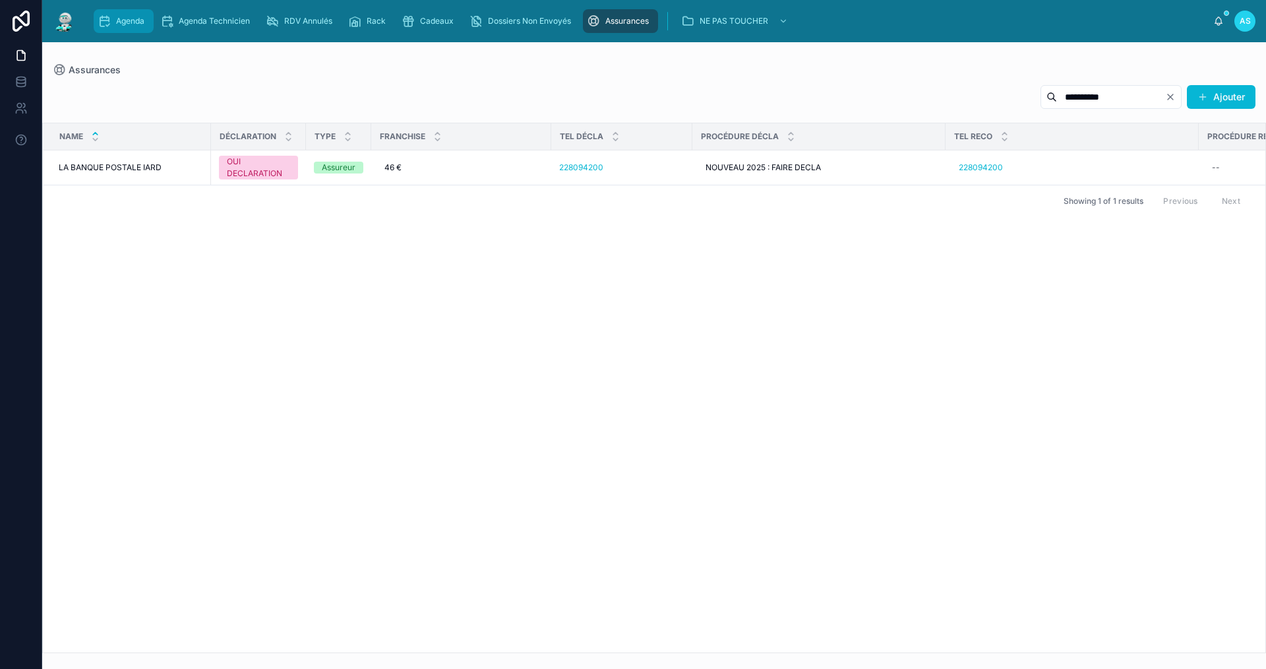
type input "*********"
click at [136, 18] on span "Agenda" at bounding box center [130, 21] width 28 height 11
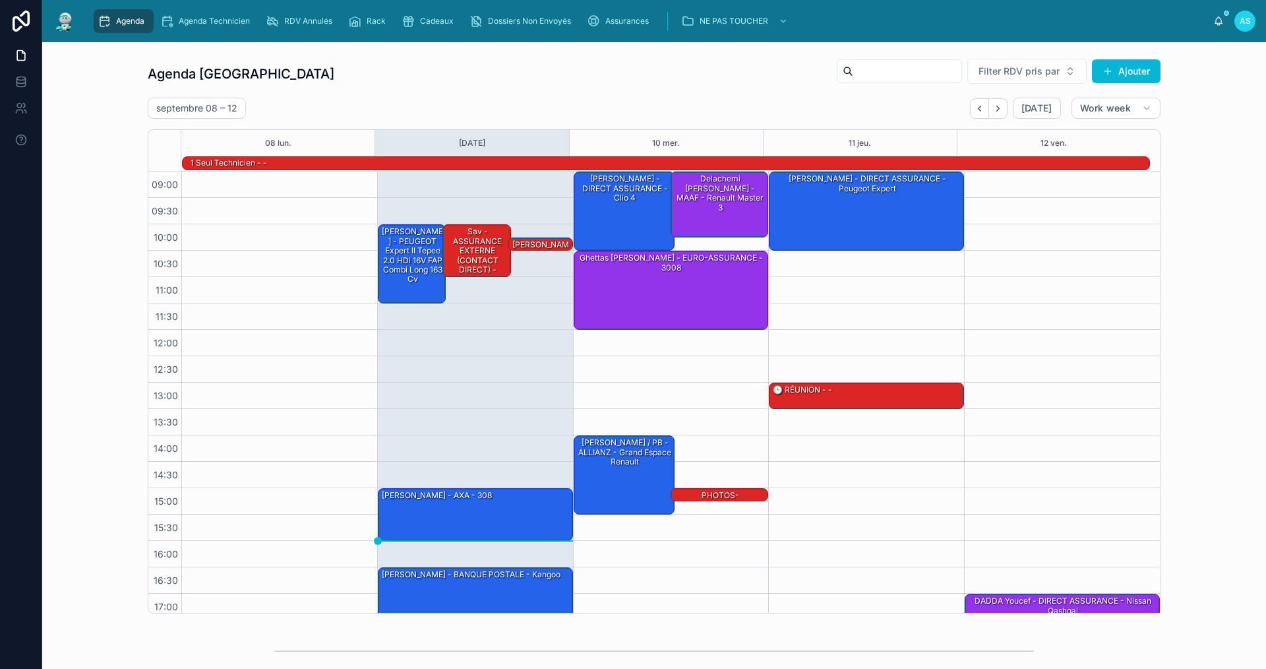
scroll to position [34, 0]
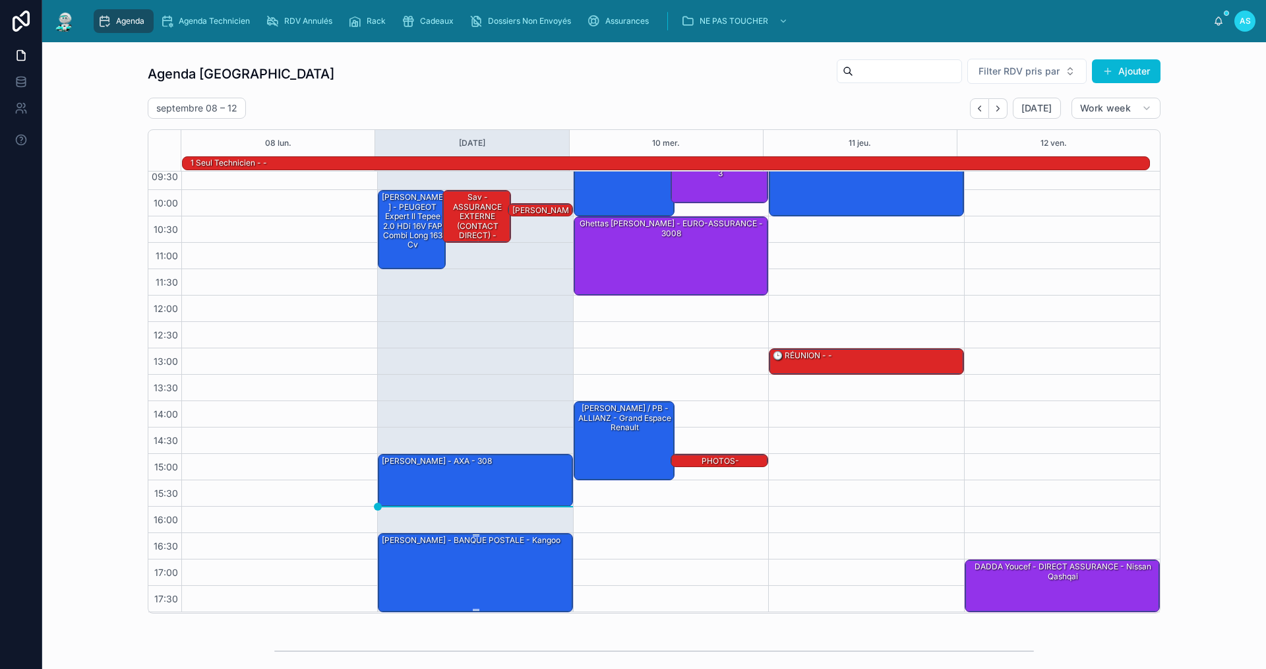
click at [454, 570] on div "[PERSON_NAME] - BANQUE POSTALE - kangoo" at bounding box center [476, 572] width 191 height 77
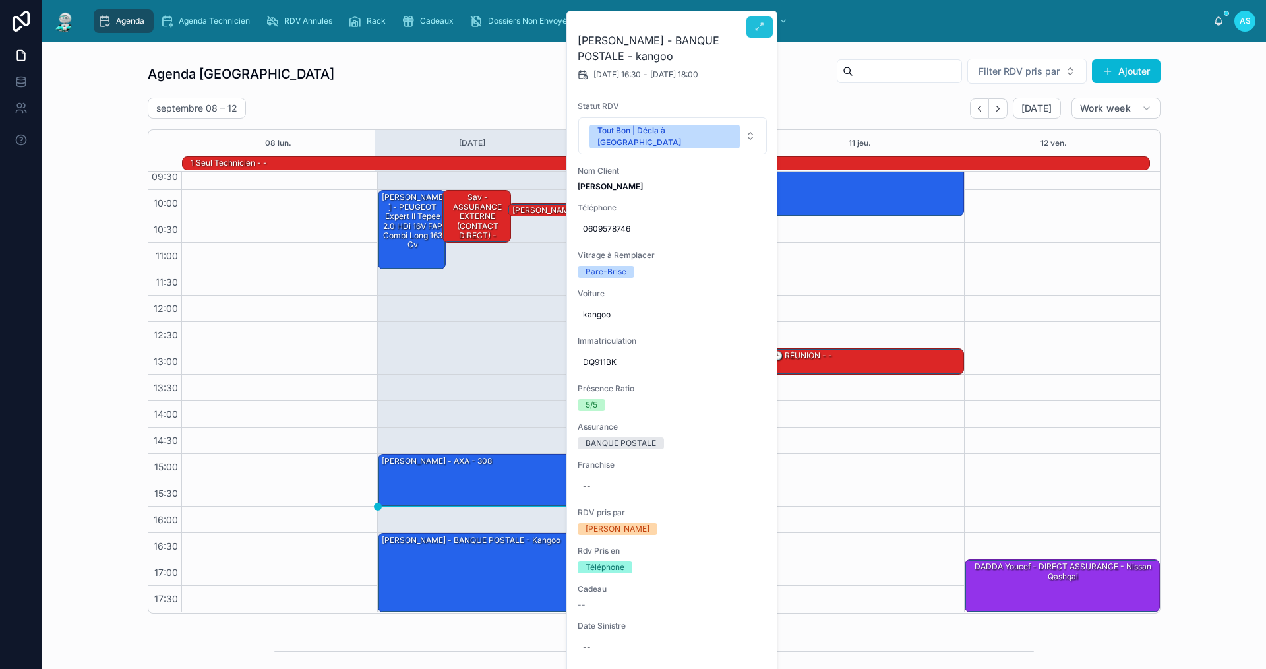
click at [760, 30] on icon at bounding box center [760, 27] width 11 height 11
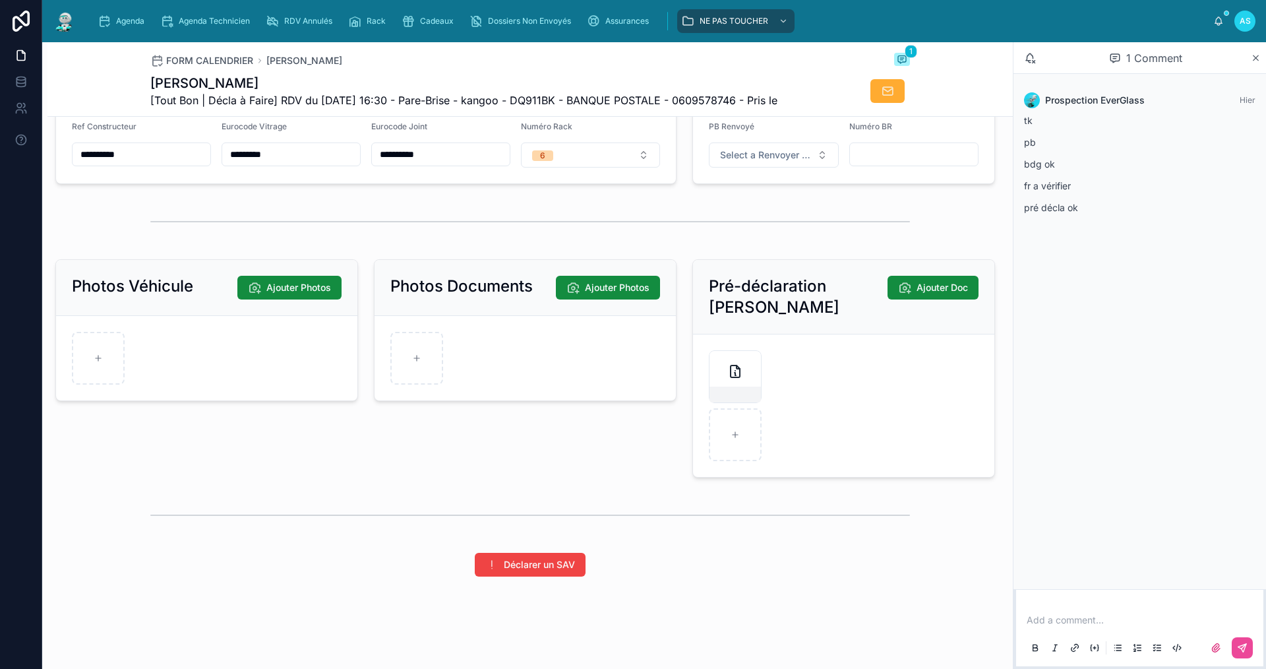
scroll to position [1695, 0]
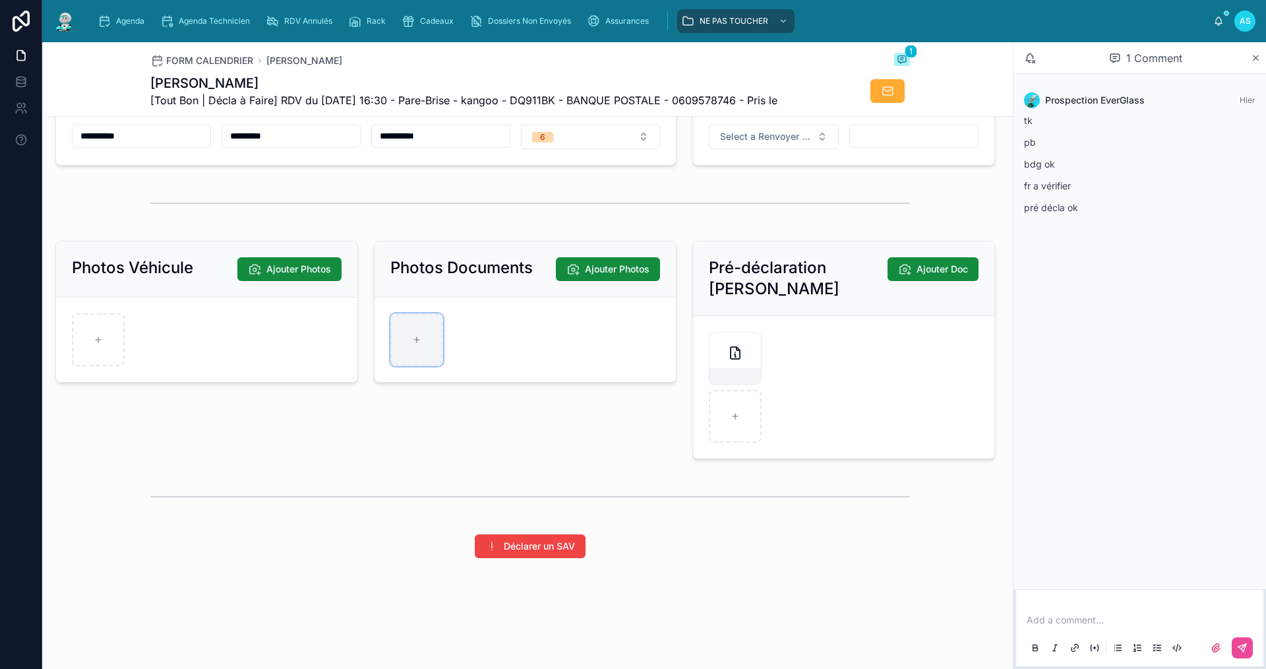
click at [414, 321] on div at bounding box center [416, 339] width 53 height 53
type input "**********"
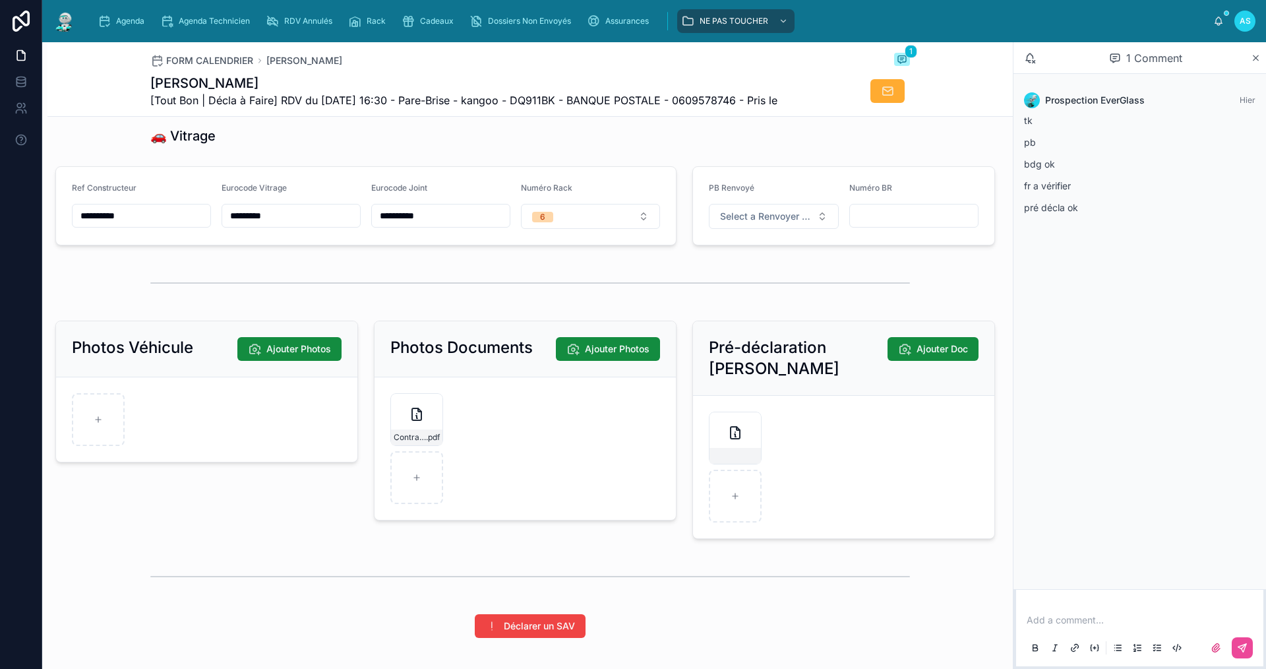
scroll to position [1629, 0]
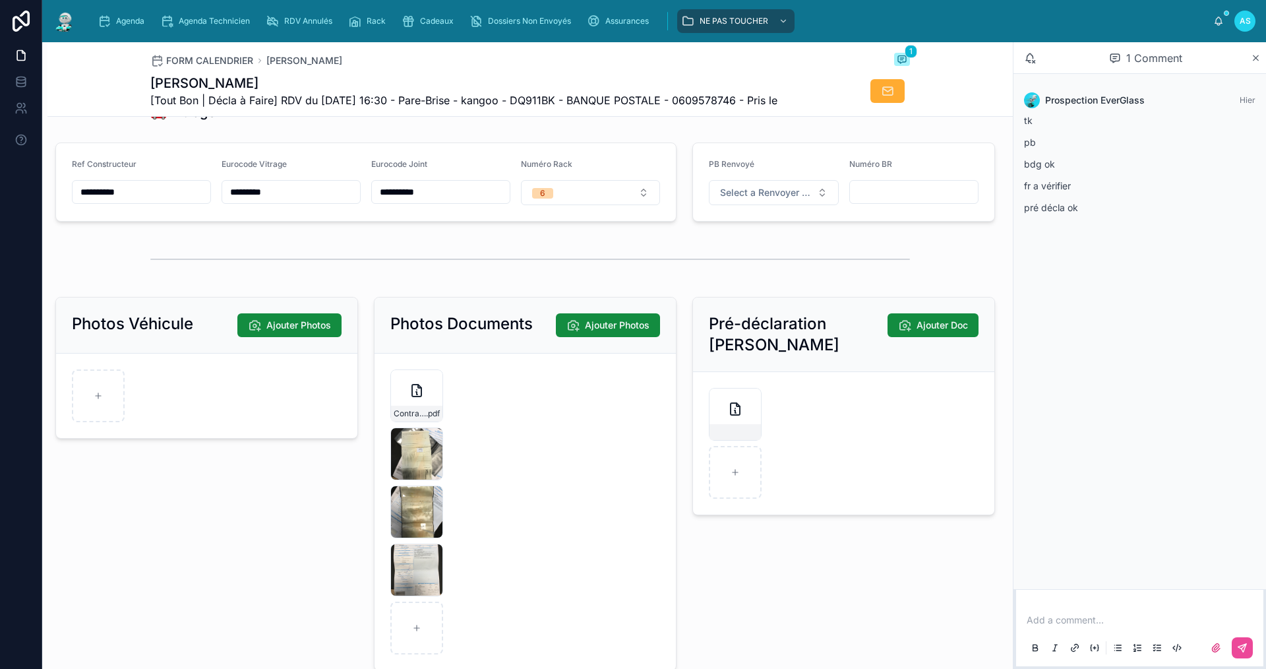
drag, startPoint x: 247, startPoint y: 86, endPoint x: 148, endPoint y: 86, distance: 98.9
click at [150, 86] on h1 "[PERSON_NAME]" at bounding box center [463, 83] width 627 height 18
copy h1 "[PERSON_NAME]"
click at [133, 28] on div "Agenda" at bounding box center [124, 21] width 52 height 21
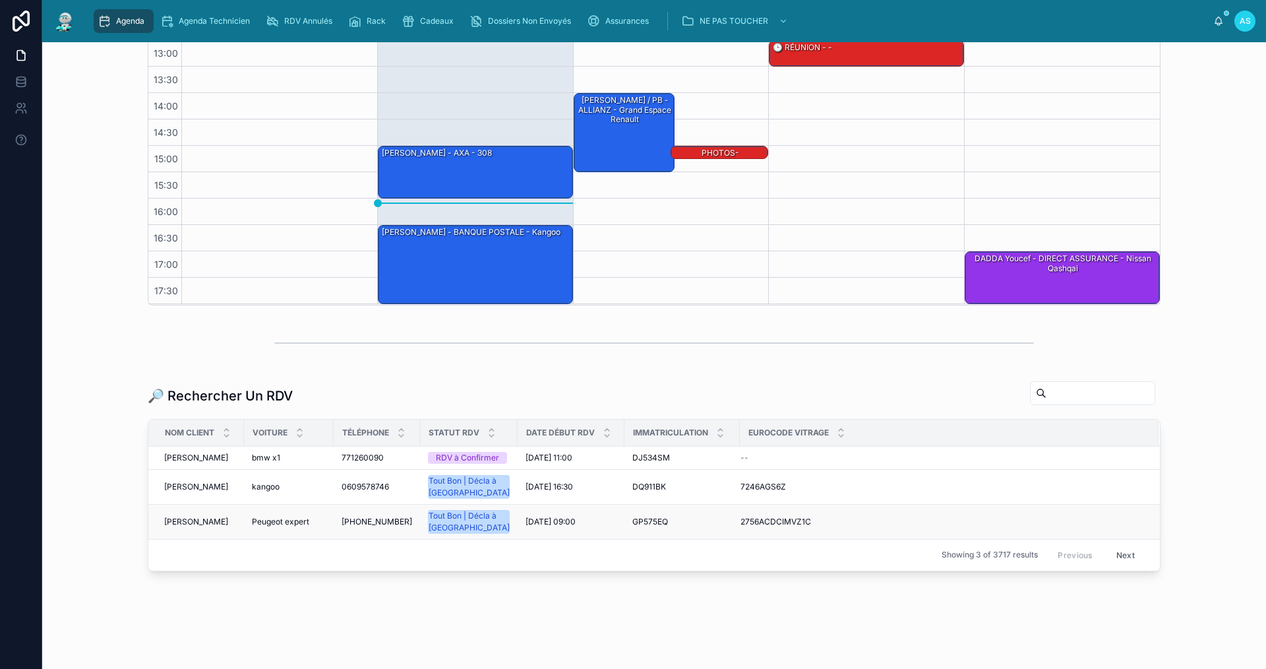
scroll to position [333, 0]
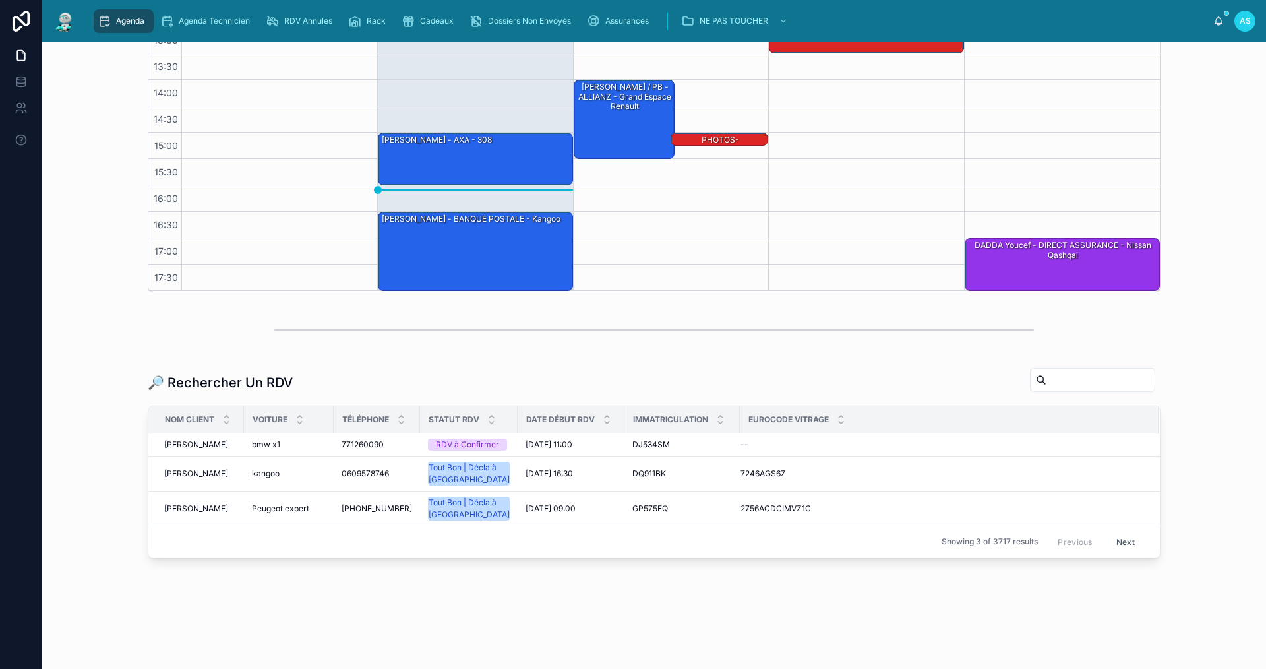
click at [1047, 371] on input "text" at bounding box center [1101, 380] width 108 height 18
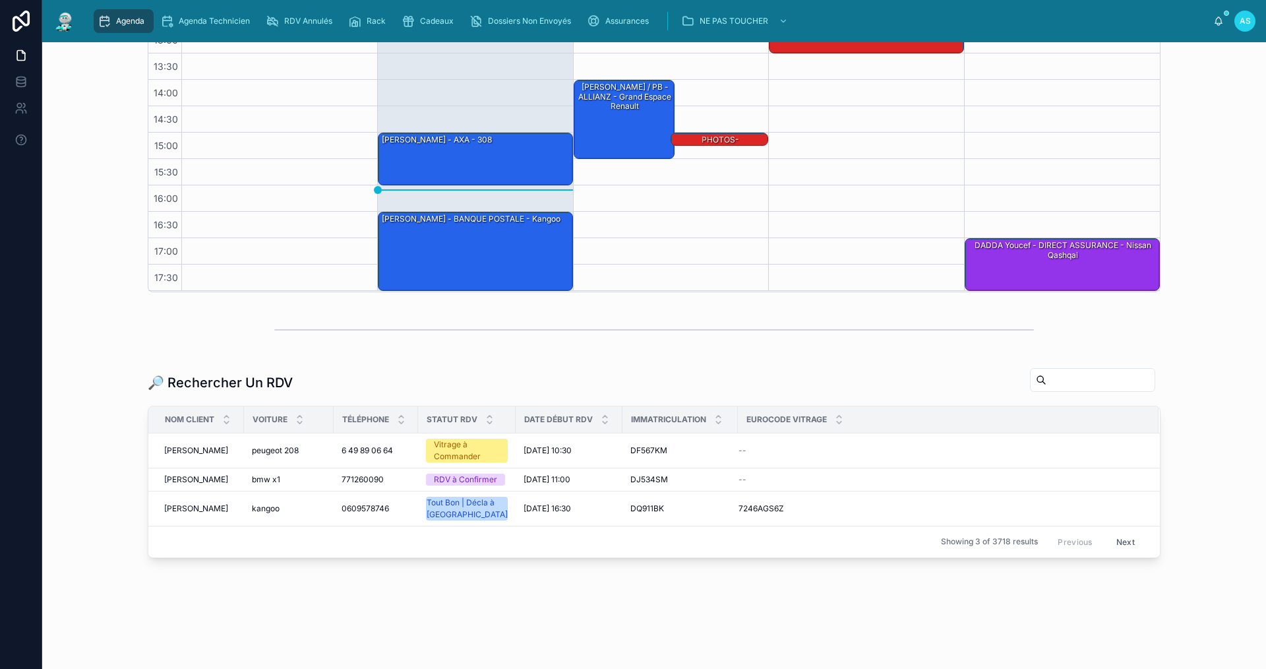
paste input "**********"
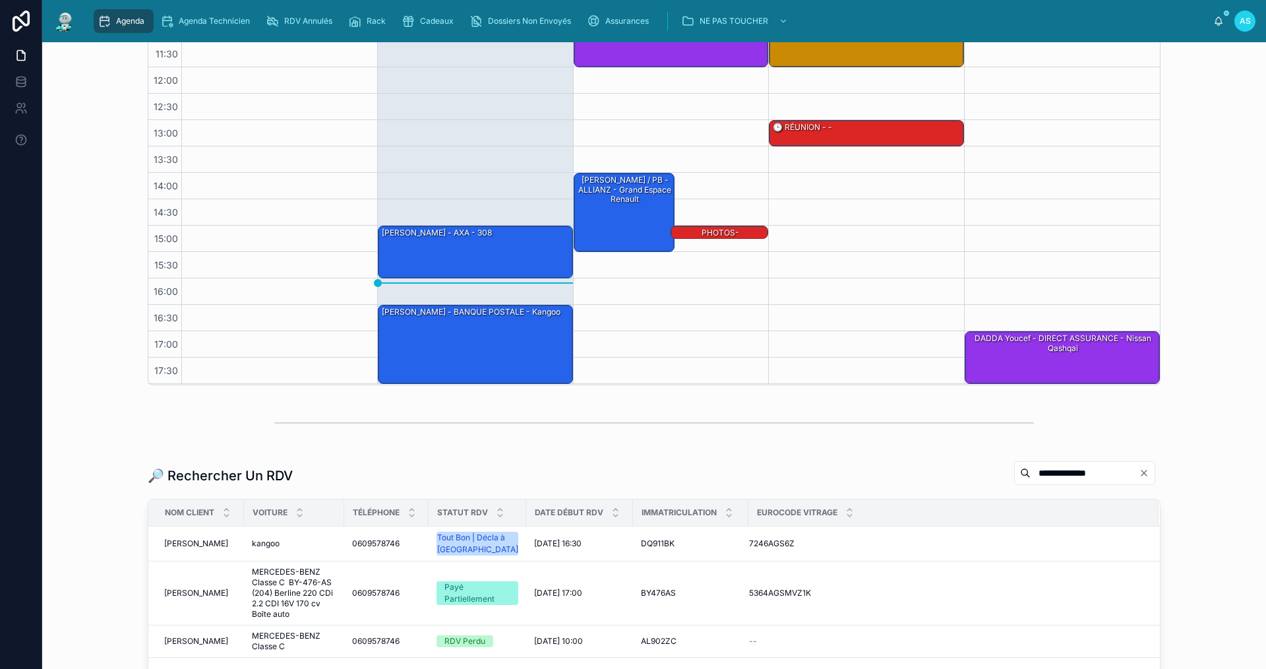
scroll to position [333, 0]
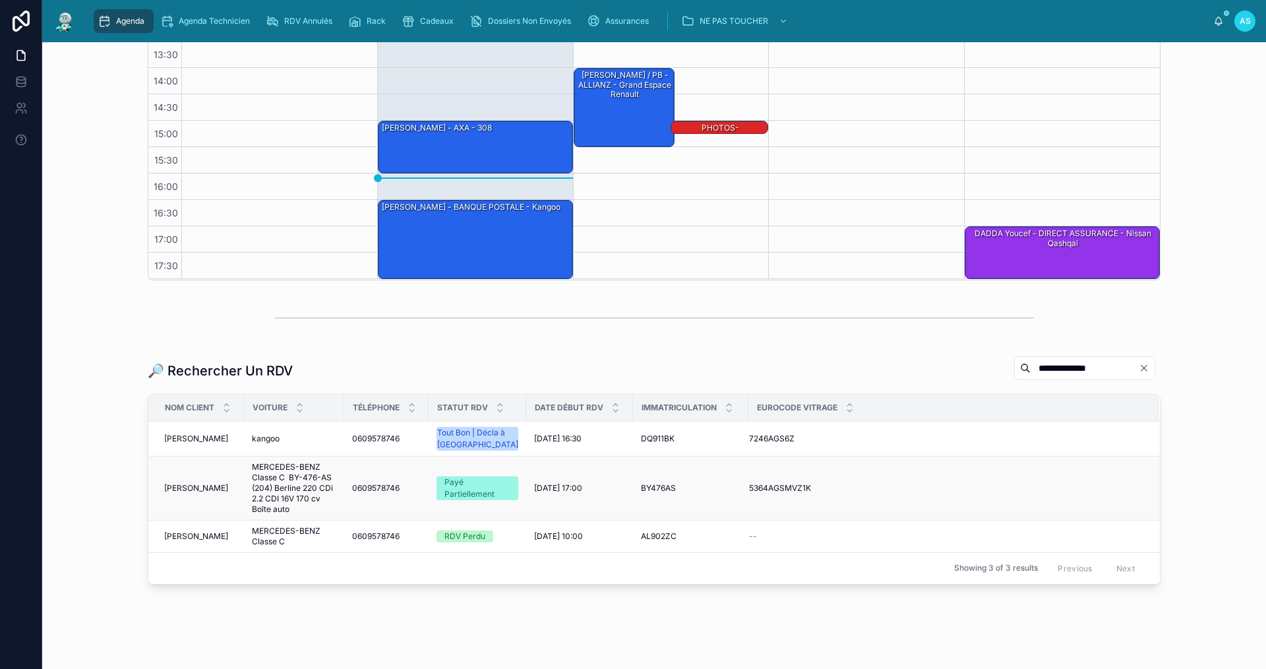
type input "**********"
click at [376, 485] on span "0609578746" at bounding box center [375, 488] width 47 height 11
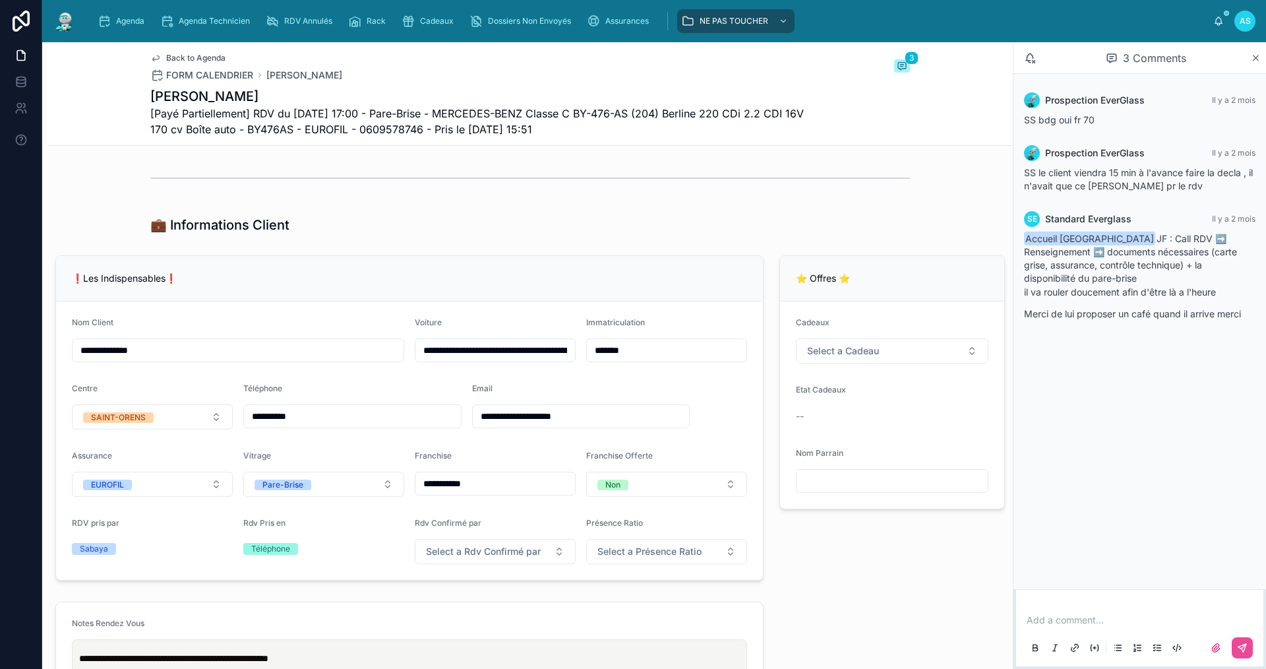
scroll to position [198, 0]
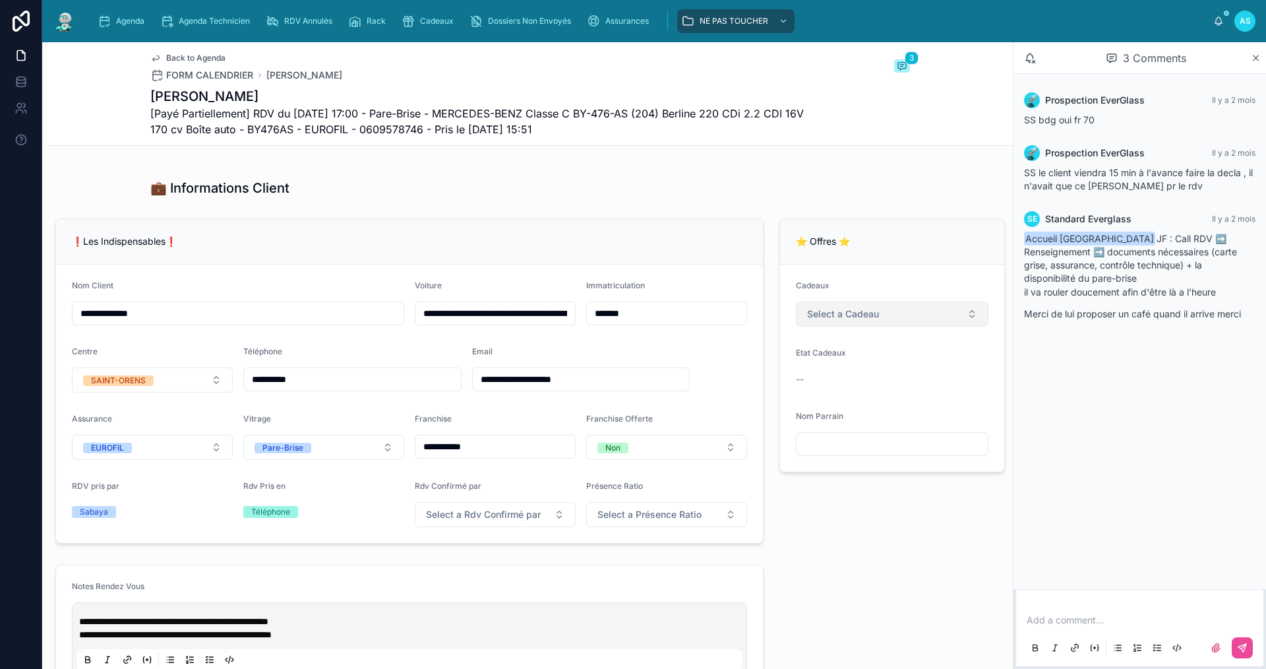
click at [857, 326] on button "Select a Cadeau" at bounding box center [892, 313] width 193 height 25
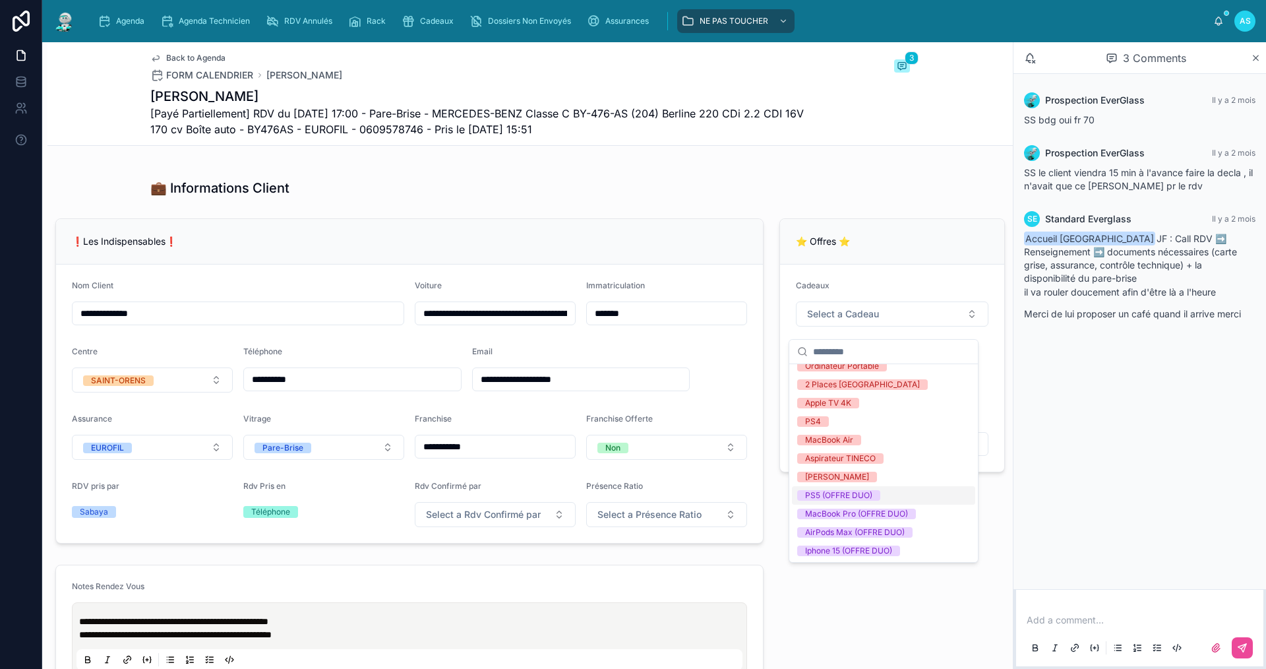
scroll to position [251, 0]
click at [855, 497] on div "PS5 (OFFRE DUO)" at bounding box center [838, 494] width 67 height 11
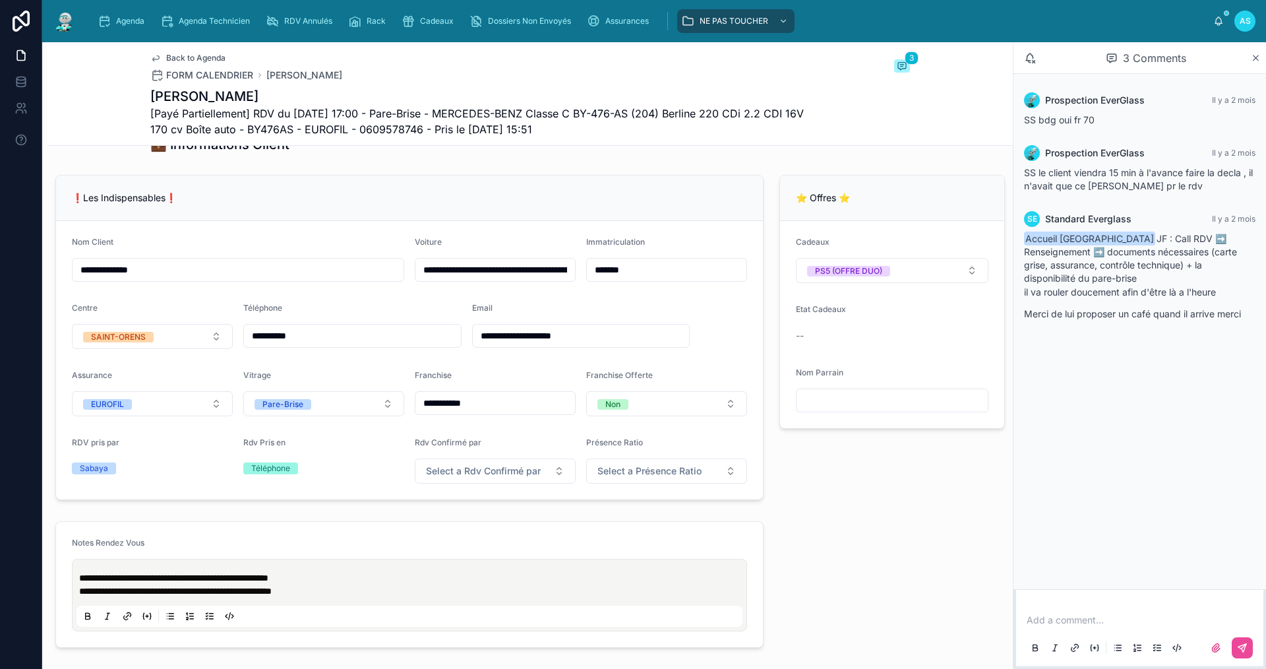
scroll to position [396, 0]
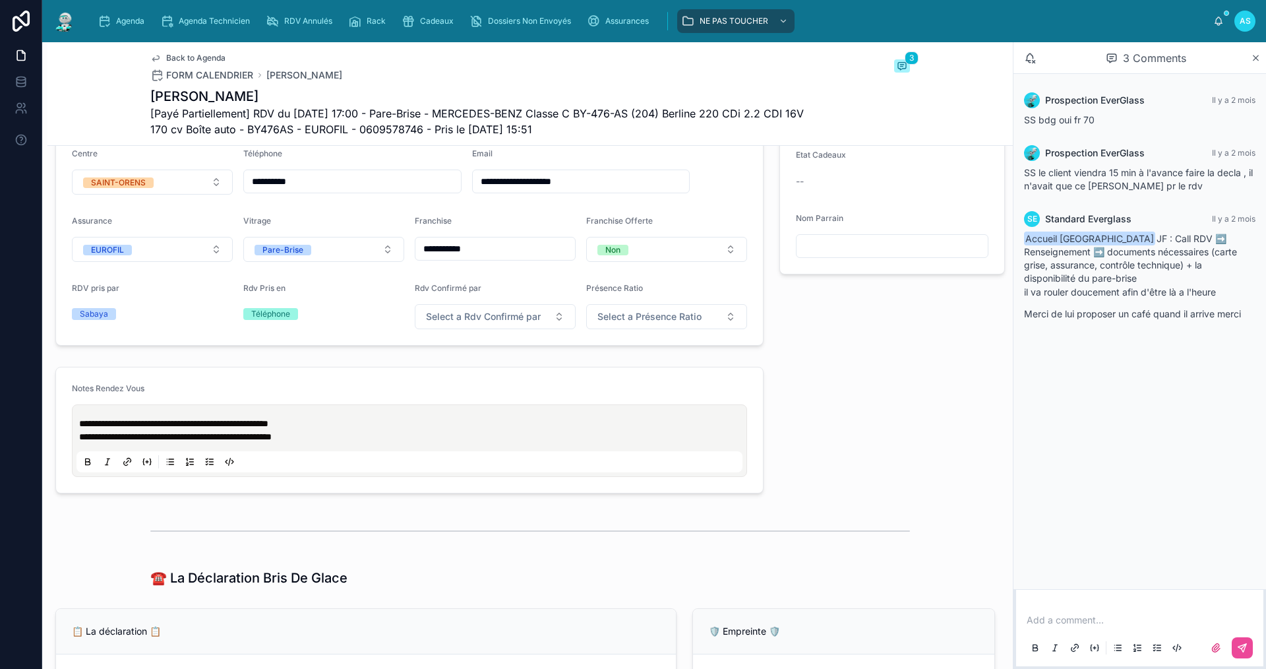
click at [584, 466] on div at bounding box center [410, 461] width 666 height 21
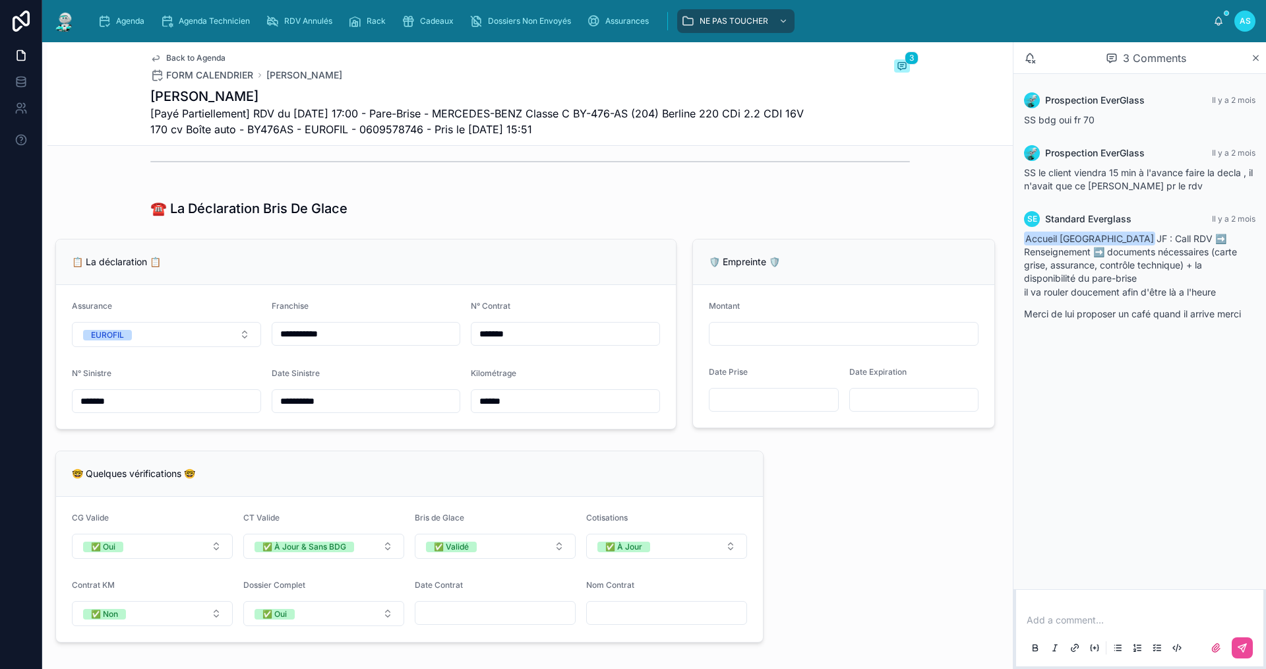
scroll to position [791, 0]
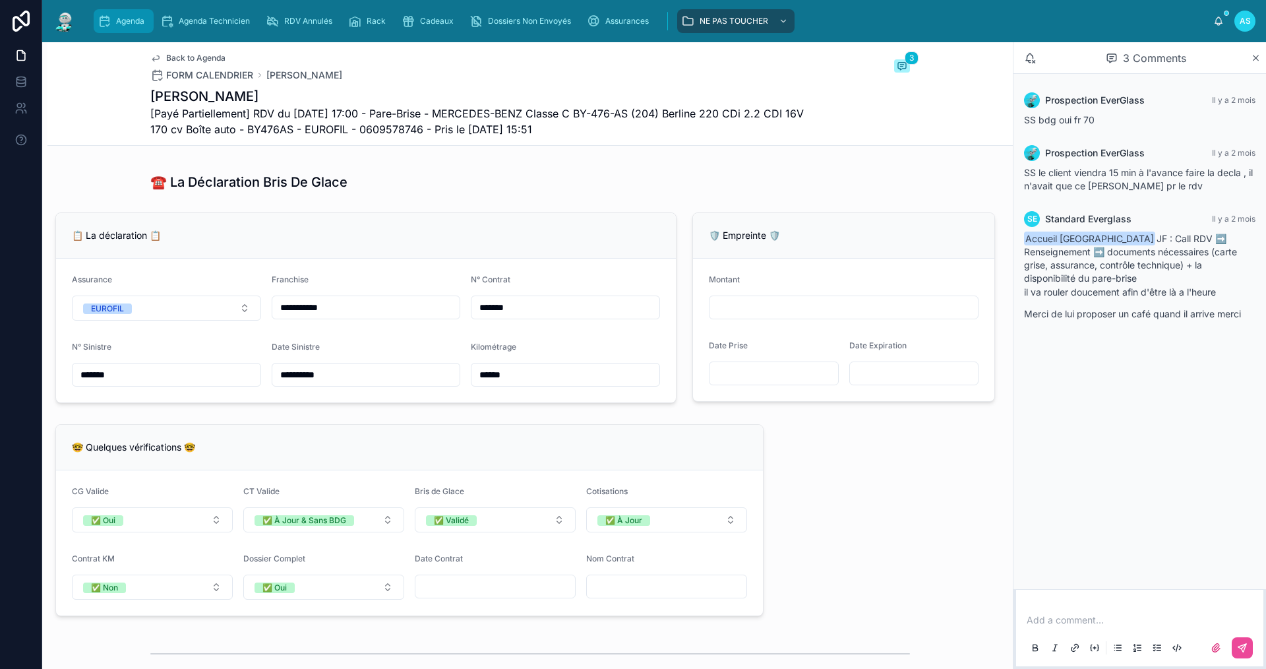
click at [138, 22] on span "Agenda" at bounding box center [130, 21] width 28 height 11
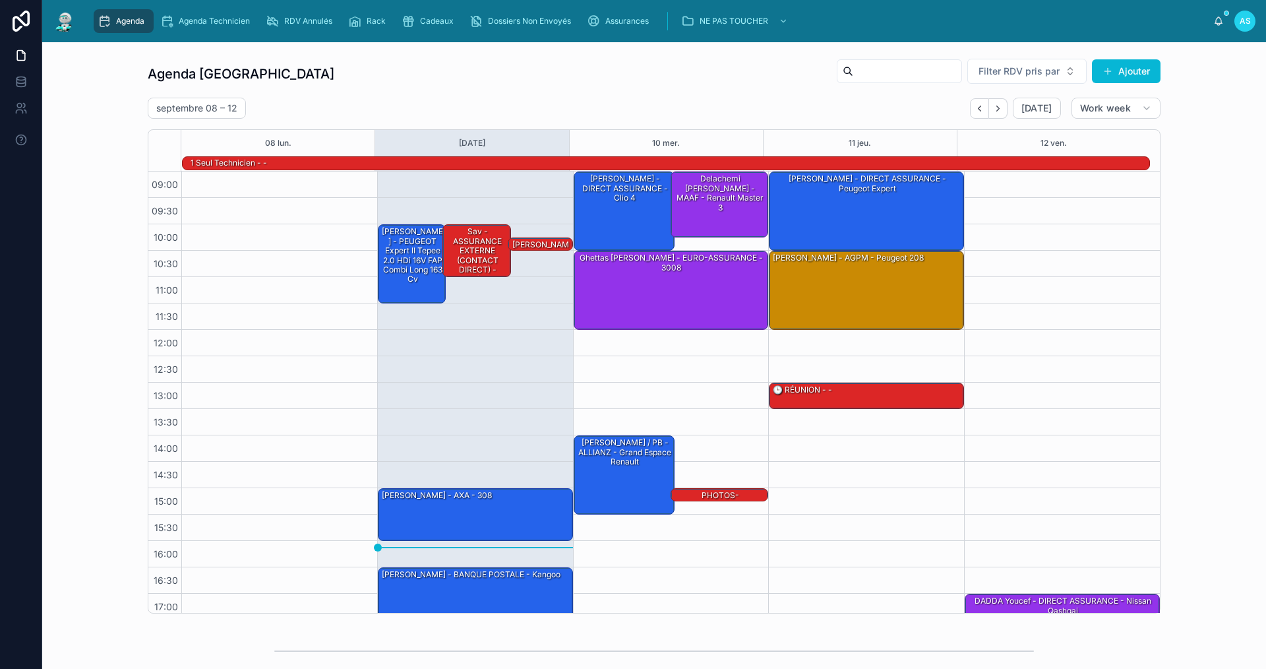
scroll to position [34, 0]
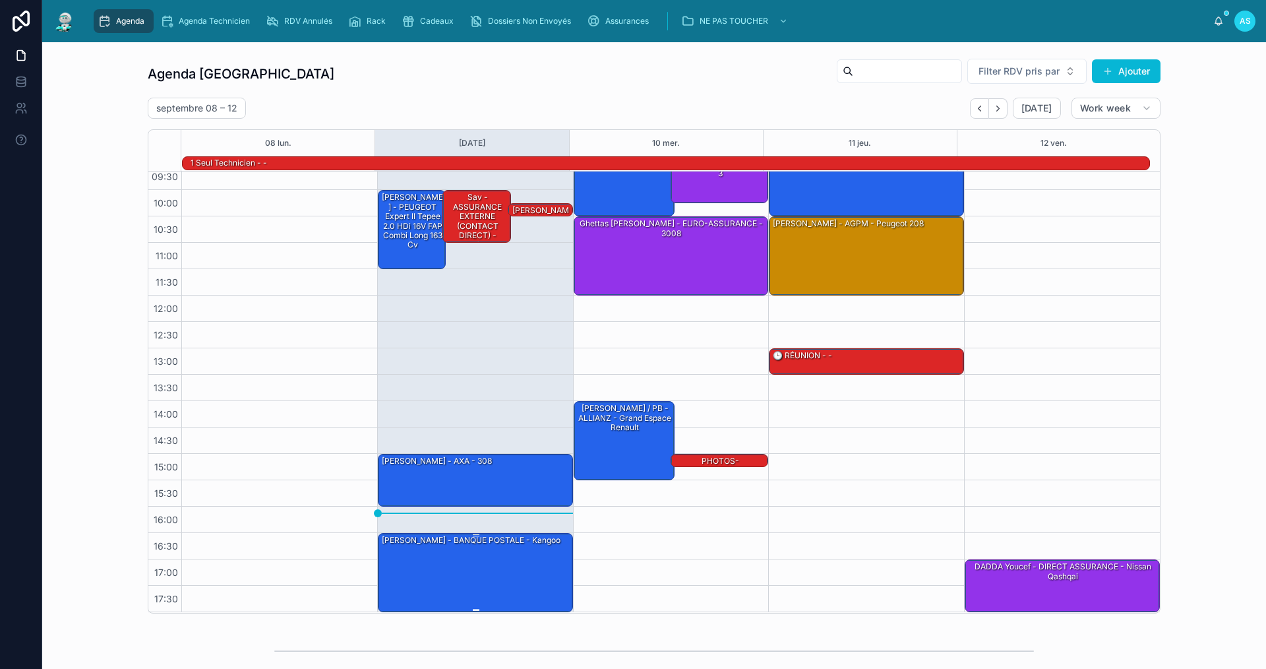
click at [479, 586] on div "[PERSON_NAME] - BANQUE POSTALE - kangoo" at bounding box center [476, 572] width 191 height 77
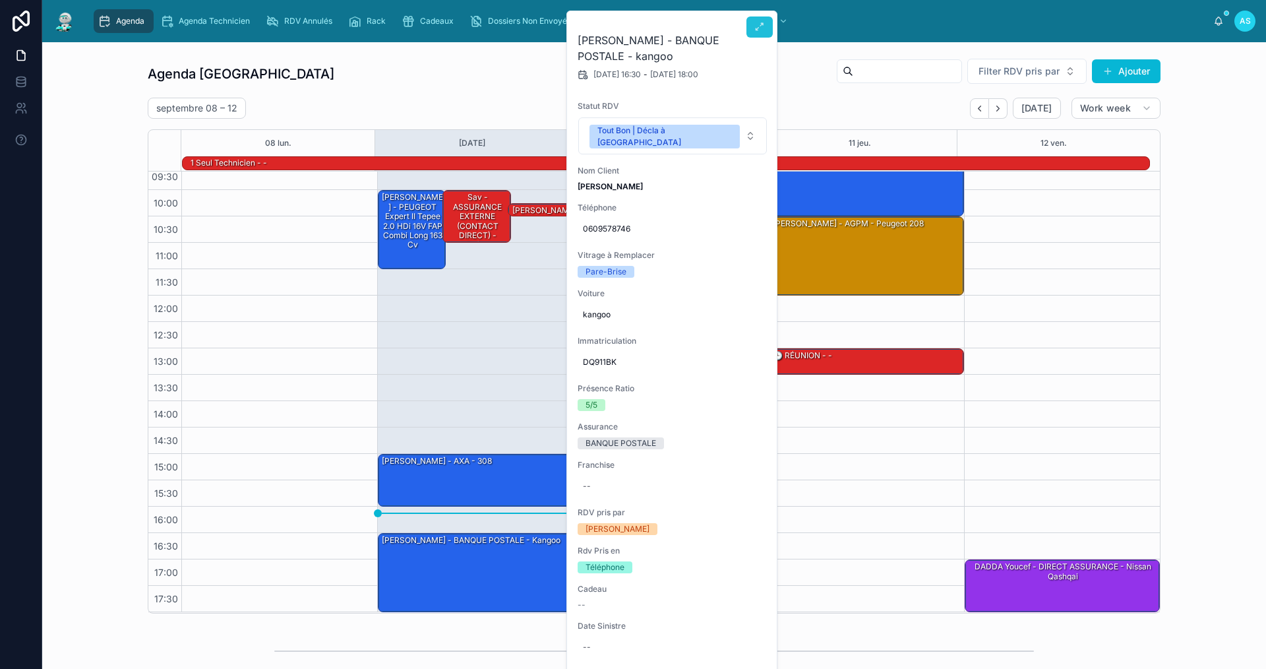
click at [760, 28] on icon at bounding box center [760, 27] width 11 height 11
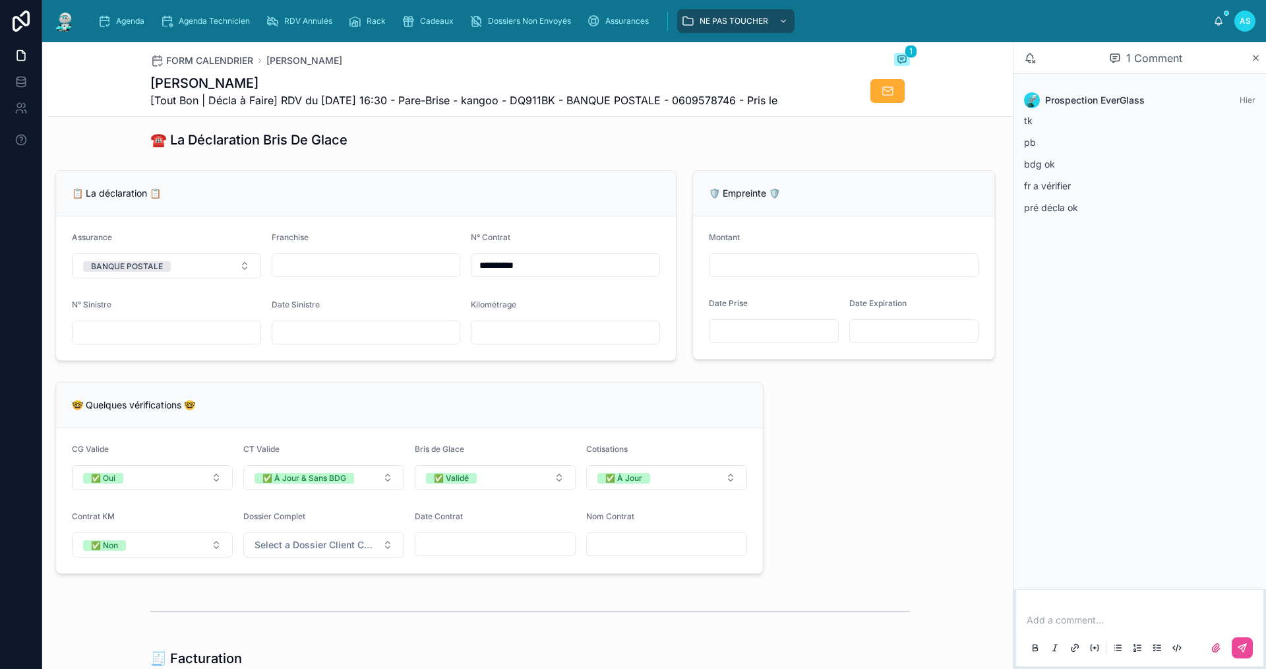
scroll to position [857, 0]
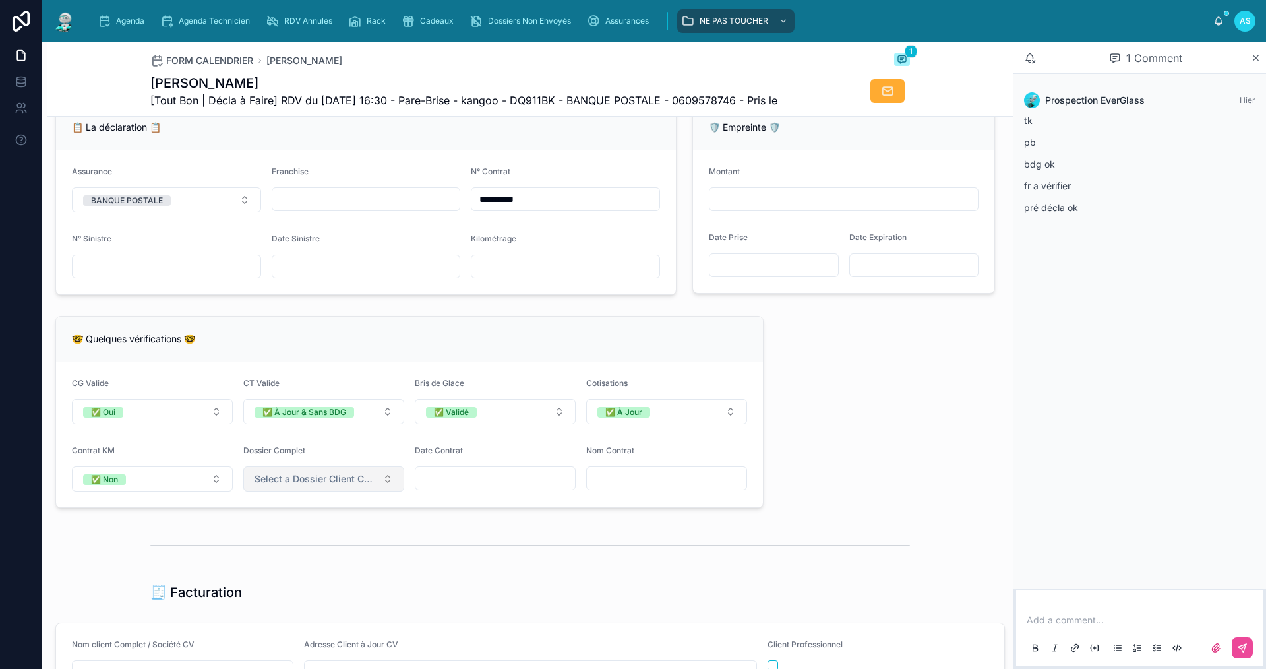
click at [323, 485] on span "Select a Dossier Client Complet" at bounding box center [316, 478] width 123 height 13
click at [288, 544] on span "✅ Oui" at bounding box center [267, 541] width 40 height 11
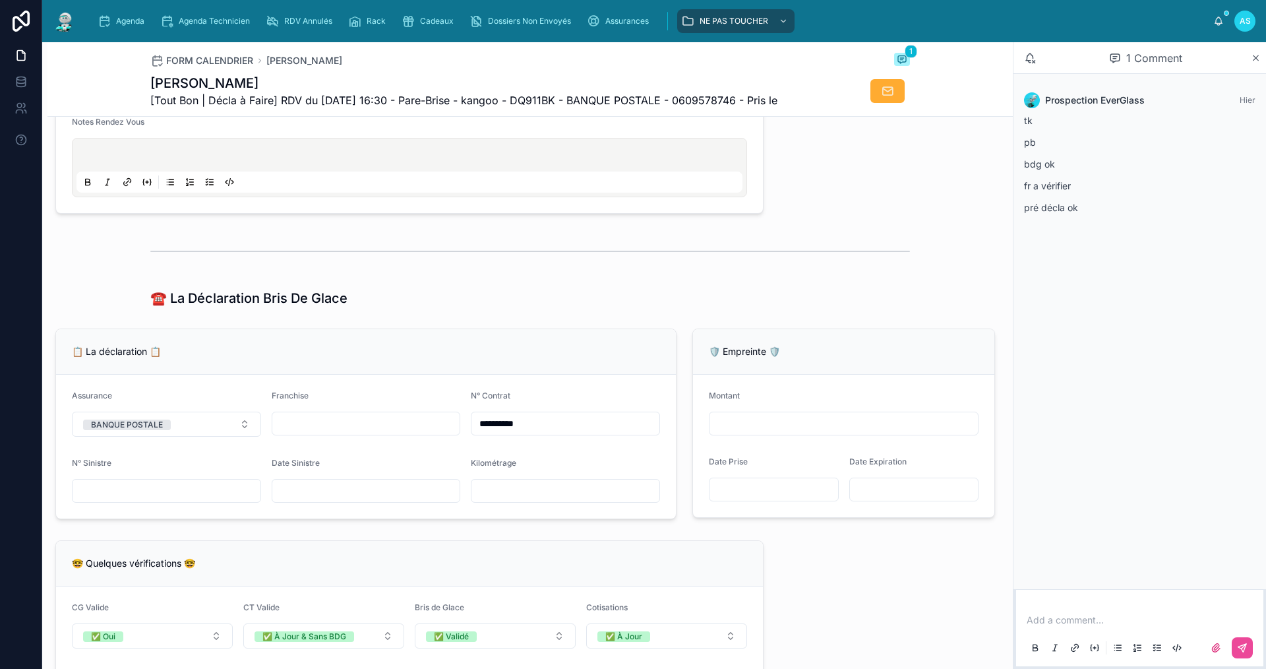
scroll to position [660, 0]
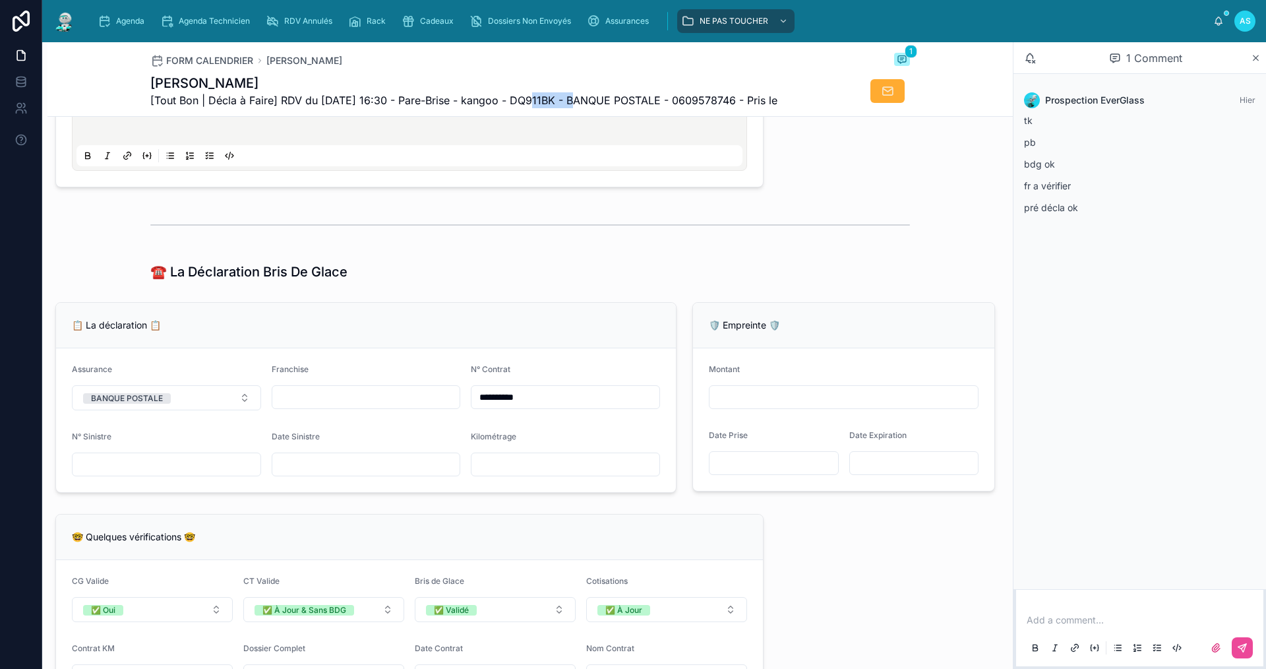
drag, startPoint x: 568, startPoint y: 102, endPoint x: 524, endPoint y: 110, distance: 45.0
click at [524, 110] on div "FORM CALENDRIER ZENATI Kouider 1 ZENATI Kouider [Tout Bon | Décla à Faire] RDV …" at bounding box center [530, 79] width 760 height 74
copy span "DQ911BK"
click at [127, 16] on span "Agenda" at bounding box center [130, 21] width 28 height 11
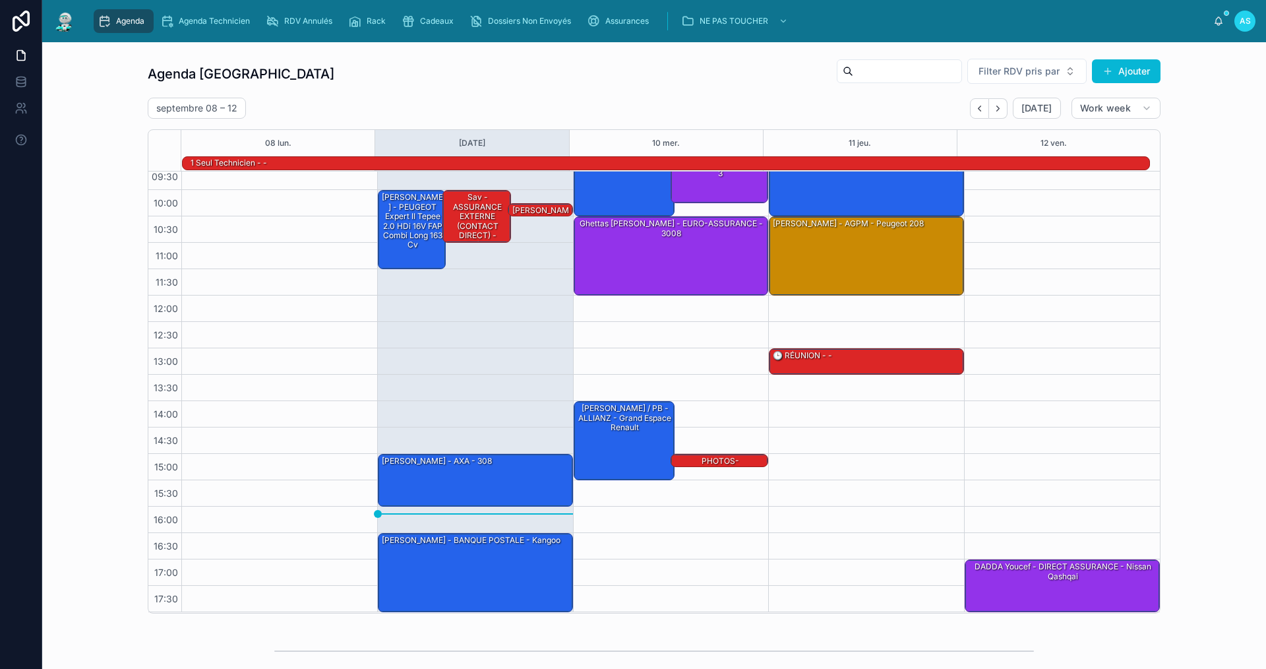
scroll to position [264, 0]
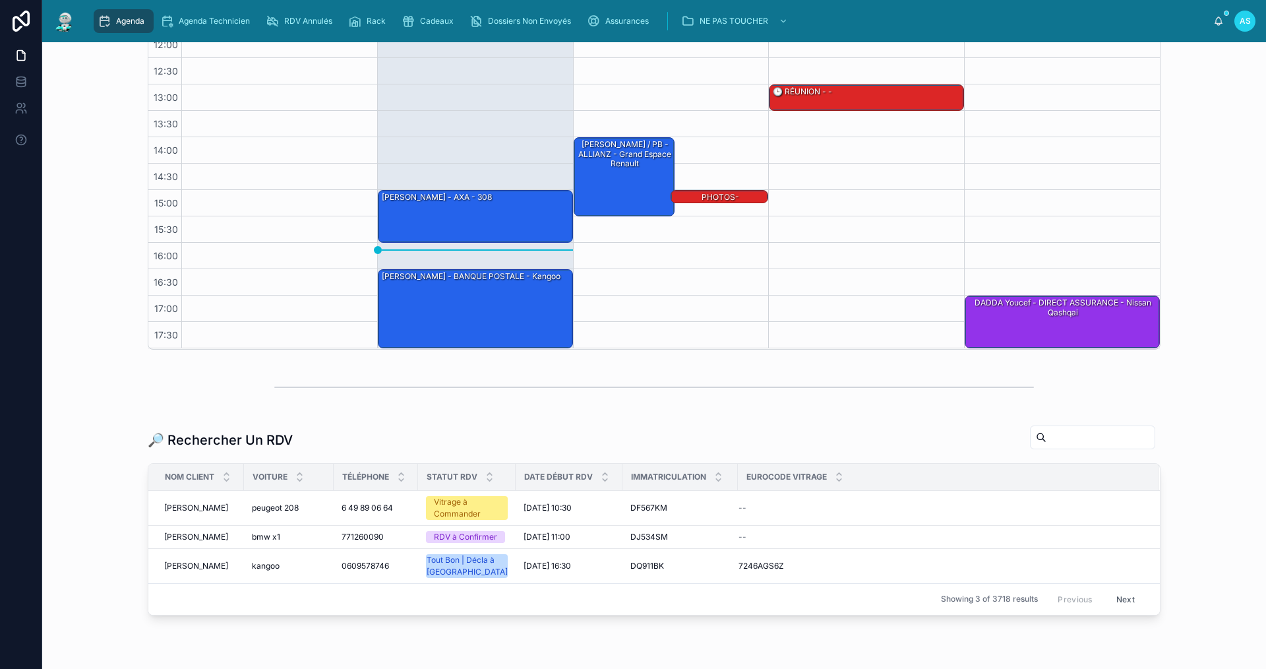
click at [1047, 439] on input "text" at bounding box center [1101, 437] width 108 height 18
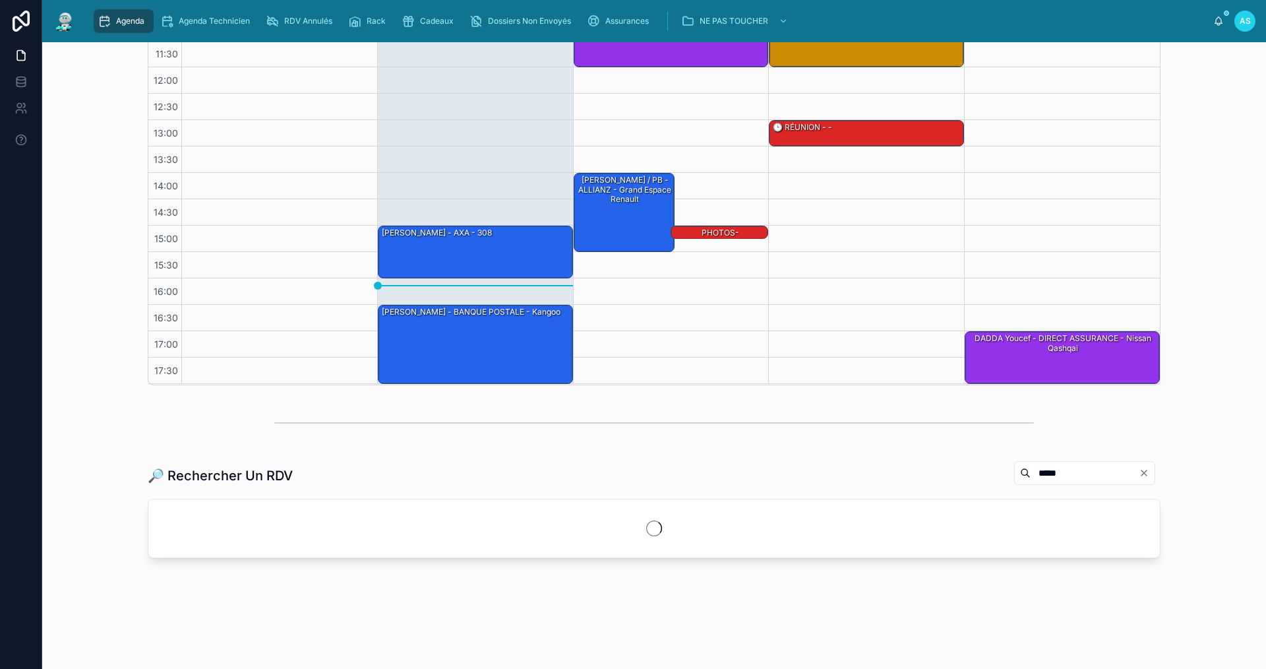
scroll to position [264, 0]
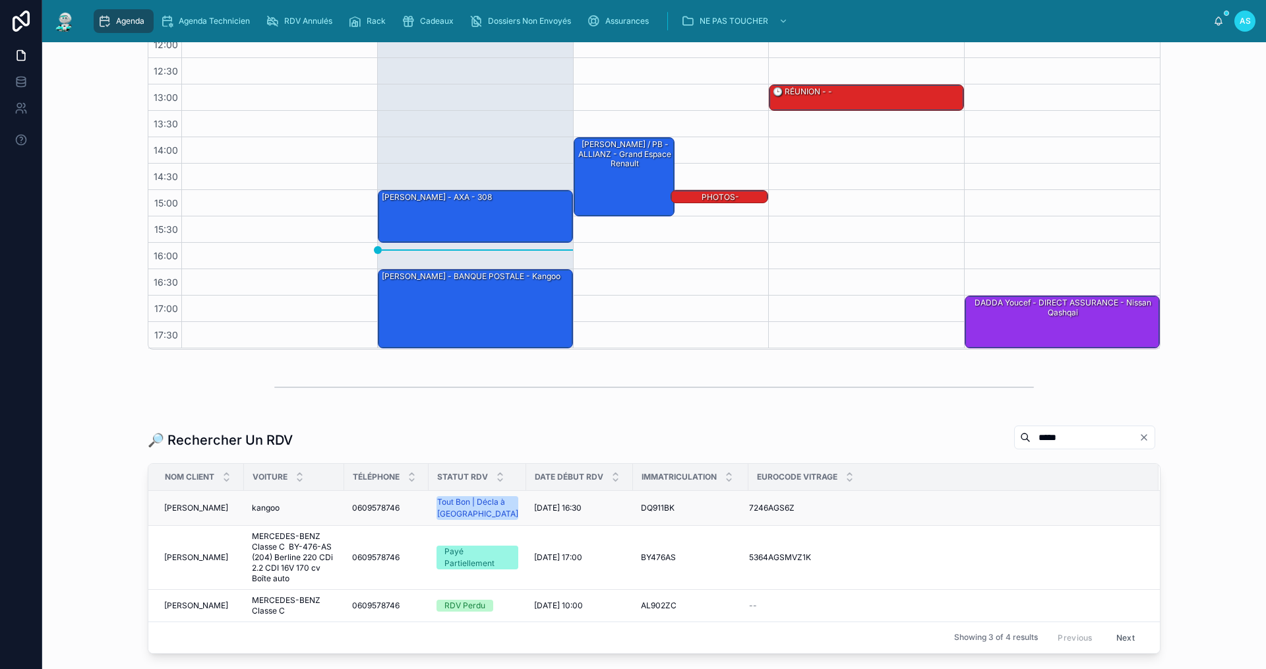
type input "*****"
click at [377, 508] on span "0609578746" at bounding box center [375, 508] width 47 height 11
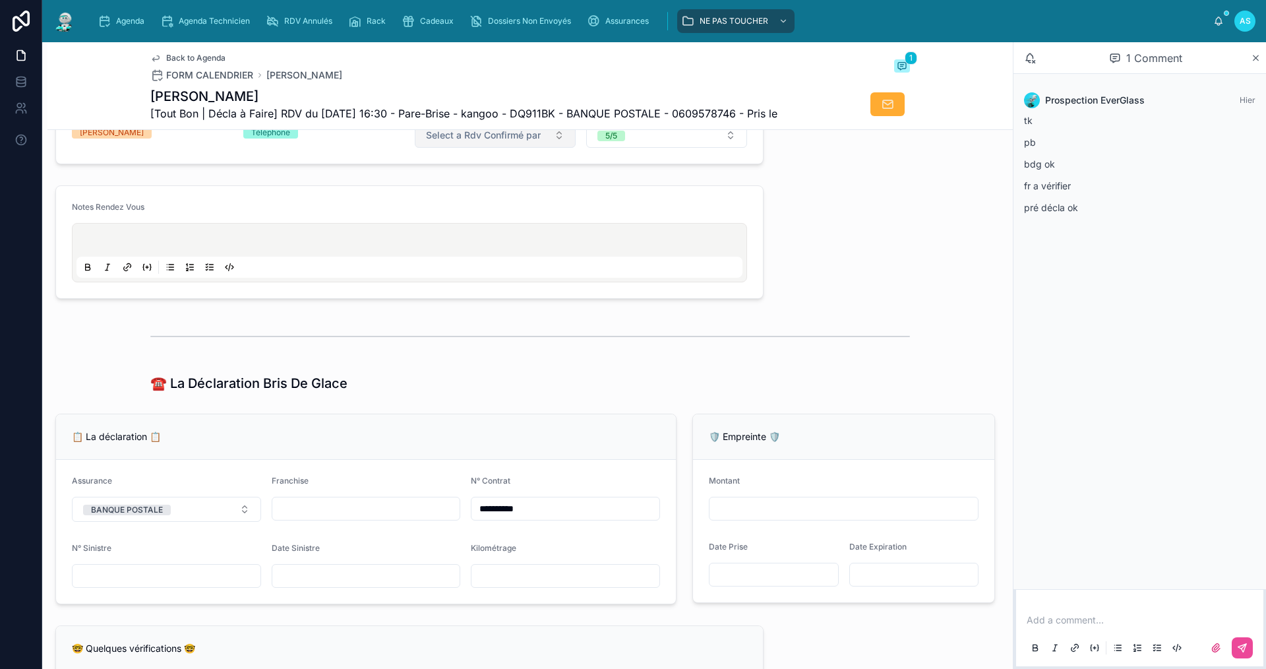
scroll to position [215, 0]
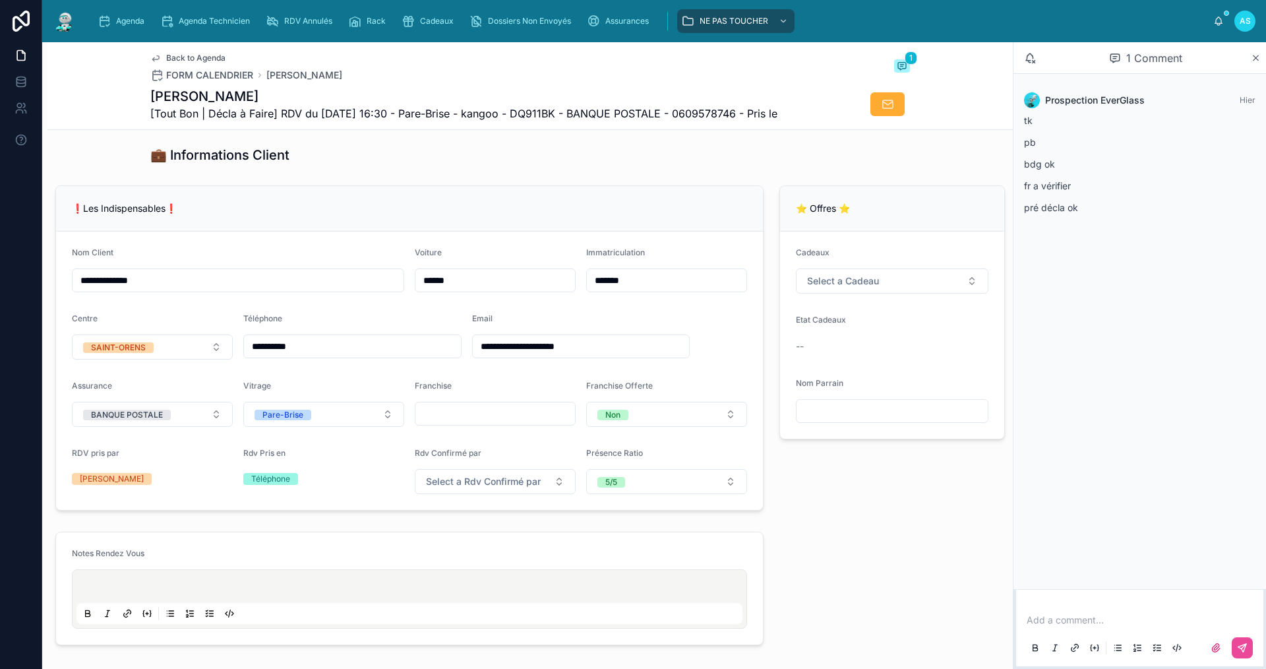
click at [177, 56] on span "Back to Agenda" at bounding box center [195, 58] width 59 height 11
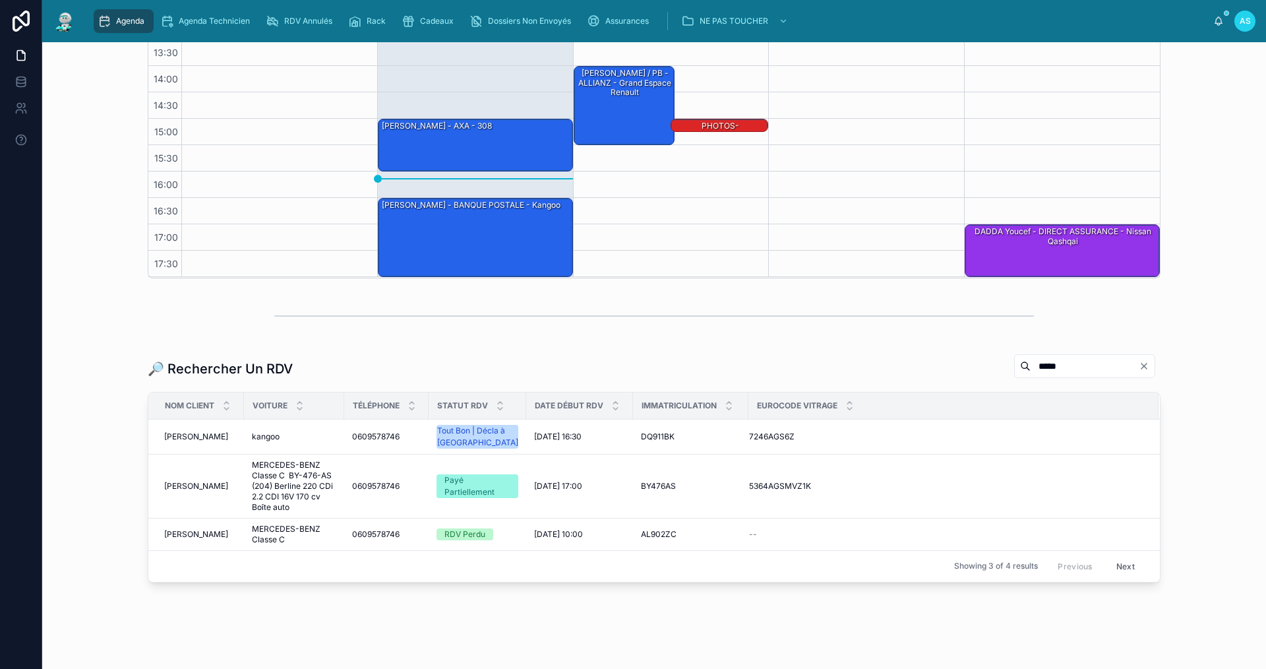
scroll to position [359, 0]
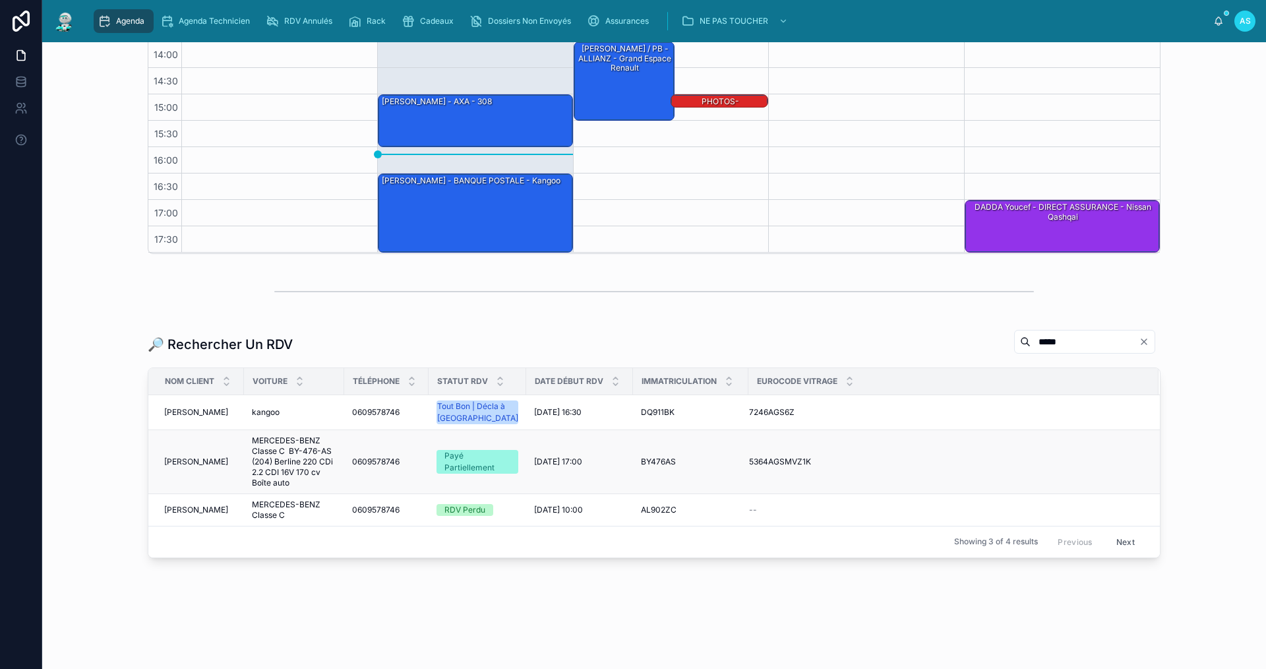
click at [200, 466] on span "[PERSON_NAME]" at bounding box center [196, 461] width 64 height 11
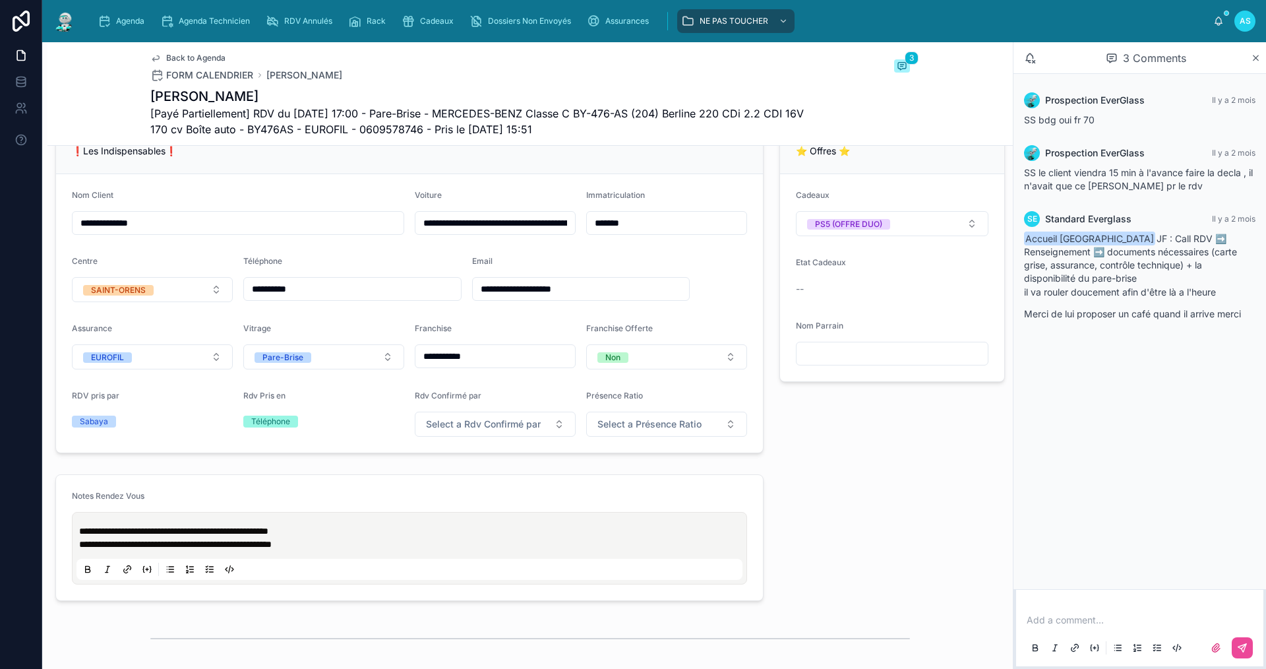
scroll to position [293, 0]
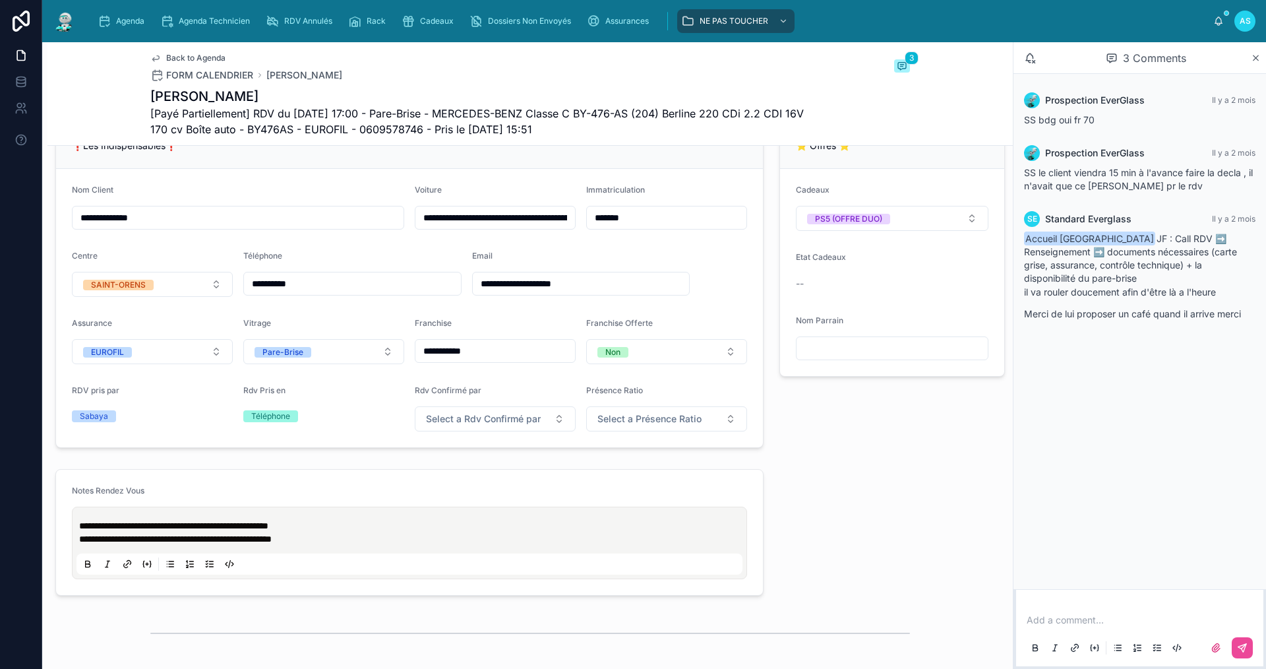
click at [79, 530] on span "**********" at bounding box center [173, 525] width 189 height 9
drag, startPoint x: 246, startPoint y: 98, endPoint x: 144, endPoint y: 96, distance: 101.6
click at [144, 96] on div "Back to Agenda FORM CALENDRIER ZENATI Kouider 3 [PERSON_NAME] [Payé Partielleme…" at bounding box center [530, 94] width 966 height 104
copy h1 "[PERSON_NAME]"
click at [139, 3] on div "Agenda Agenda Technicien RDV Annulés Rack Cadeaux Dossiers Non Envoyés Assuranc…" at bounding box center [654, 21] width 1224 height 42
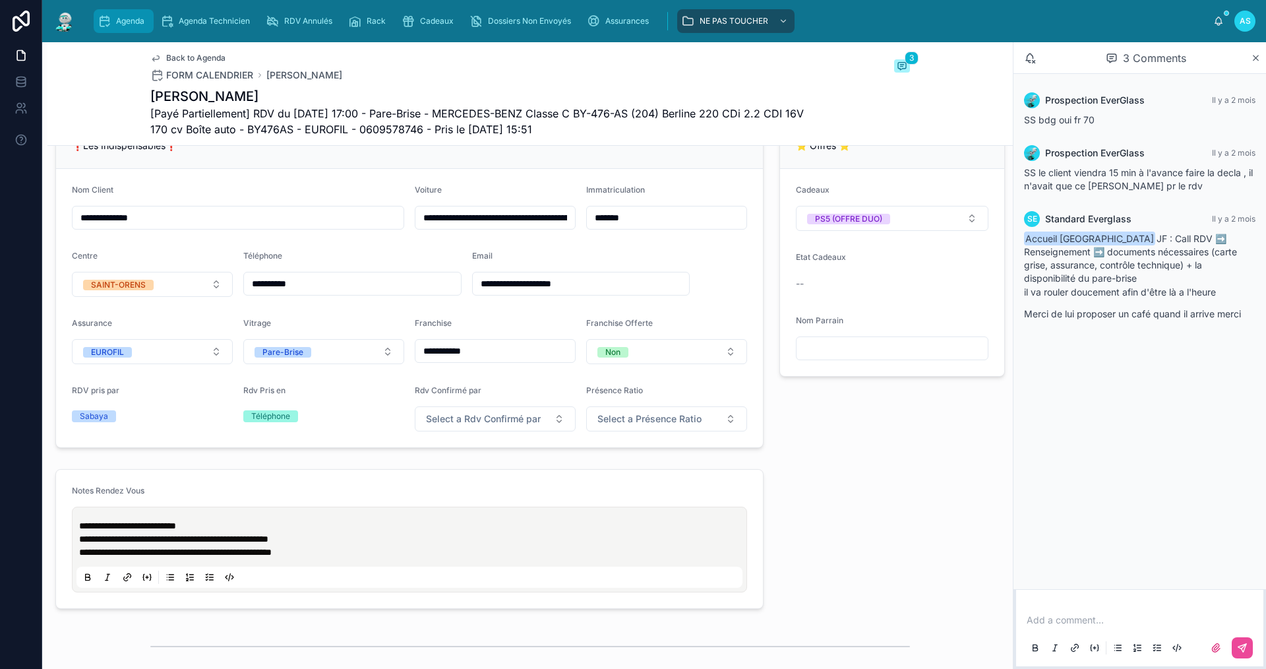
click at [138, 13] on div "Agenda" at bounding box center [124, 21] width 52 height 21
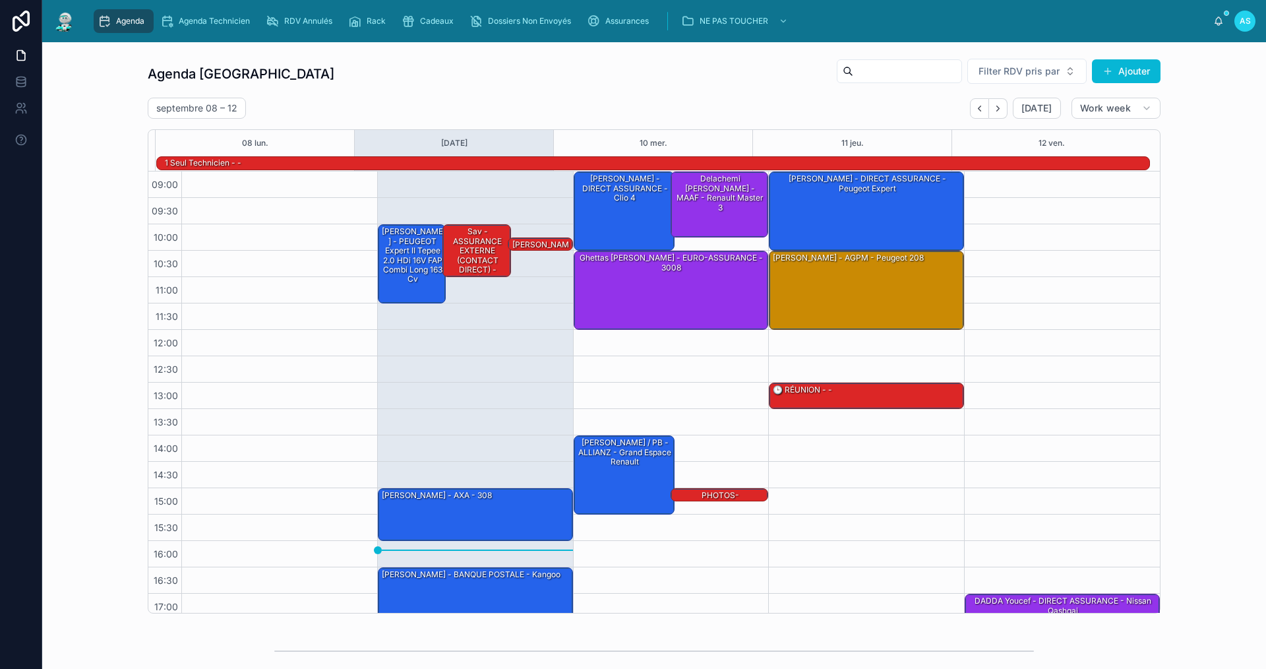
scroll to position [34, 0]
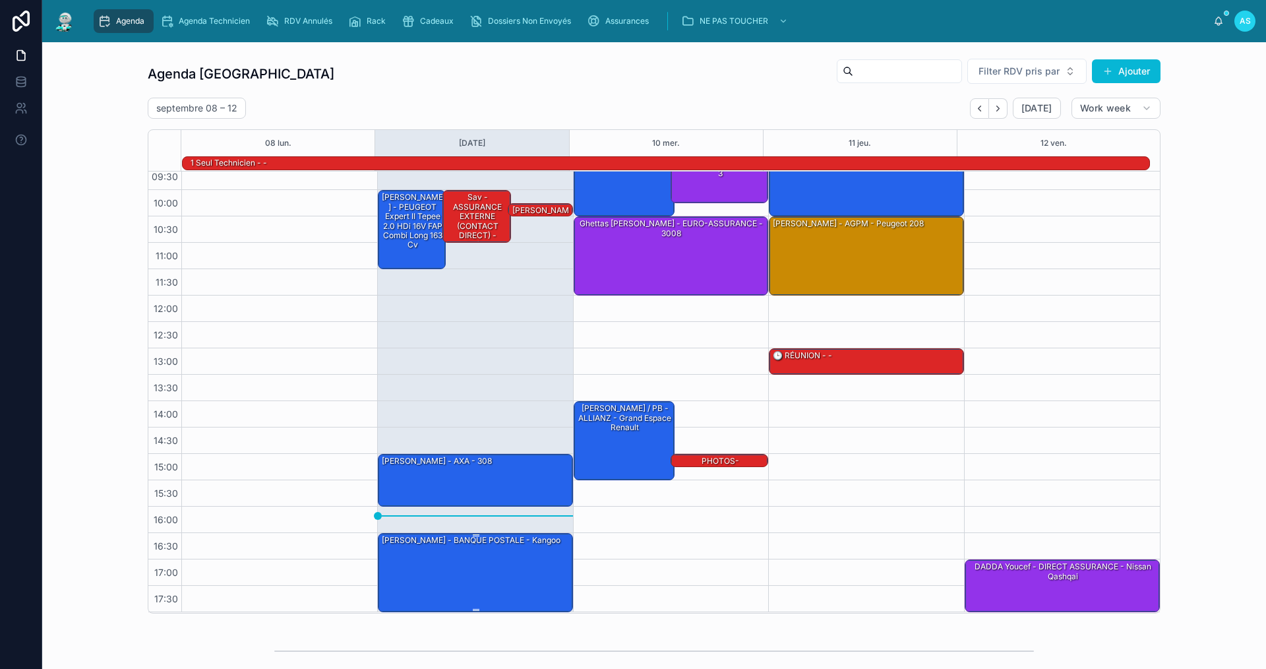
click at [513, 578] on div "[PERSON_NAME] - BANQUE POSTALE - kangoo" at bounding box center [476, 572] width 191 height 77
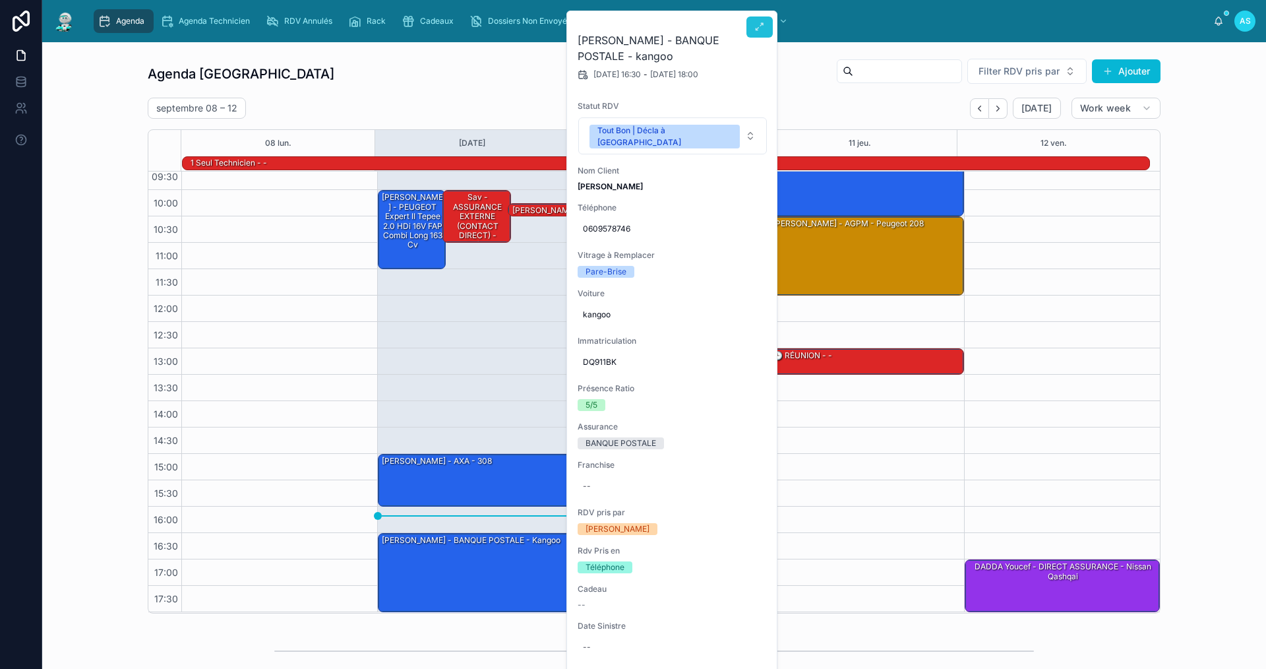
click at [761, 24] on icon at bounding box center [760, 27] width 11 height 11
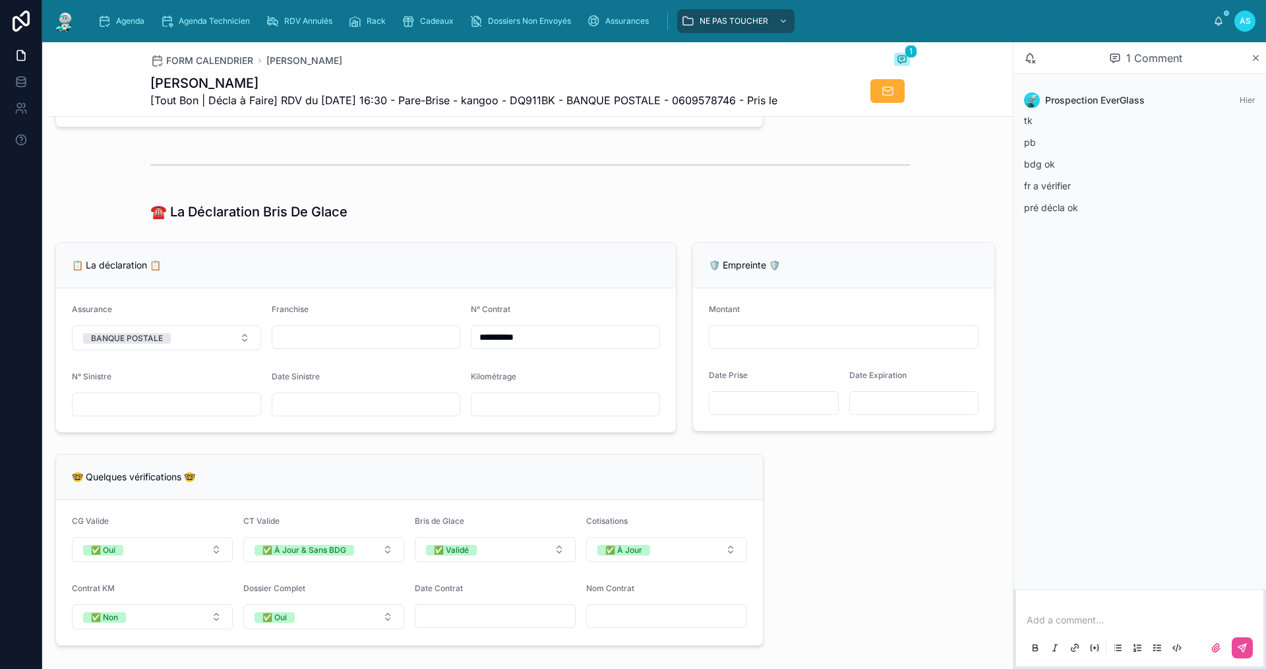
scroll to position [725, 0]
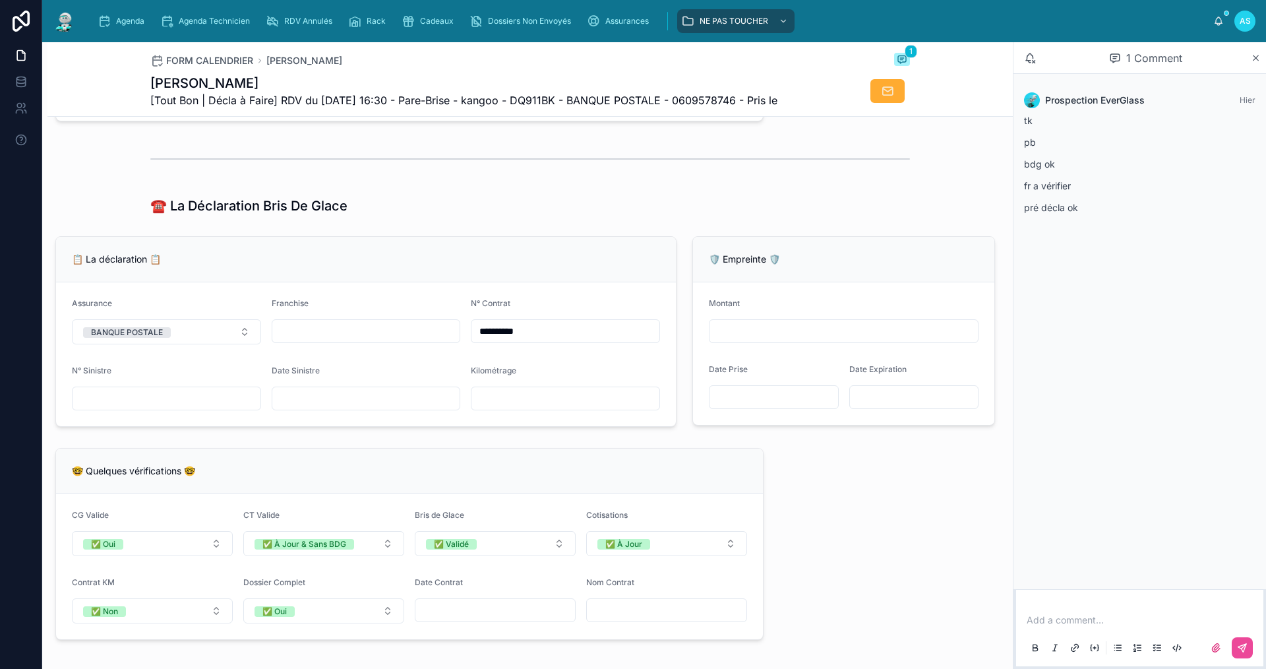
click at [341, 340] on input "text" at bounding box center [366, 331] width 188 height 18
type input "*"
type input "**"
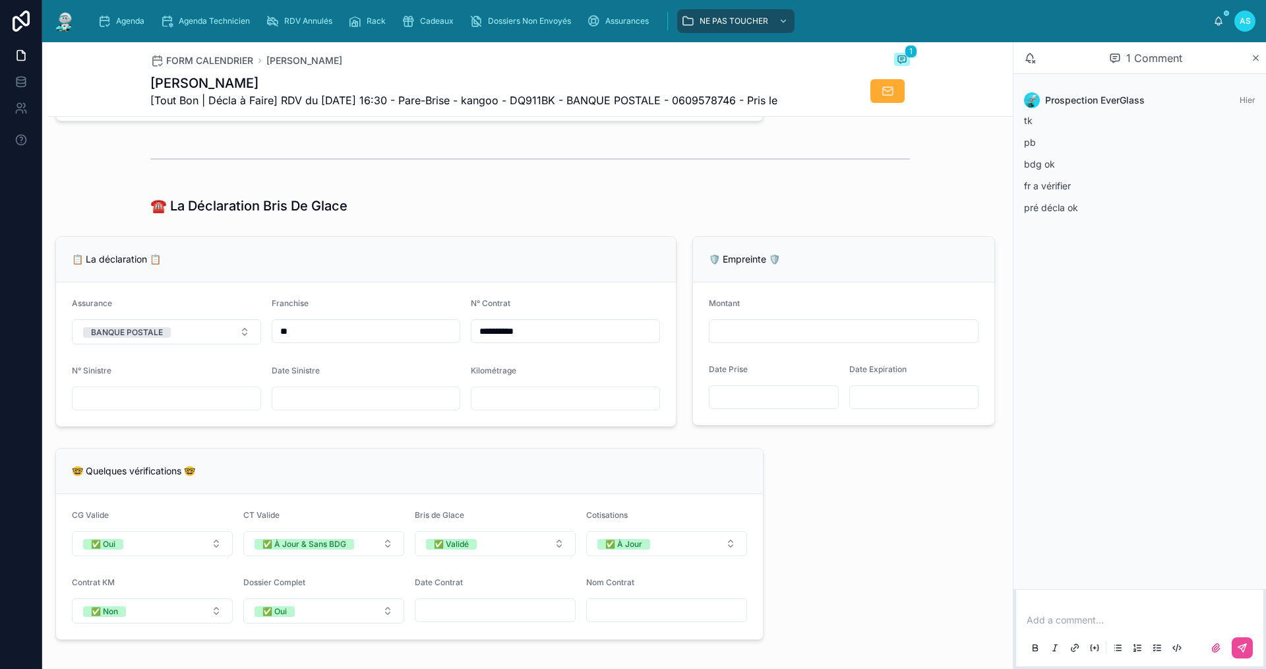
type input "**"
click at [1080, 616] on p at bounding box center [1142, 619] width 231 height 13
click at [129, 408] on input "text" at bounding box center [167, 398] width 188 height 18
type input "**********"
click at [362, 404] on input "text" at bounding box center [366, 398] width 188 height 18
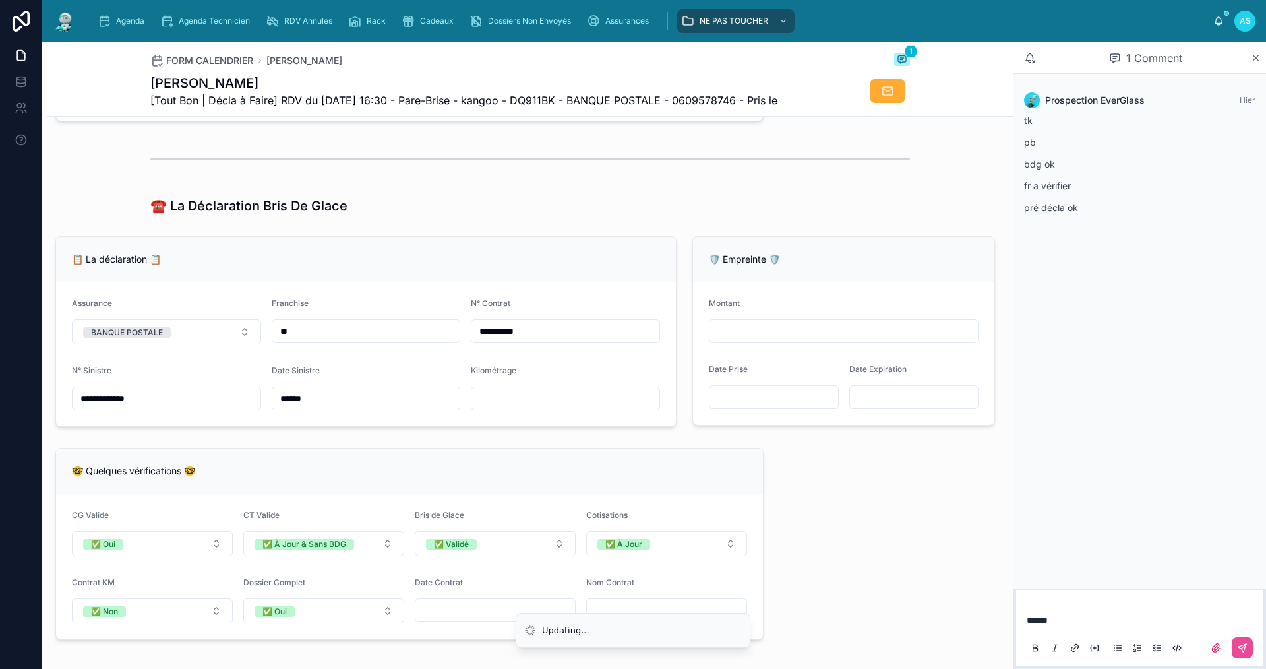
type input "**********"
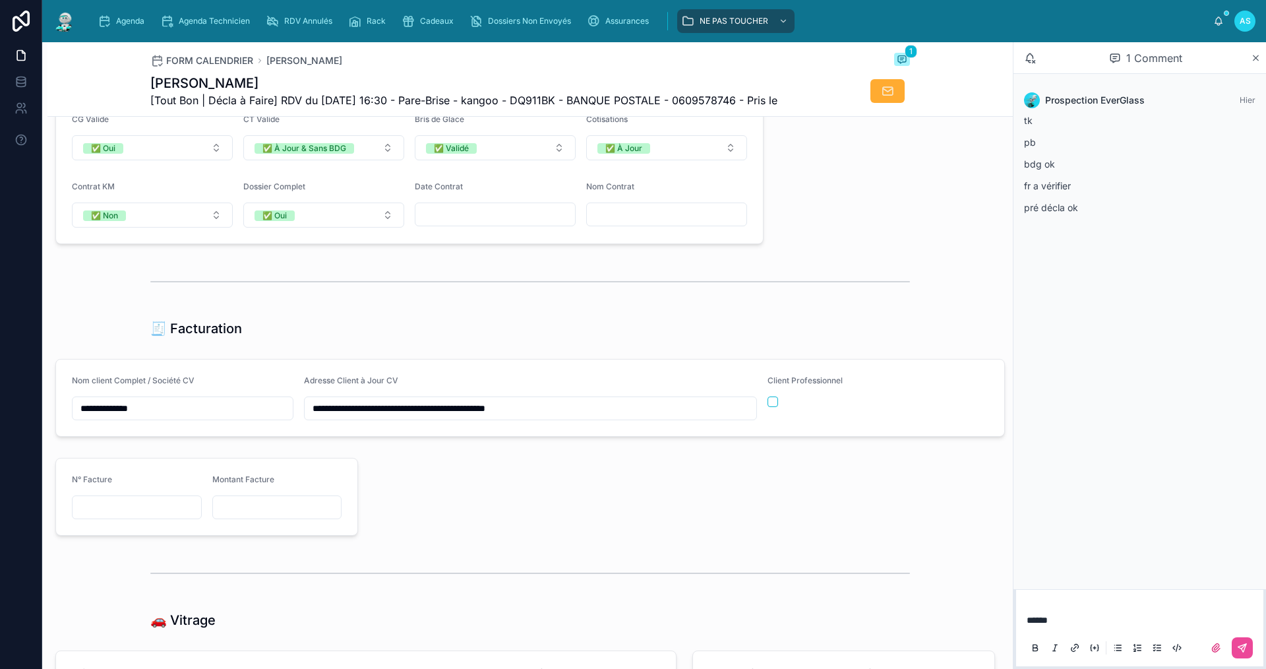
scroll to position [1253, 0]
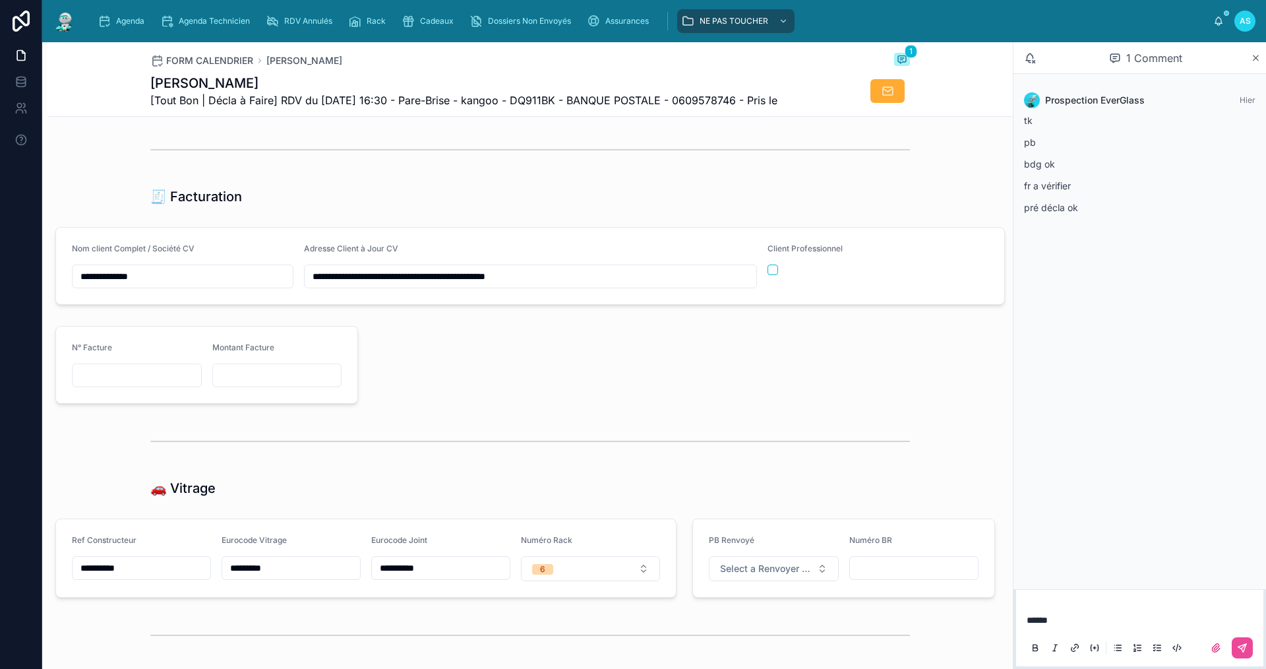
click at [1078, 622] on p "******" at bounding box center [1142, 619] width 231 height 13
click at [1245, 646] on icon at bounding box center [1242, 647] width 11 height 11
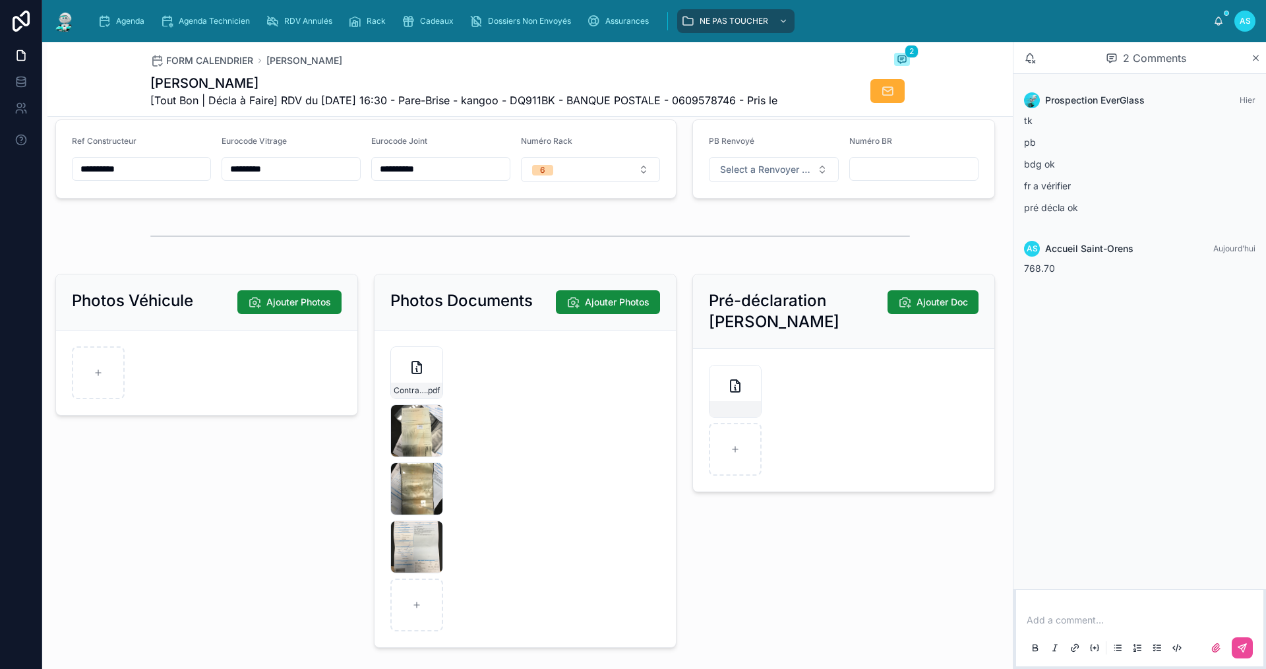
scroll to position [1847, 0]
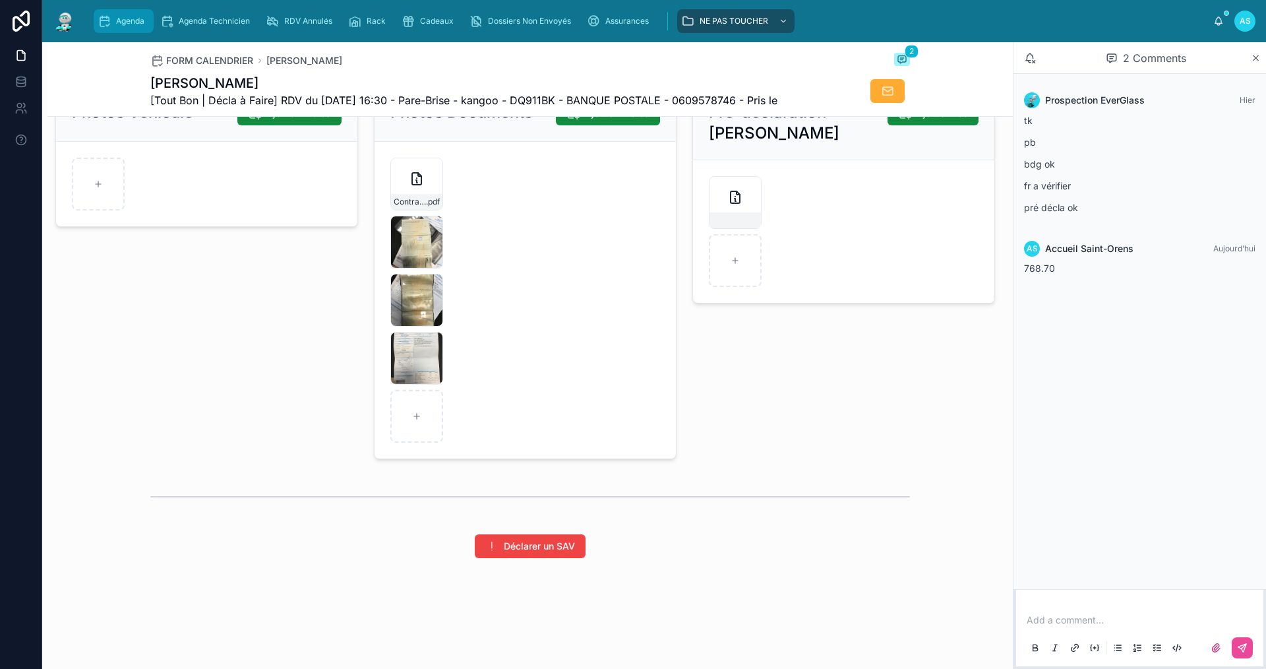
click at [143, 25] on span "Agenda" at bounding box center [130, 21] width 28 height 11
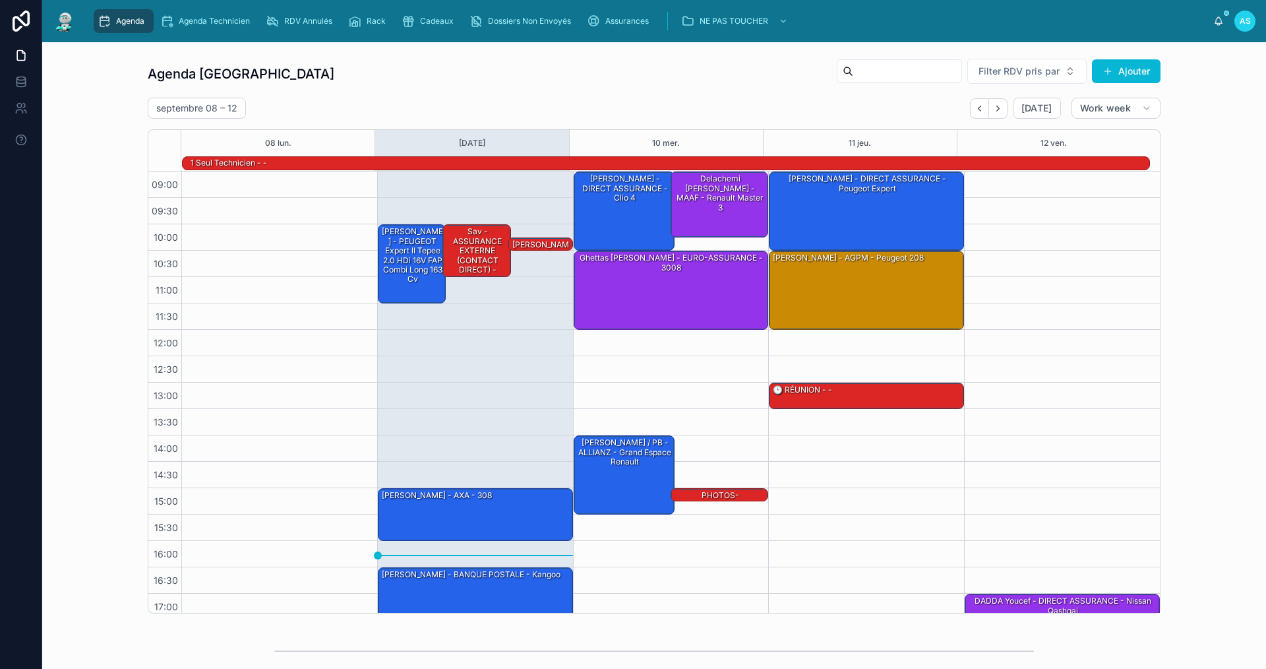
scroll to position [34, 0]
